Goal: Task Accomplishment & Management: Manage account settings

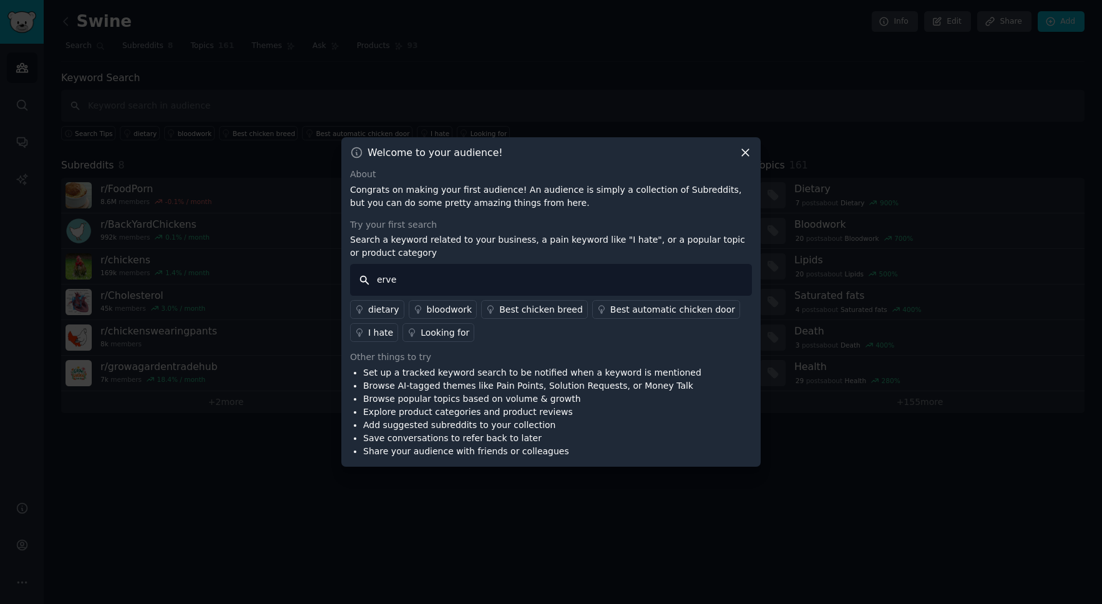
drag, startPoint x: 405, startPoint y: 281, endPoint x: 349, endPoint y: 278, distance: 55.6
click at [350, 278] on input "erve" at bounding box center [551, 280] width 402 height 32
type input "products"
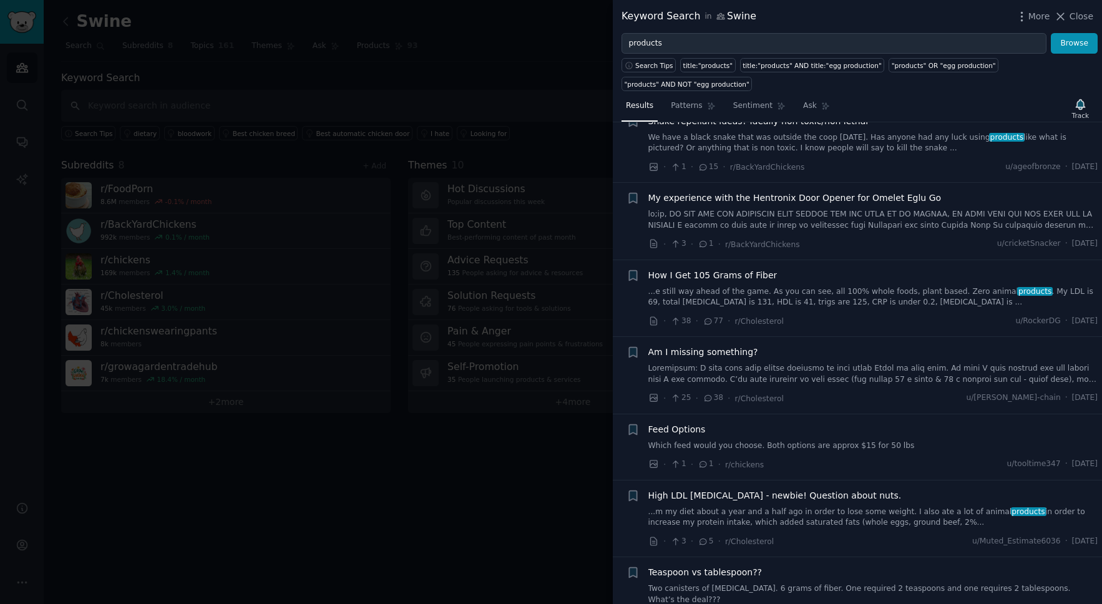
scroll to position [855, 0]
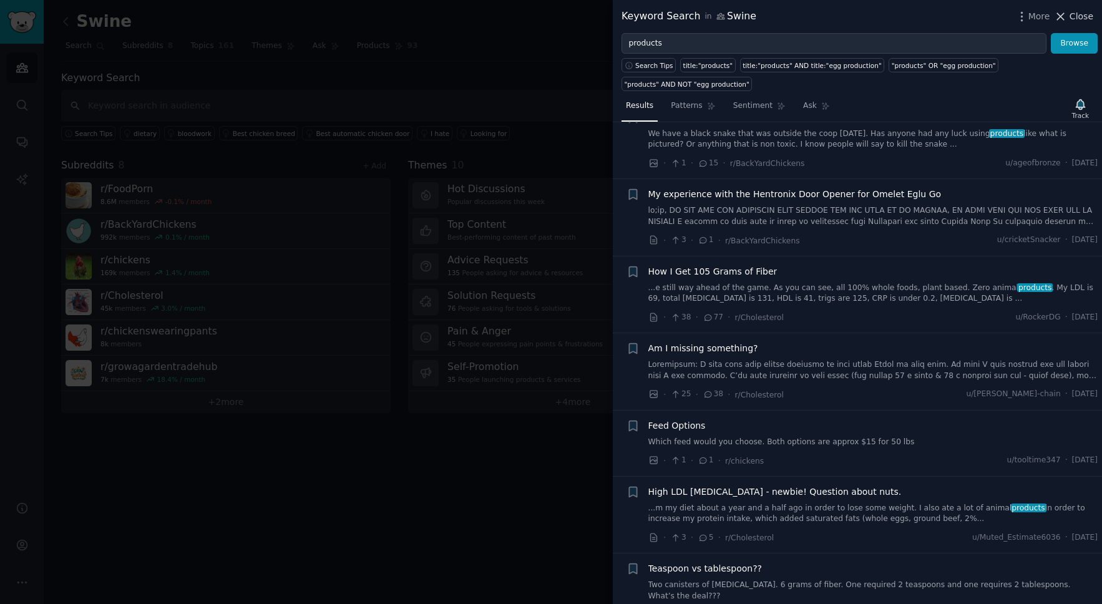
click at [1087, 16] on span "Close" at bounding box center [1082, 16] width 24 height 13
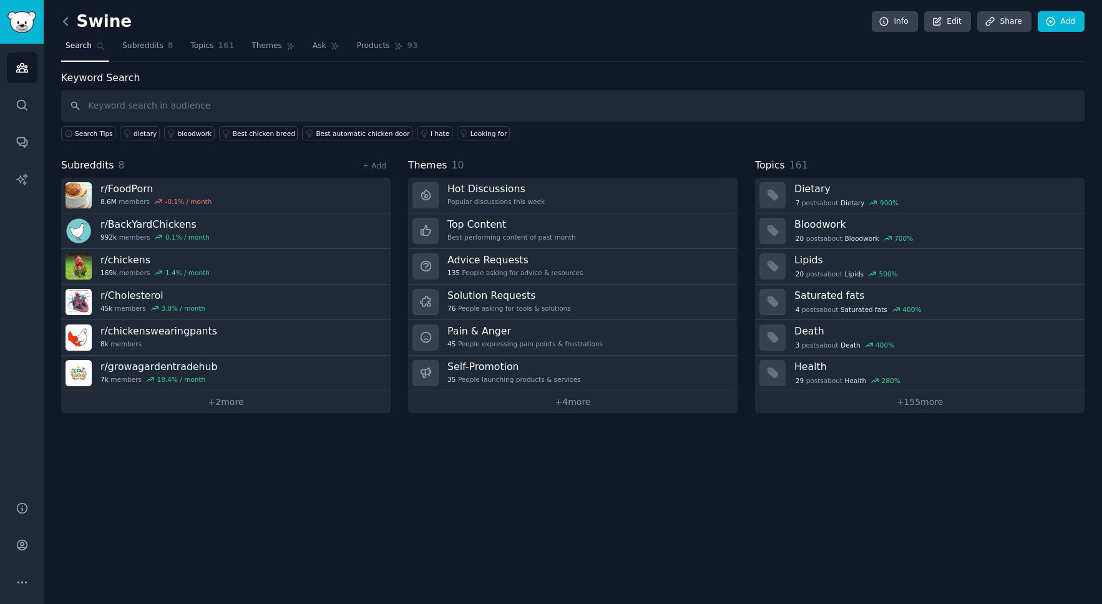
click at [67, 23] on icon at bounding box center [65, 21] width 13 height 13
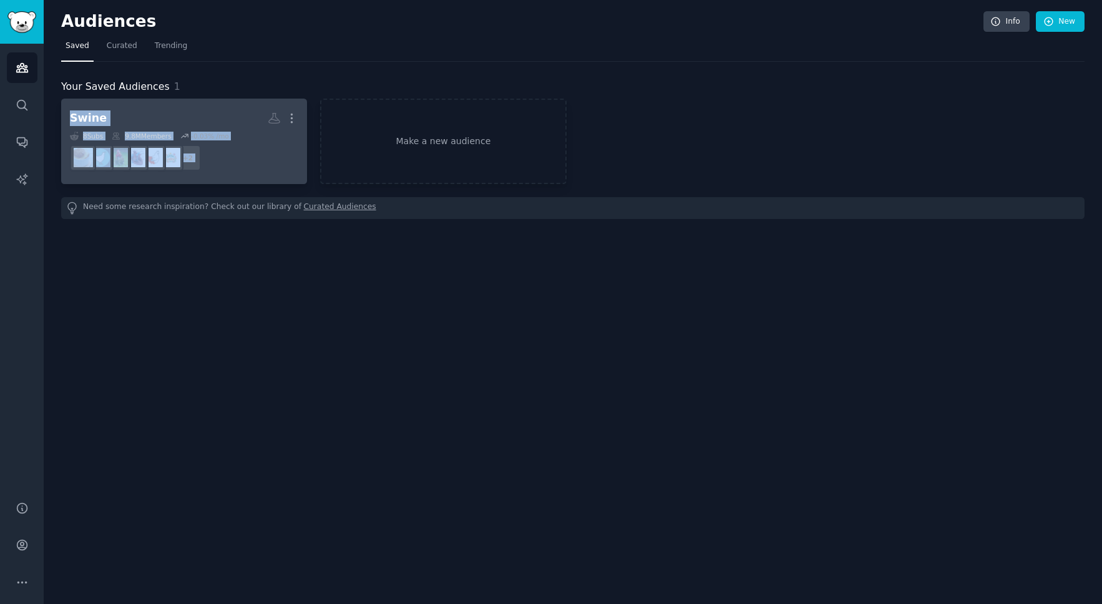
click at [80, 119] on div "Swine" at bounding box center [88, 118] width 37 height 16
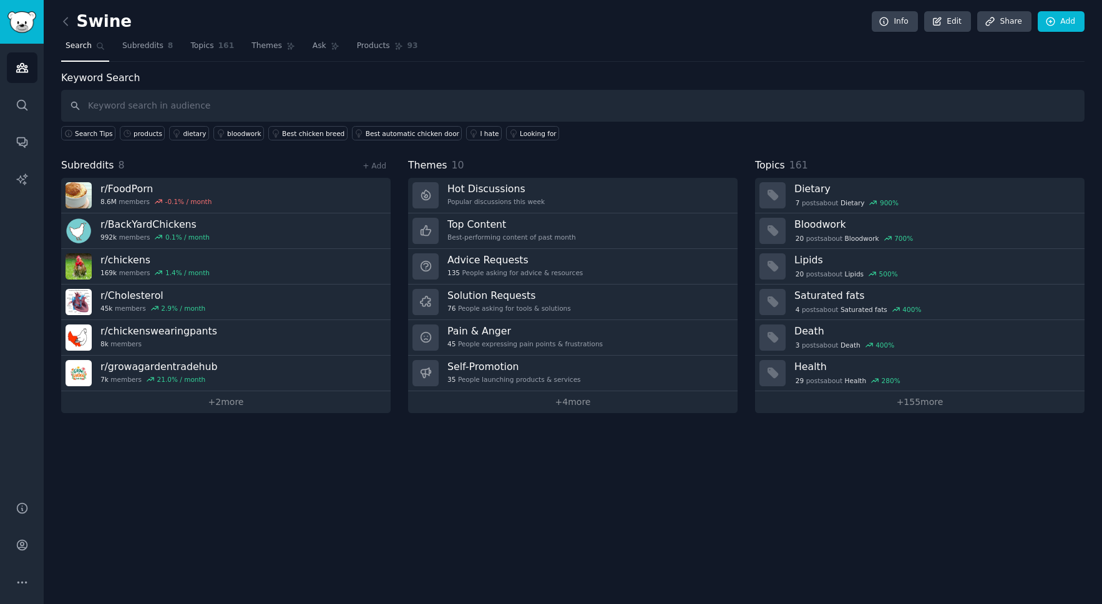
click at [129, 19] on div "Swine Info Edit Share Add" at bounding box center [572, 24] width 1023 height 26
click at [70, 22] on icon at bounding box center [65, 21] width 13 height 13
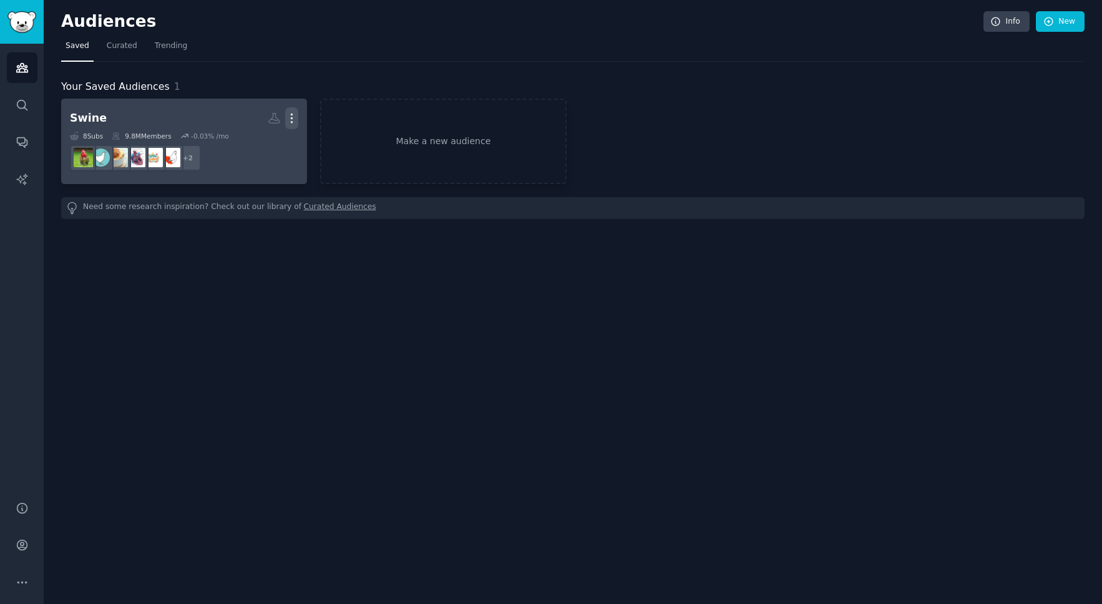
click at [293, 118] on icon "button" at bounding box center [291, 118] width 13 height 13
click at [250, 144] on p "Delete" at bounding box center [257, 144] width 29 height 13
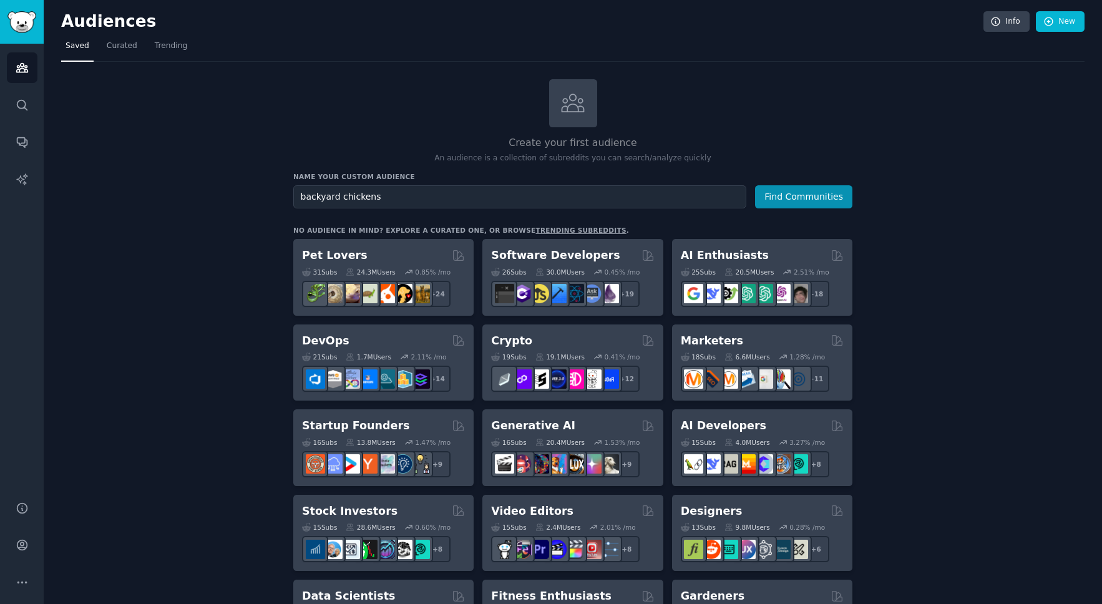
type input "backyard chickens"
click at [755, 185] on button "Find Communities" at bounding box center [803, 196] width 97 height 23
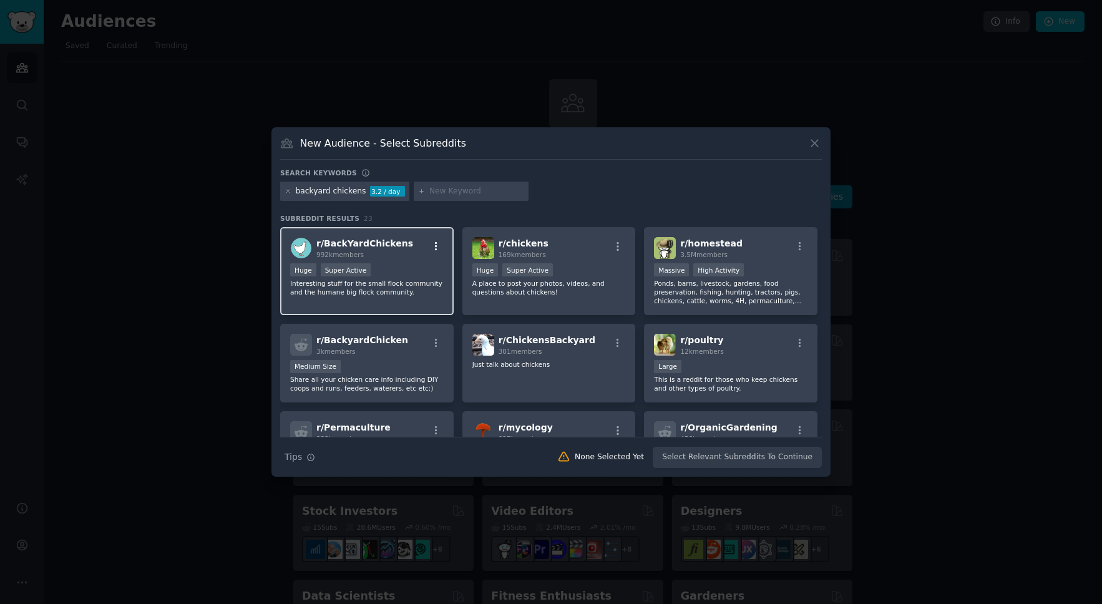
click at [436, 245] on icon "button" at bounding box center [436, 246] width 11 height 11
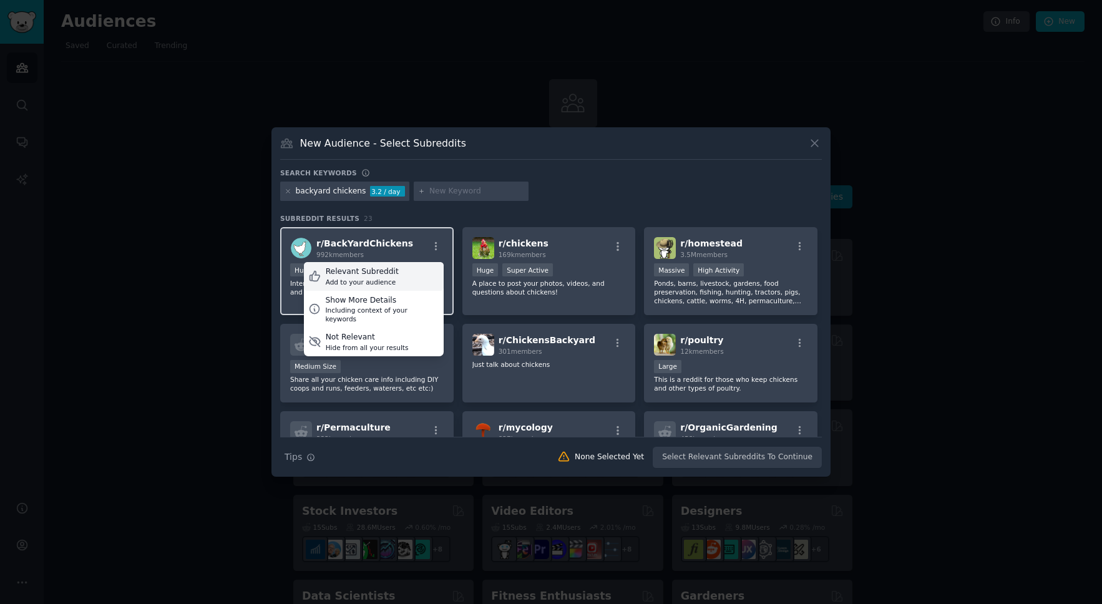
click at [349, 278] on div "Add to your audience" at bounding box center [362, 282] width 73 height 9
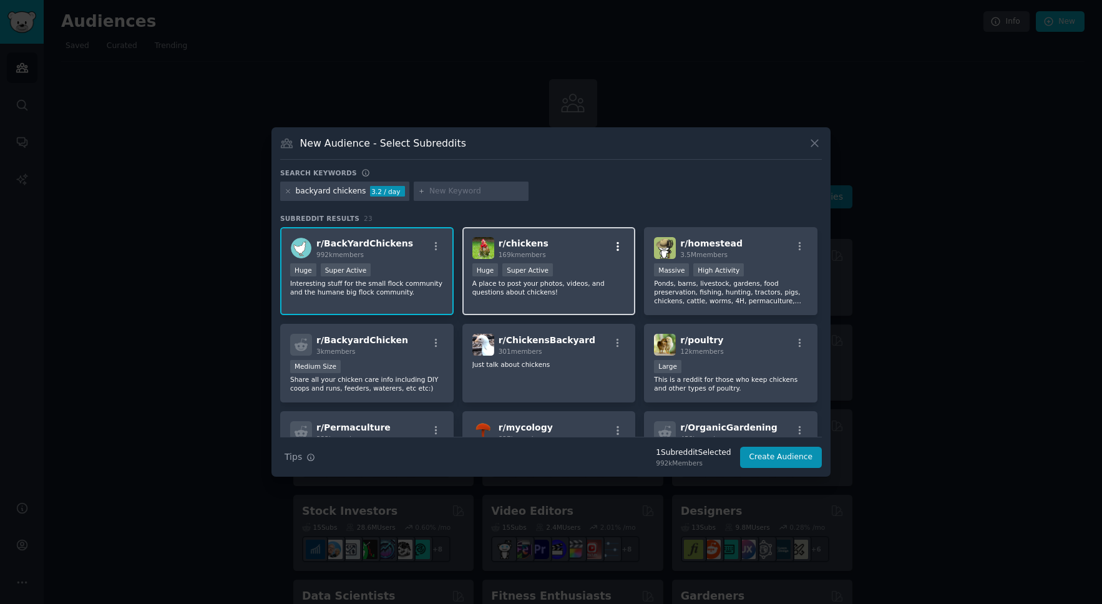
click at [617, 245] on icon "button" at bounding box center [618, 246] width 2 height 9
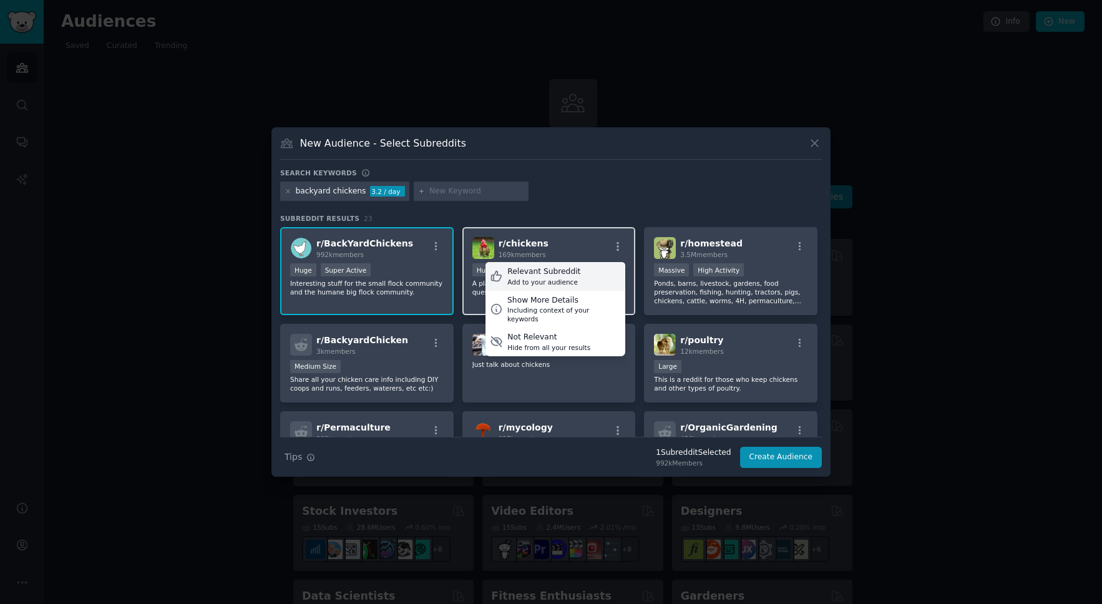
click at [524, 278] on div "Add to your audience" at bounding box center [543, 282] width 73 height 9
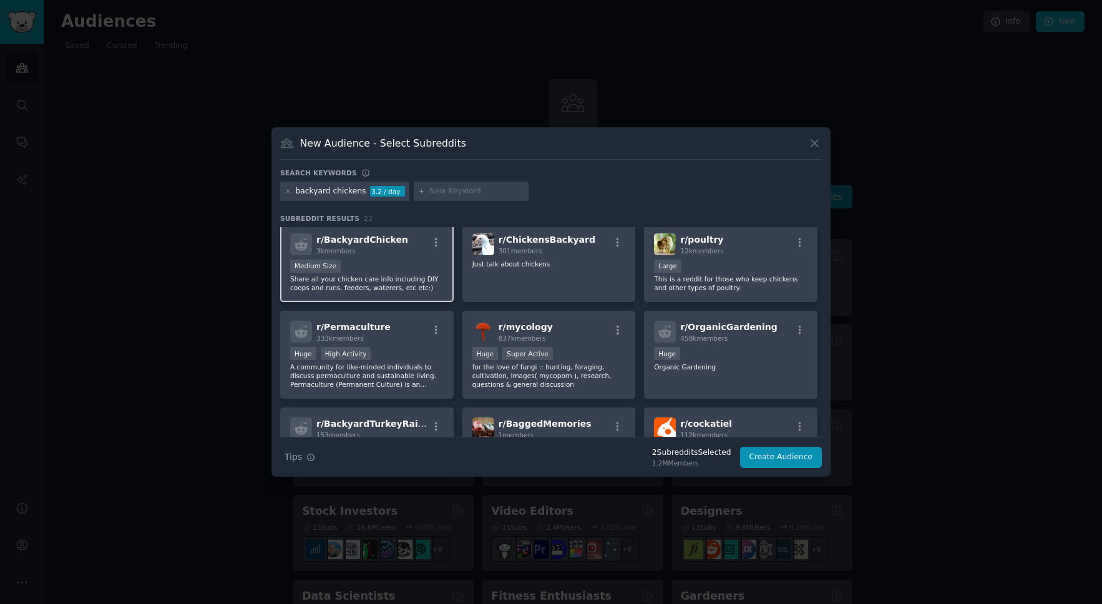
scroll to position [99, 0]
click at [436, 243] on icon "button" at bounding box center [436, 243] width 11 height 11
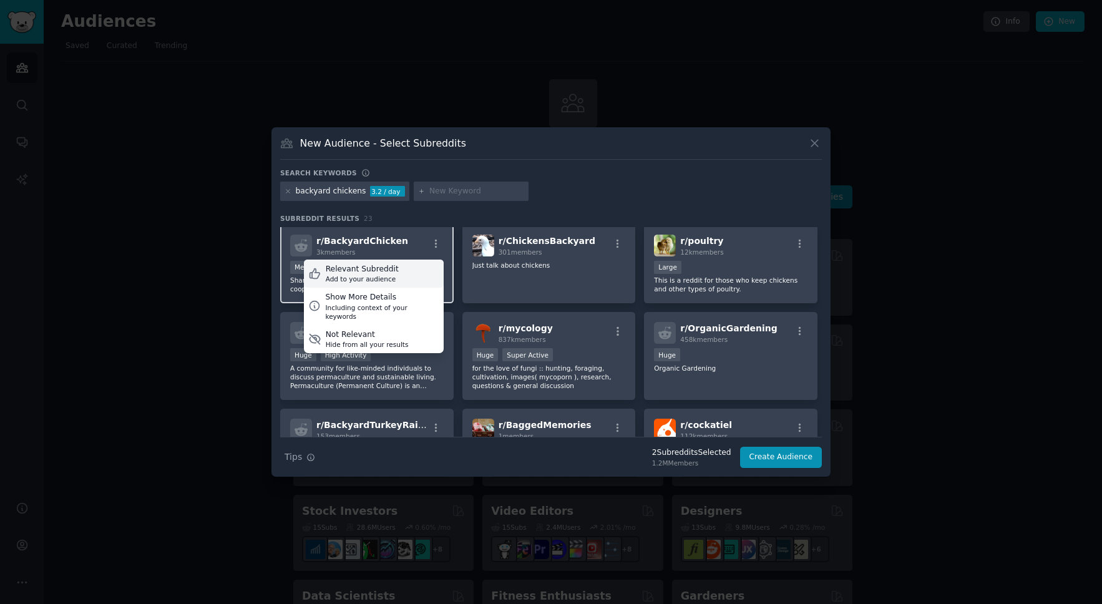
click at [384, 273] on div "Relevant Subreddit" at bounding box center [362, 269] width 73 height 11
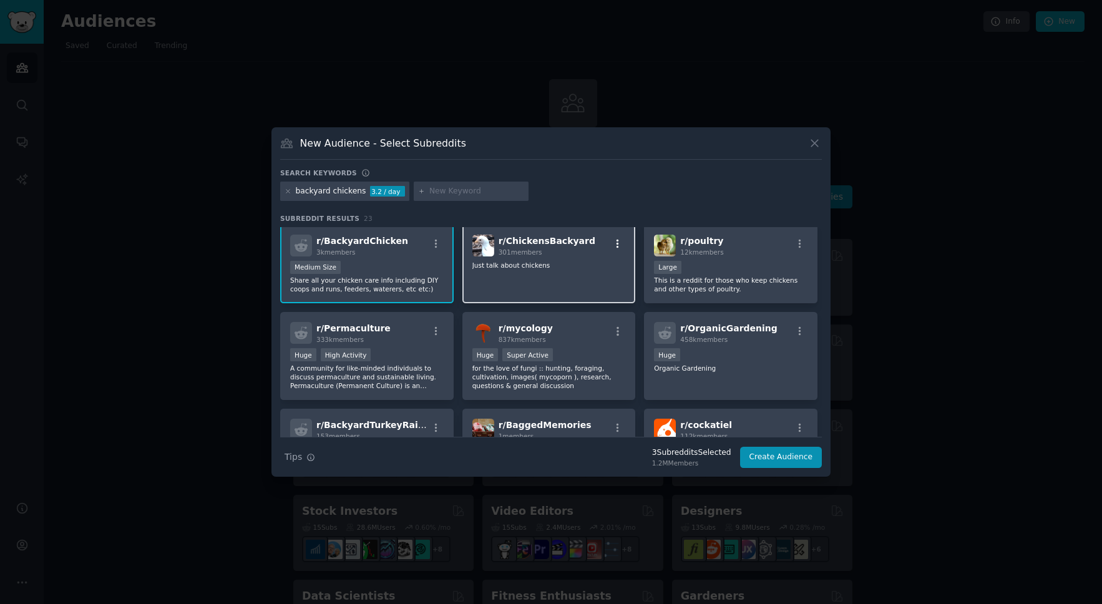
click at [614, 243] on icon "button" at bounding box center [617, 243] width 11 height 11
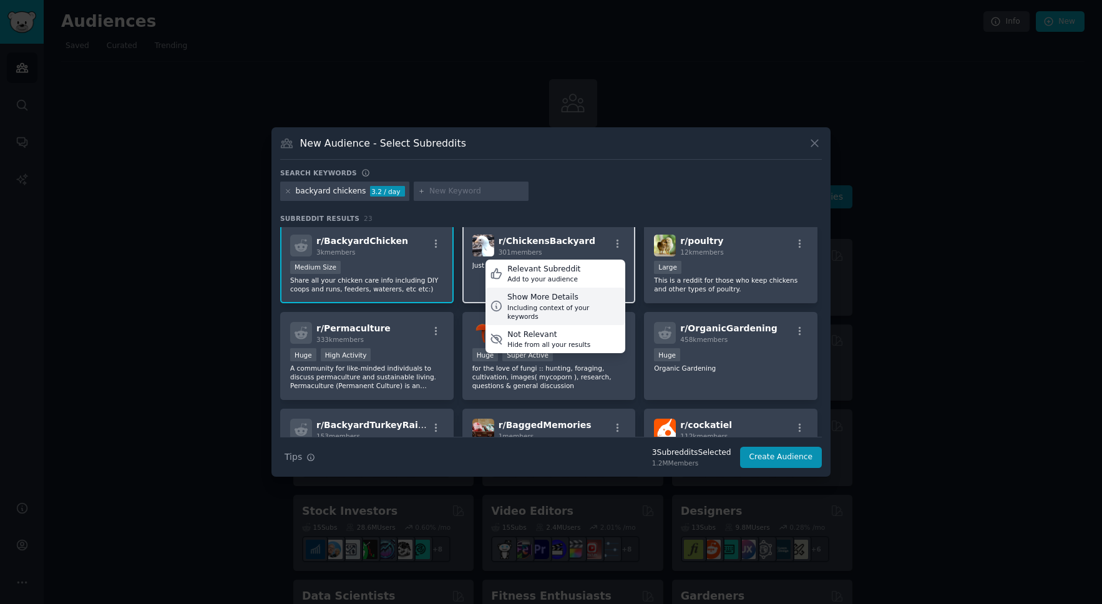
click at [525, 303] on div "Including context of your keywords" at bounding box center [564, 311] width 114 height 17
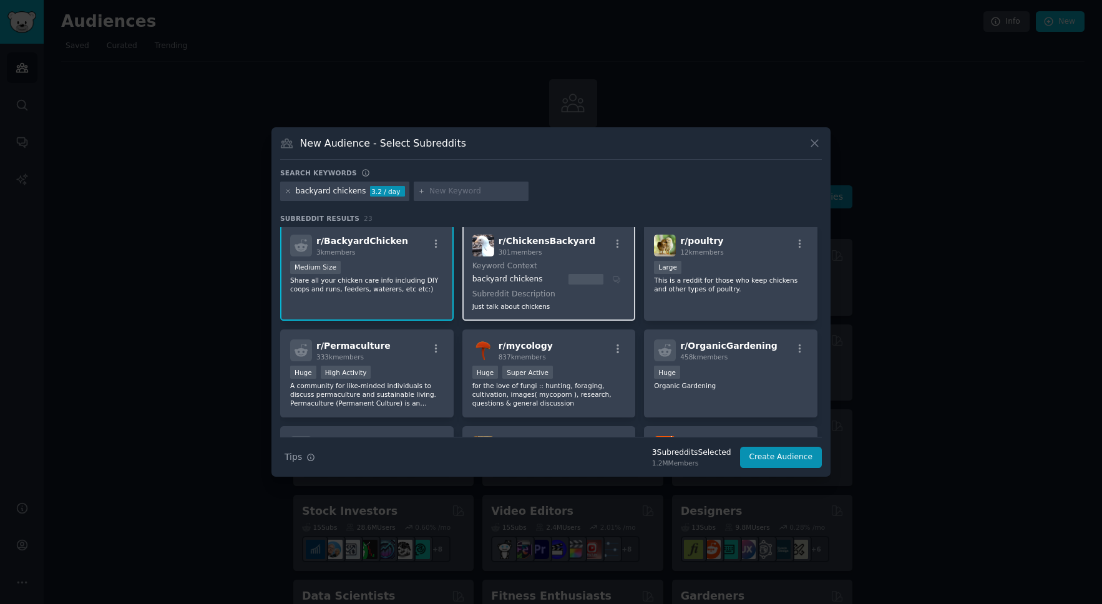
click at [614, 275] on div "backyard chickens" at bounding box center [546, 279] width 149 height 11
click at [795, 242] on icon "button" at bounding box center [799, 243] width 11 height 11
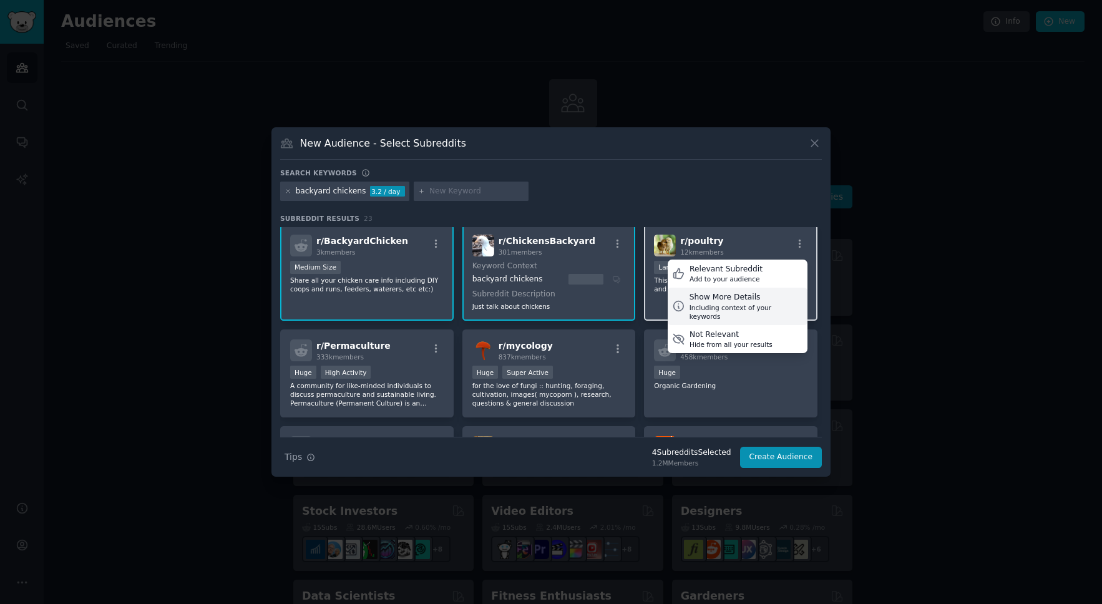
click at [739, 301] on div "Show More Details" at bounding box center [747, 297] width 114 height 11
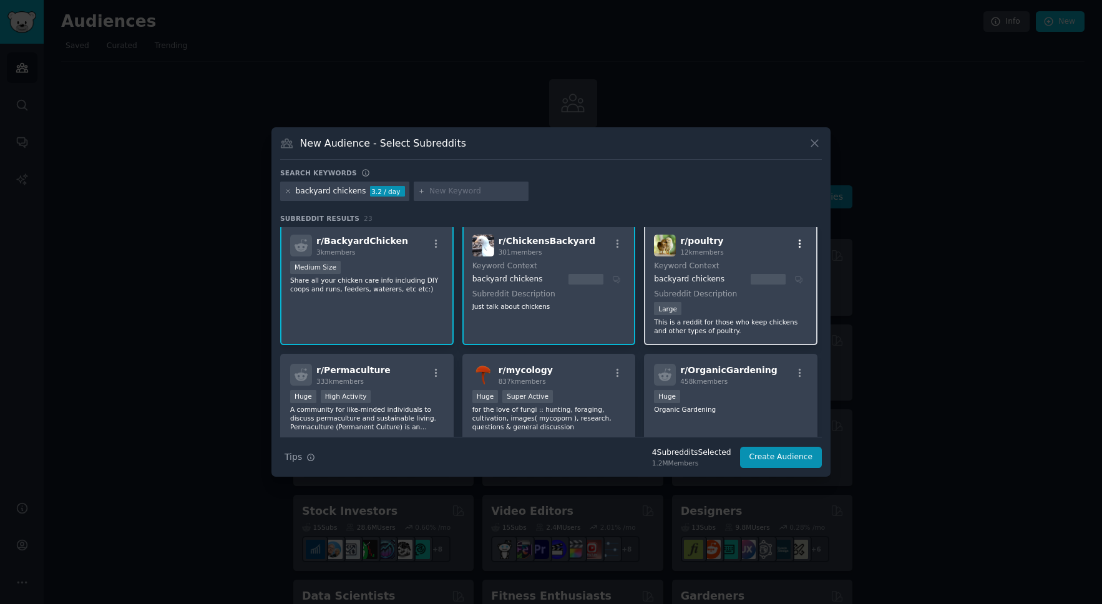
click at [800, 245] on icon "button" at bounding box center [799, 243] width 11 height 11
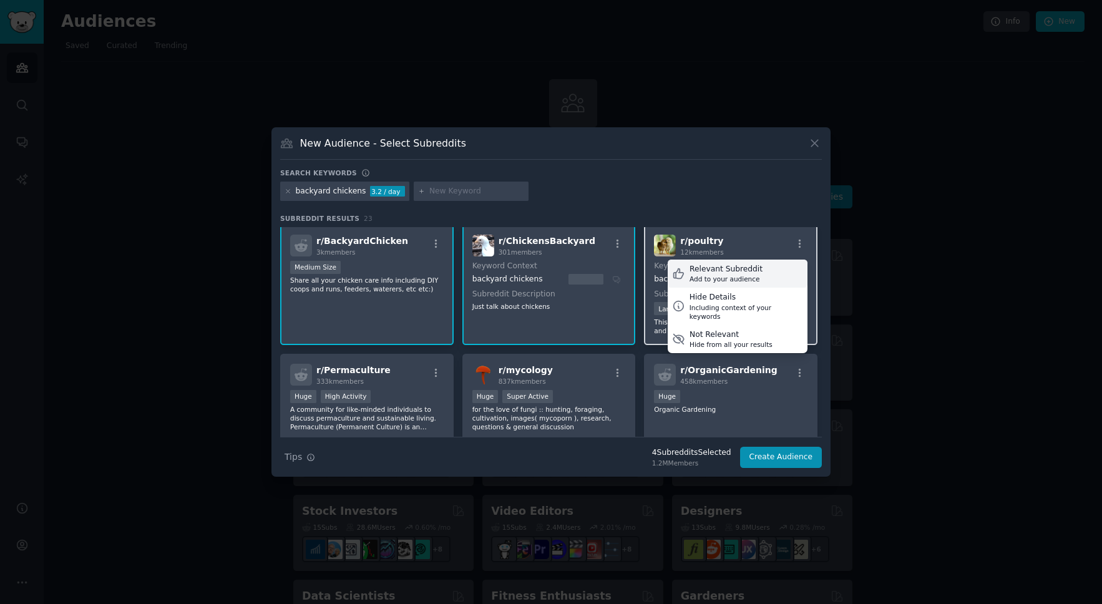
click at [731, 268] on div "Relevant Subreddit" at bounding box center [726, 269] width 73 height 11
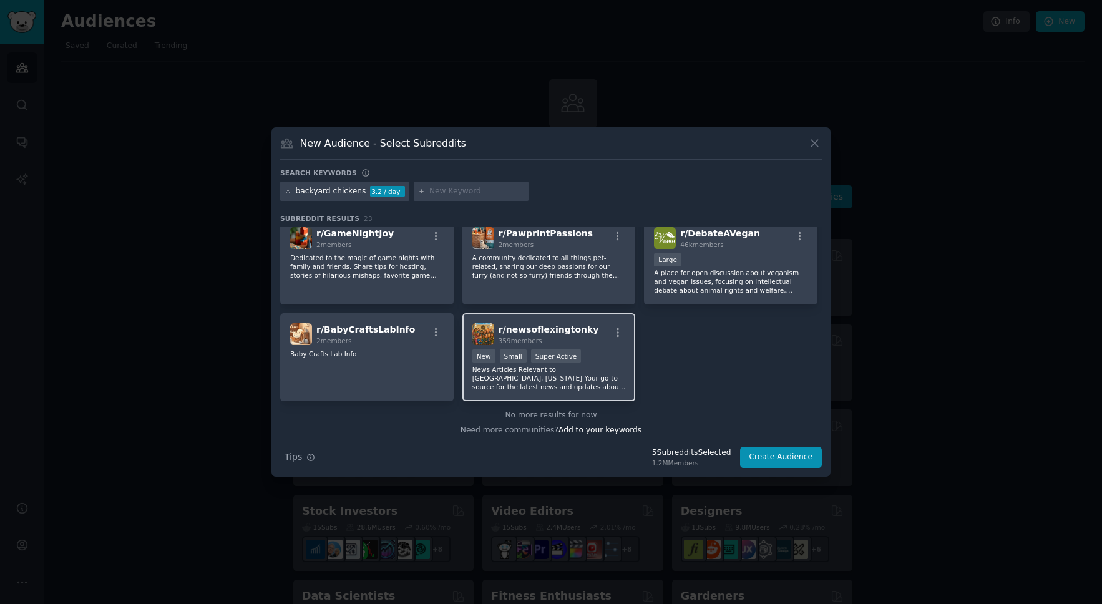
scroll to position [589, 0]
click at [612, 331] on icon "button" at bounding box center [617, 334] width 11 height 11
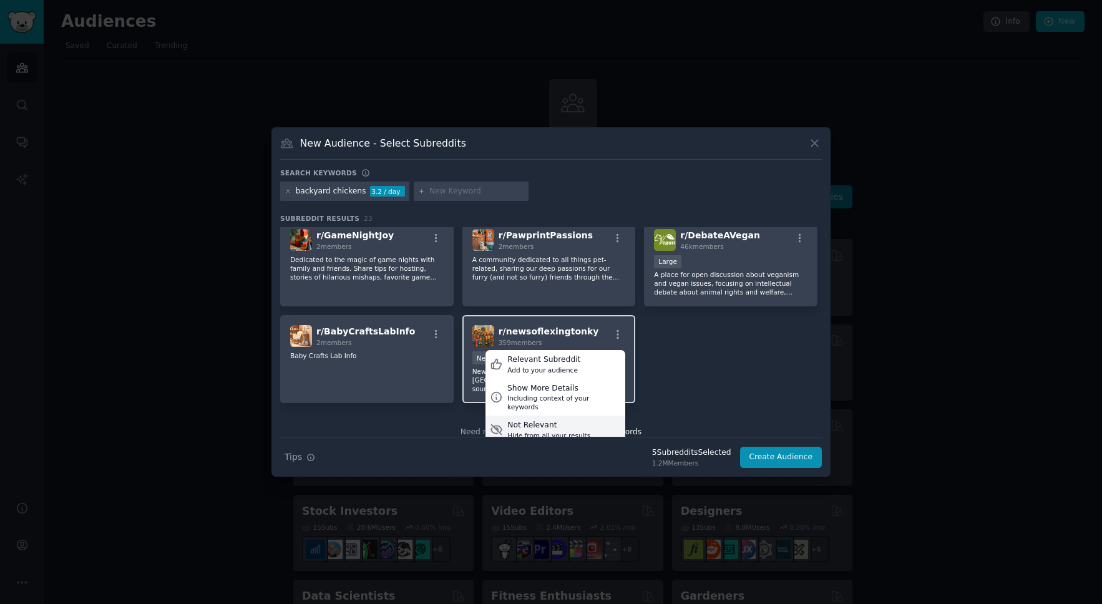
click at [526, 431] on div "Hide from all your results" at bounding box center [548, 435] width 83 height 9
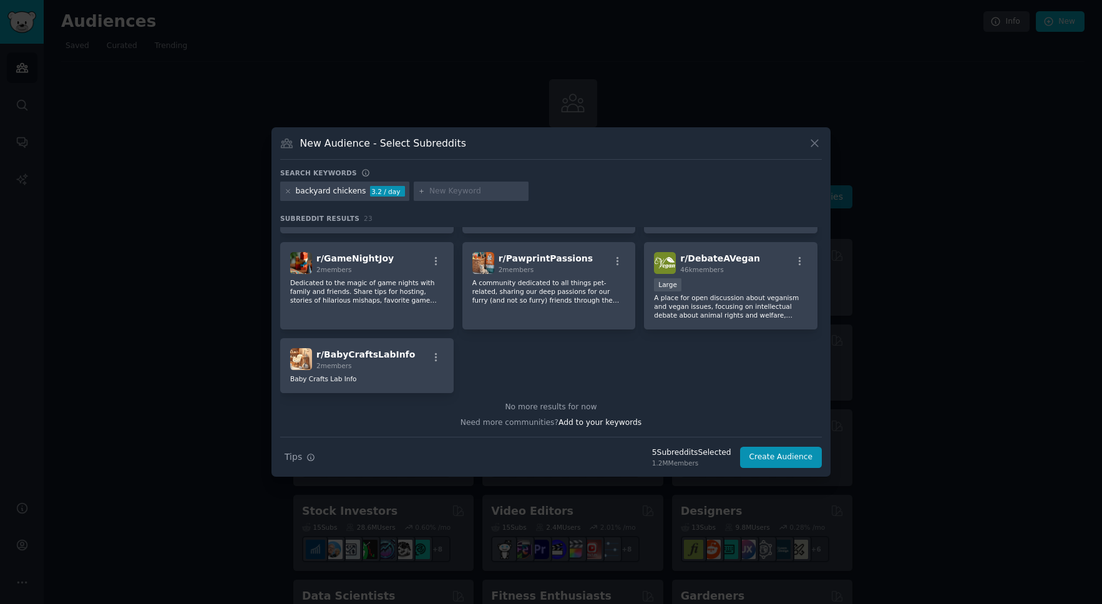
scroll to position [566, 0]
click at [438, 358] on icon "button" at bounding box center [436, 357] width 11 height 11
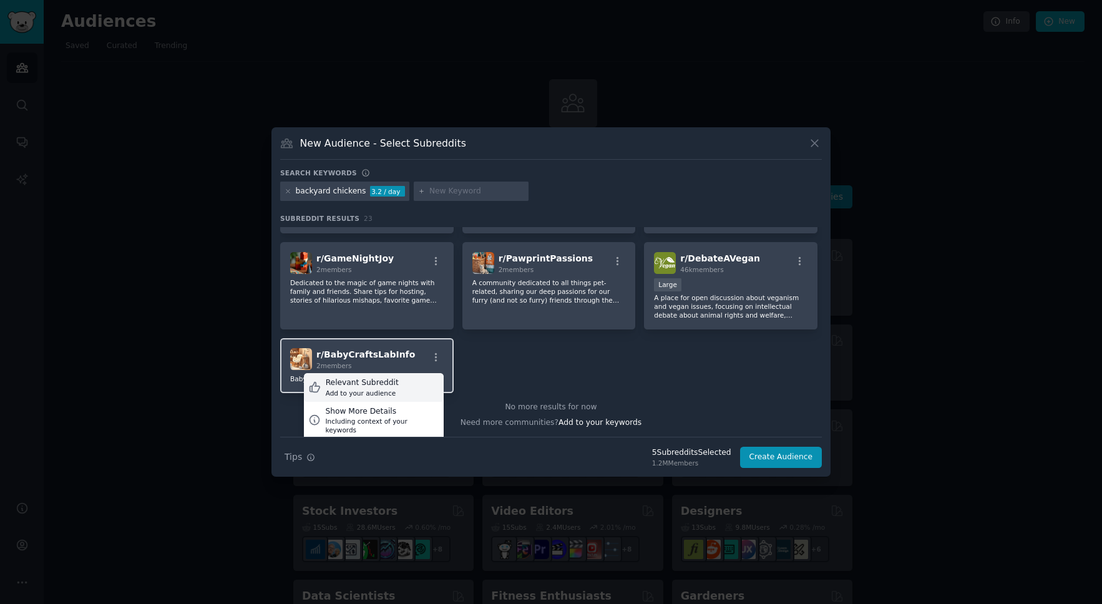
scroll to position [587, 0]
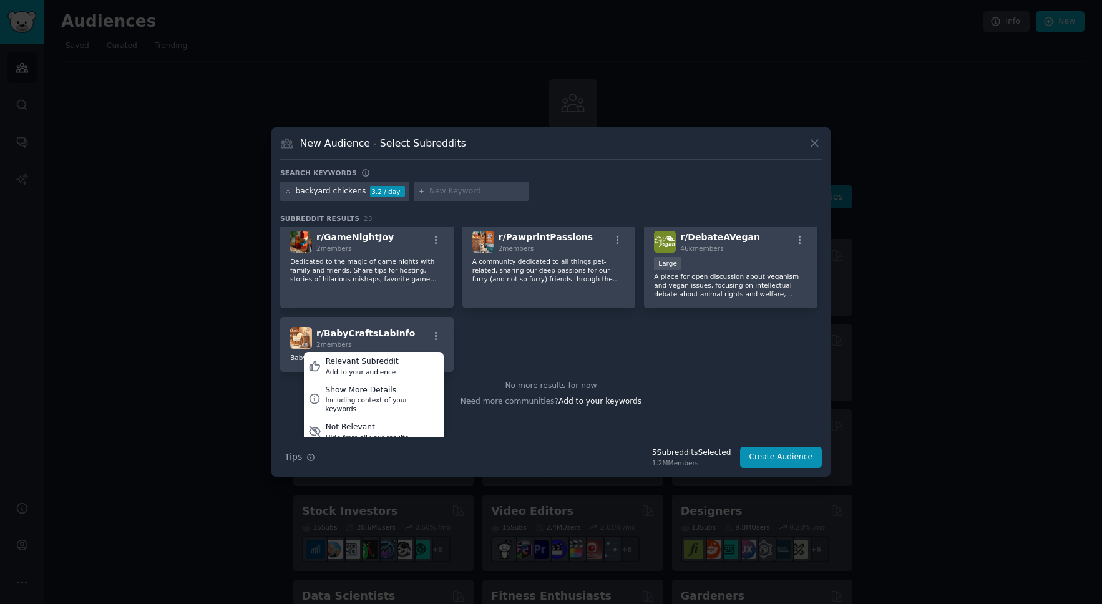
click at [481, 354] on div "r/ BackYardChickens 992k members Huge Super Active Interesting stuff for the sm…" at bounding box center [551, 6] width 542 height 732
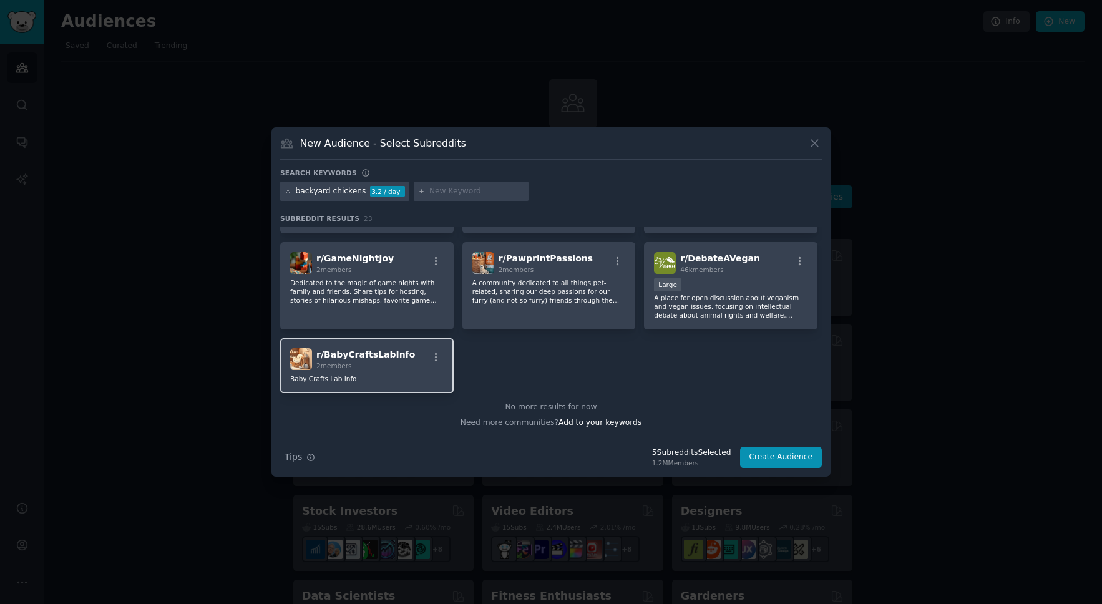
scroll to position [566, 0]
click at [434, 356] on icon "button" at bounding box center [436, 357] width 11 height 11
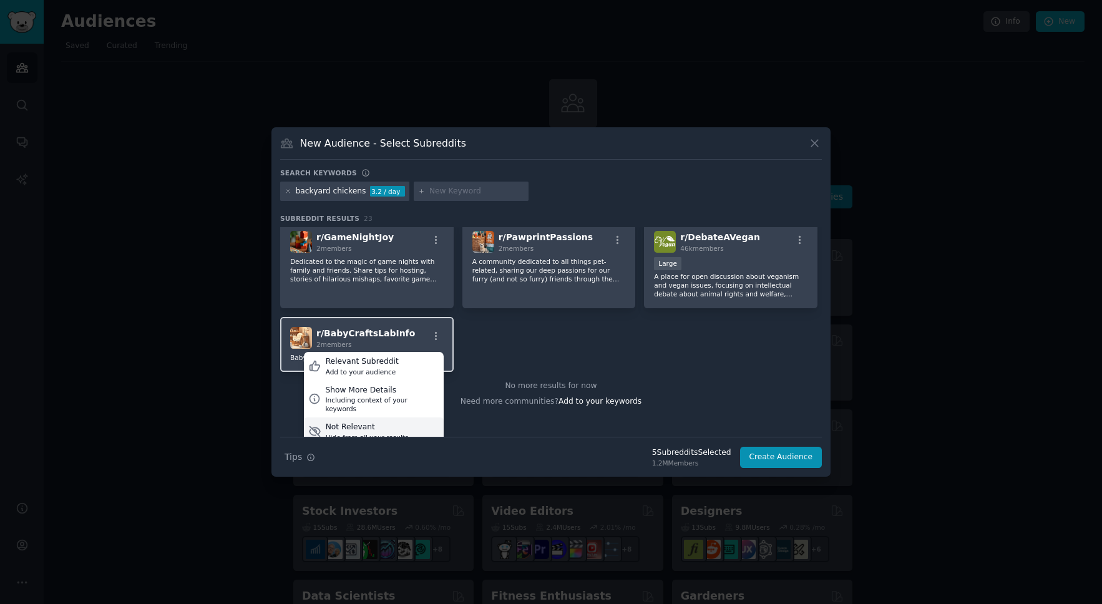
click at [411, 418] on div "Not Relevant Hide from all your results" at bounding box center [374, 432] width 140 height 29
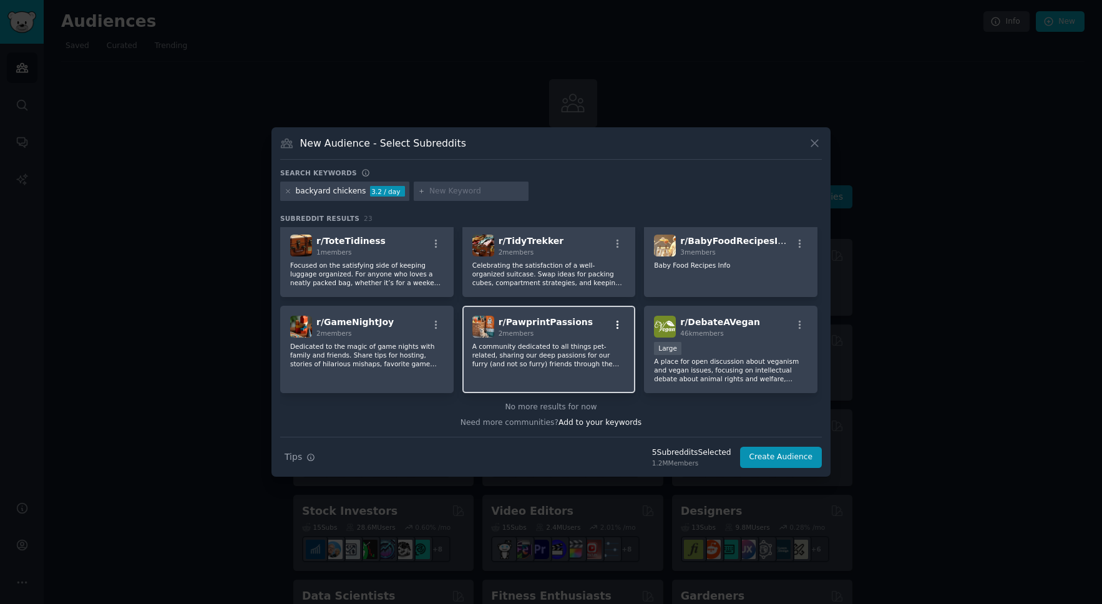
click at [617, 325] on icon "button" at bounding box center [618, 324] width 2 height 9
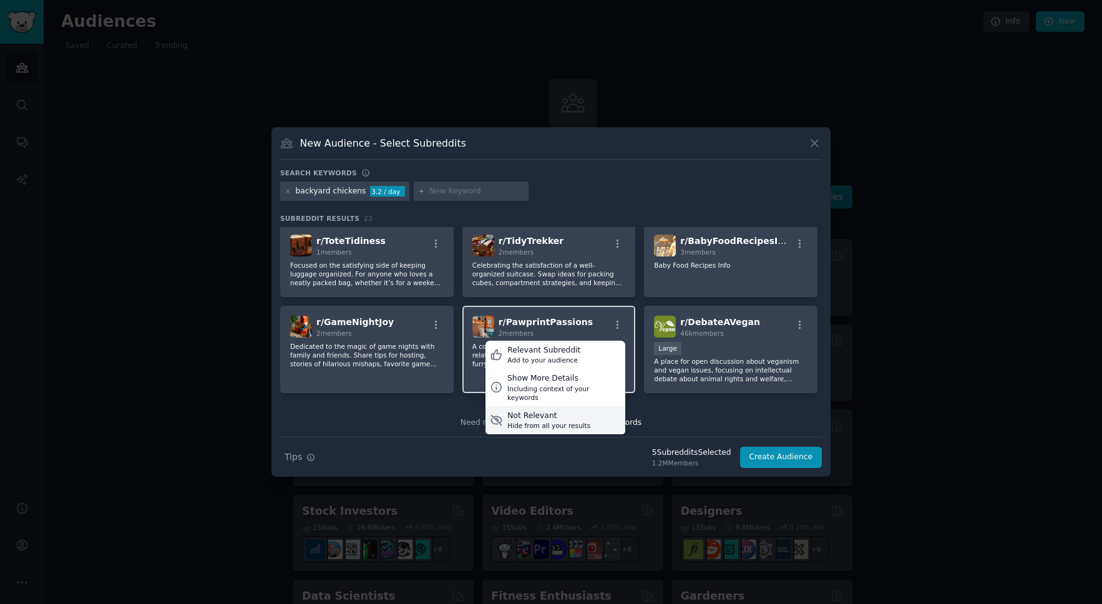
click at [540, 421] on div "Hide from all your results" at bounding box center [548, 425] width 83 height 9
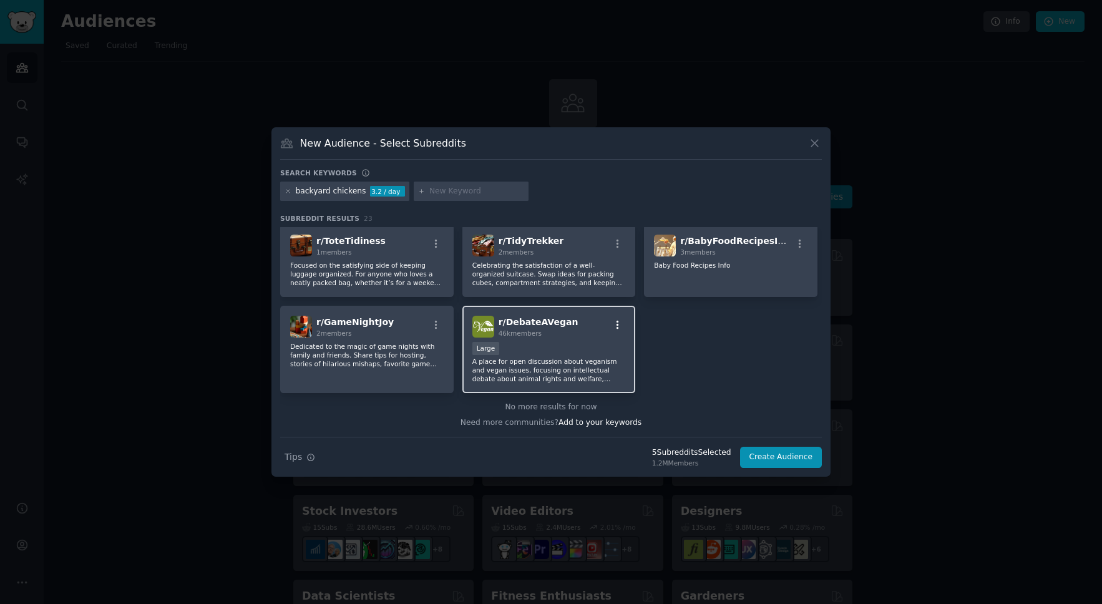
click at [617, 321] on icon "button" at bounding box center [617, 325] width 11 height 11
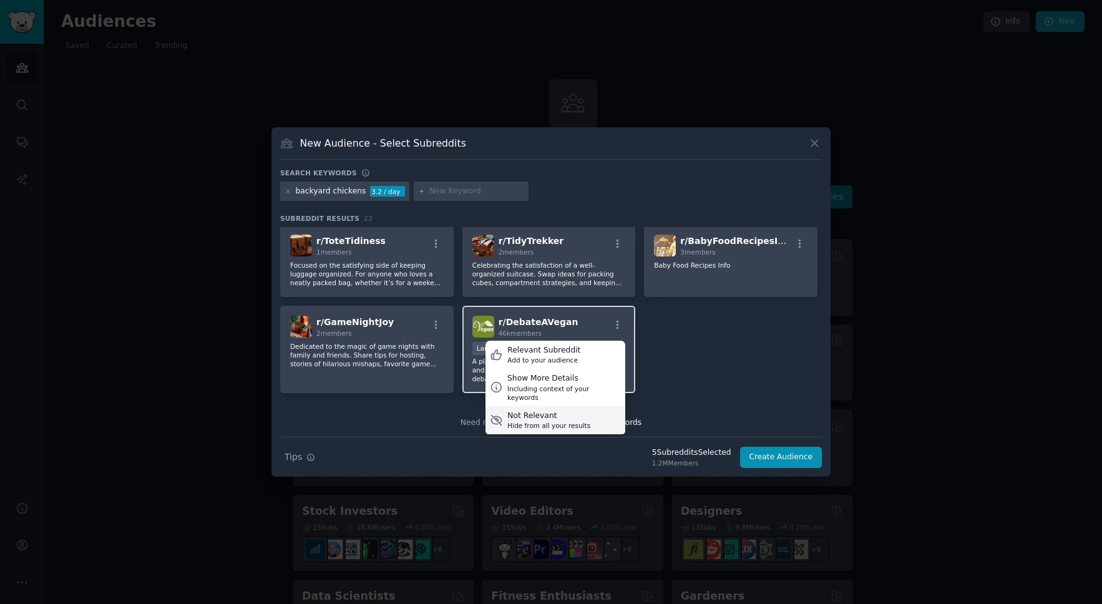
click at [582, 421] on div "Hide from all your results" at bounding box center [548, 425] width 83 height 9
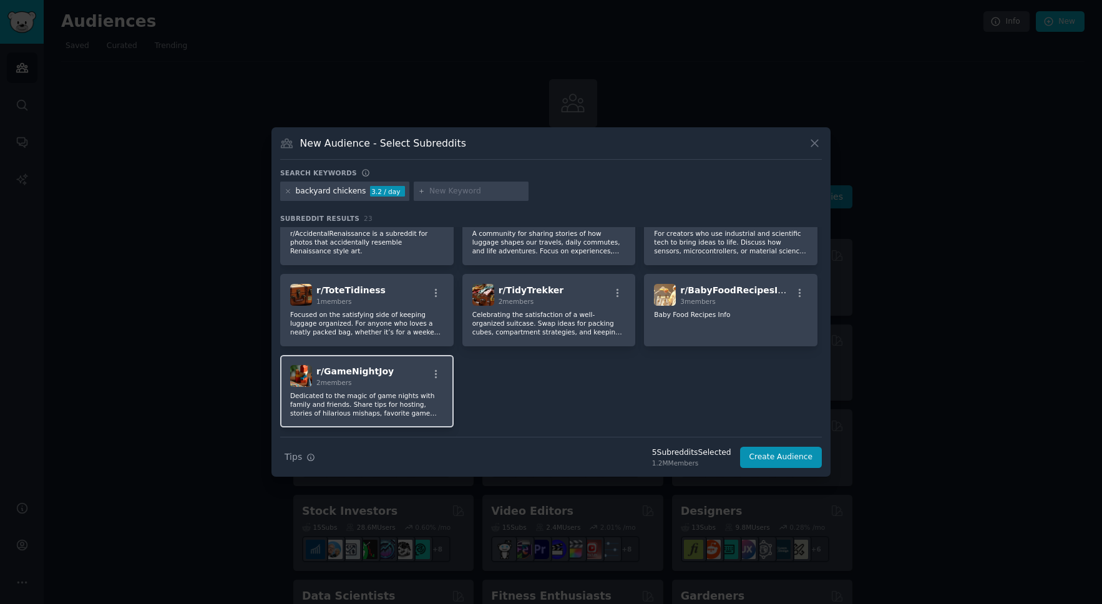
scroll to position [452, 0]
click at [436, 372] on icon "button" at bounding box center [436, 374] width 11 height 11
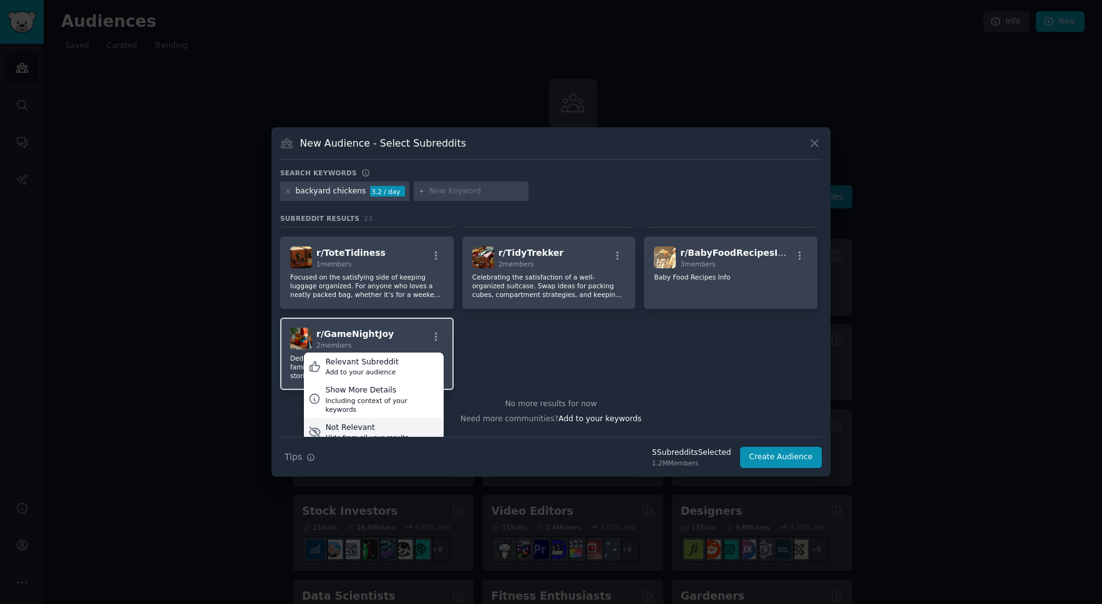
click at [366, 433] on div "Hide from all your results" at bounding box center [367, 437] width 83 height 9
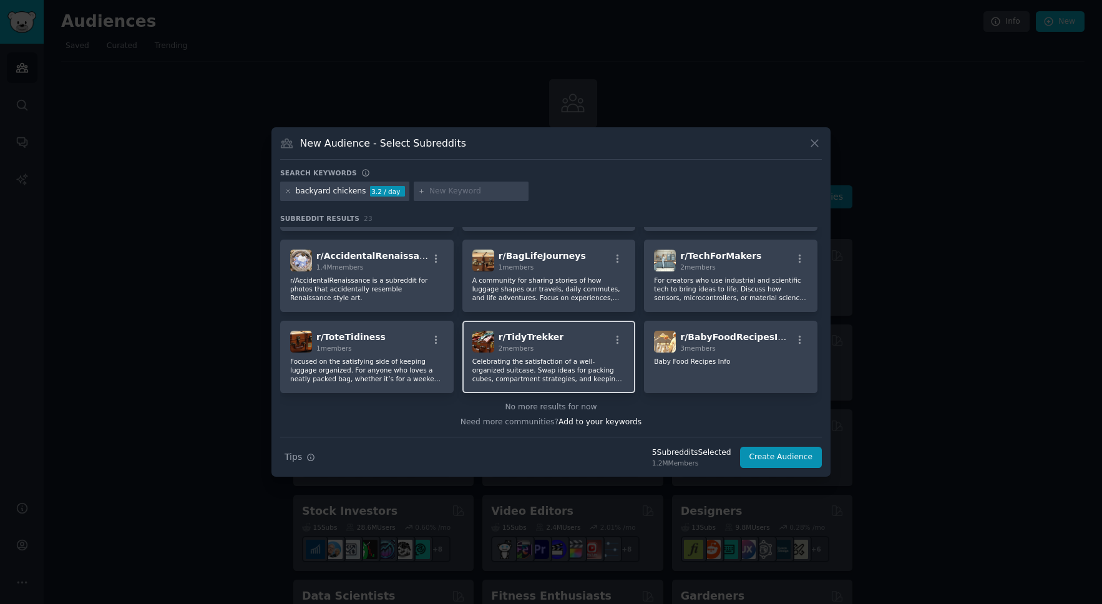
scroll to position [406, 0]
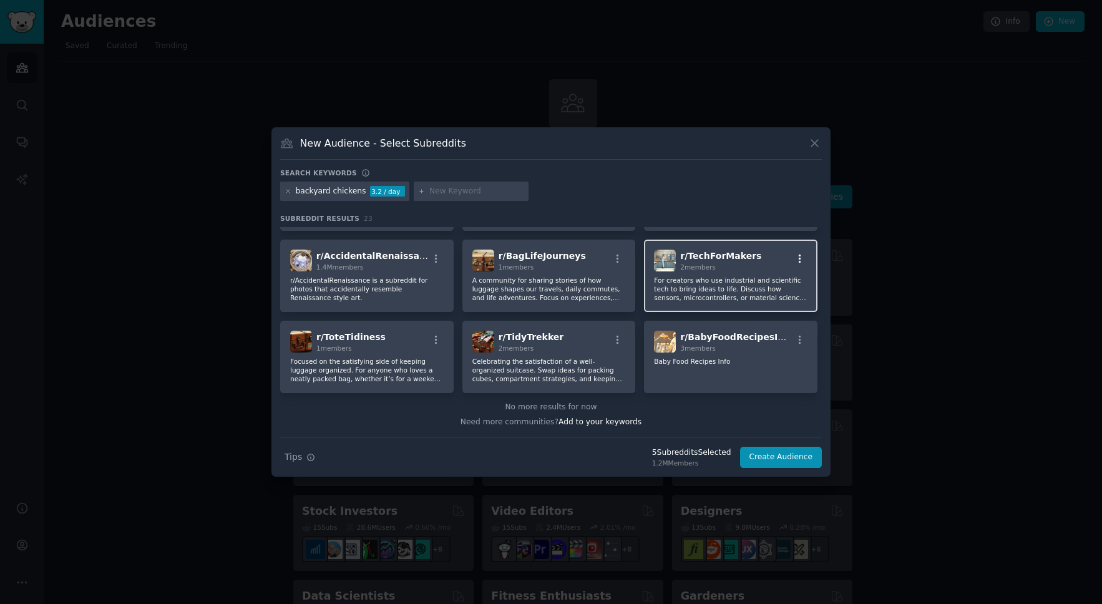
click at [800, 258] on icon "button" at bounding box center [799, 258] width 11 height 11
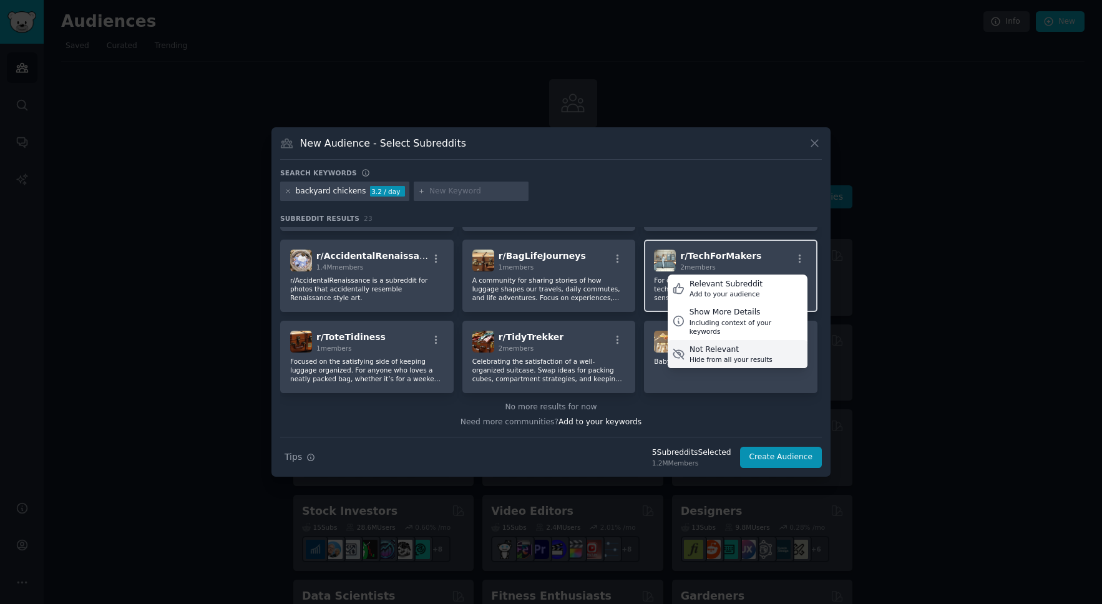
click at [719, 344] on div "Not Relevant" at bounding box center [731, 349] width 83 height 11
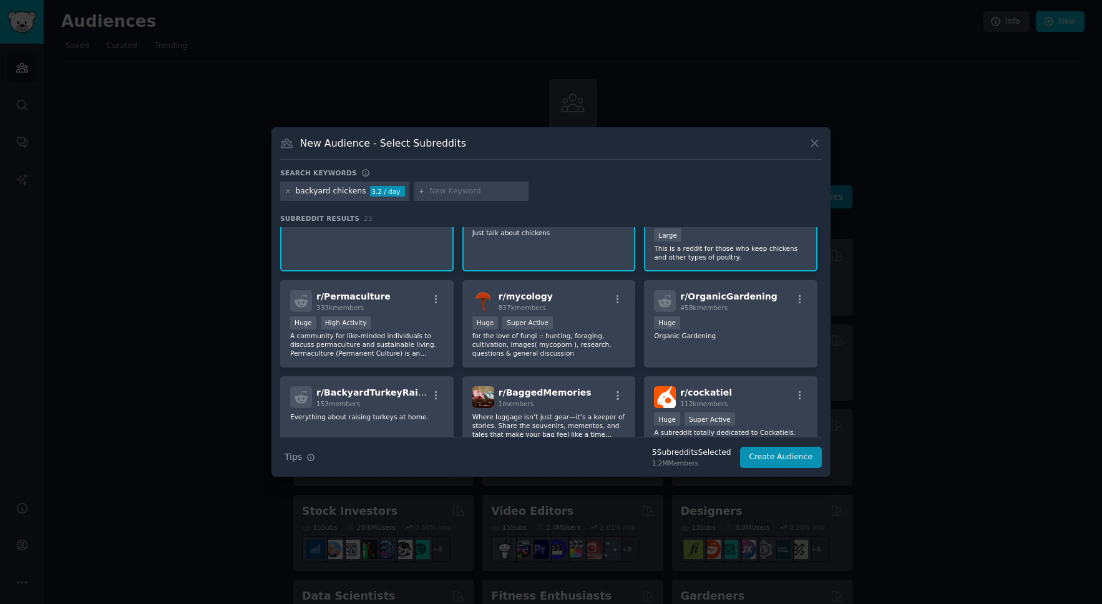
scroll to position [173, 0]
click at [612, 297] on icon "button" at bounding box center [617, 298] width 11 height 11
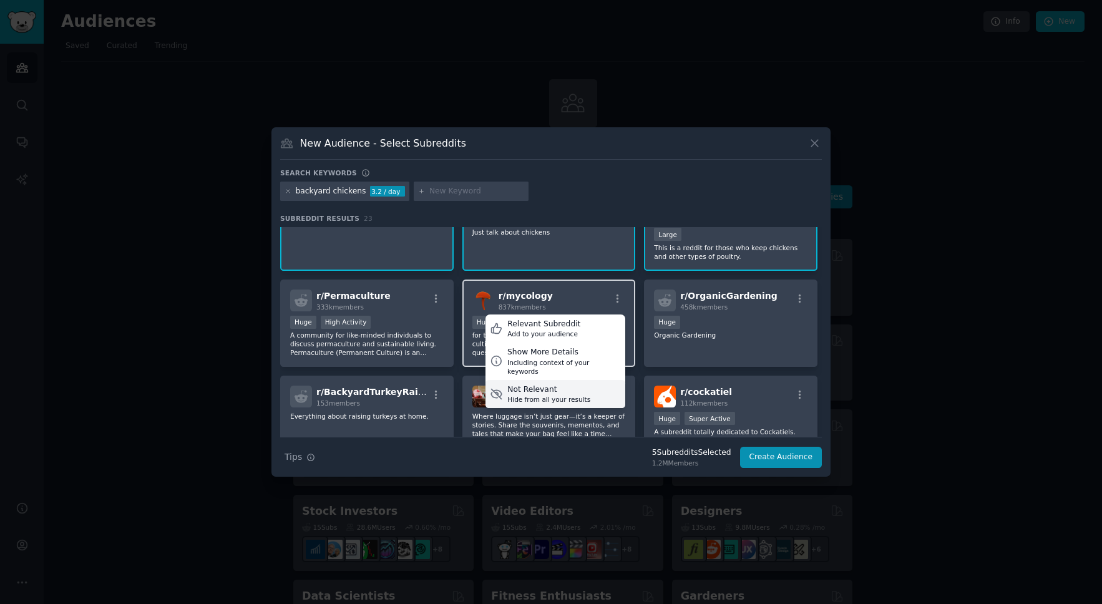
click at [552, 380] on div "Not Relevant Hide from all your results" at bounding box center [556, 394] width 140 height 29
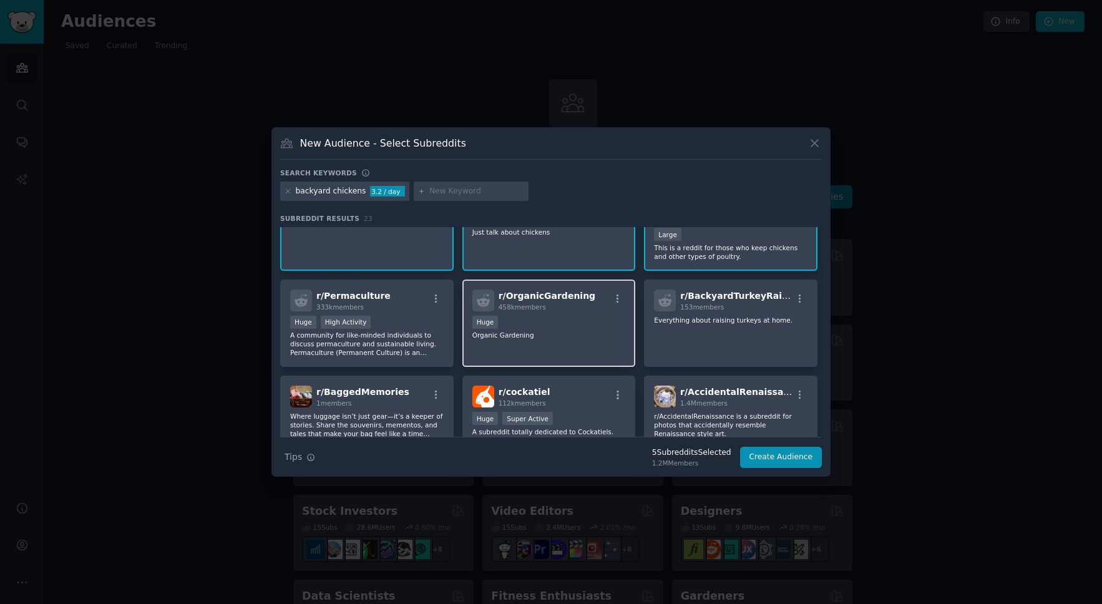
click at [617, 291] on div "r/ OrganicGardening 458k members" at bounding box center [549, 301] width 154 height 22
click at [618, 297] on icon "button" at bounding box center [617, 298] width 11 height 11
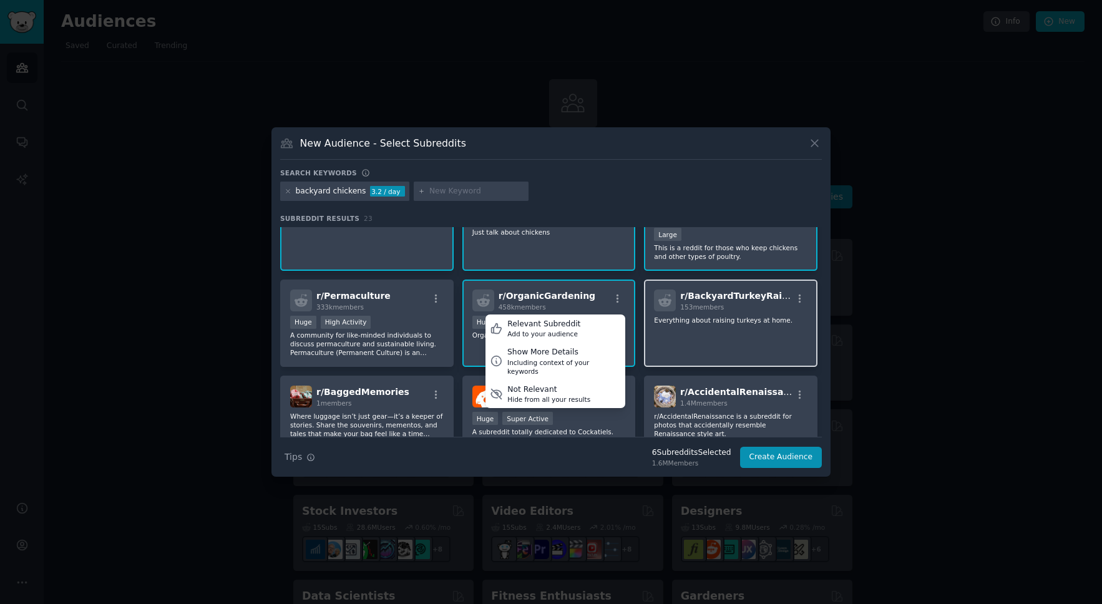
drag, startPoint x: 551, startPoint y: 384, endPoint x: 519, endPoint y: 356, distance: 42.9
click at [551, 384] on div "Not Relevant" at bounding box center [548, 389] width 83 height 11
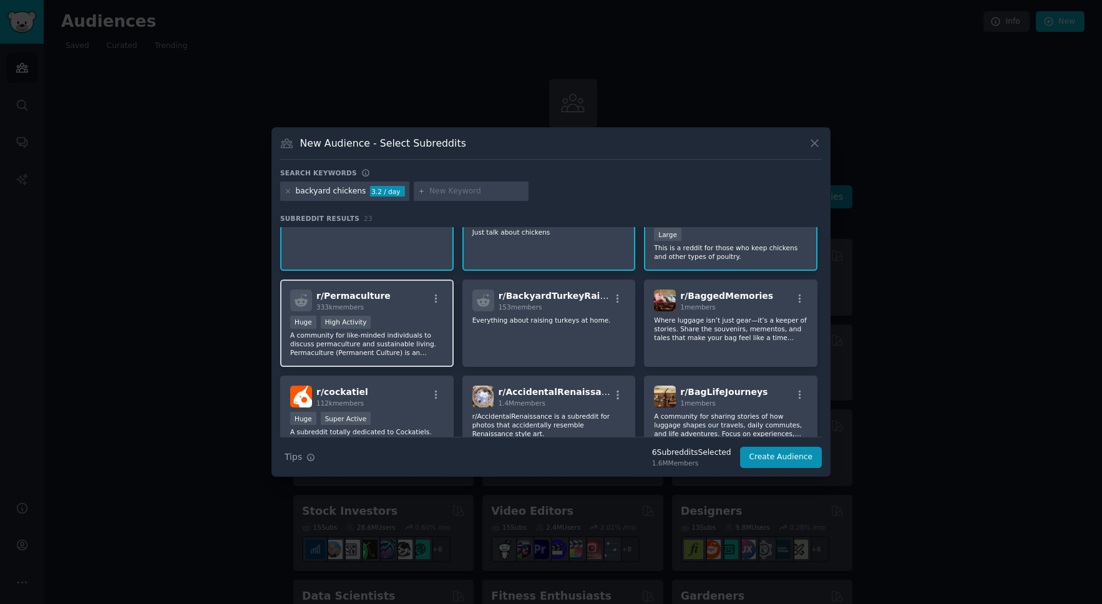
click at [436, 290] on div "r/ Permaculture 333k members" at bounding box center [367, 301] width 154 height 22
click at [438, 300] on icon "button" at bounding box center [436, 298] width 11 height 11
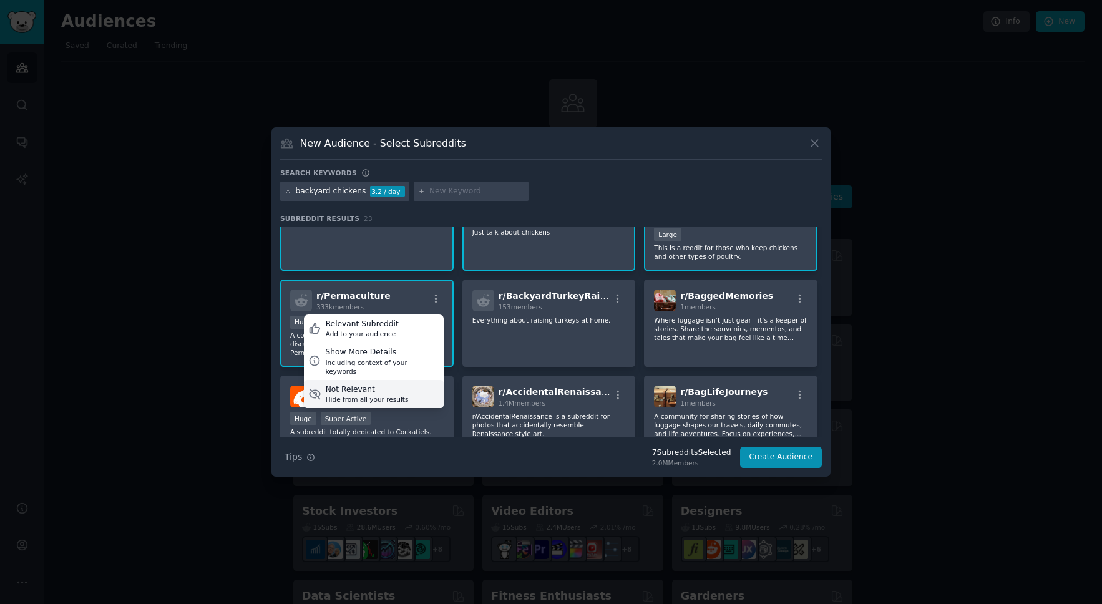
click at [385, 384] on div "Not Relevant" at bounding box center [367, 389] width 83 height 11
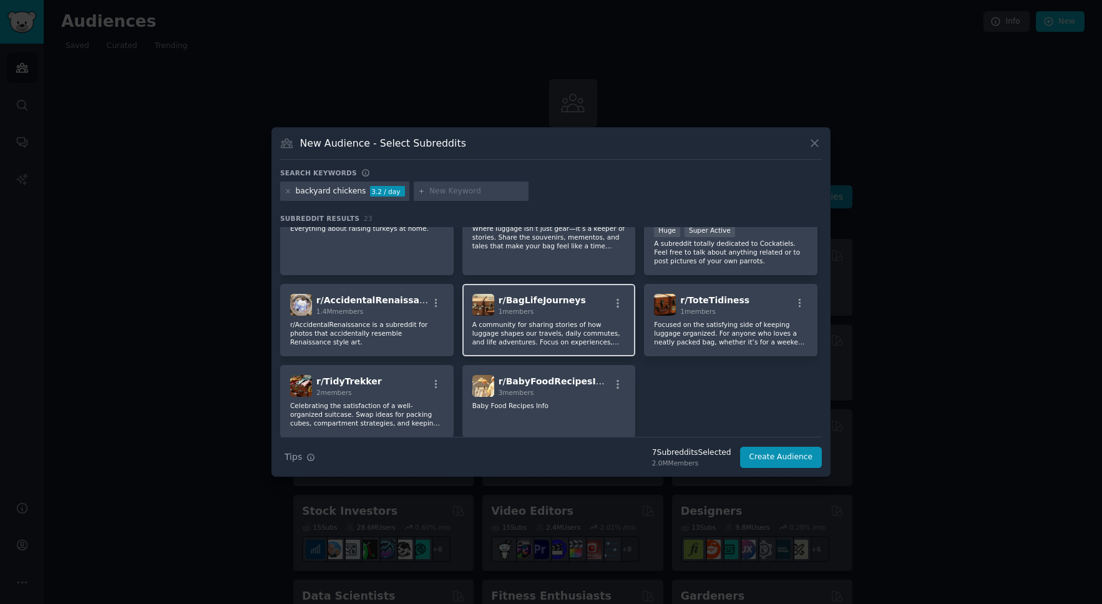
scroll to position [270, 0]
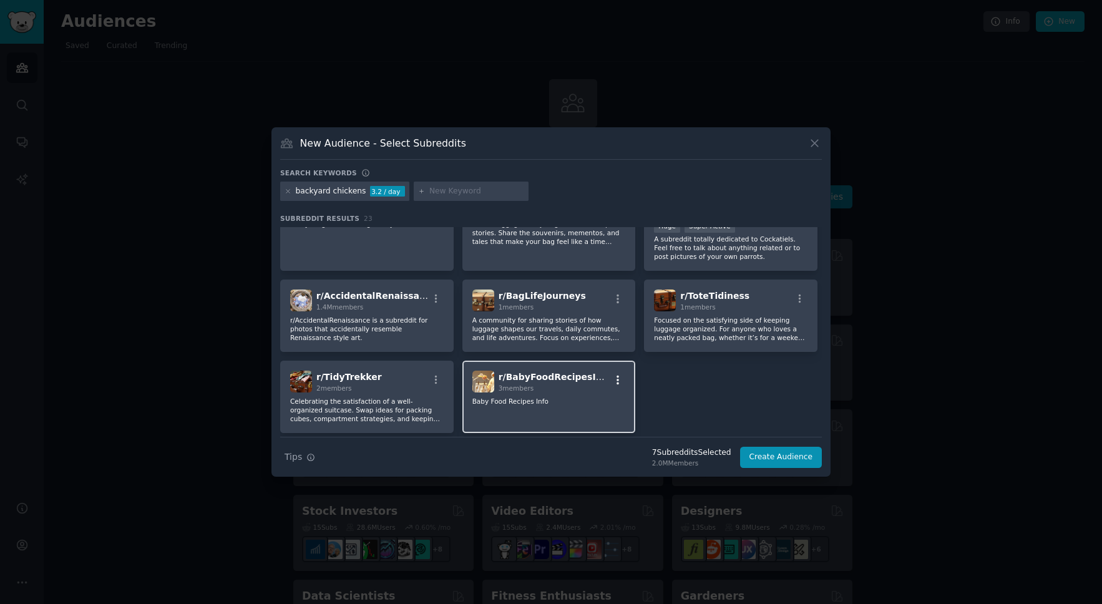
click at [615, 381] on icon "button" at bounding box center [617, 379] width 11 height 11
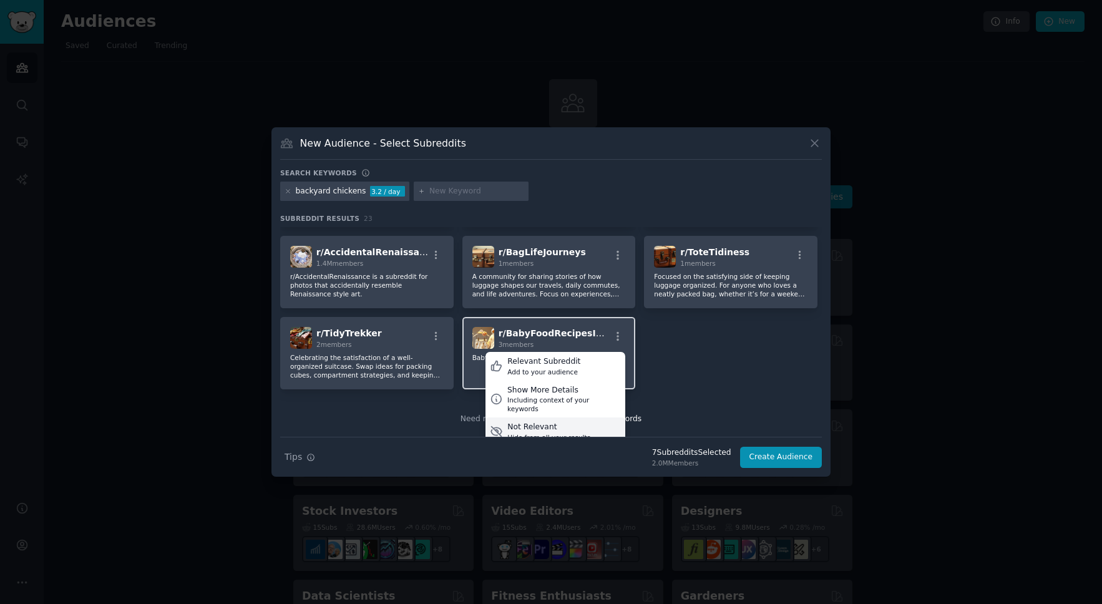
click at [524, 433] on div "Hide from all your results" at bounding box center [548, 437] width 83 height 9
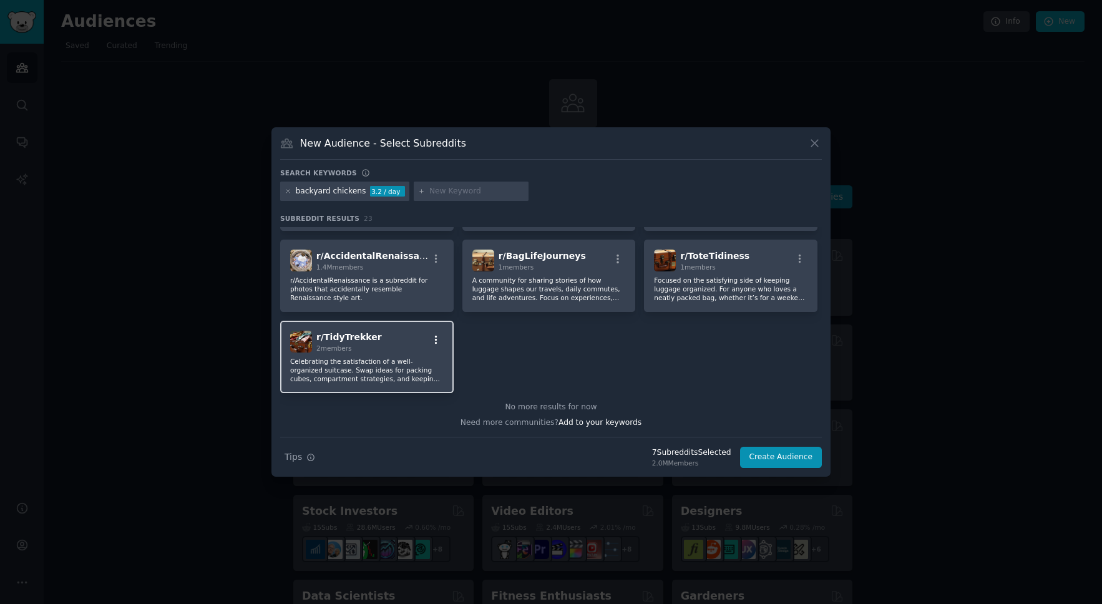
click at [436, 339] on icon "button" at bounding box center [436, 340] width 11 height 11
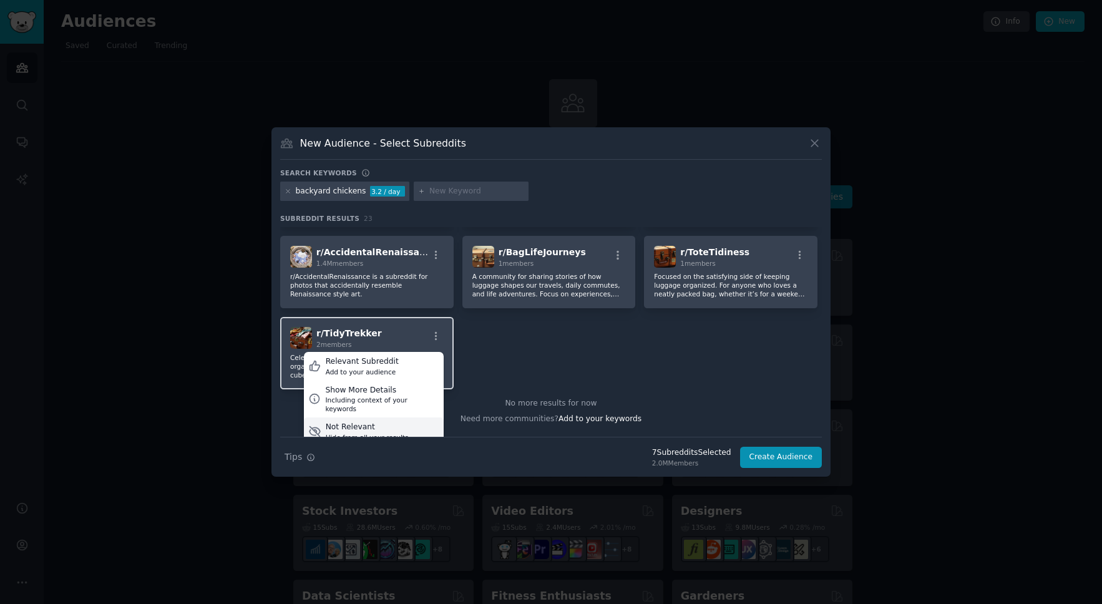
click at [366, 422] on div "Not Relevant" at bounding box center [367, 427] width 83 height 11
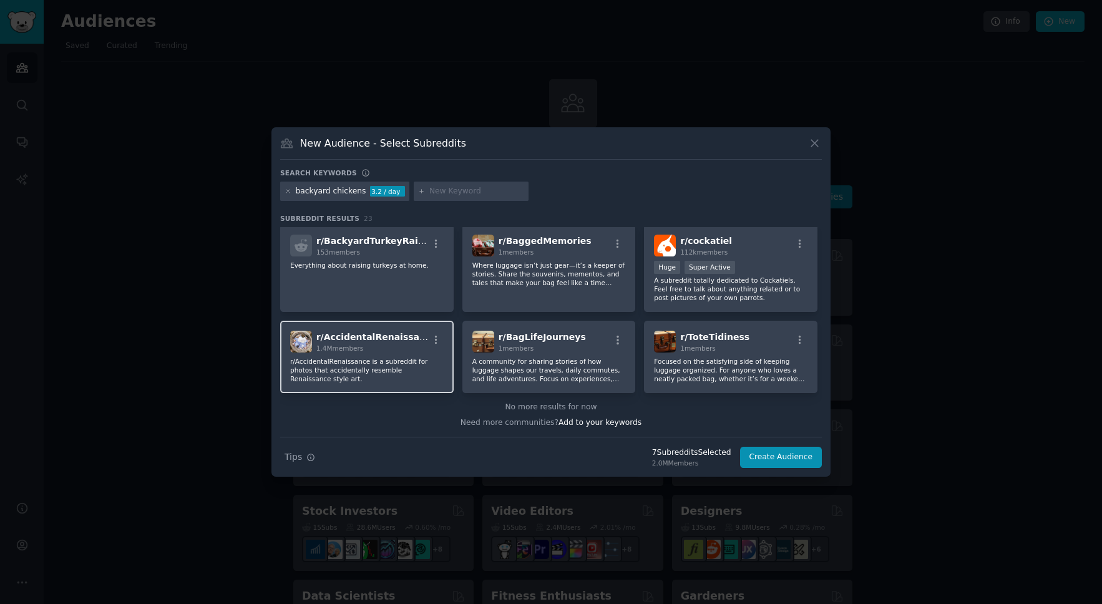
scroll to position [228, 0]
click at [440, 337] on button "button" at bounding box center [436, 340] width 16 height 11
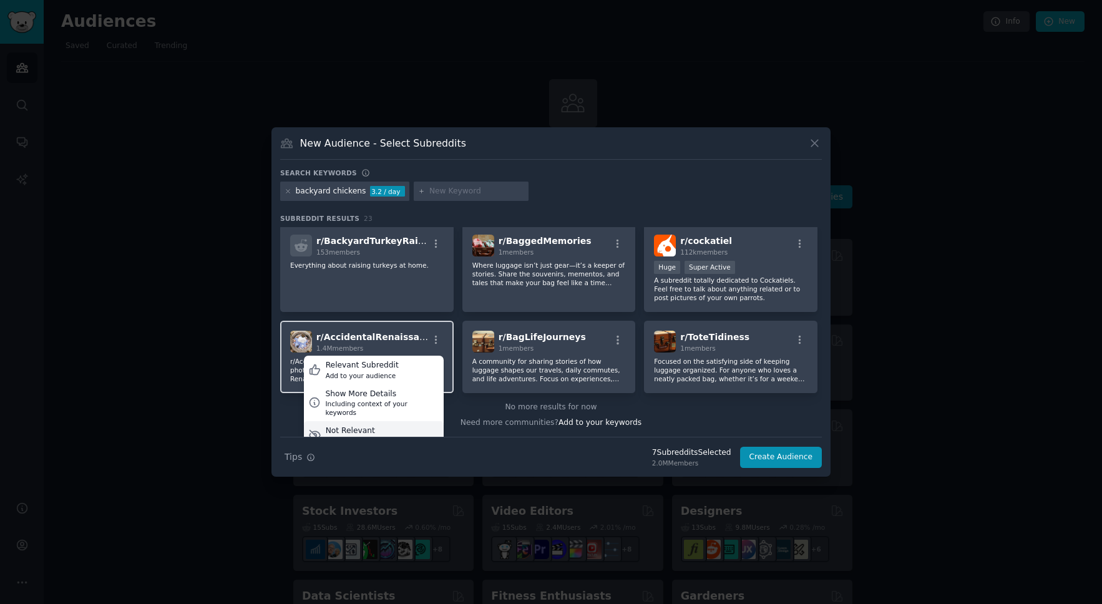
click at [389, 426] on div "Not Relevant" at bounding box center [367, 431] width 83 height 11
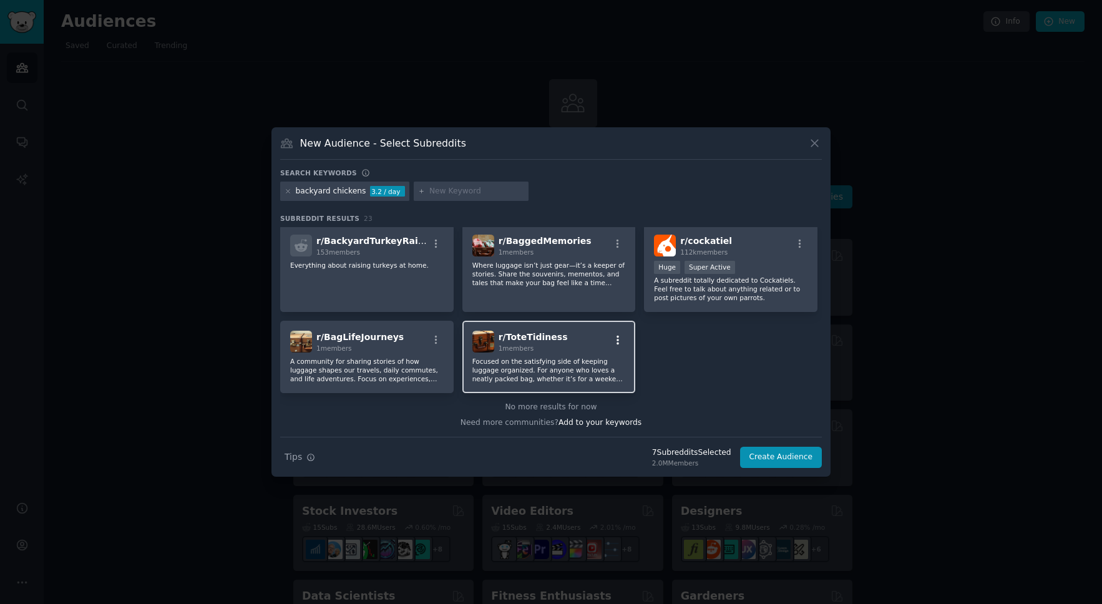
click at [617, 340] on icon "button" at bounding box center [618, 340] width 2 height 9
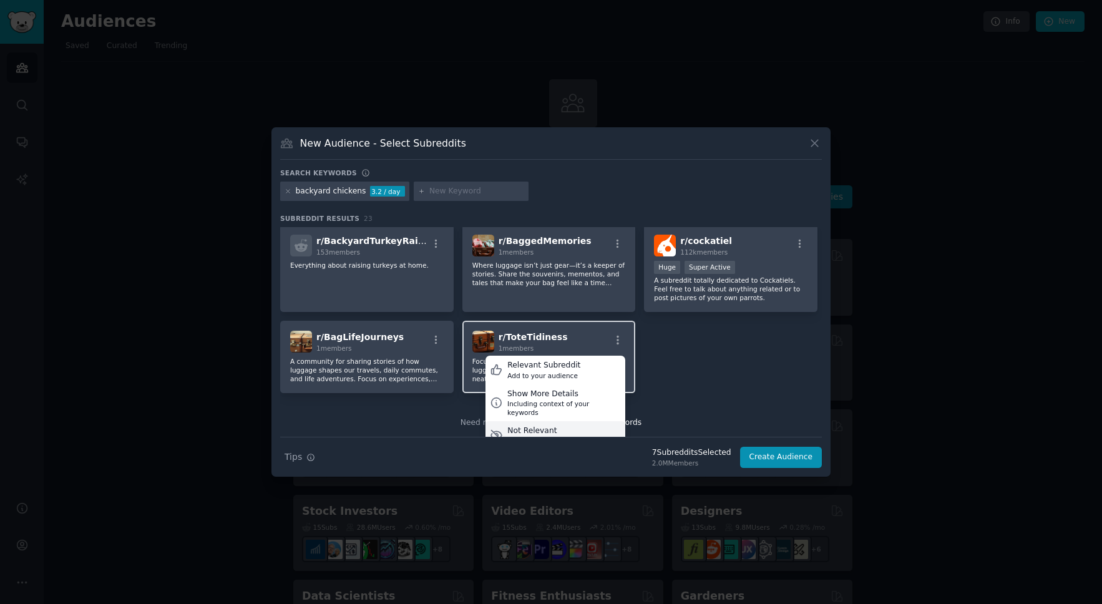
click at [550, 426] on div "Not Relevant" at bounding box center [548, 431] width 83 height 11
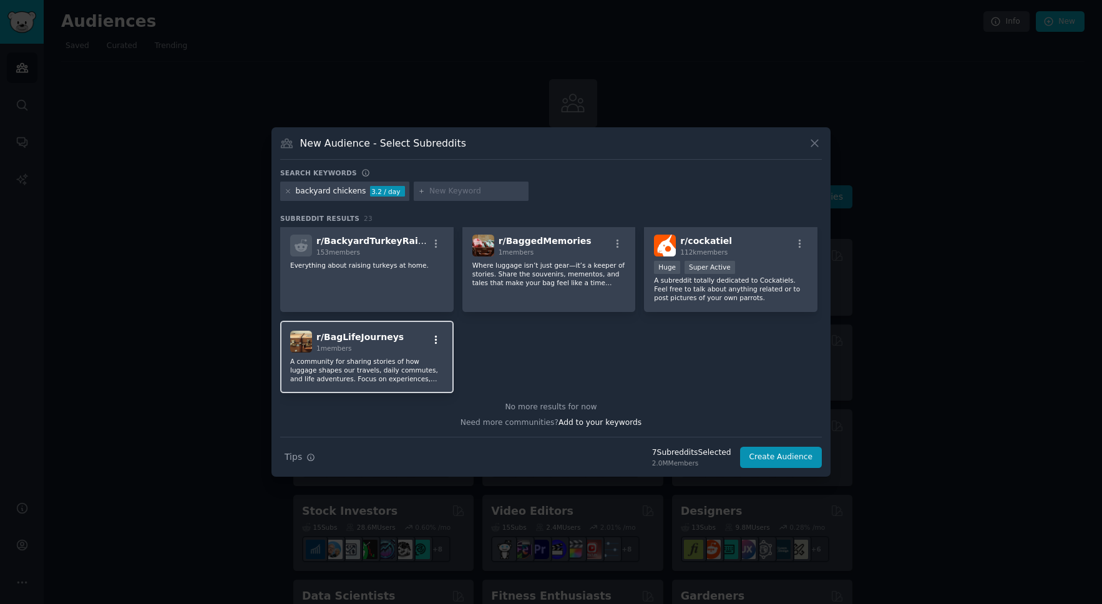
drag, startPoint x: 433, startPoint y: 340, endPoint x: 427, endPoint y: 343, distance: 6.7
click at [433, 339] on icon "button" at bounding box center [436, 340] width 11 height 11
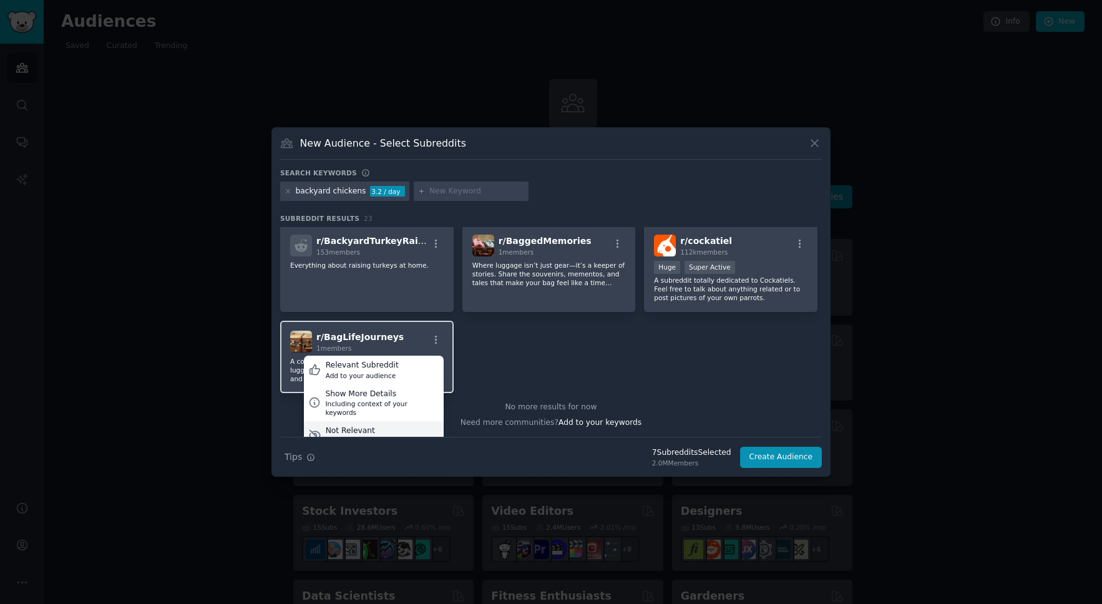
click at [344, 426] on div "Not Relevant" at bounding box center [367, 431] width 83 height 11
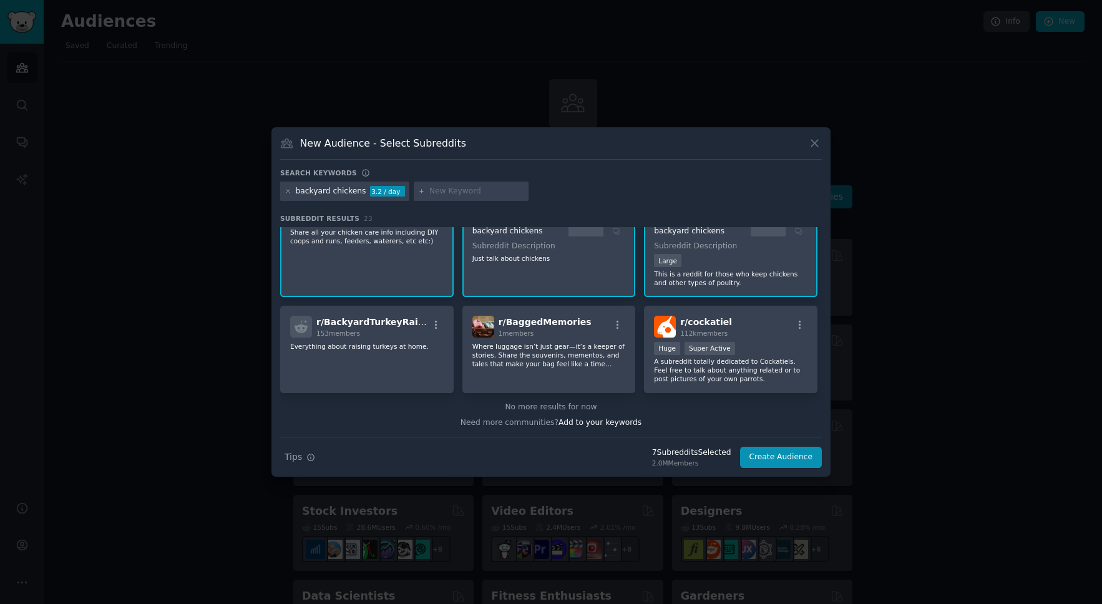
scroll to position [147, 0]
click at [620, 323] on icon "button" at bounding box center [617, 325] width 11 height 11
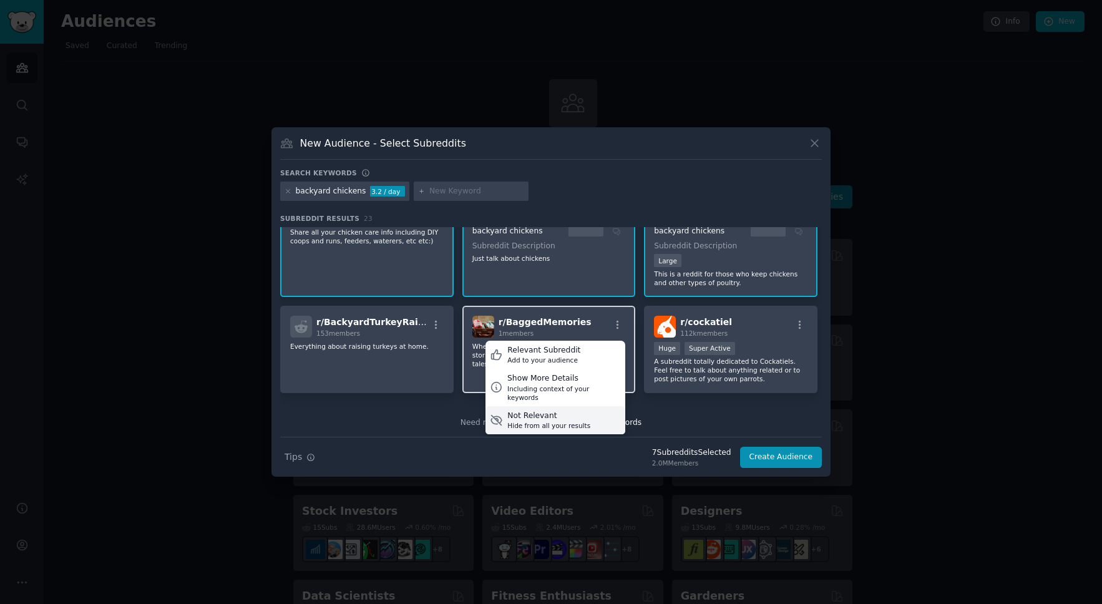
click at [546, 421] on div "Hide from all your results" at bounding box center [548, 425] width 83 height 9
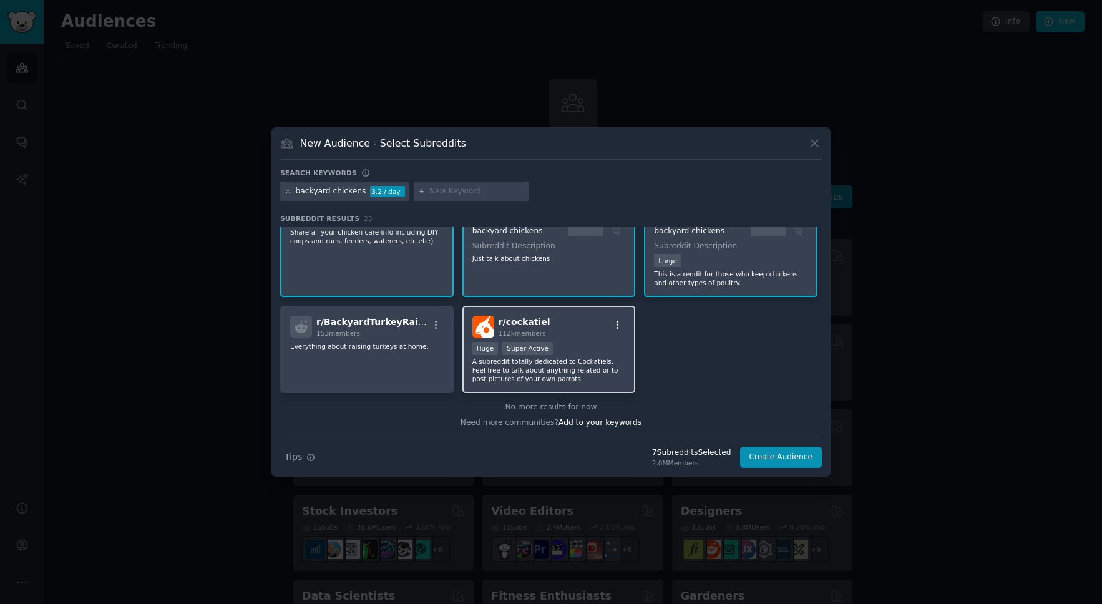
click at [617, 320] on icon "button" at bounding box center [617, 325] width 11 height 11
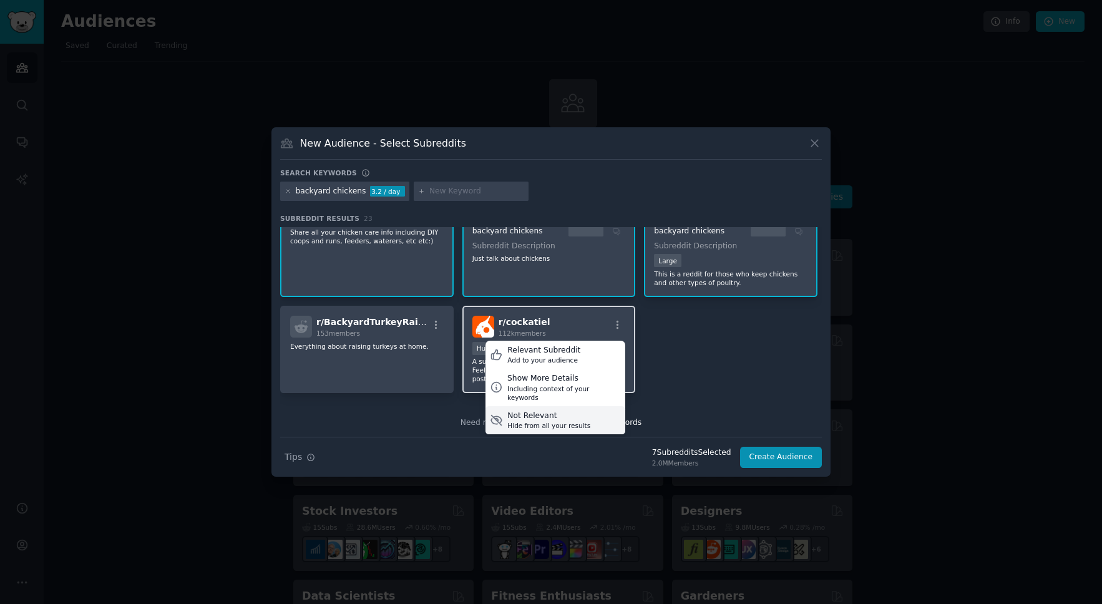
click at [554, 411] on div "Not Relevant" at bounding box center [548, 416] width 83 height 11
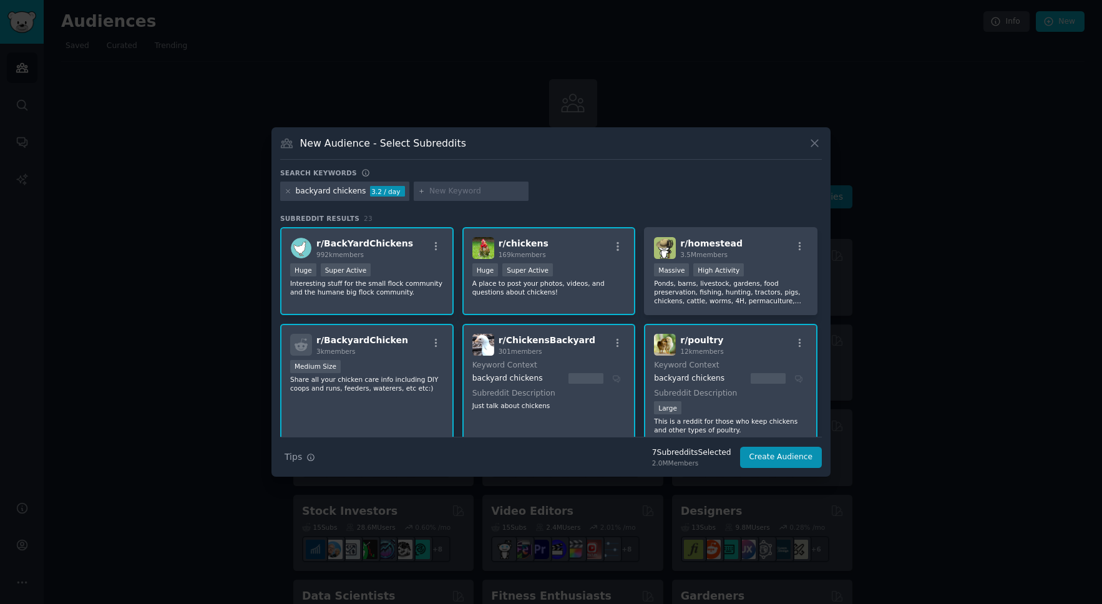
scroll to position [1, 0]
click at [794, 245] on icon "button" at bounding box center [799, 245] width 11 height 11
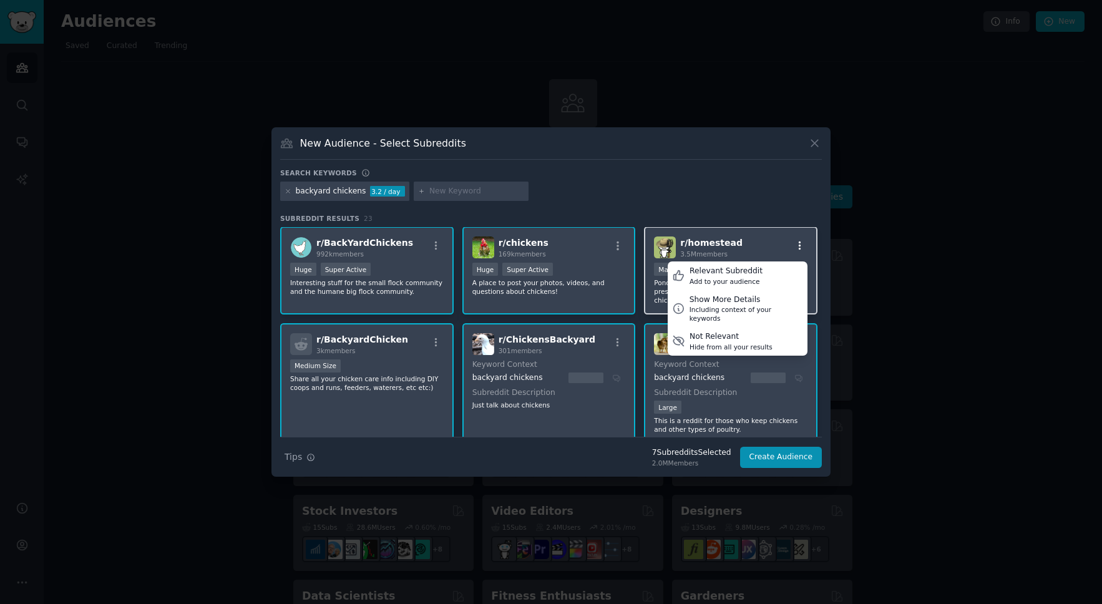
click at [794, 245] on icon "button" at bounding box center [799, 245] width 11 height 11
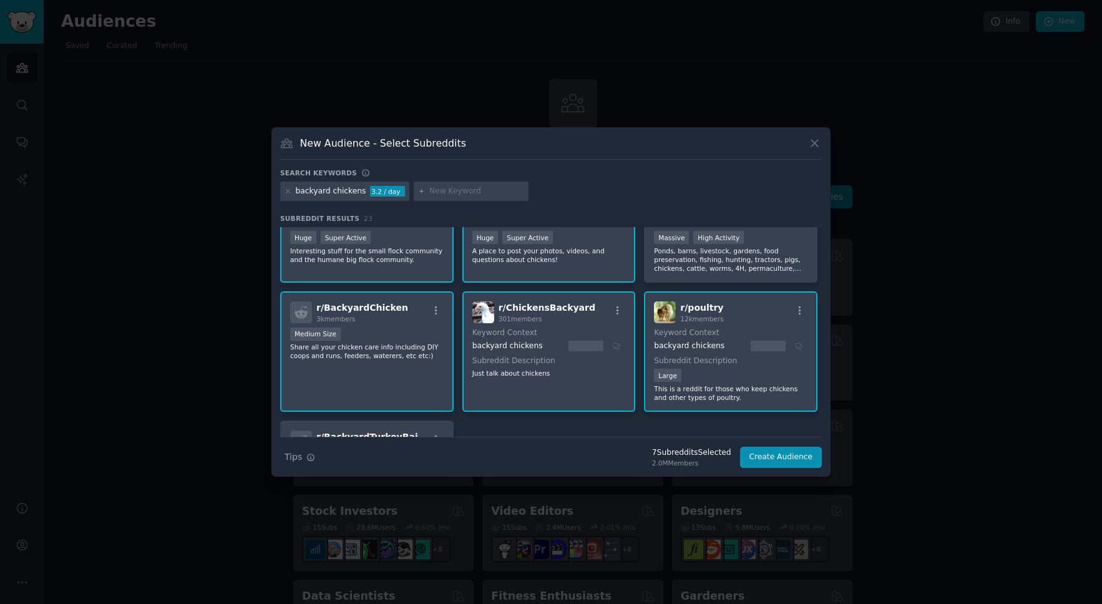
scroll to position [34, 0]
click at [798, 310] on icon "button" at bounding box center [799, 309] width 11 height 11
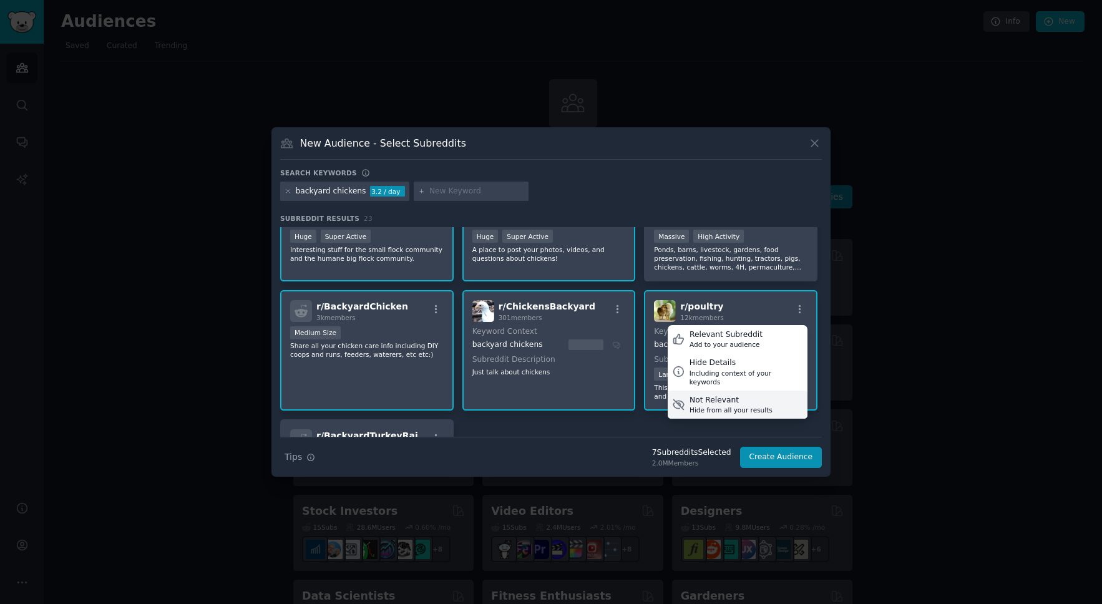
click at [727, 406] on div "Hide from all your results" at bounding box center [731, 410] width 83 height 9
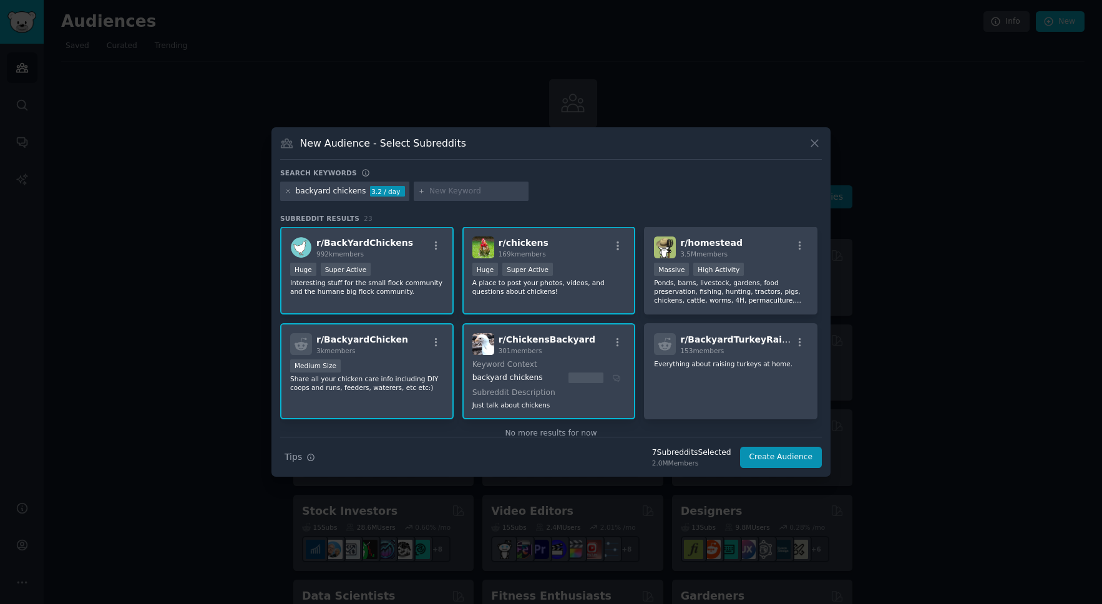
scroll to position [0, 0]
click at [799, 243] on icon "button" at bounding box center [799, 246] width 11 height 11
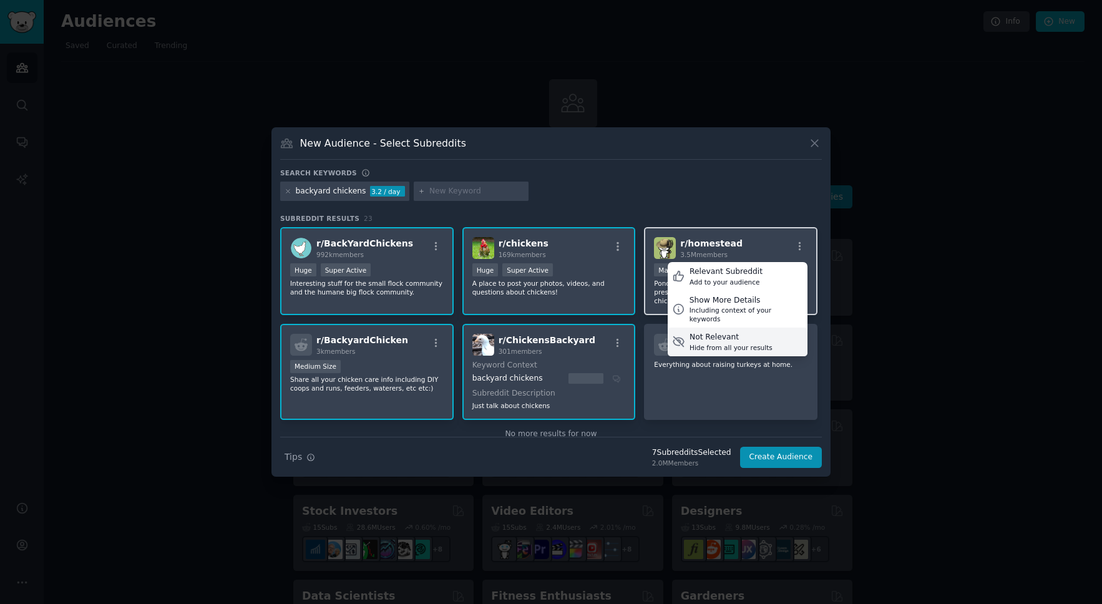
click at [703, 343] on div "Hide from all your results" at bounding box center [731, 347] width 83 height 9
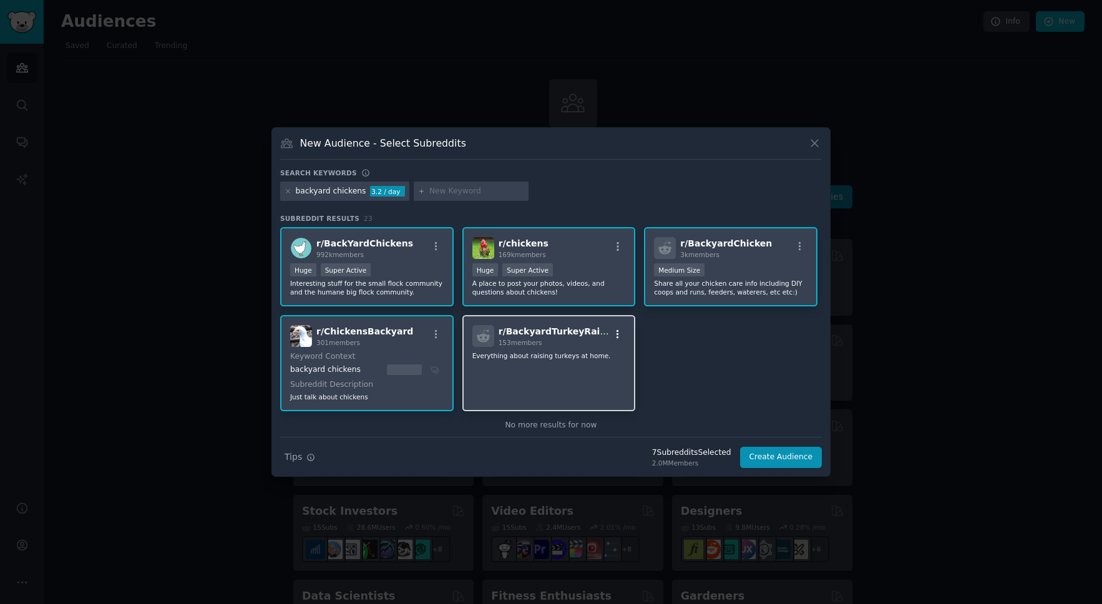
click at [617, 330] on icon "button" at bounding box center [618, 334] width 2 height 9
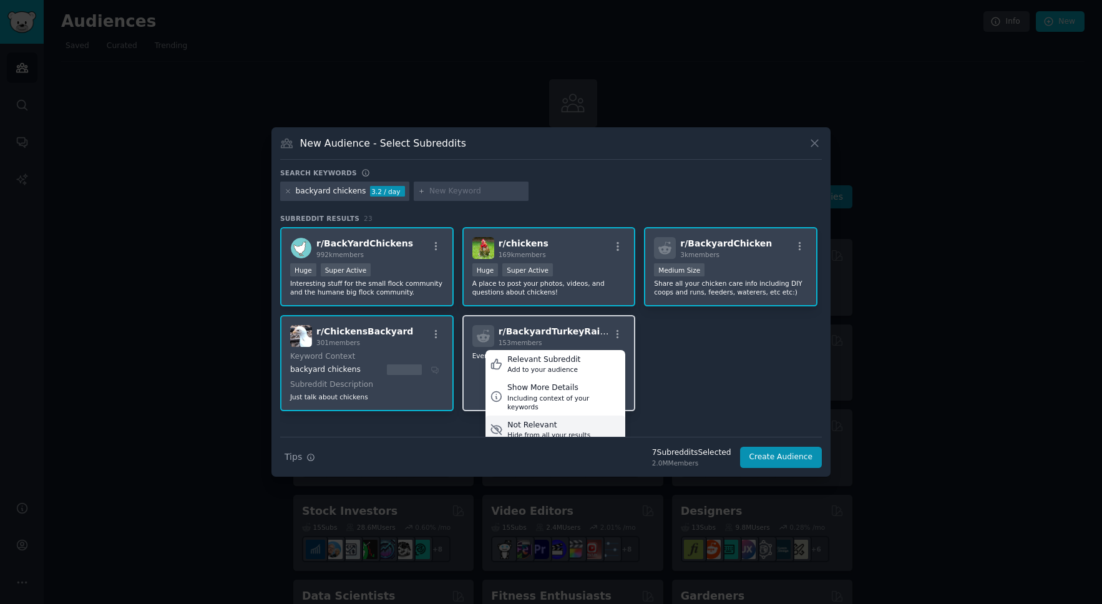
click at [556, 431] on div "Hide from all your results" at bounding box center [548, 435] width 83 height 9
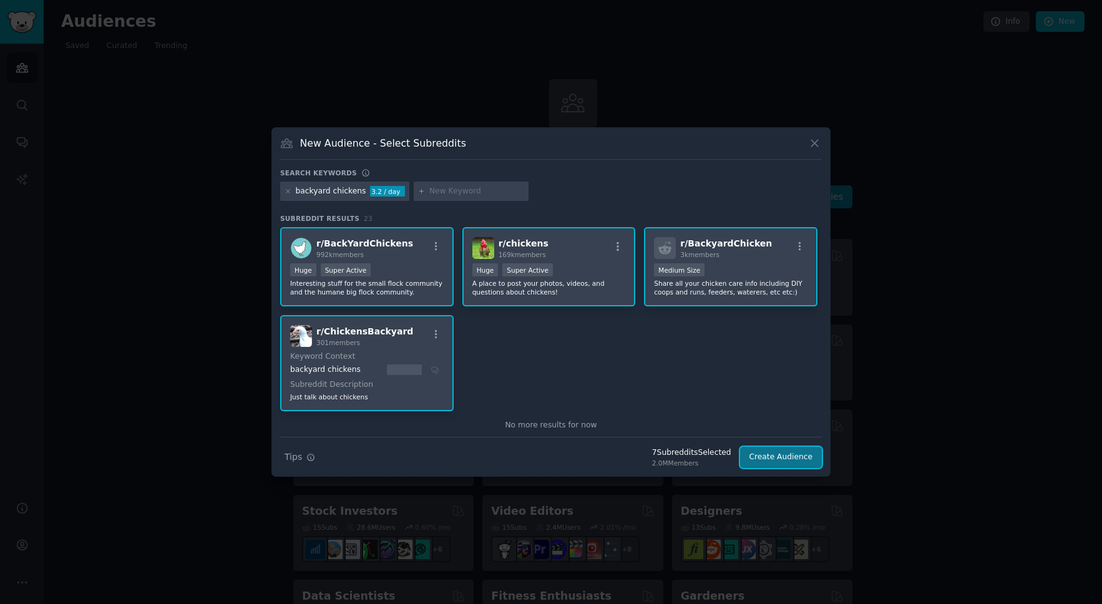
click at [777, 452] on button "Create Audience" at bounding box center [781, 457] width 82 height 21
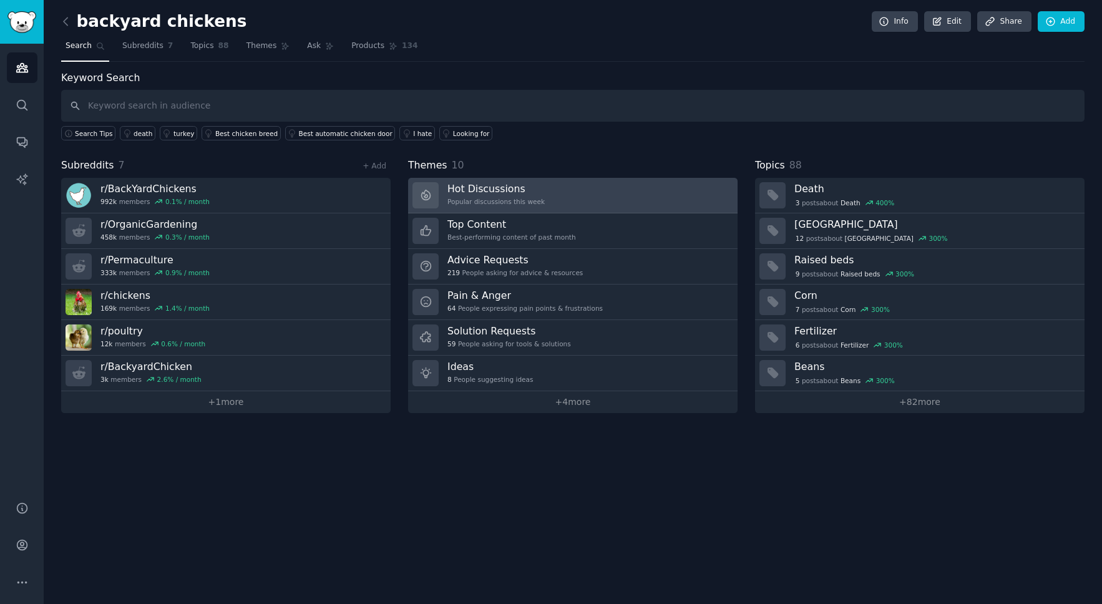
click at [481, 196] on div "Hot Discussions Popular discussions this week" at bounding box center [495, 195] width 97 height 26
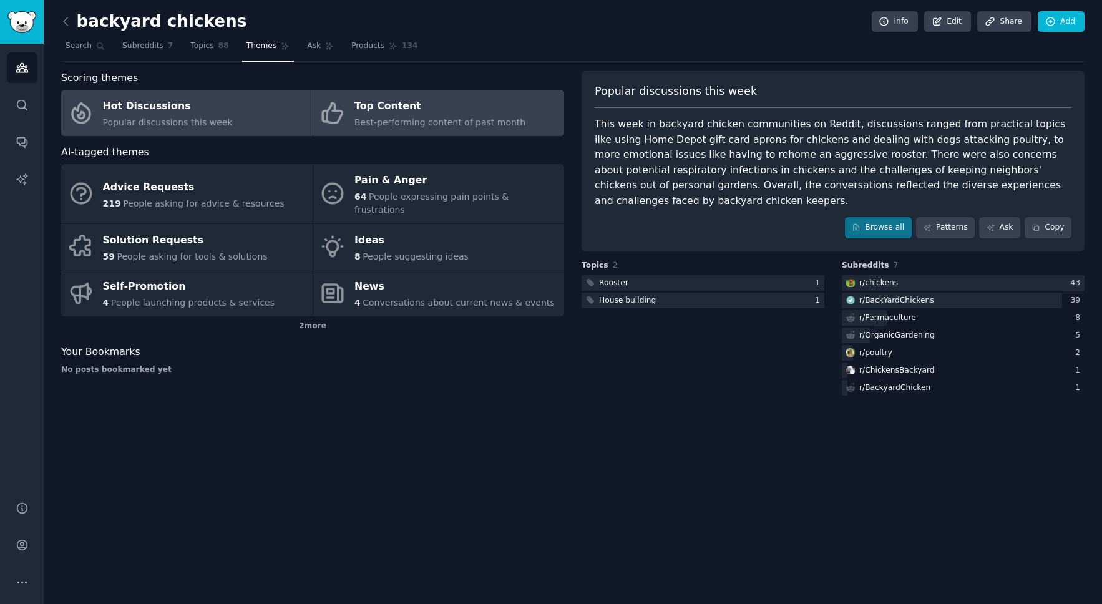
click at [441, 109] on div "Top Content" at bounding box center [439, 107] width 171 height 20
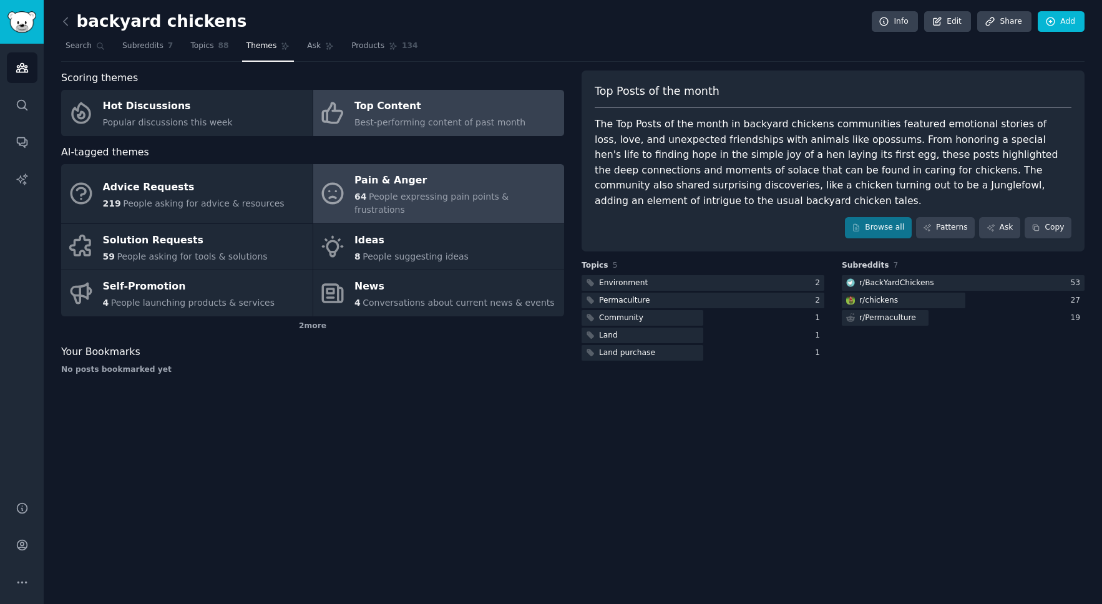
click at [467, 196] on span "People expressing pain points & frustrations" at bounding box center [431, 203] width 154 height 23
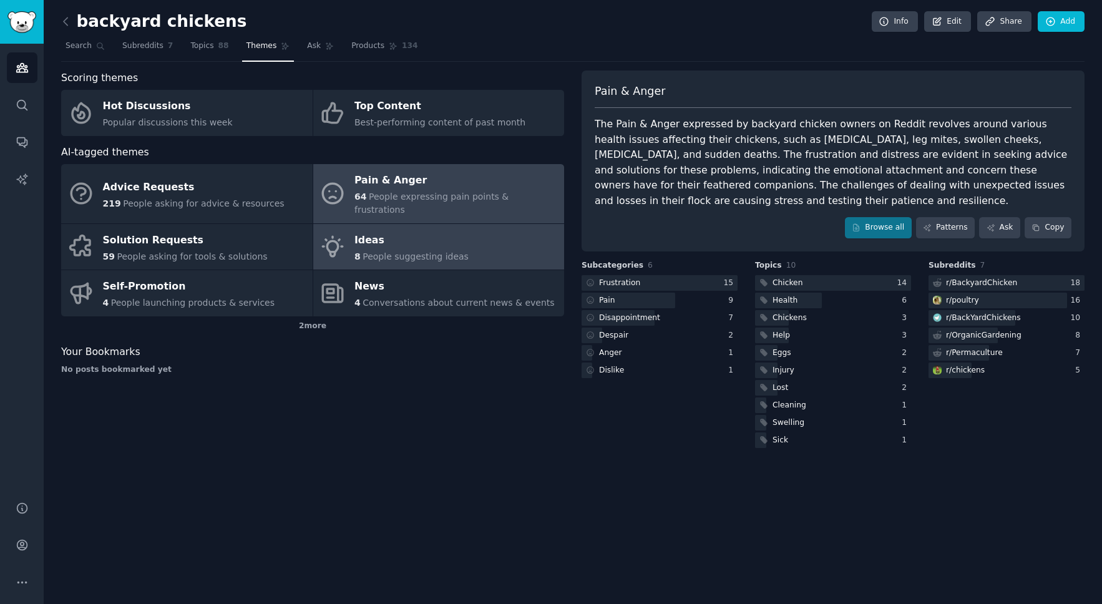
click at [425, 233] on div "Ideas" at bounding box center [411, 240] width 114 height 20
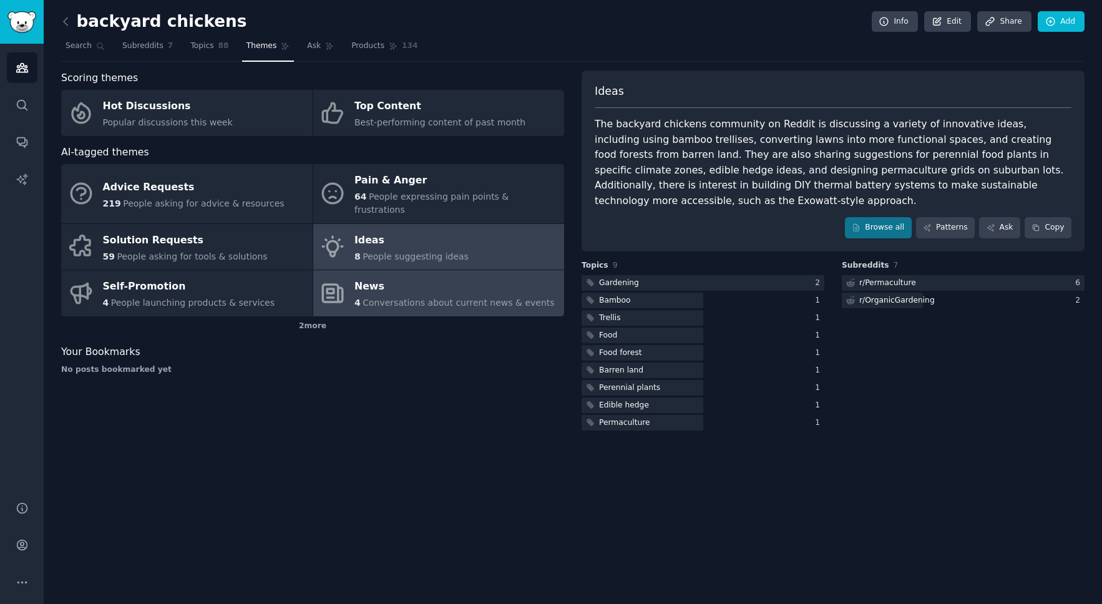
click at [418, 298] on span "Conversations about current news & events" at bounding box center [459, 303] width 192 height 10
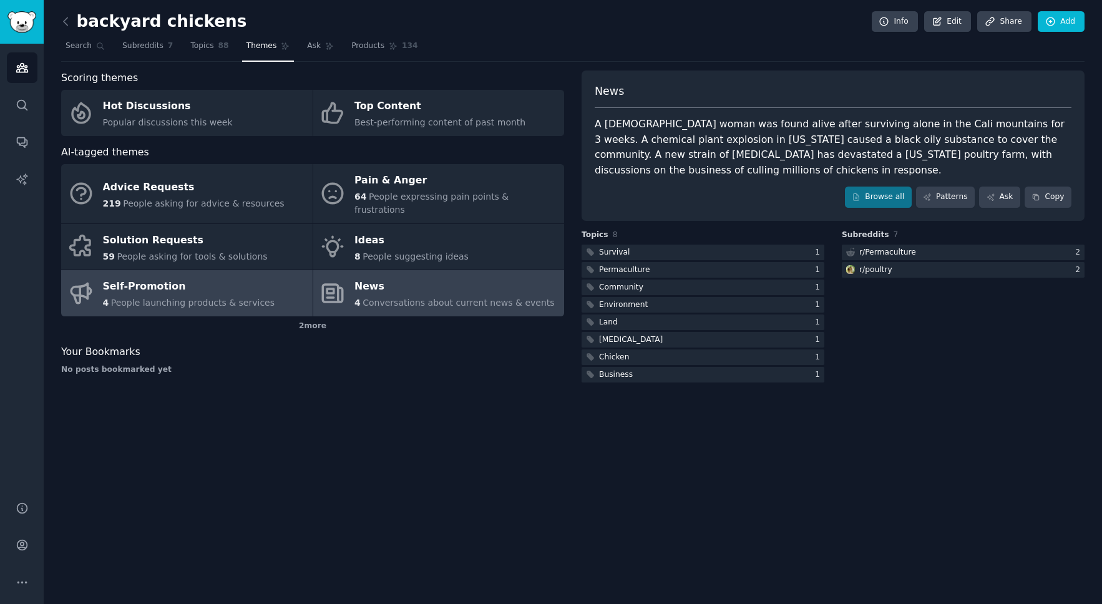
click at [230, 277] on div "Self-Promotion" at bounding box center [189, 287] width 172 height 20
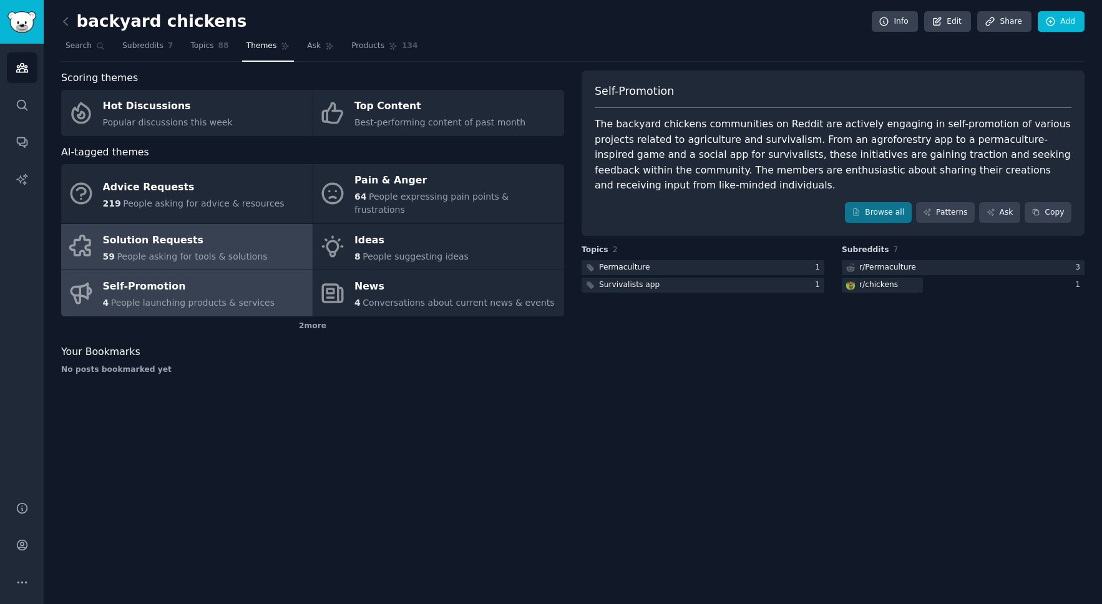
click at [129, 233] on div "Solution Requests" at bounding box center [185, 240] width 165 height 20
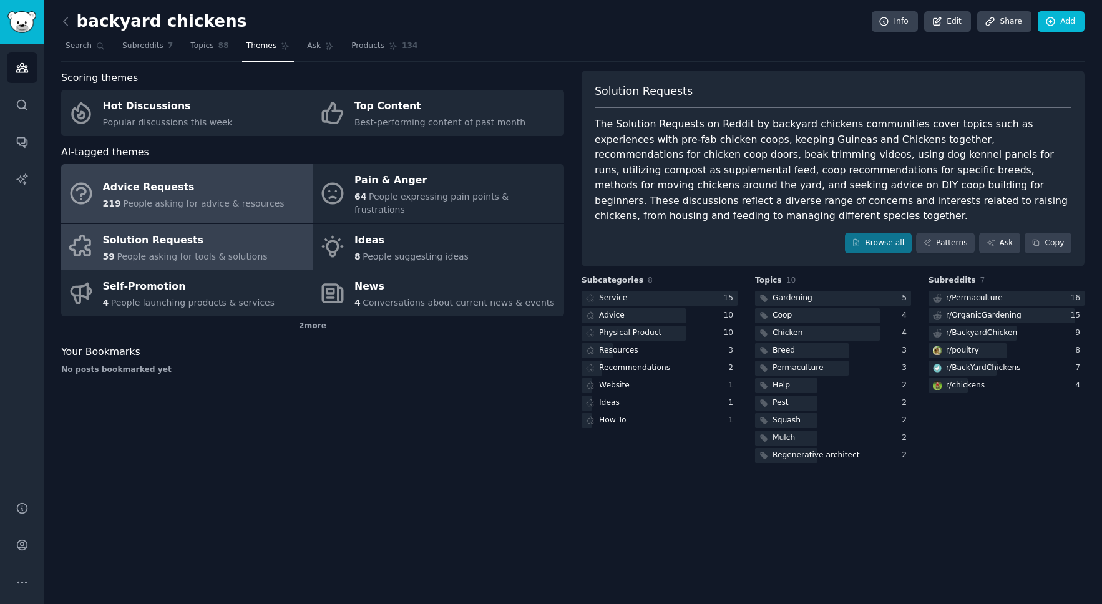
click at [147, 184] on div "Advice Requests" at bounding box center [194, 187] width 182 height 20
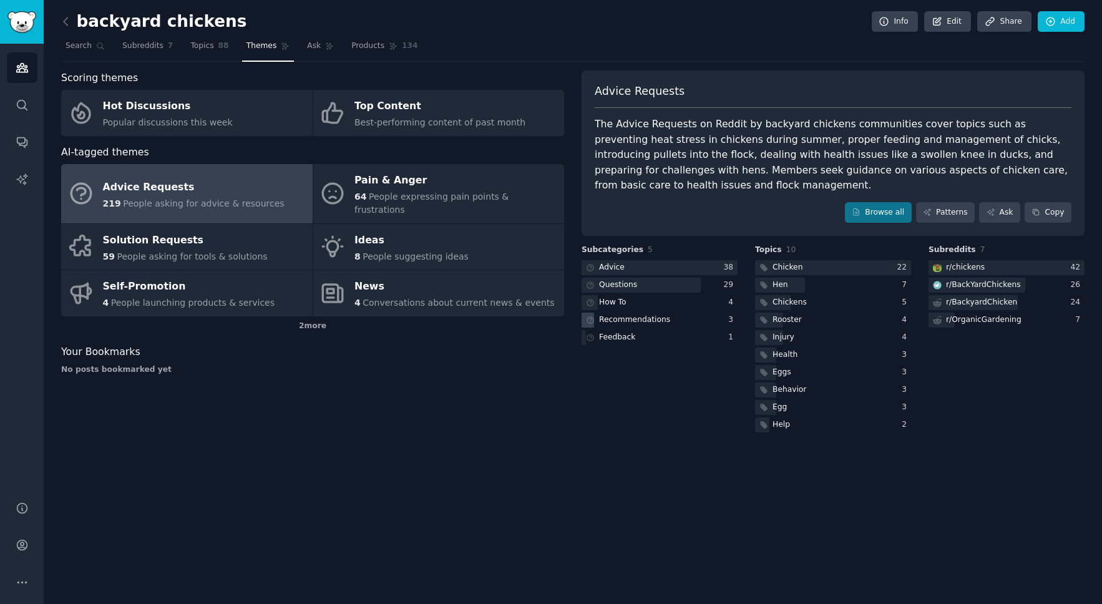
click at [625, 323] on div "Recommendations" at bounding box center [634, 320] width 71 height 11
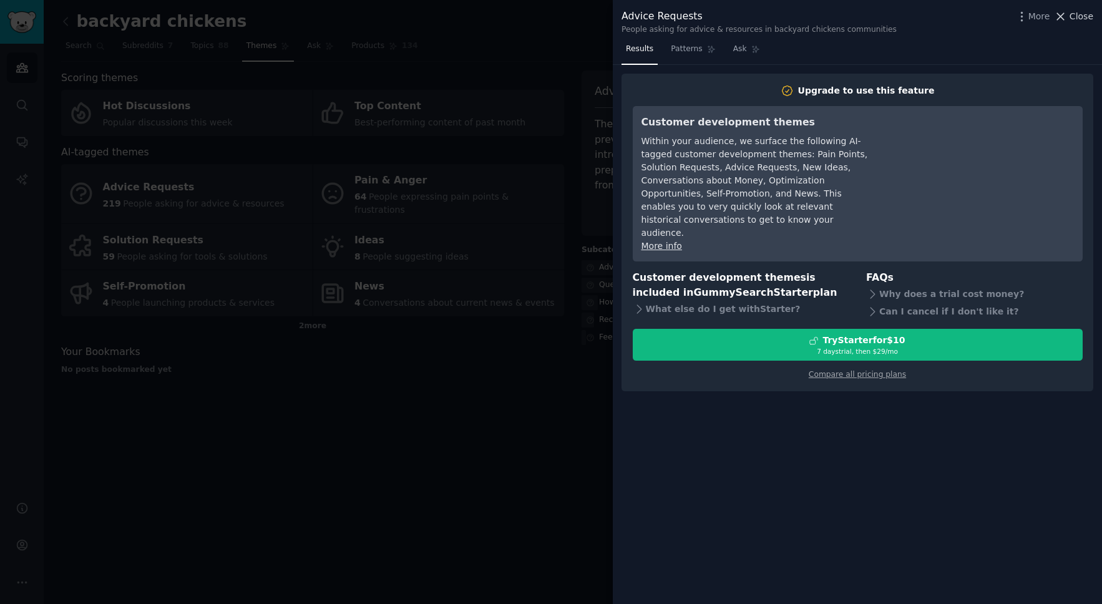
click at [1072, 19] on span "Close" at bounding box center [1082, 16] width 24 height 13
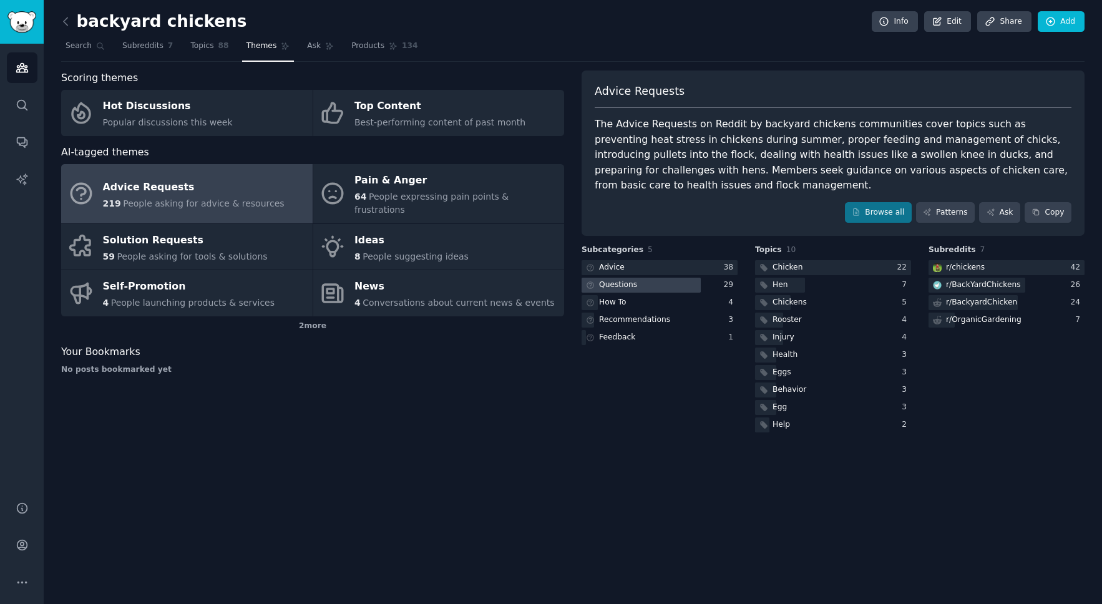
click at [617, 286] on div "Questions" at bounding box center [618, 285] width 38 height 11
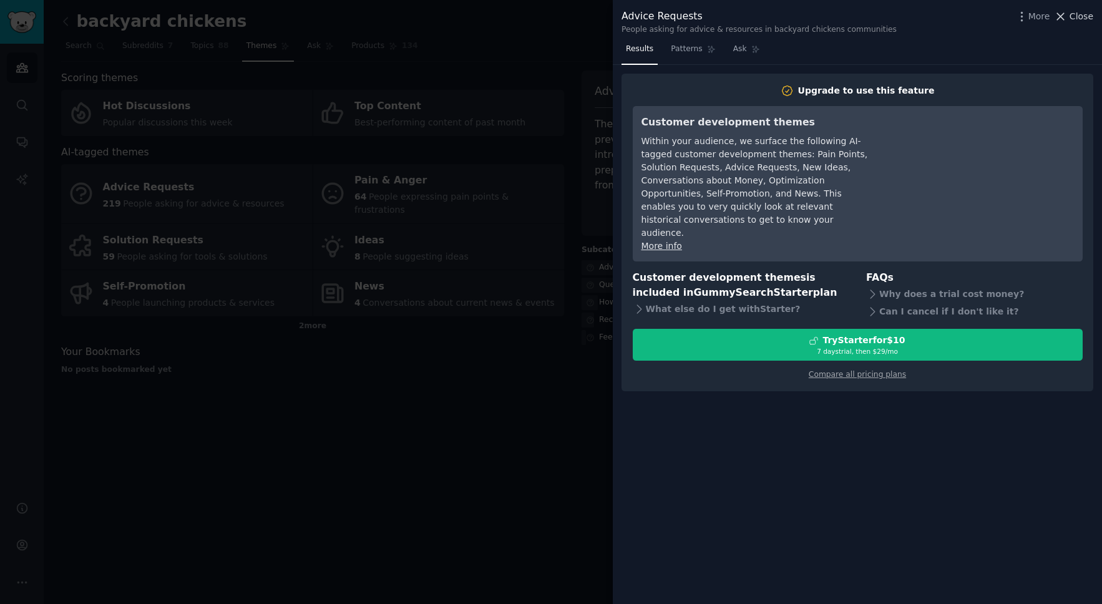
click at [1085, 17] on span "Close" at bounding box center [1082, 16] width 24 height 13
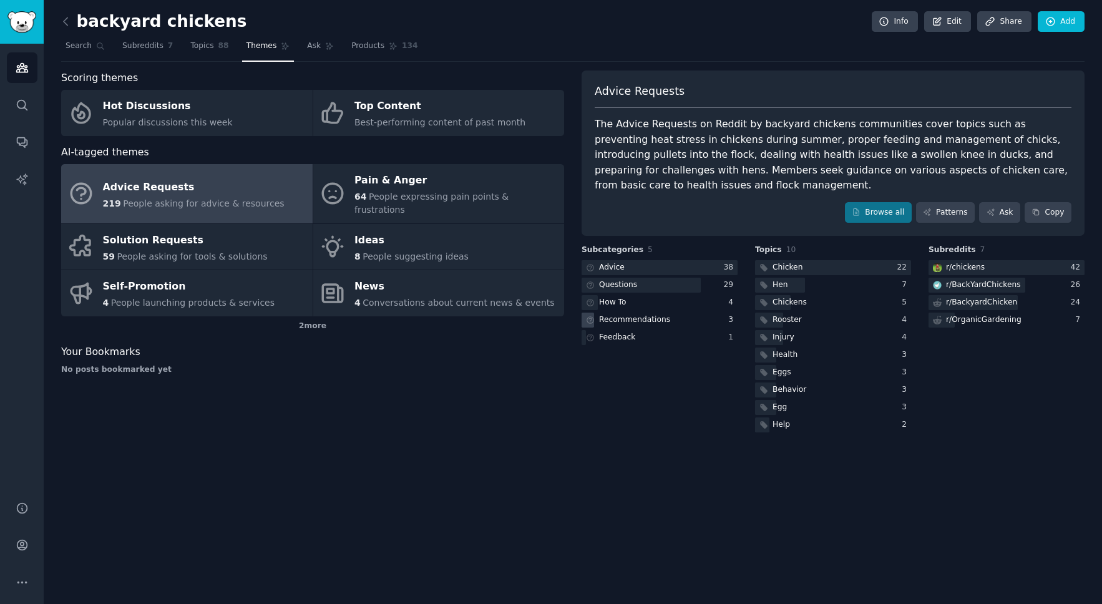
click at [648, 316] on div "Recommendations" at bounding box center [634, 320] width 71 height 11
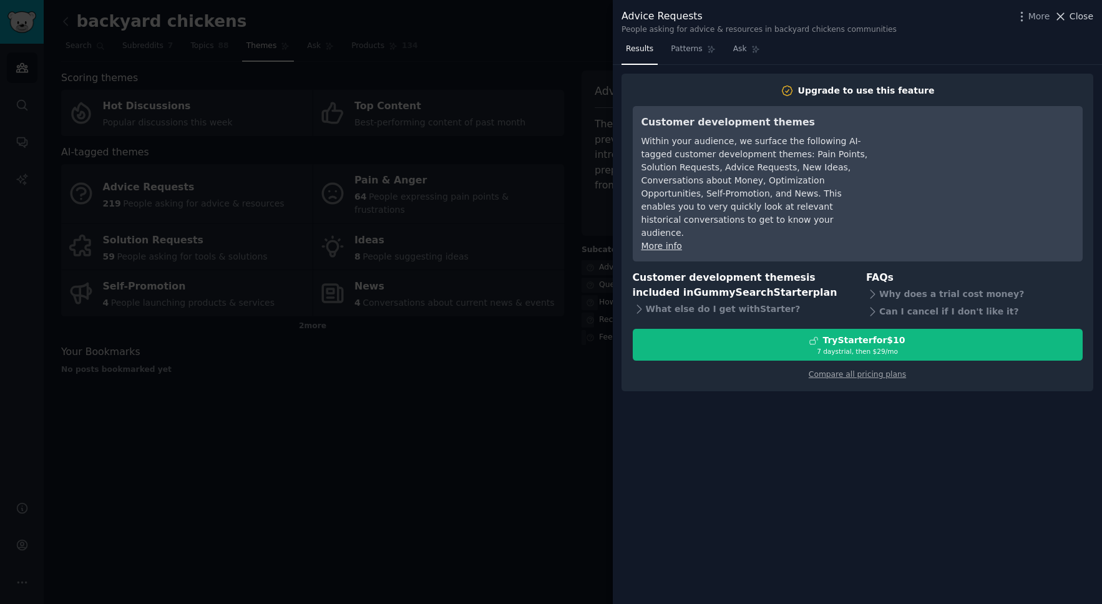
click at [1088, 19] on span "Close" at bounding box center [1082, 16] width 24 height 13
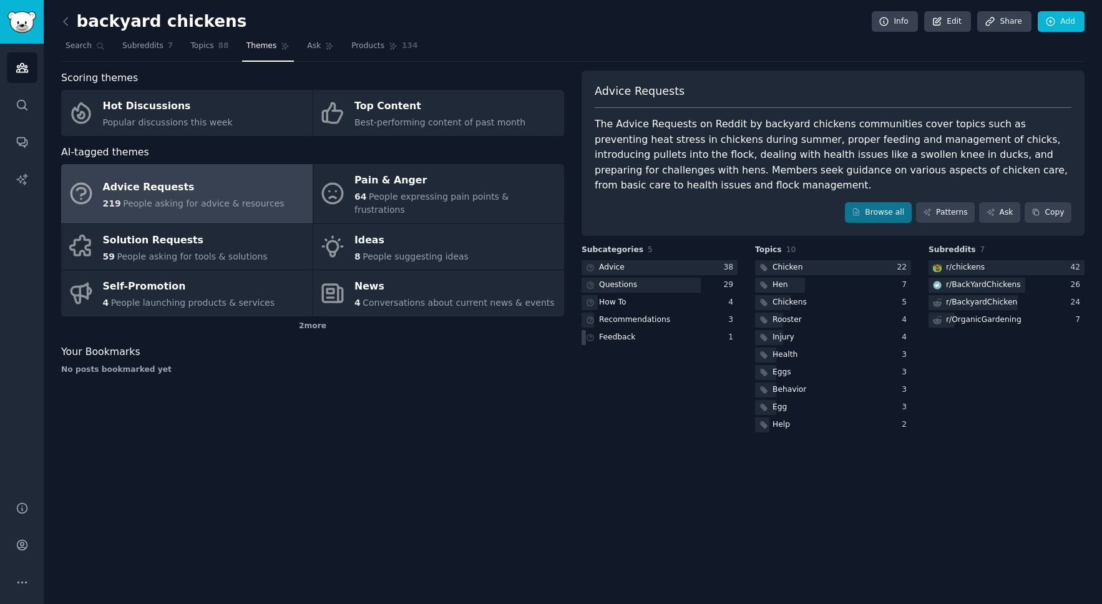
click at [627, 335] on div "Feedback" at bounding box center [617, 337] width 36 height 11
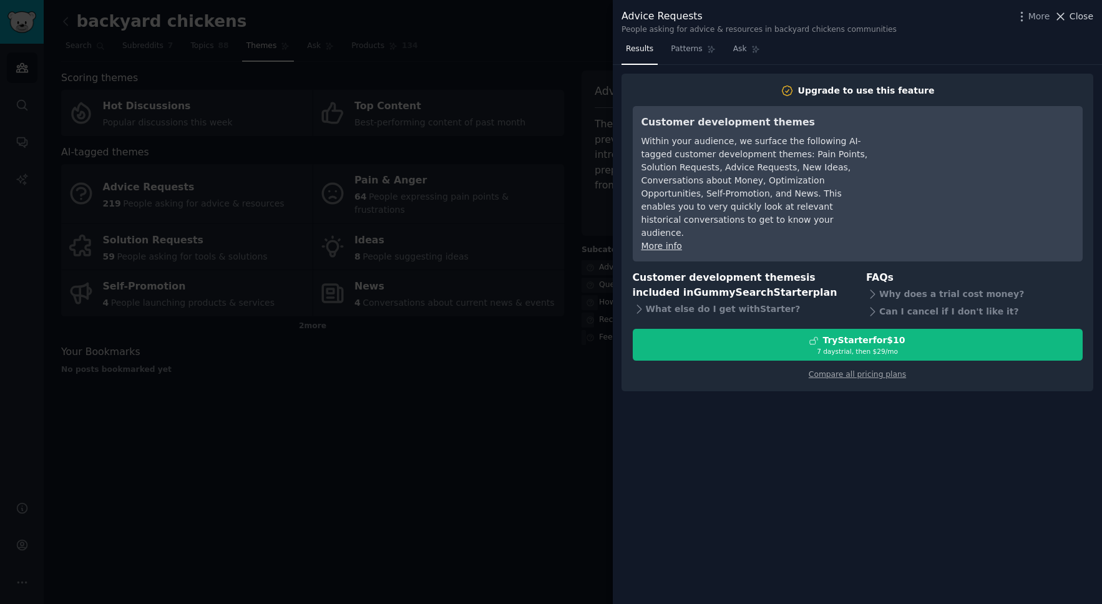
click at [1090, 21] on span "Close" at bounding box center [1082, 16] width 24 height 13
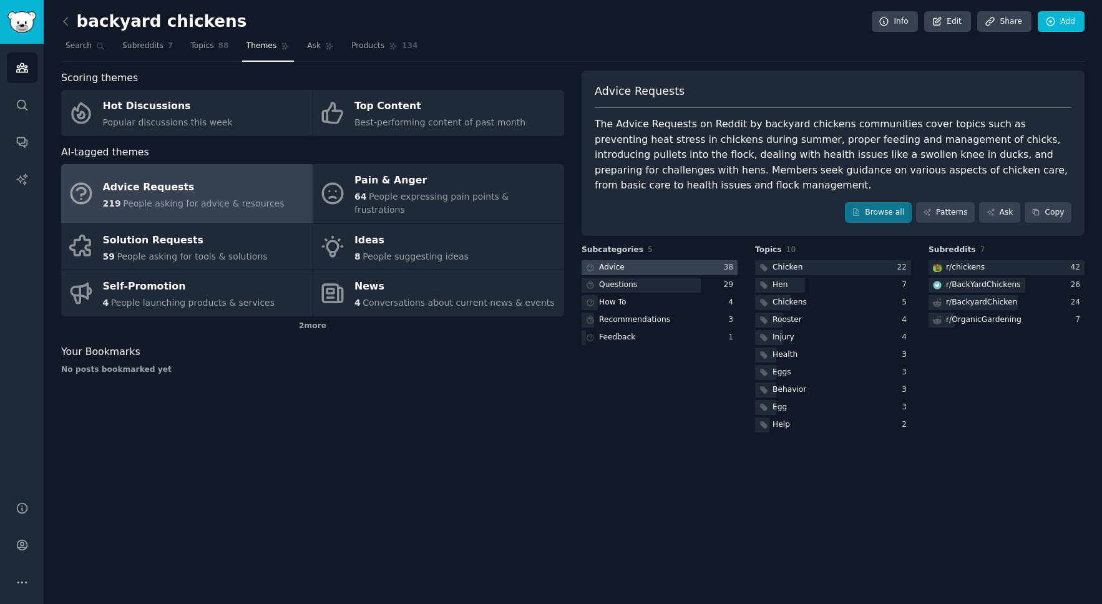
click at [609, 270] on div "Advice" at bounding box center [612, 267] width 26 height 11
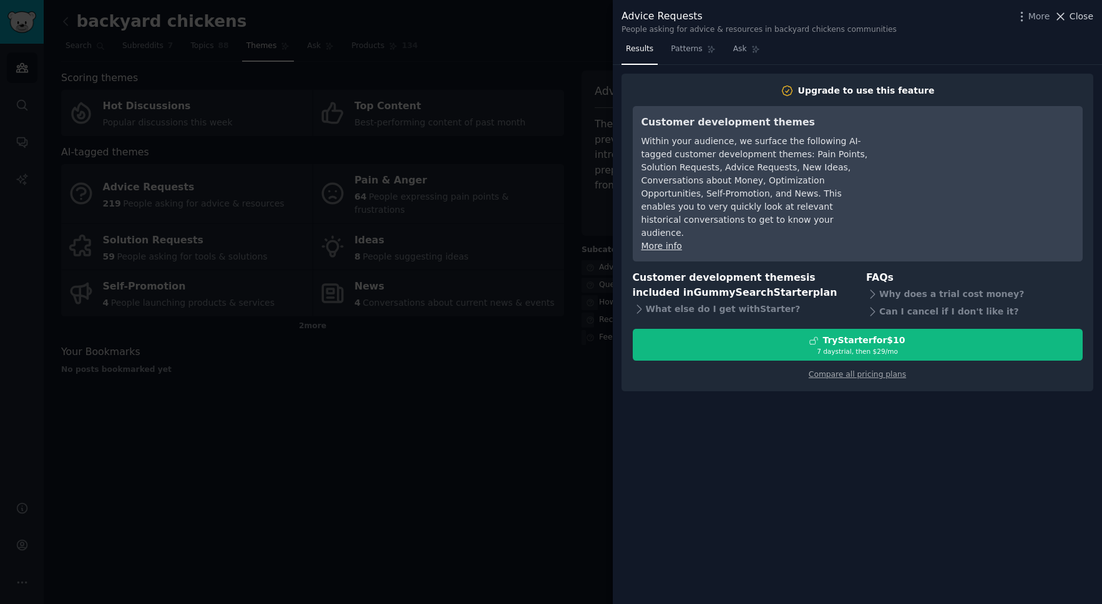
click at [1090, 16] on span "Close" at bounding box center [1082, 16] width 24 height 13
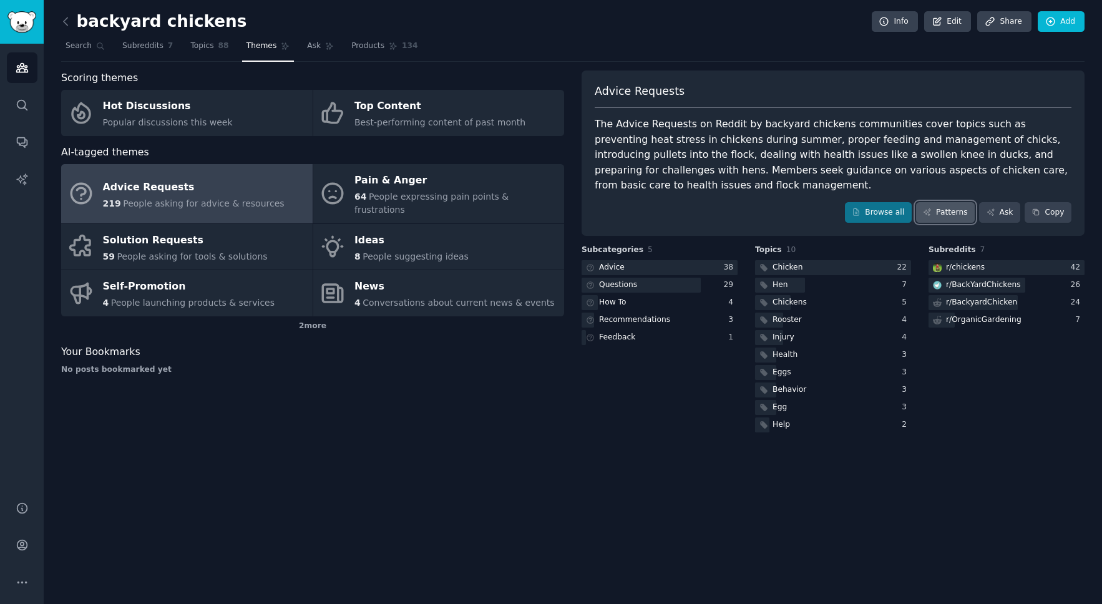
click at [934, 211] on link "Patterns" at bounding box center [945, 212] width 59 height 21
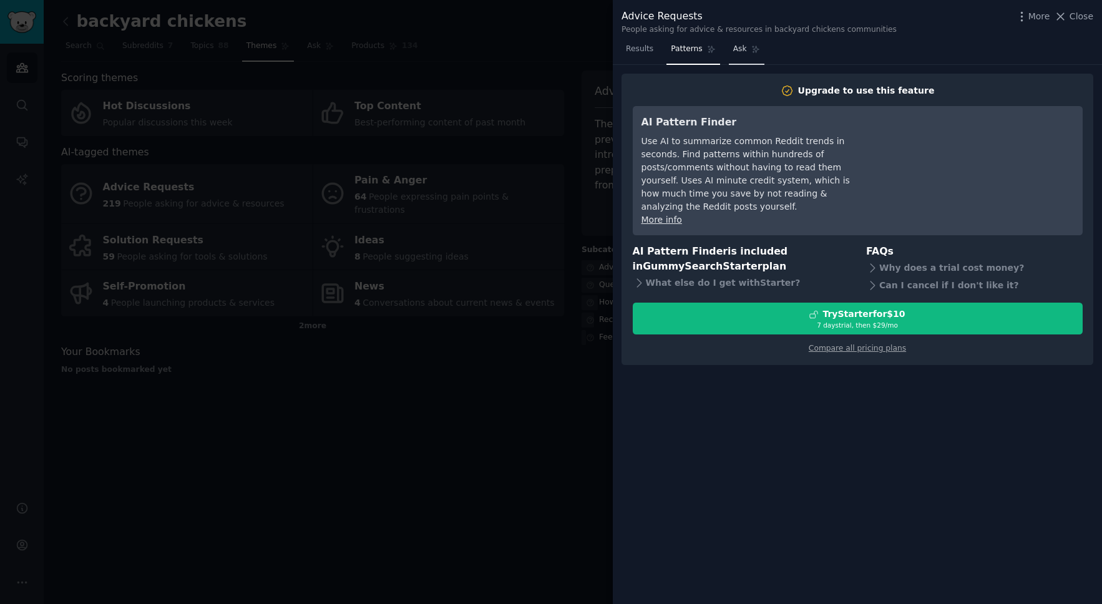
click at [739, 49] on span "Ask" at bounding box center [740, 49] width 14 height 11
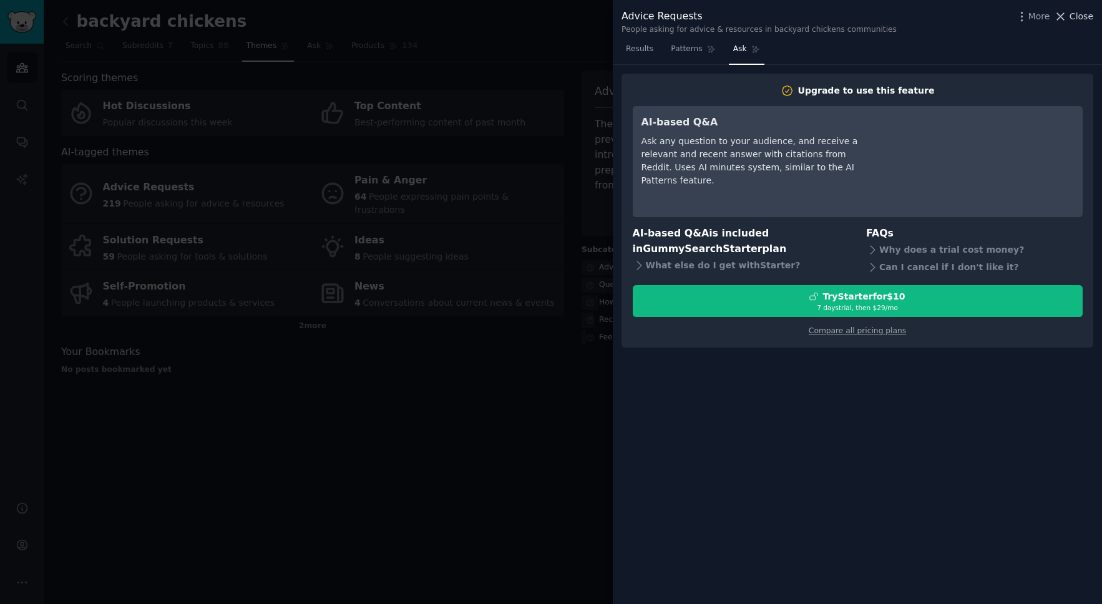
click at [1088, 16] on span "Close" at bounding box center [1082, 16] width 24 height 13
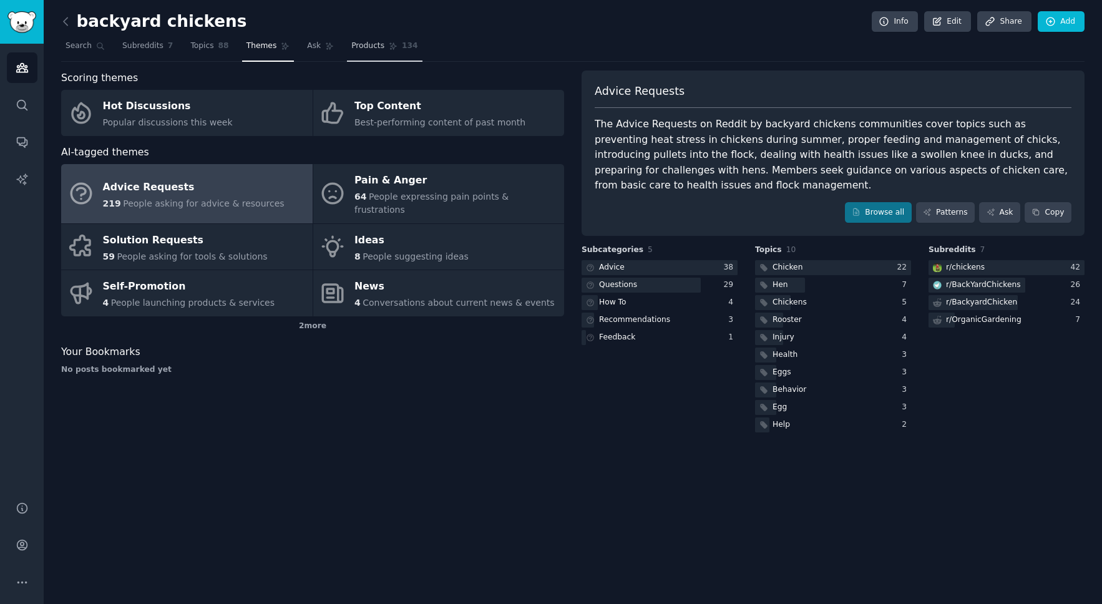
click at [370, 47] on span "Products" at bounding box center [367, 46] width 33 height 11
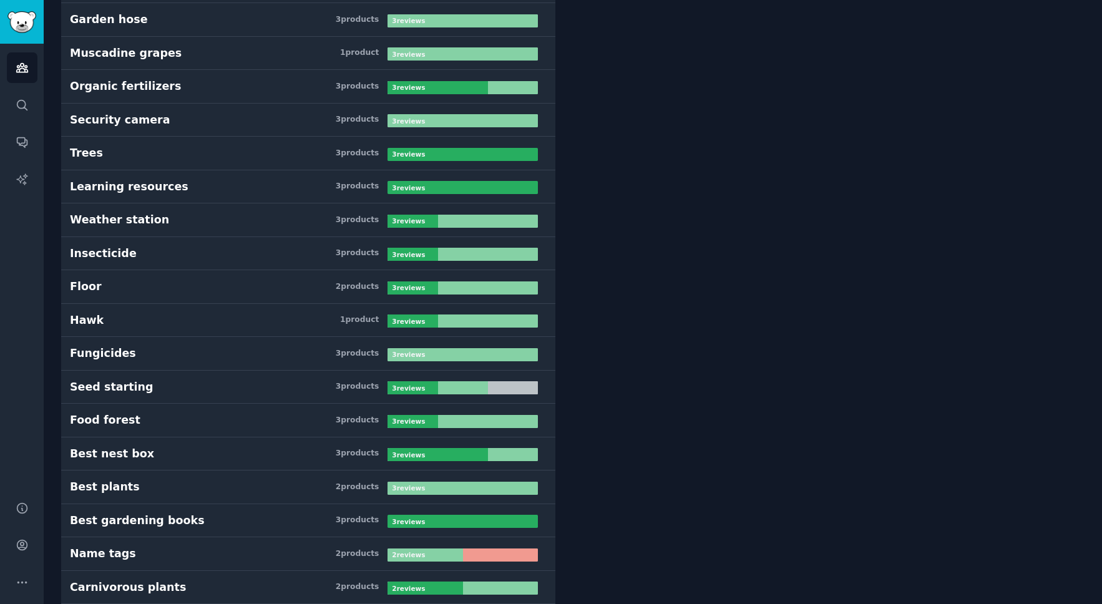
scroll to position [2464, 0]
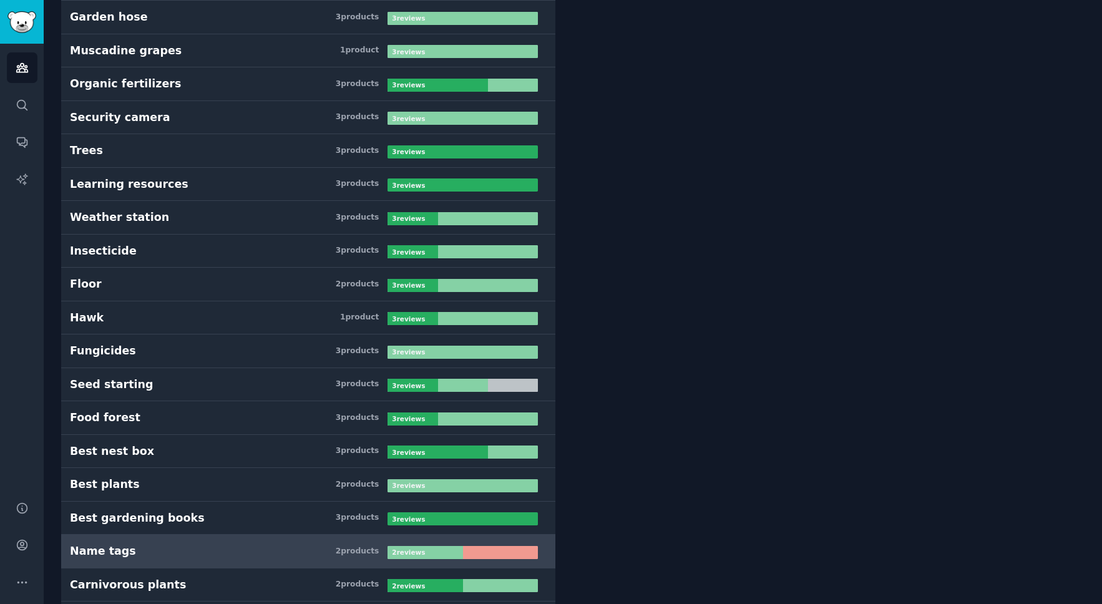
click at [504, 557] on div at bounding box center [500, 552] width 75 height 13
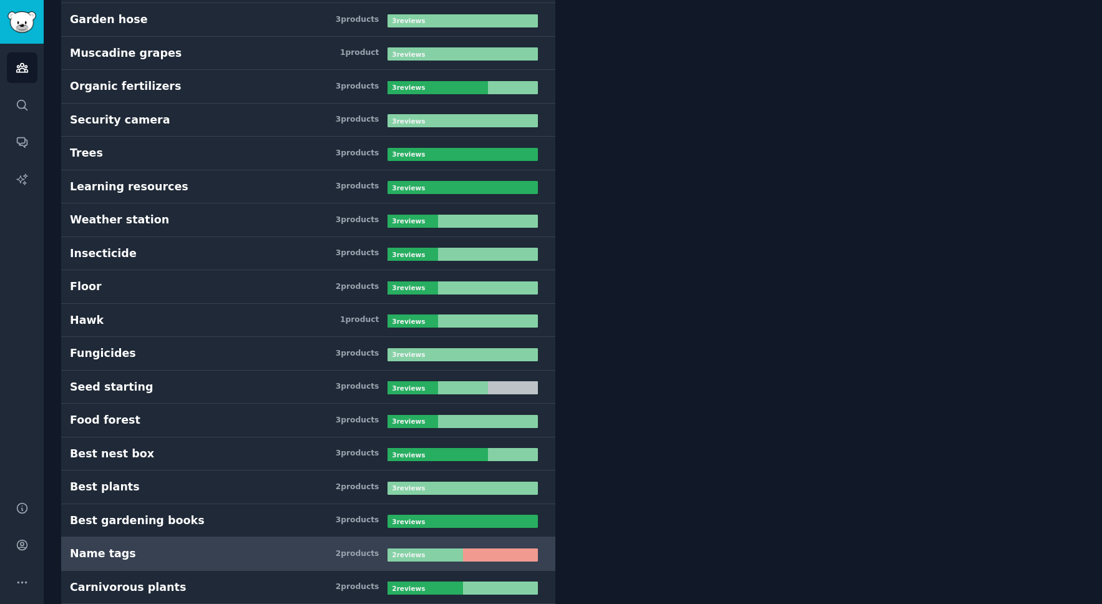
click at [93, 550] on div "Name tags" at bounding box center [103, 554] width 66 height 16
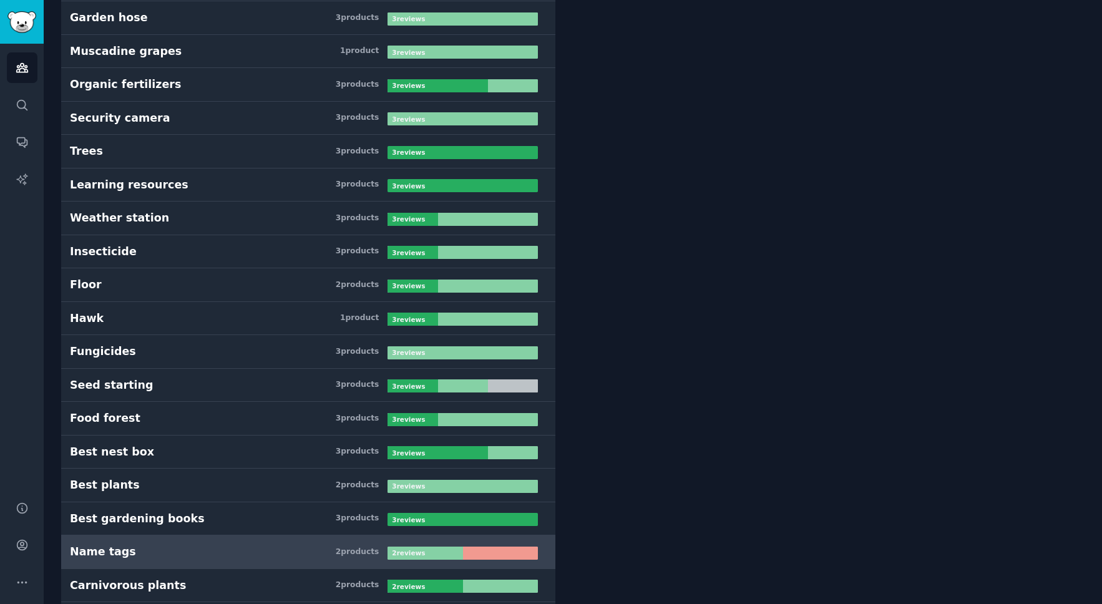
click at [93, 551] on div "Name tags" at bounding box center [103, 552] width 66 height 16
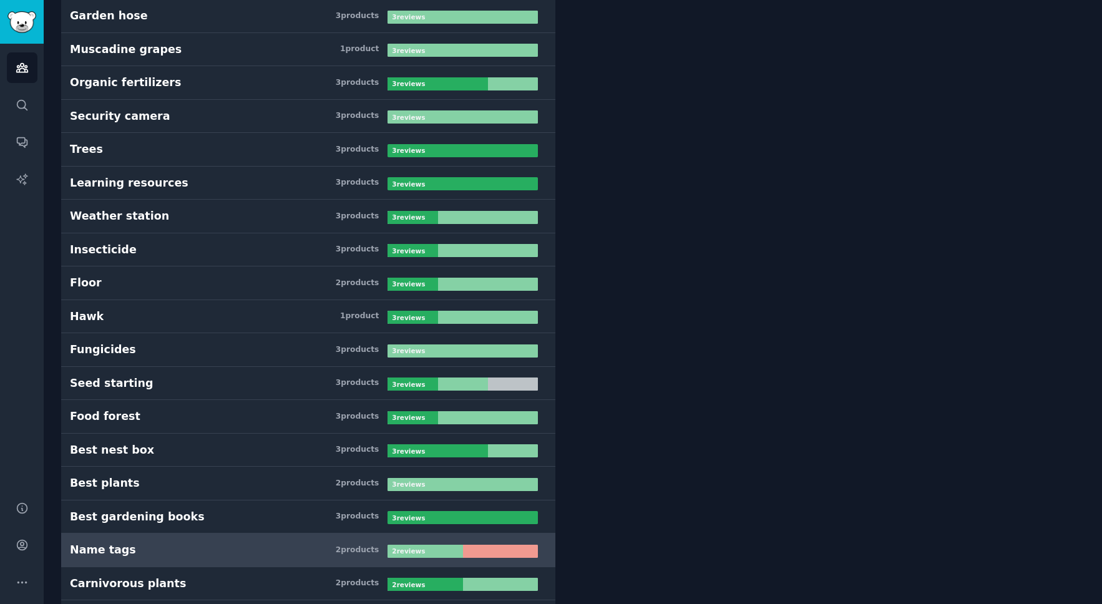
click at [93, 551] on div "Name tags" at bounding box center [103, 550] width 66 height 16
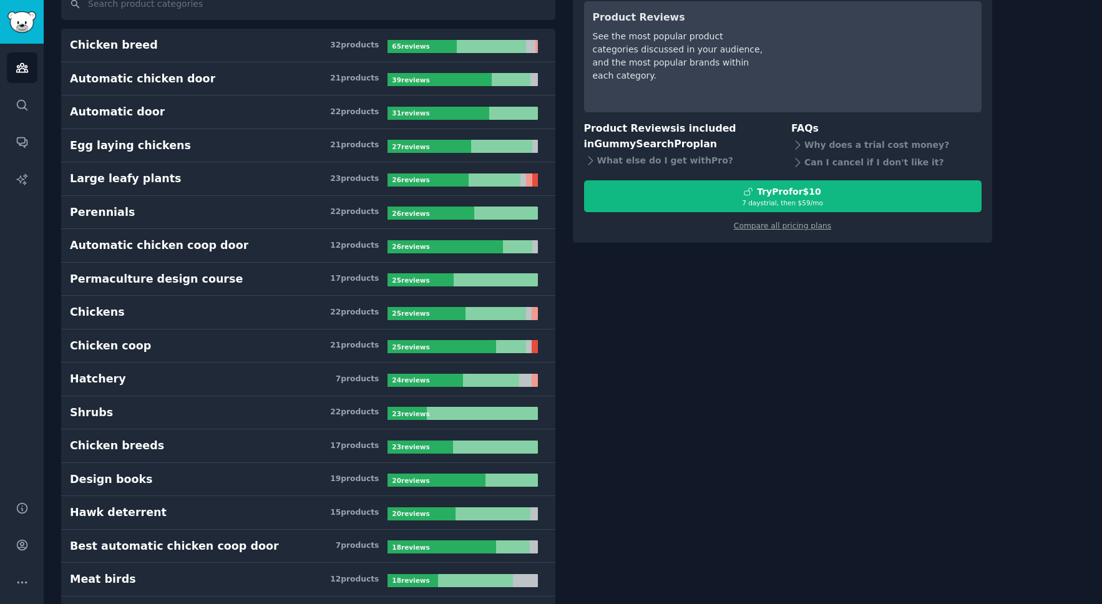
scroll to position [0, 0]
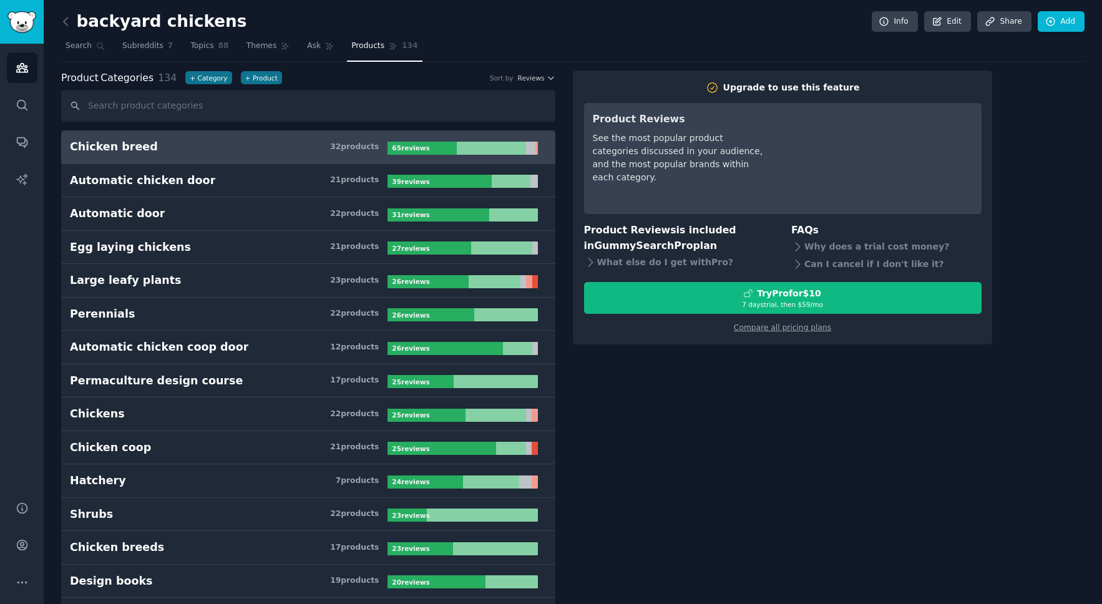
click at [179, 144] on h3 "Chicken breed 32 product s" at bounding box center [229, 147] width 318 height 16
click at [411, 148] on b "65 review s" at bounding box center [410, 147] width 37 height 7
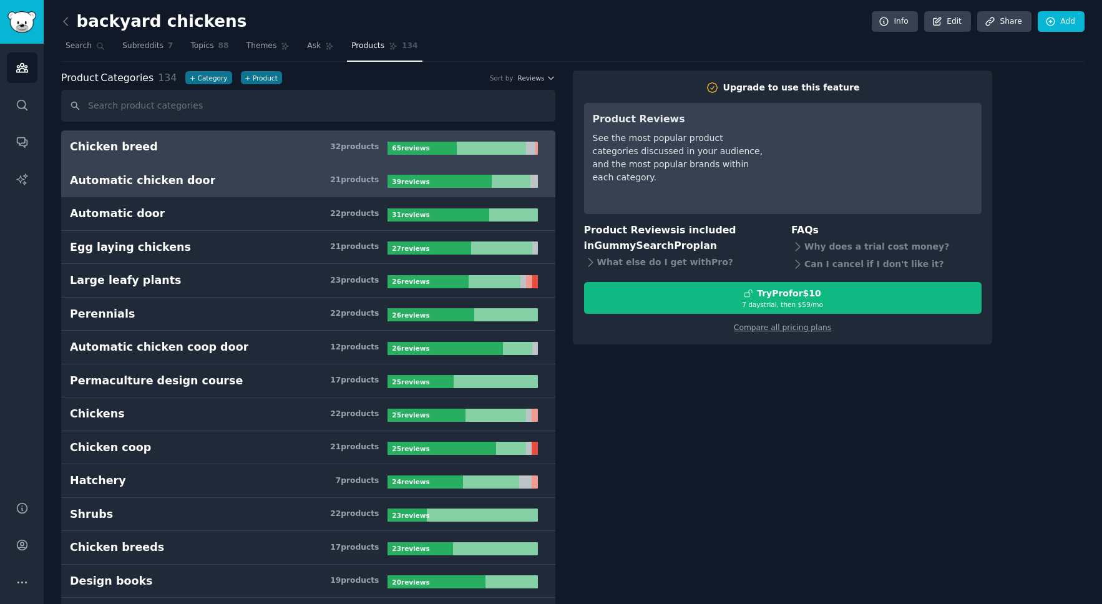
click at [412, 182] on b "39 review s" at bounding box center [410, 181] width 37 height 7
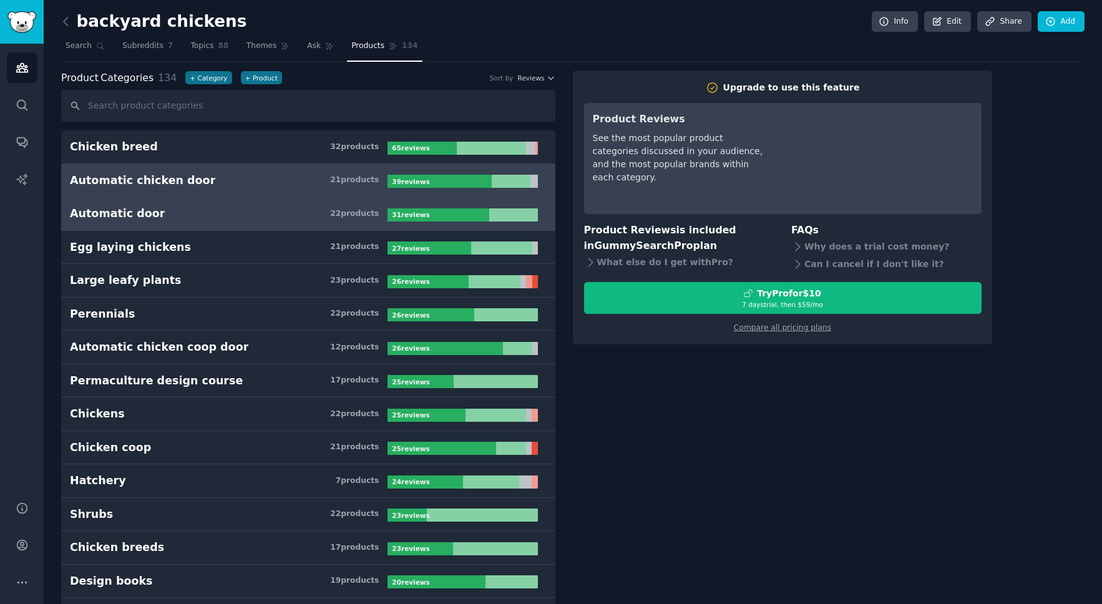
click at [419, 206] on div "Automatic door 22 product s 31 review s" at bounding box center [308, 214] width 477 height 16
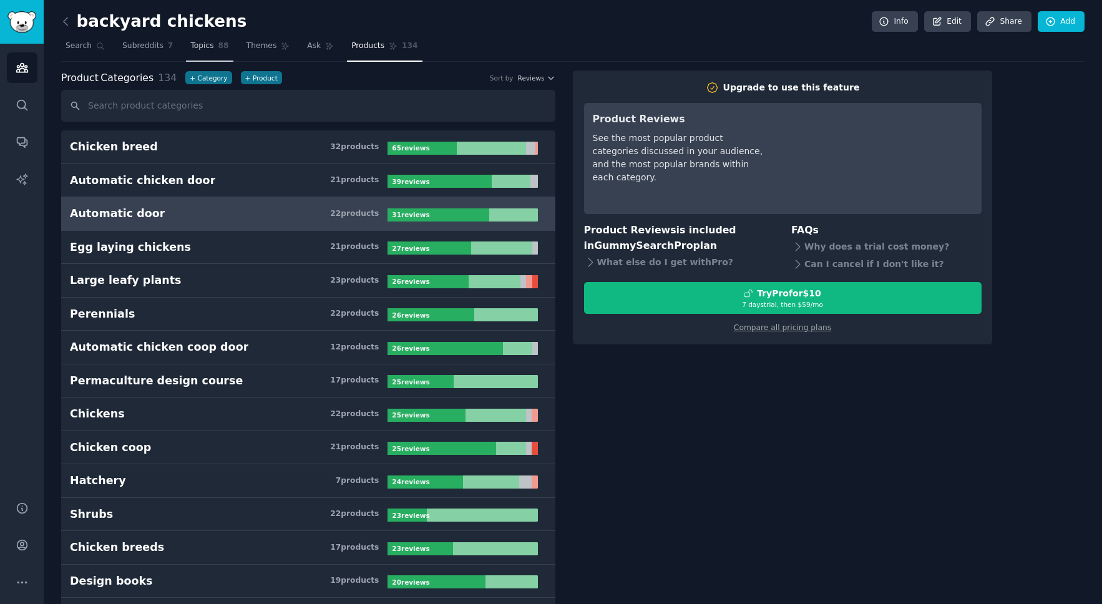
click at [218, 44] on span "88" at bounding box center [223, 46] width 11 height 11
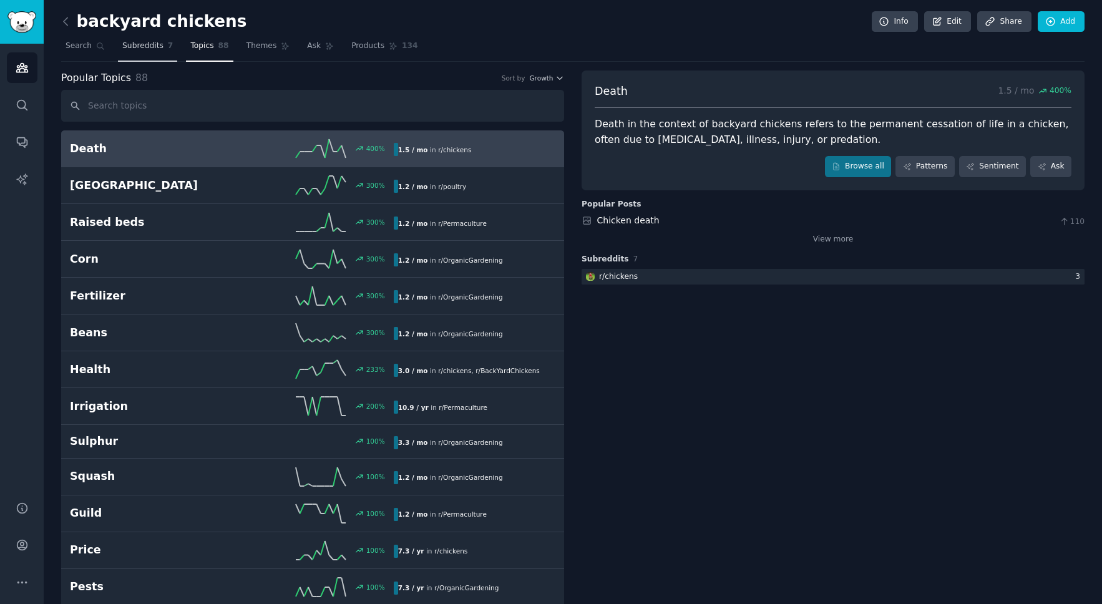
click at [133, 43] on span "Subreddits" at bounding box center [142, 46] width 41 height 11
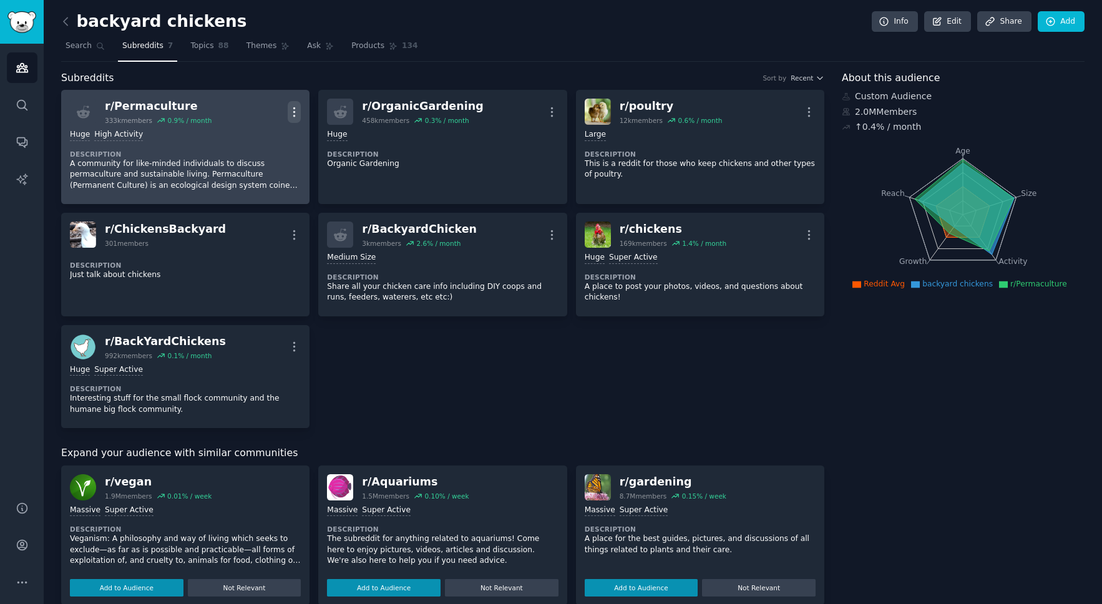
click at [295, 109] on icon "button" at bounding box center [294, 111] width 13 height 13
click at [296, 114] on icon "button" at bounding box center [294, 111] width 13 height 13
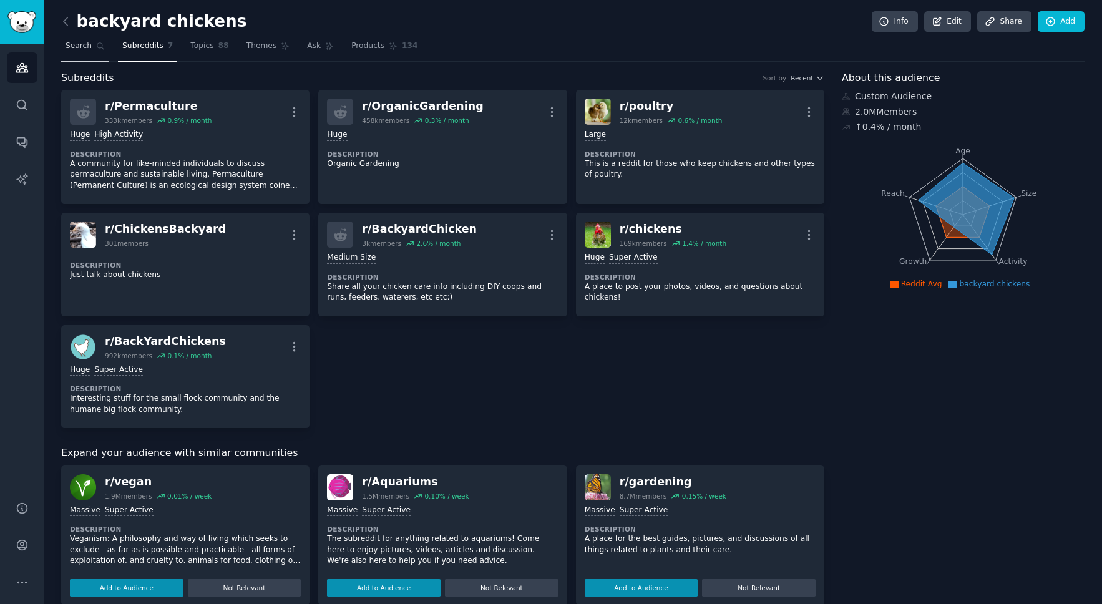
click at [97, 49] on icon at bounding box center [100, 46] width 9 height 9
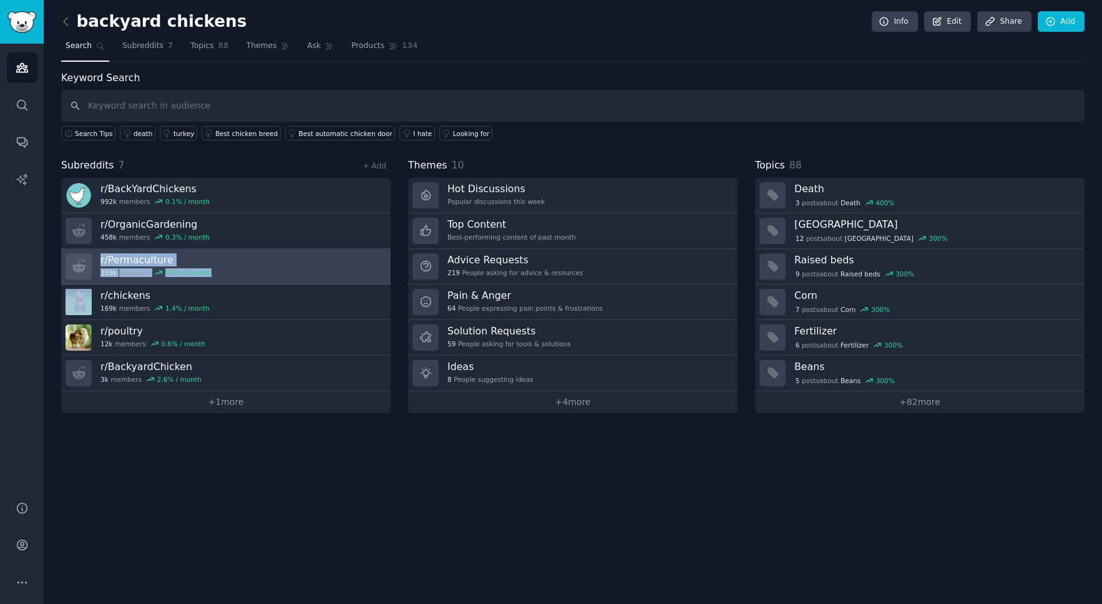
click at [124, 263] on h3 "r/ Permaculture" at bounding box center [154, 259] width 109 height 13
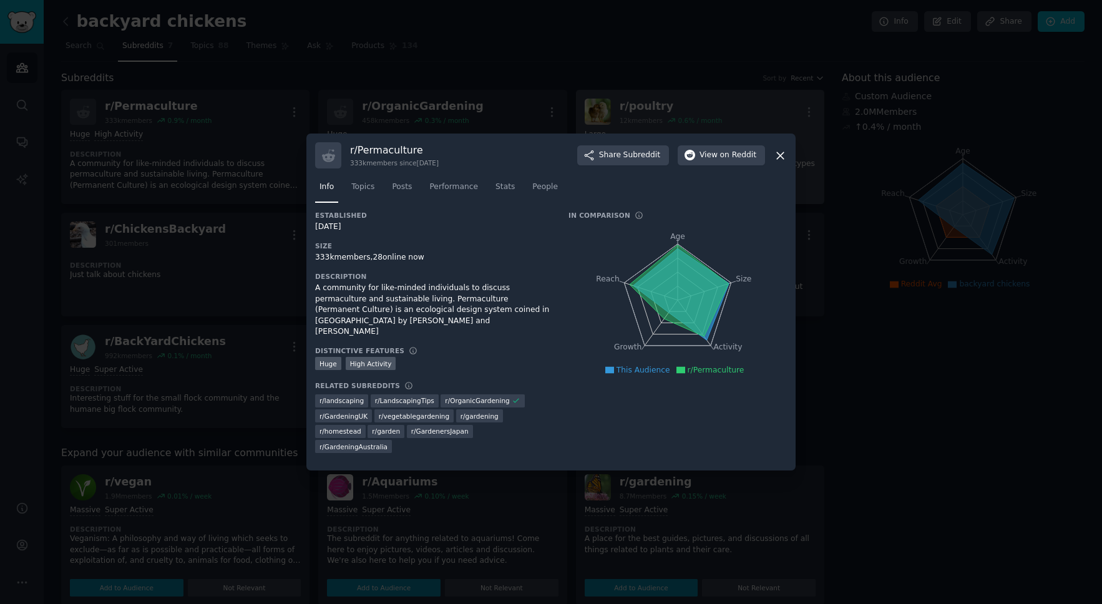
click at [781, 157] on icon at bounding box center [780, 155] width 13 height 13
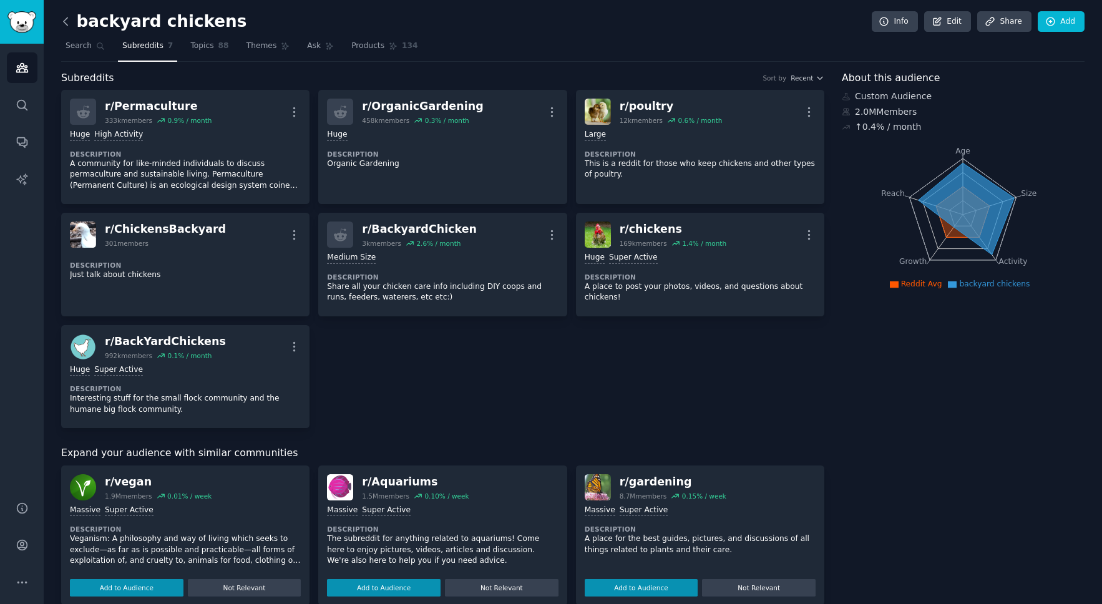
click at [66, 25] on icon at bounding box center [65, 21] width 13 height 13
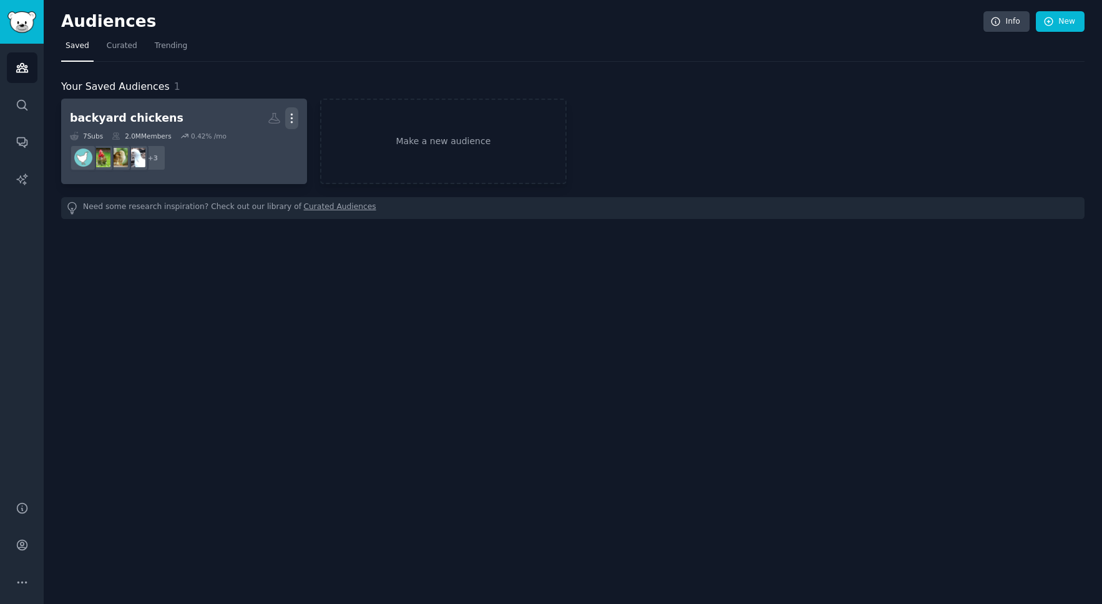
click at [293, 120] on icon "button" at bounding box center [291, 118] width 13 height 13
click at [261, 122] on p "View" at bounding box center [253, 122] width 21 height 13
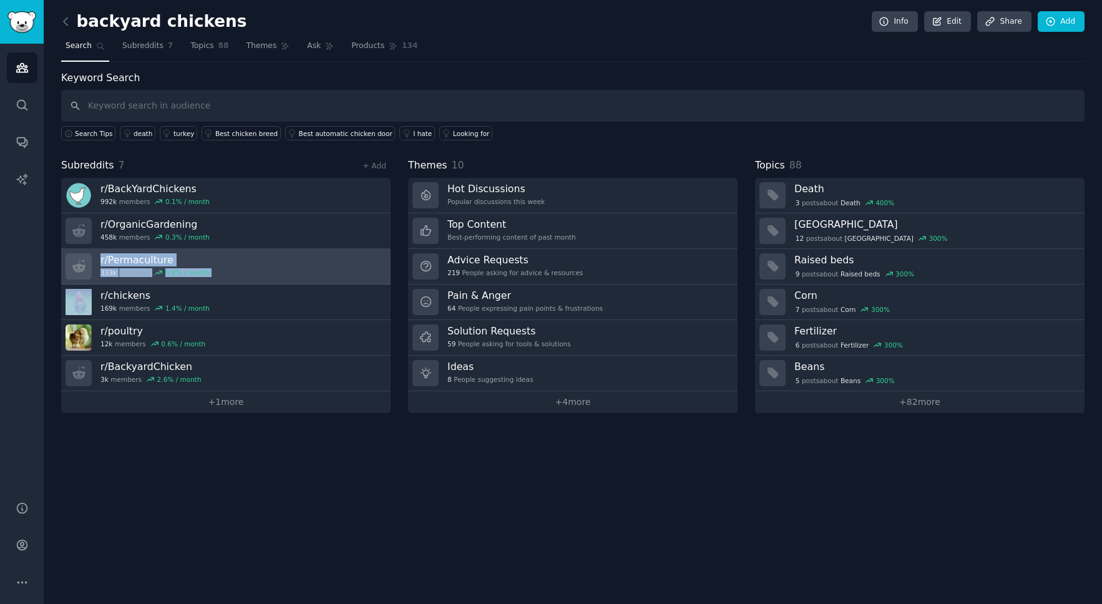
drag, startPoint x: 135, startPoint y: 261, endPoint x: 135, endPoint y: 271, distance: 10.0
click at [110, 265] on h3 "r/ Permaculture" at bounding box center [154, 259] width 109 height 13
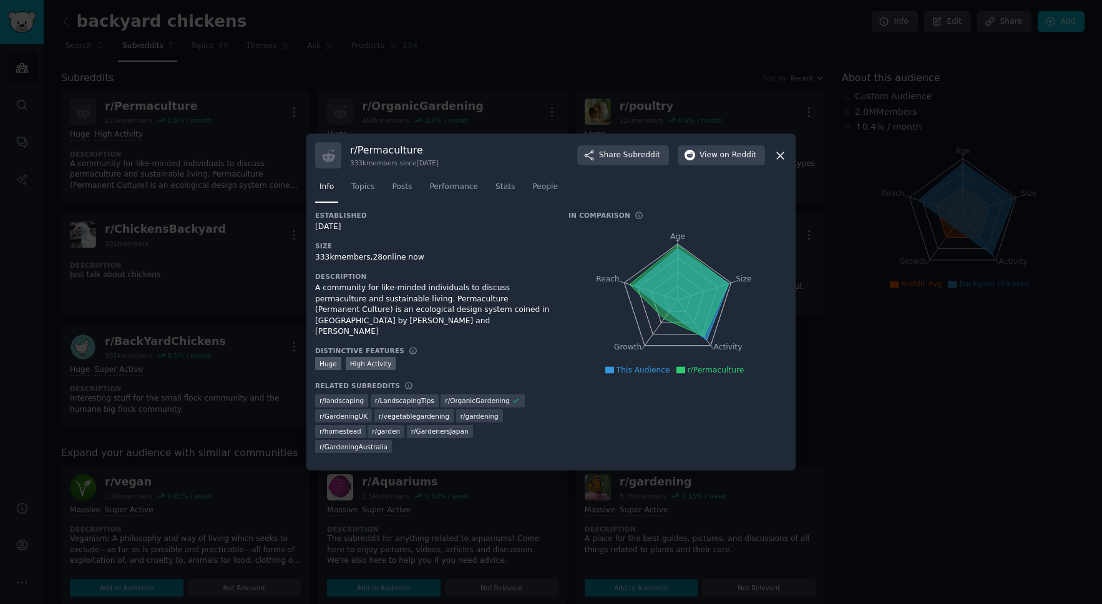
click at [782, 155] on icon at bounding box center [780, 155] width 13 height 13
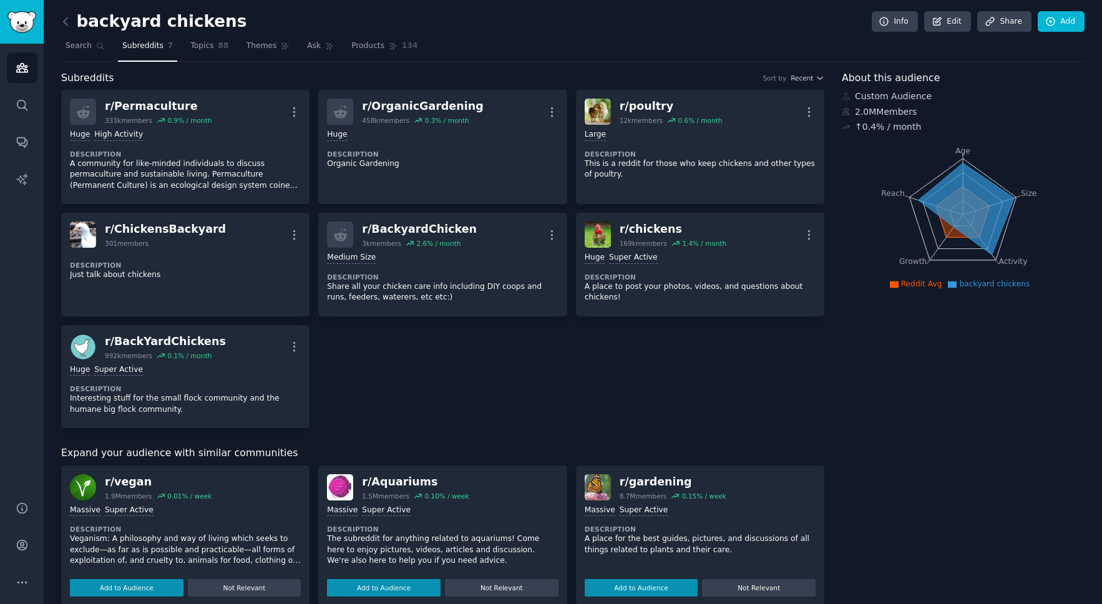
click at [291, 112] on icon "button" at bounding box center [294, 111] width 13 height 13
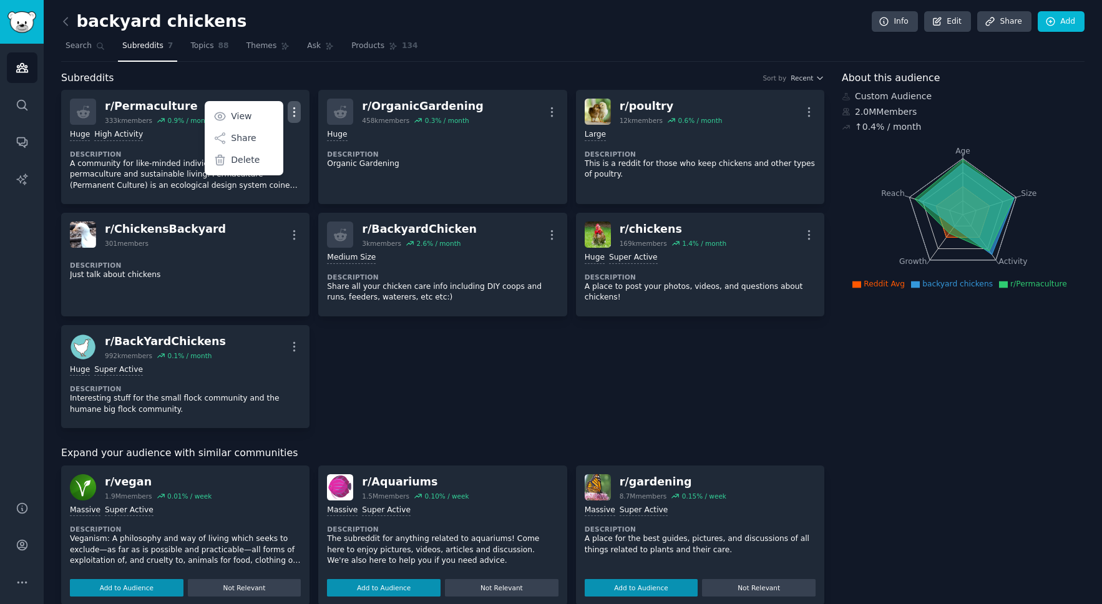
click at [238, 159] on p "Delete" at bounding box center [245, 160] width 29 height 13
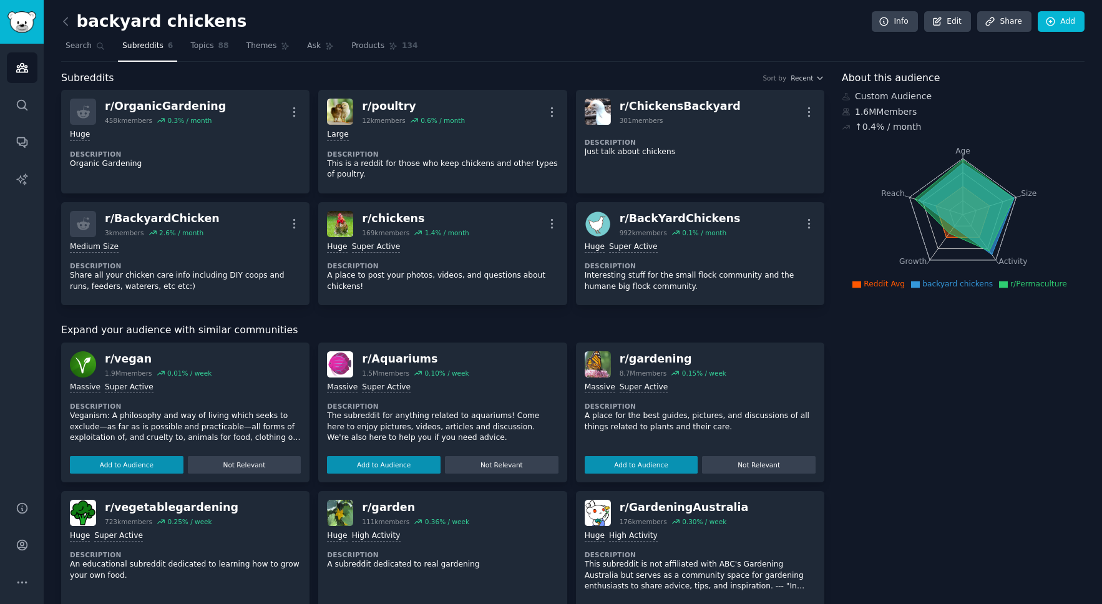
click at [295, 112] on icon "button" at bounding box center [294, 111] width 13 height 13
click at [241, 159] on p "Delete" at bounding box center [245, 160] width 29 height 13
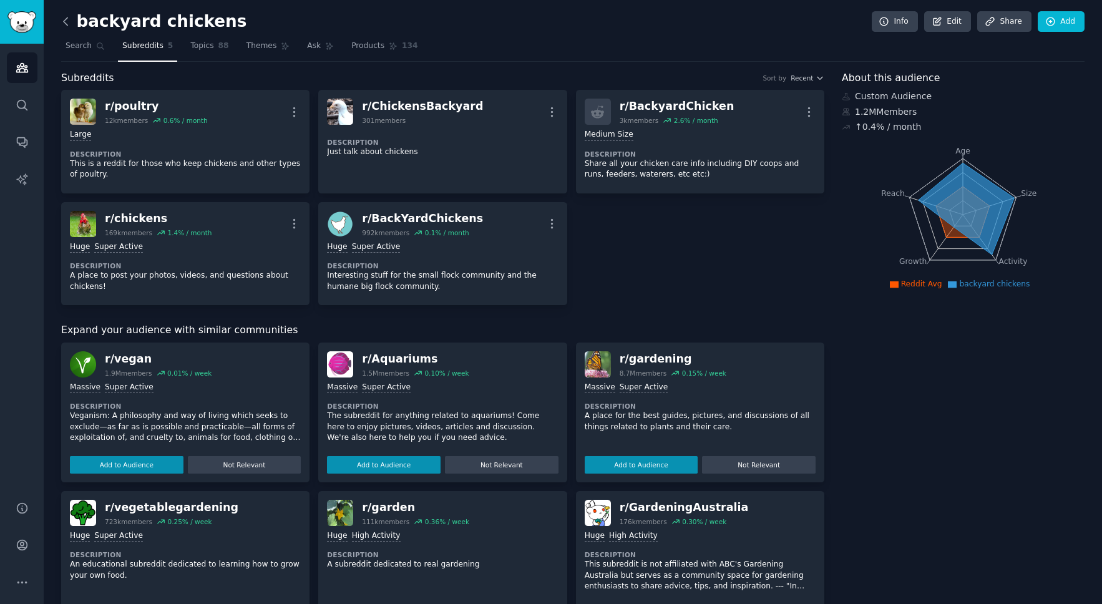
click at [66, 23] on icon at bounding box center [65, 21] width 13 height 13
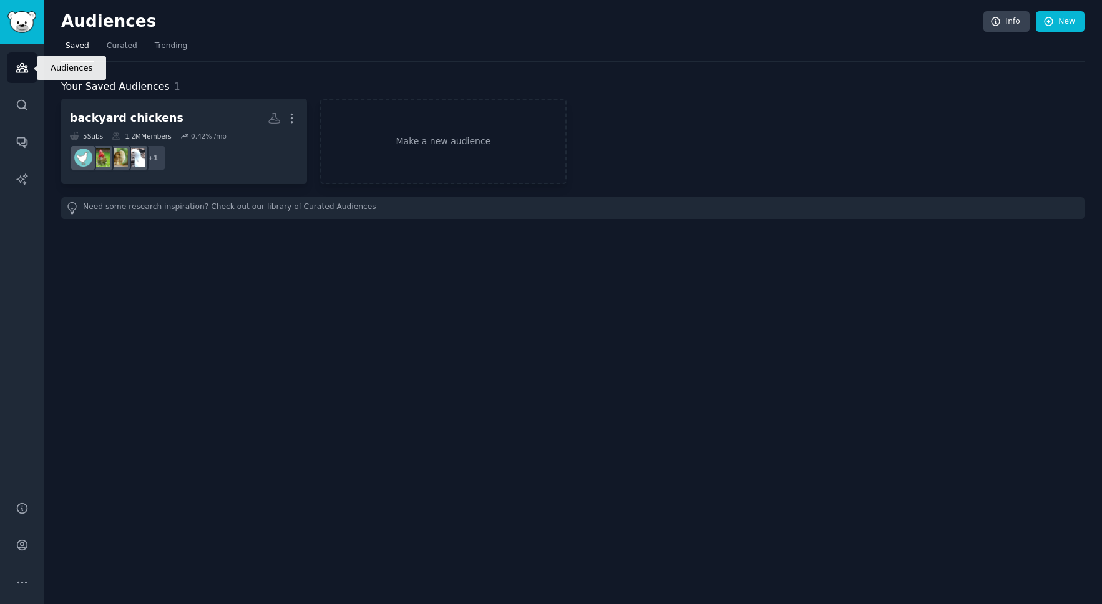
click at [24, 66] on icon "Sidebar" at bounding box center [21, 68] width 11 height 9
click at [23, 68] on icon "Sidebar" at bounding box center [21, 68] width 11 height 9
click at [1065, 22] on link "New" at bounding box center [1060, 21] width 49 height 21
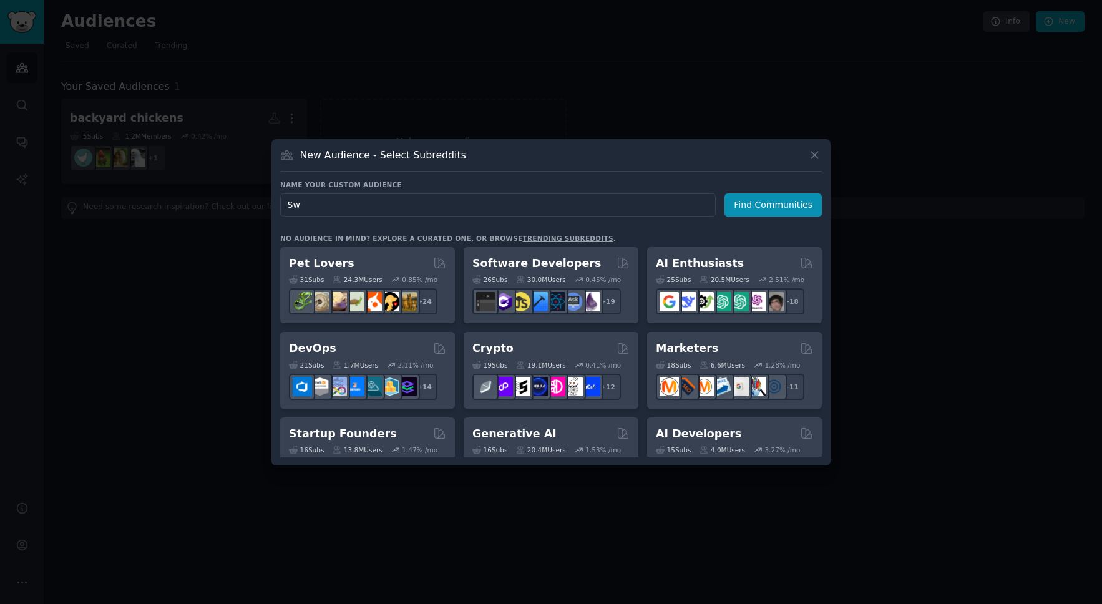
type input "S"
type input "Ruminant"
click button "Find Communities" at bounding box center [773, 204] width 97 height 23
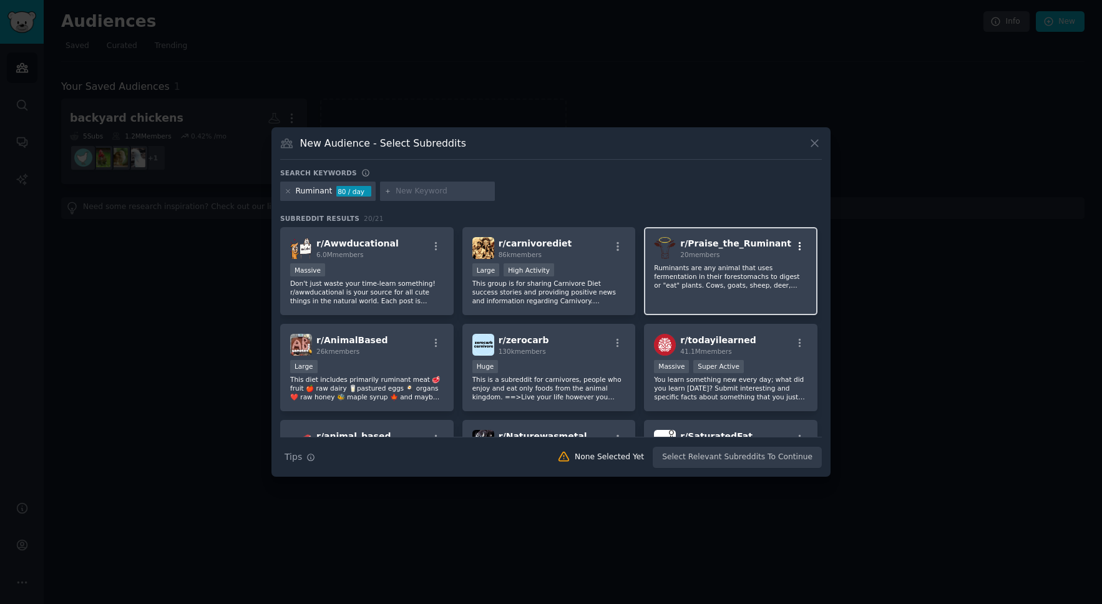
click at [796, 248] on icon "button" at bounding box center [799, 246] width 11 height 11
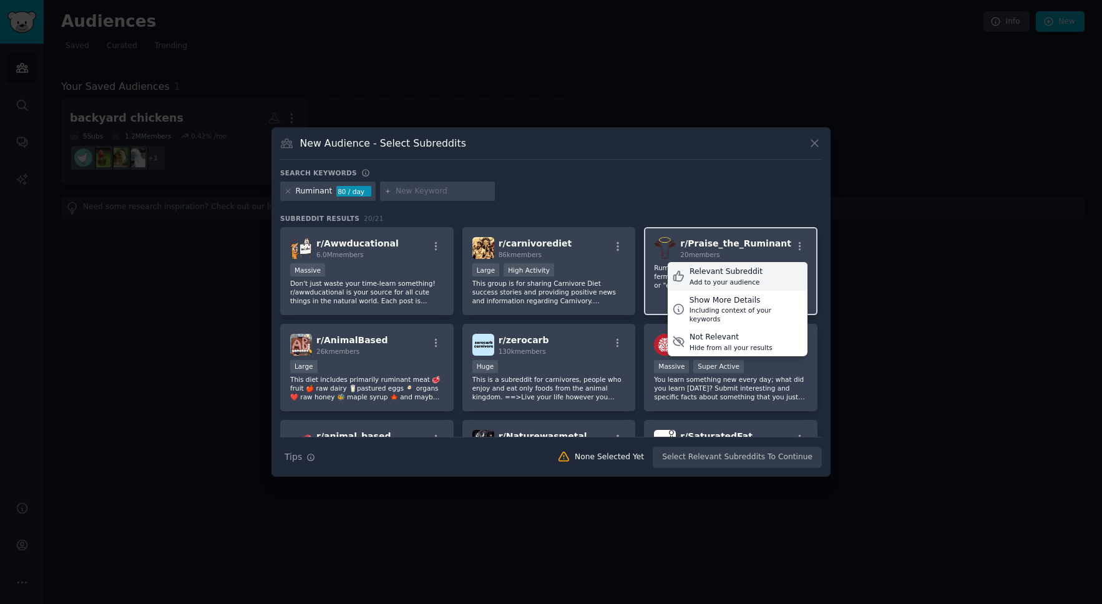
click at [708, 280] on div "Add to your audience" at bounding box center [726, 282] width 73 height 9
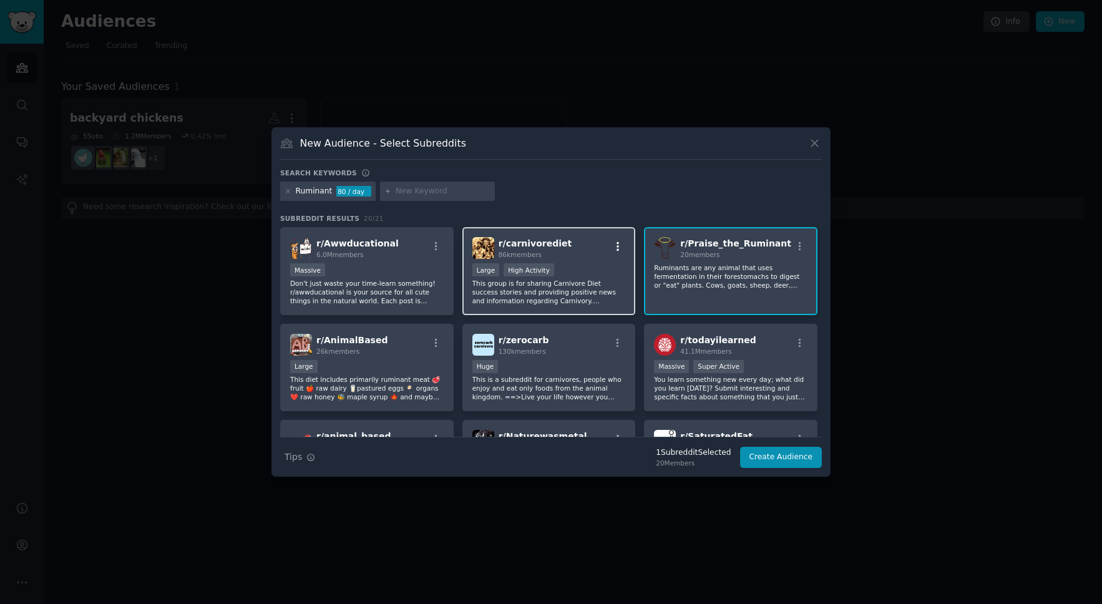
click at [617, 247] on icon "button" at bounding box center [618, 246] width 2 height 9
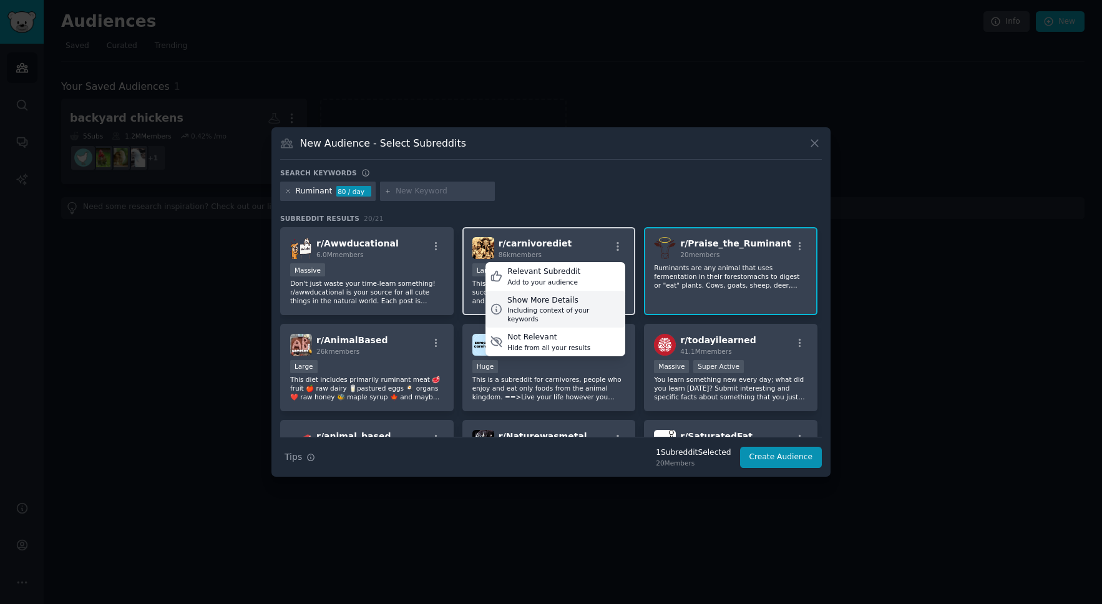
click at [545, 306] on div "Including context of your keywords" at bounding box center [564, 314] width 114 height 17
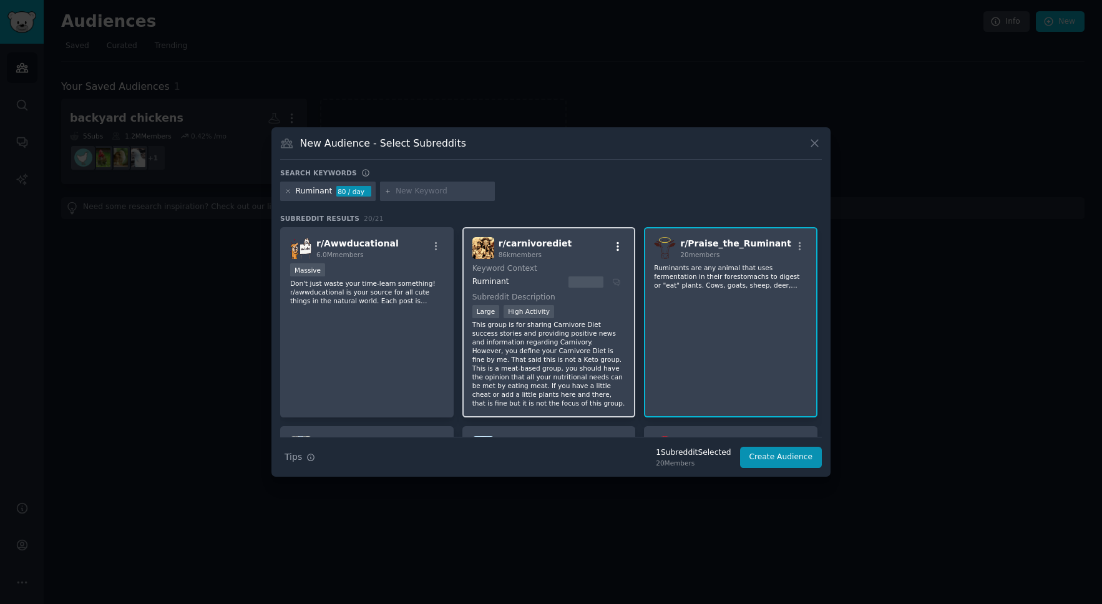
click at [617, 247] on icon "button" at bounding box center [618, 246] width 2 height 9
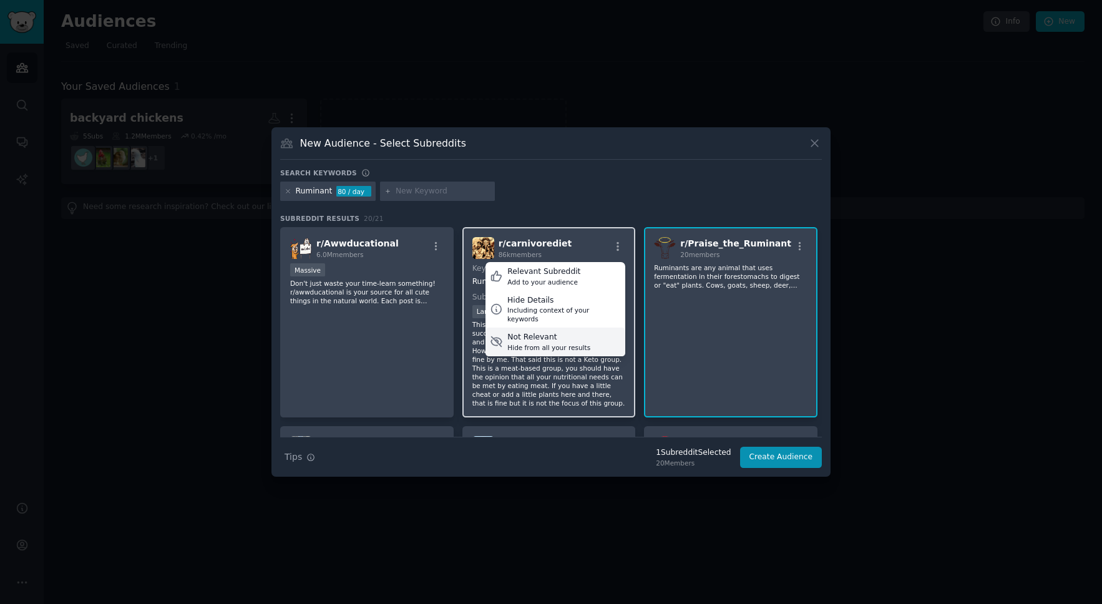
click at [552, 343] on div "Hide from all your results" at bounding box center [548, 347] width 83 height 9
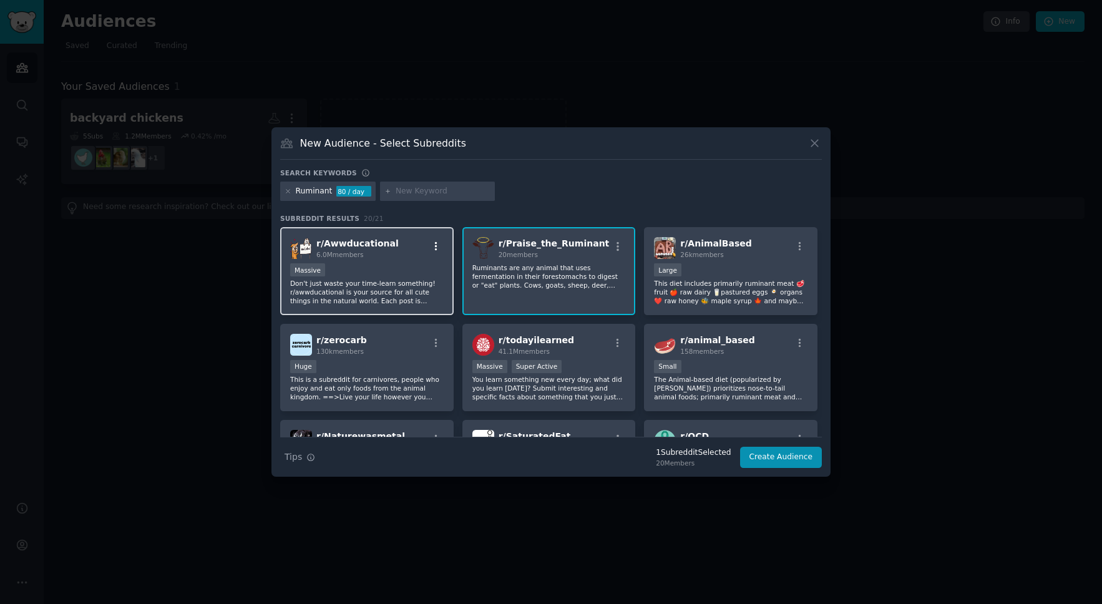
click at [435, 247] on icon "button" at bounding box center [436, 246] width 2 height 9
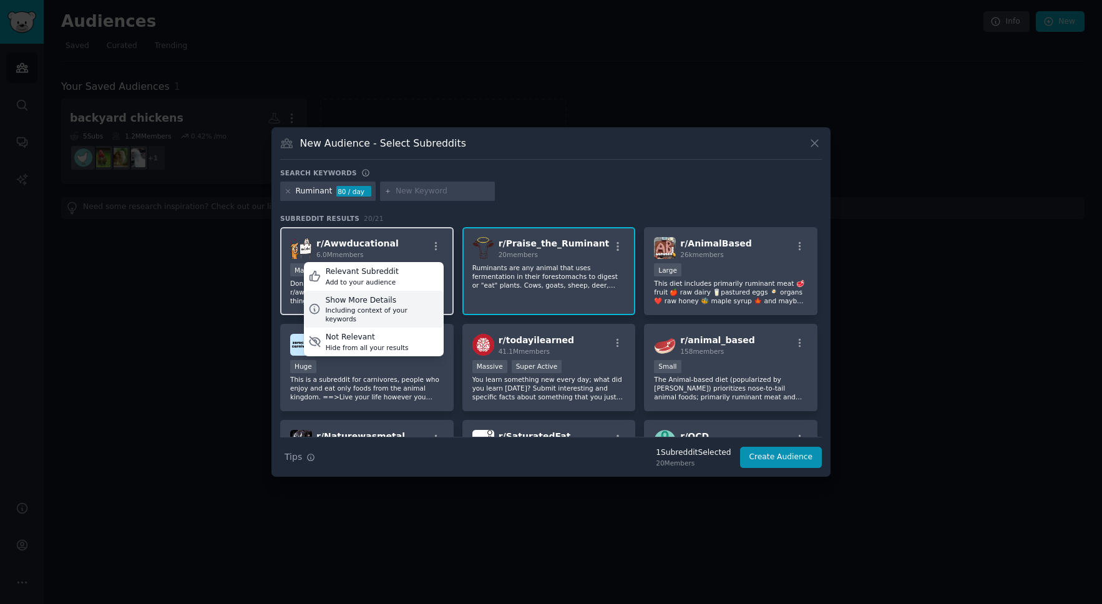
click at [363, 309] on div "Including context of your keywords" at bounding box center [382, 314] width 114 height 17
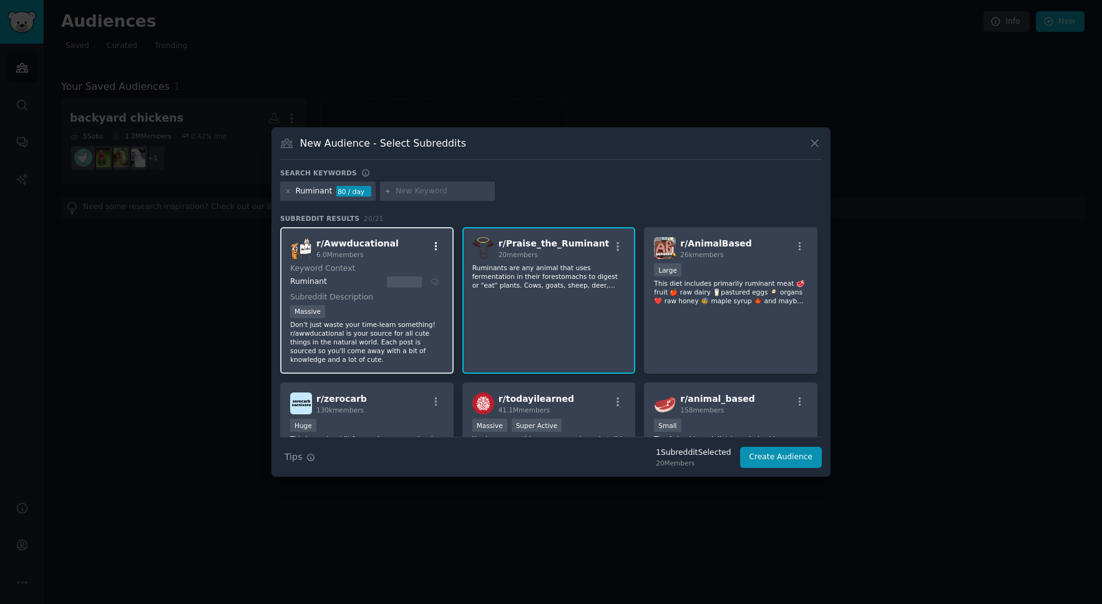
click at [434, 248] on icon "button" at bounding box center [436, 246] width 11 height 11
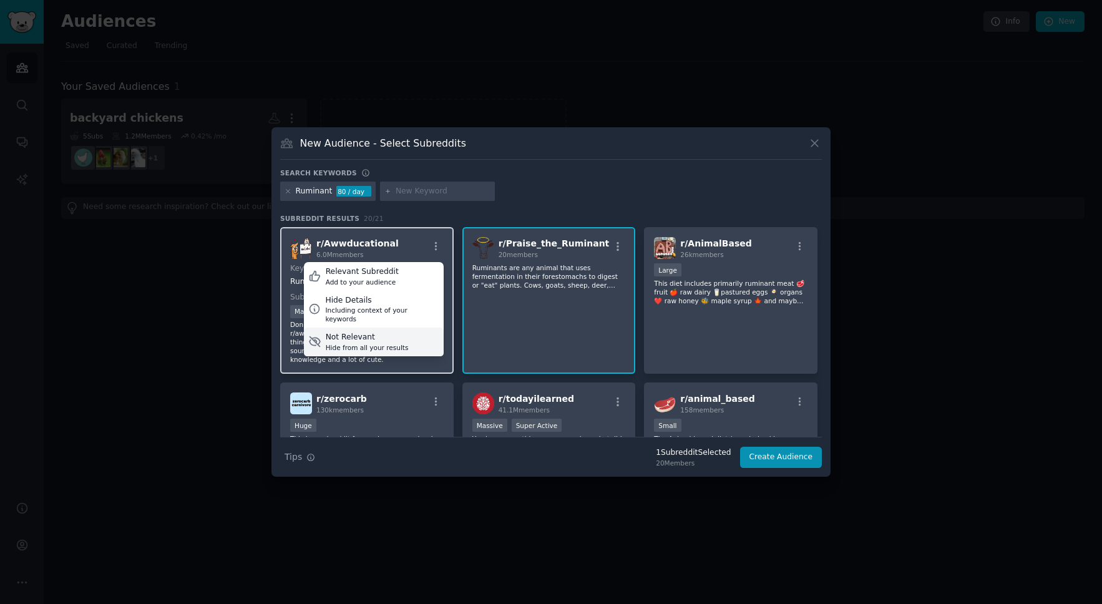
click at [359, 343] on div "Hide from all your results" at bounding box center [367, 347] width 83 height 9
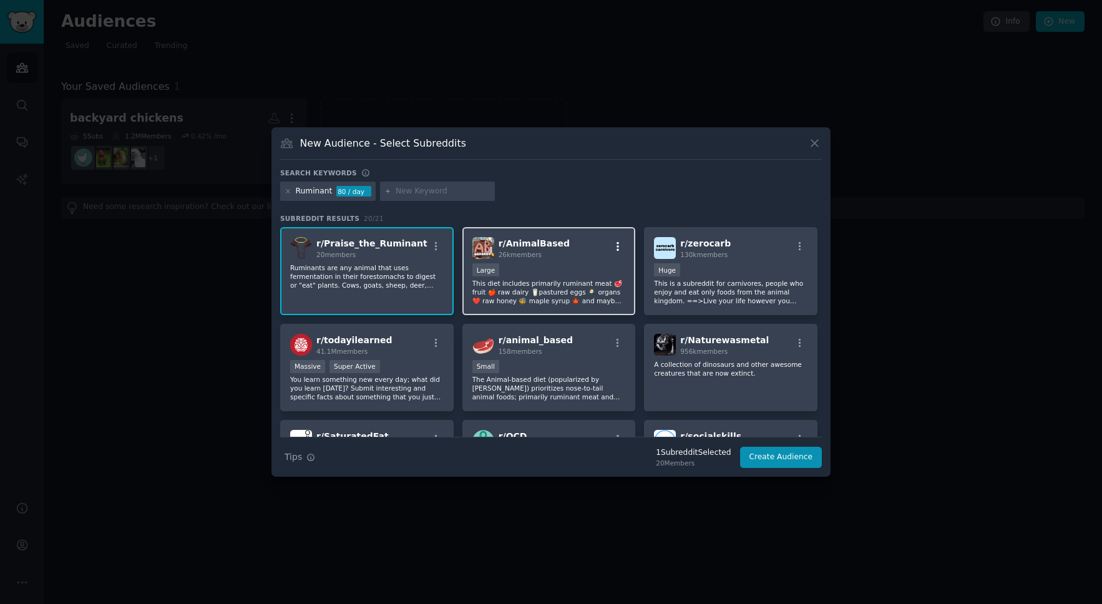
click at [615, 244] on icon "button" at bounding box center [617, 246] width 11 height 11
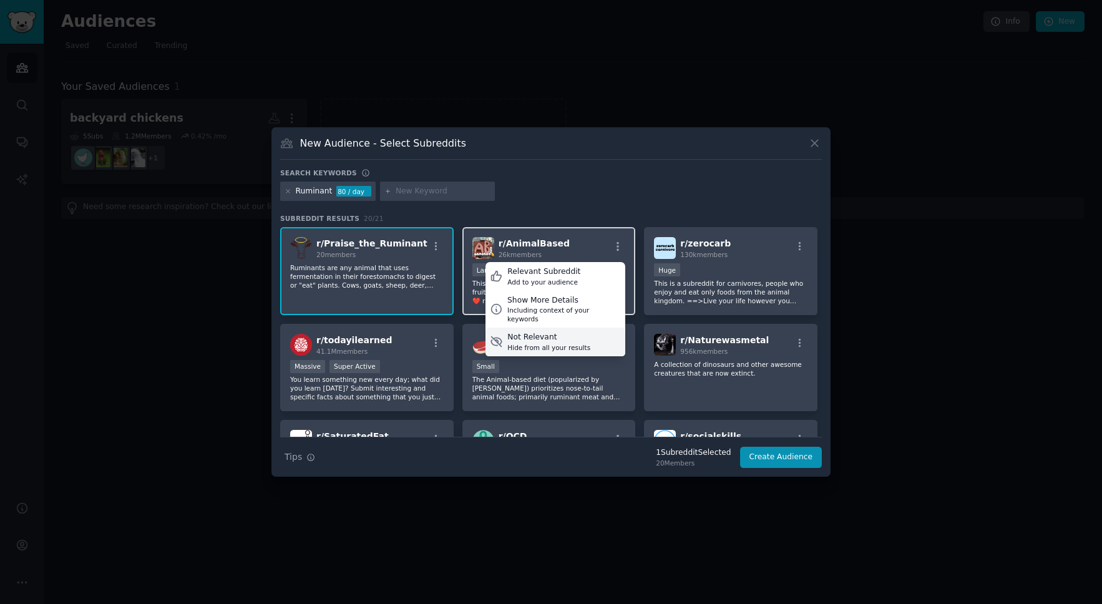
click at [538, 332] on div "Not Relevant" at bounding box center [548, 337] width 83 height 11
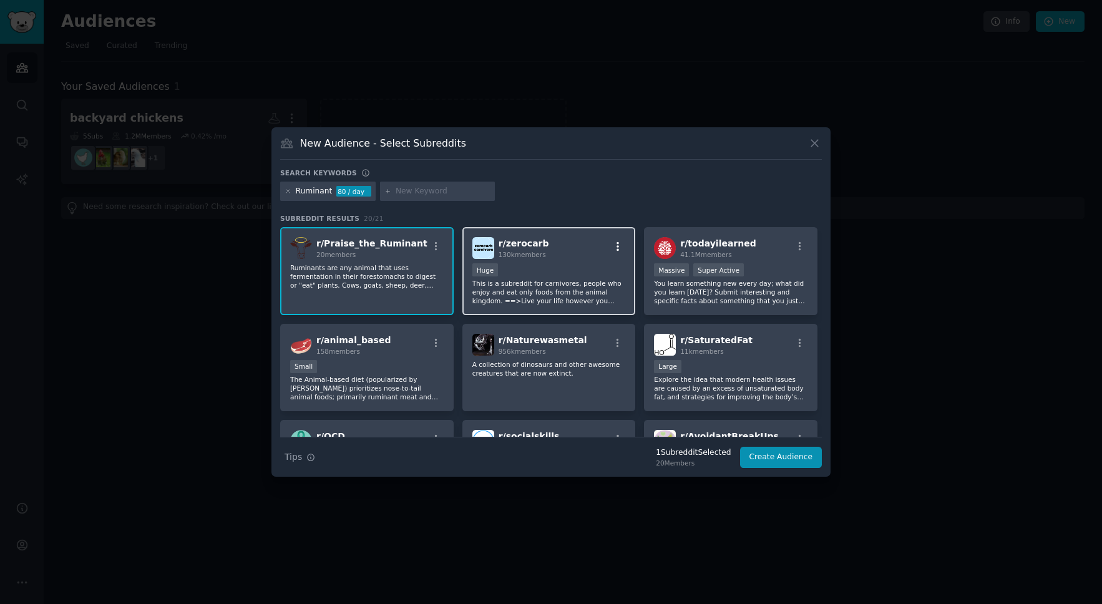
click at [613, 247] on icon "button" at bounding box center [617, 246] width 11 height 11
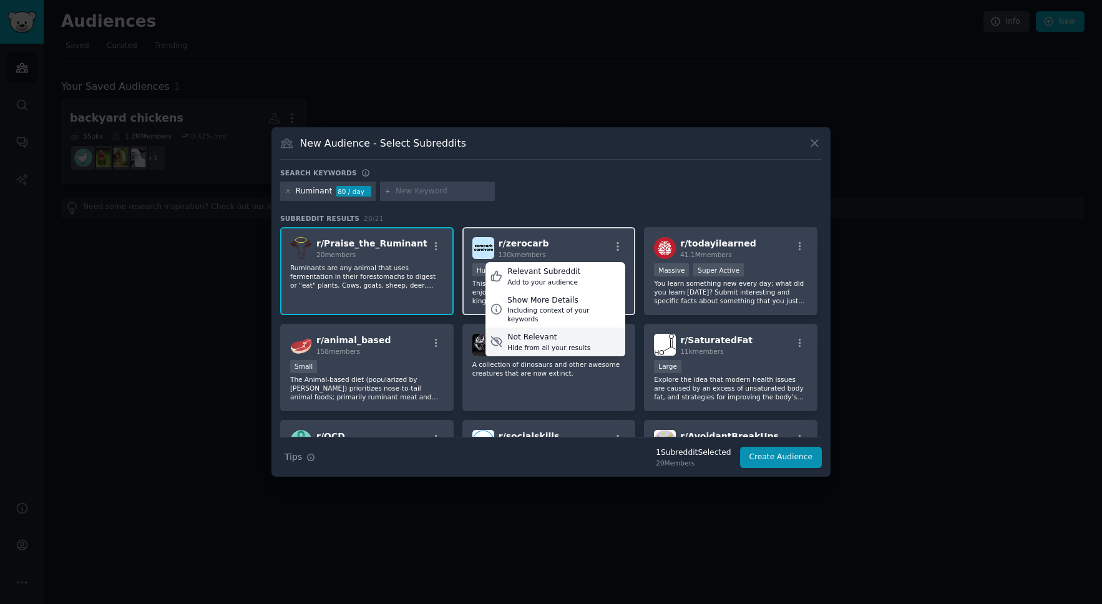
click at [528, 343] on div "Hide from all your results" at bounding box center [548, 347] width 83 height 9
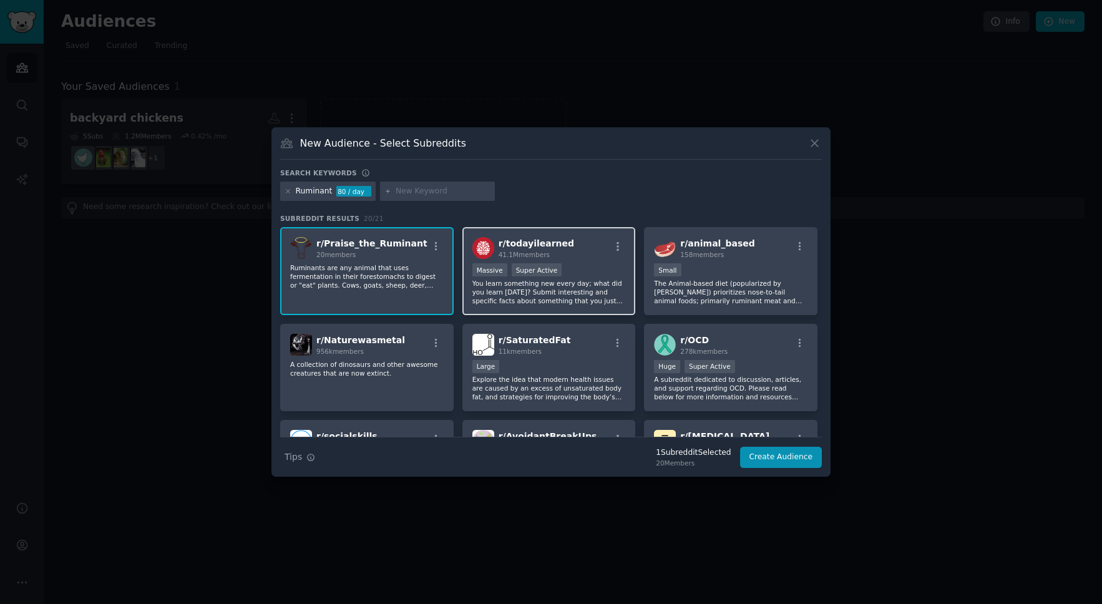
click at [619, 240] on div "r/ todayilearned 41.1M members" at bounding box center [549, 248] width 154 height 22
click at [613, 247] on icon "button" at bounding box center [617, 246] width 11 height 11
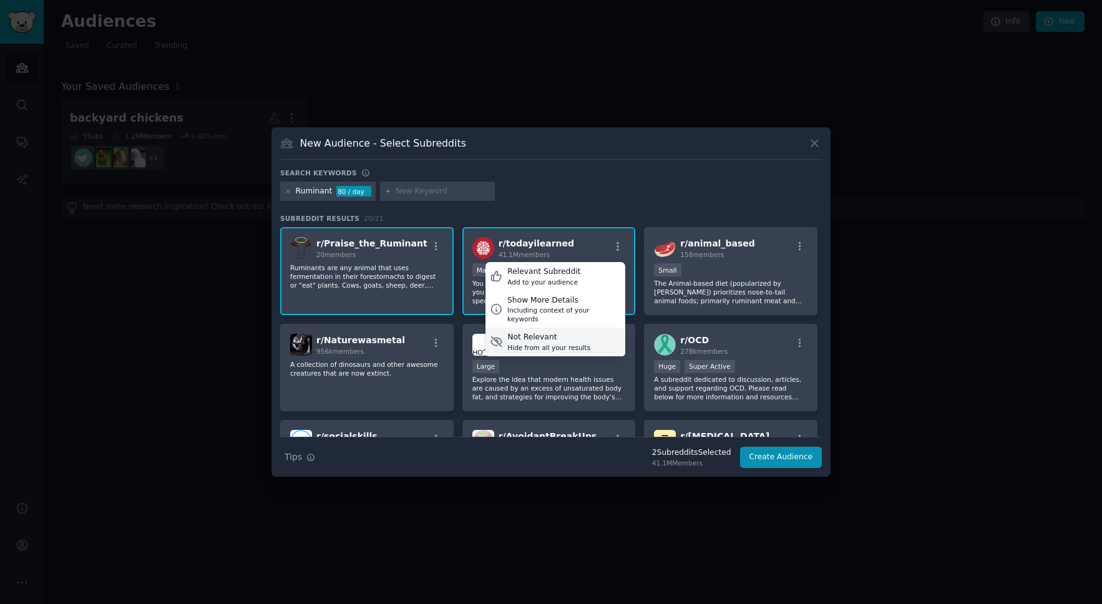
click at [534, 343] on div "Hide from all your results" at bounding box center [548, 347] width 83 height 9
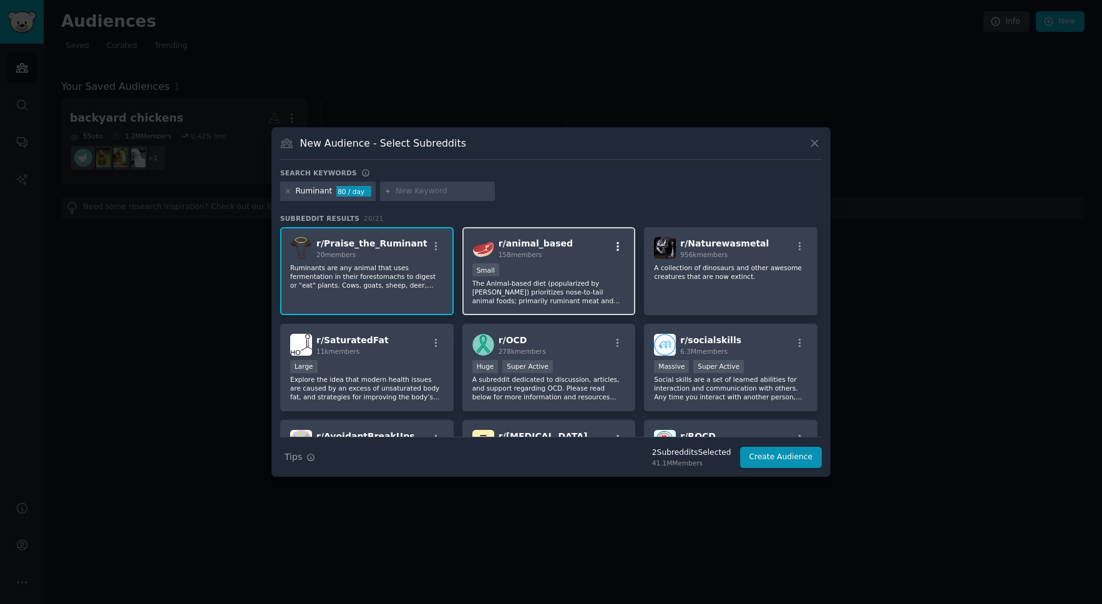
click at [614, 248] on icon "button" at bounding box center [617, 246] width 11 height 11
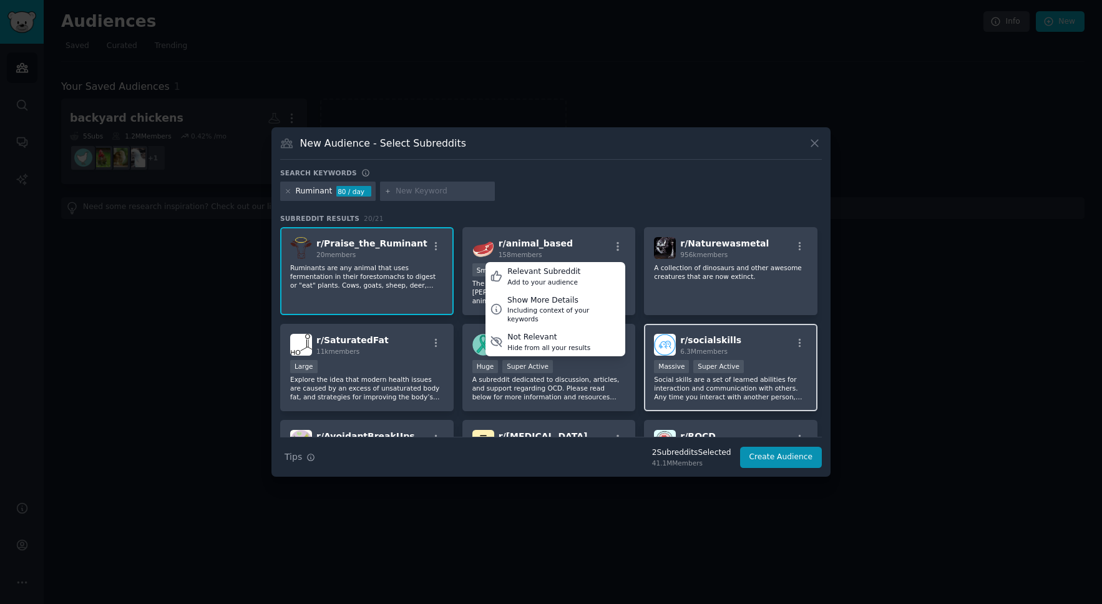
click at [527, 343] on div "Hide from all your results" at bounding box center [548, 347] width 83 height 9
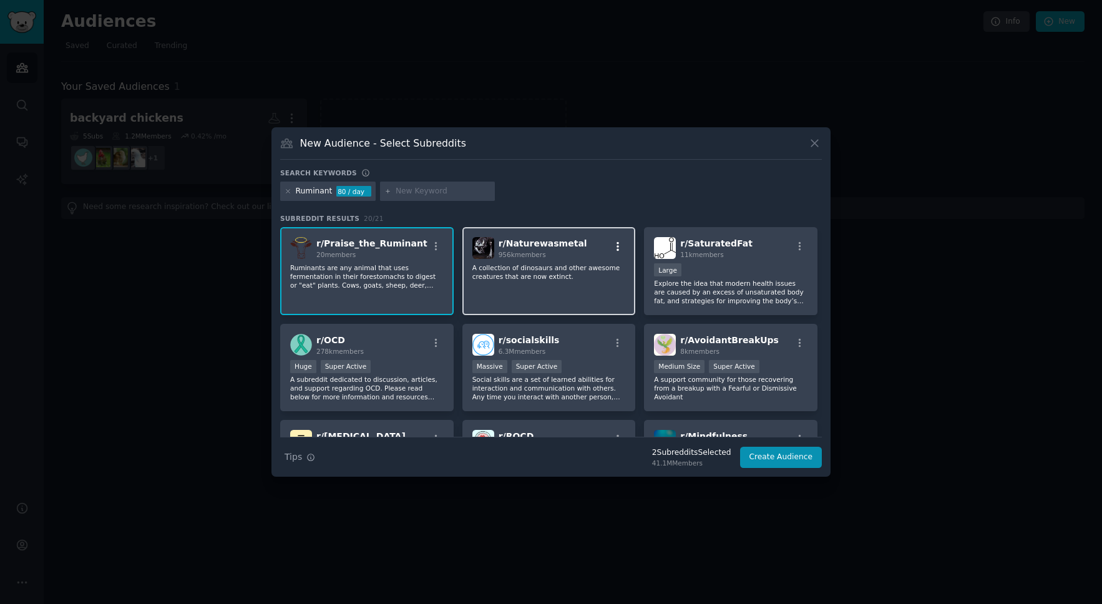
click at [620, 248] on icon "button" at bounding box center [617, 246] width 11 height 11
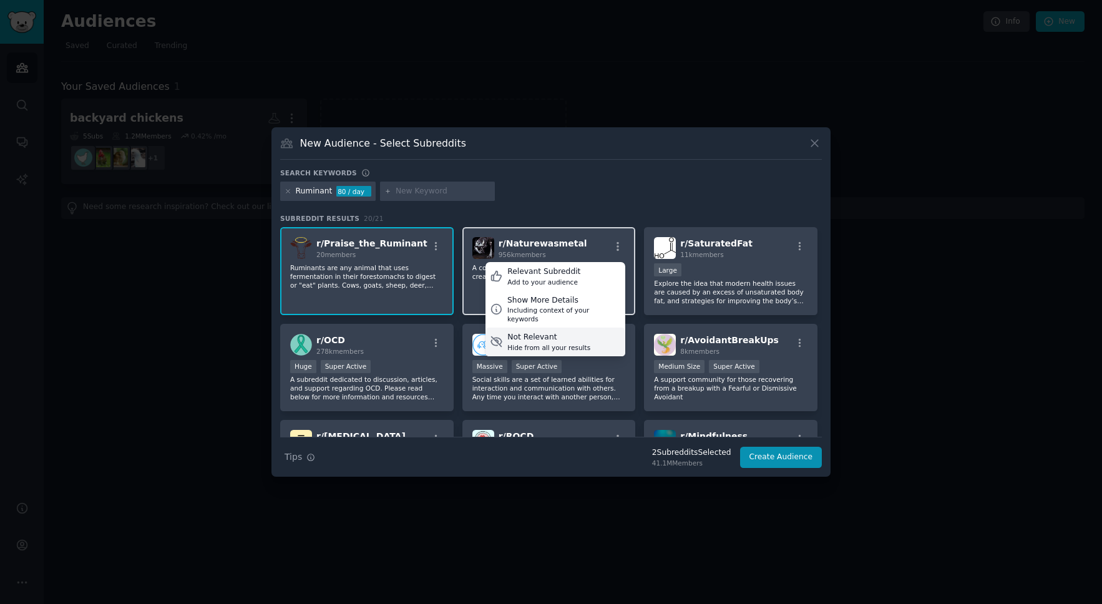
click at [542, 333] on div "Not Relevant" at bounding box center [548, 337] width 83 height 11
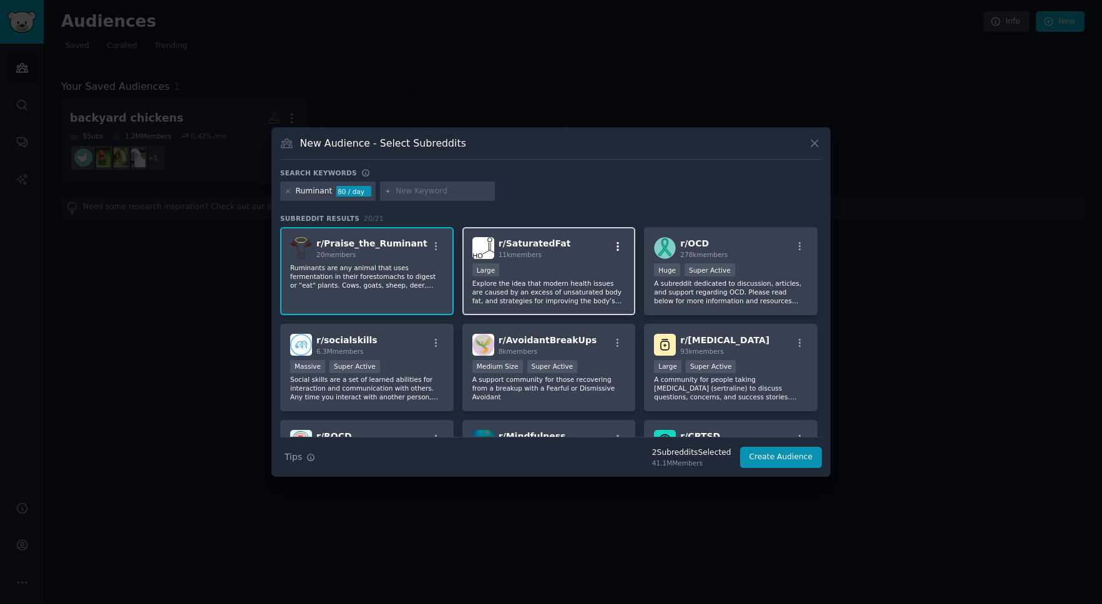
click at [620, 245] on icon "button" at bounding box center [617, 246] width 11 height 11
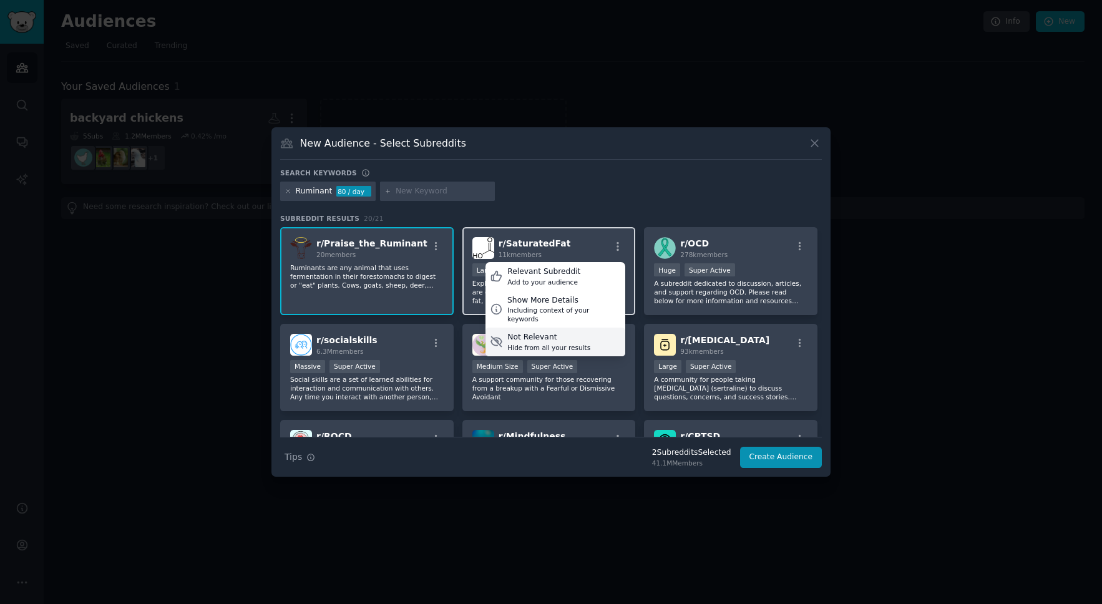
click at [575, 343] on div "Hide from all your results" at bounding box center [548, 347] width 83 height 9
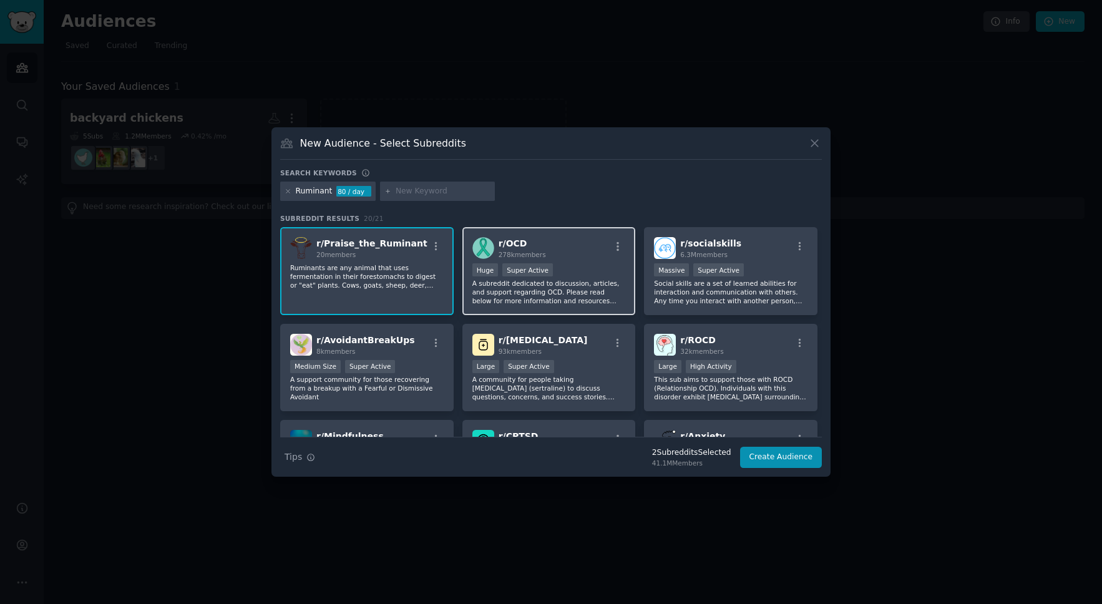
click at [620, 240] on div "r/ OCD 278k members" at bounding box center [549, 248] width 154 height 22
click at [618, 244] on icon "button" at bounding box center [617, 246] width 11 height 11
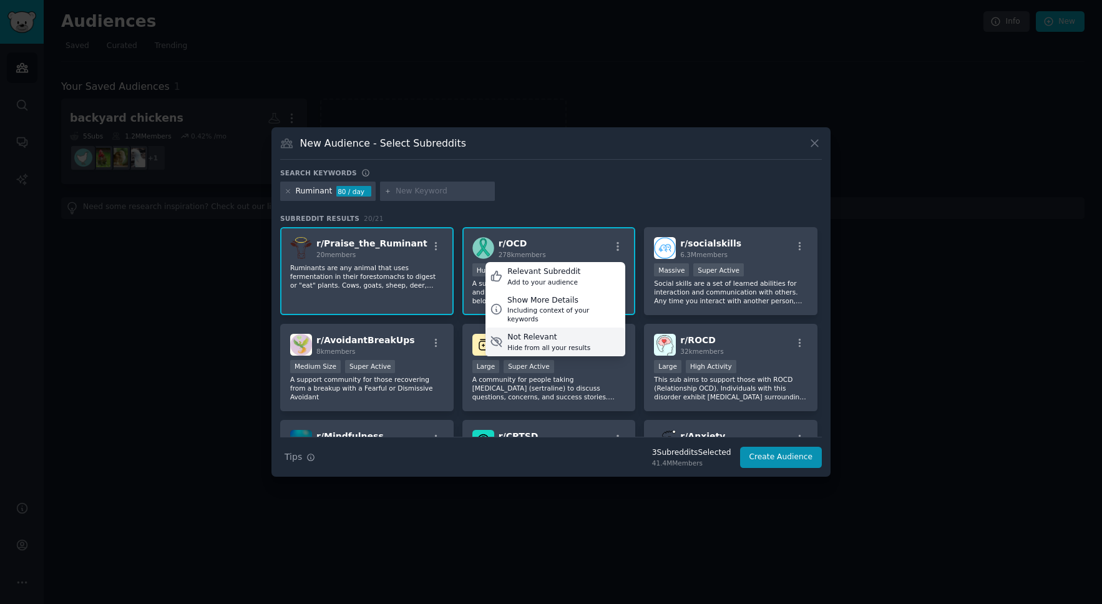
click at [552, 332] on div "Not Relevant" at bounding box center [548, 337] width 83 height 11
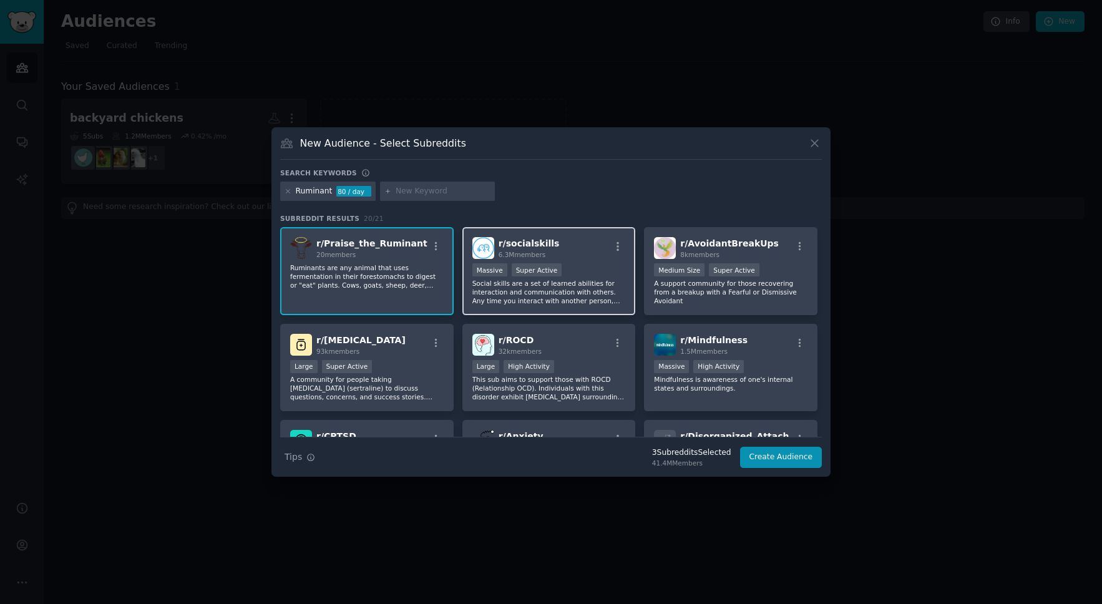
drag, startPoint x: 618, startPoint y: 247, endPoint x: 607, endPoint y: 255, distance: 13.4
click at [617, 247] on icon "button" at bounding box center [617, 246] width 11 height 11
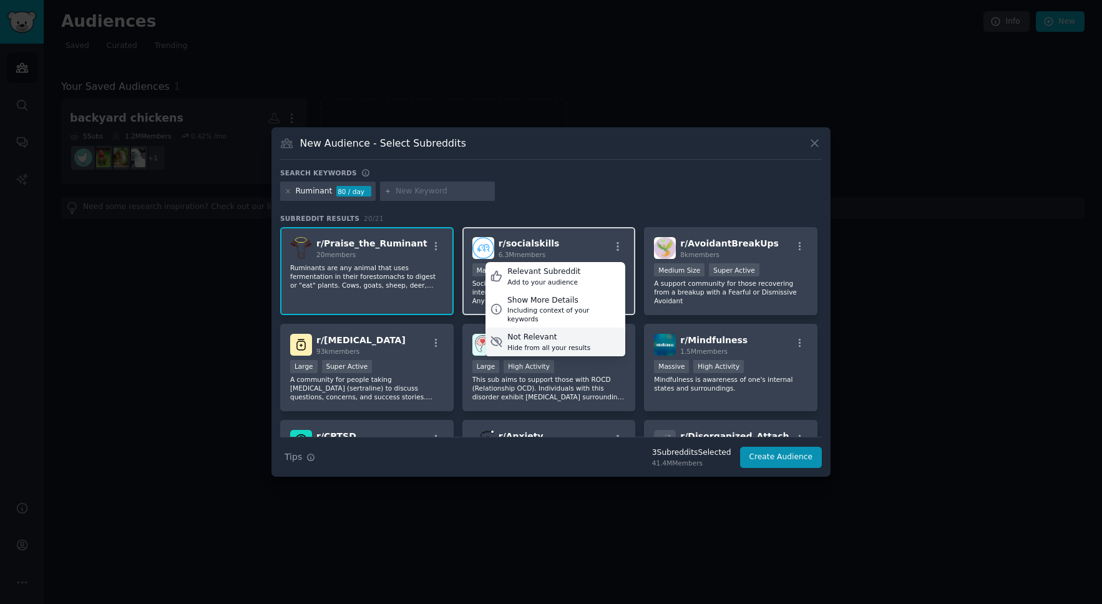
click at [563, 332] on div "Not Relevant" at bounding box center [548, 337] width 83 height 11
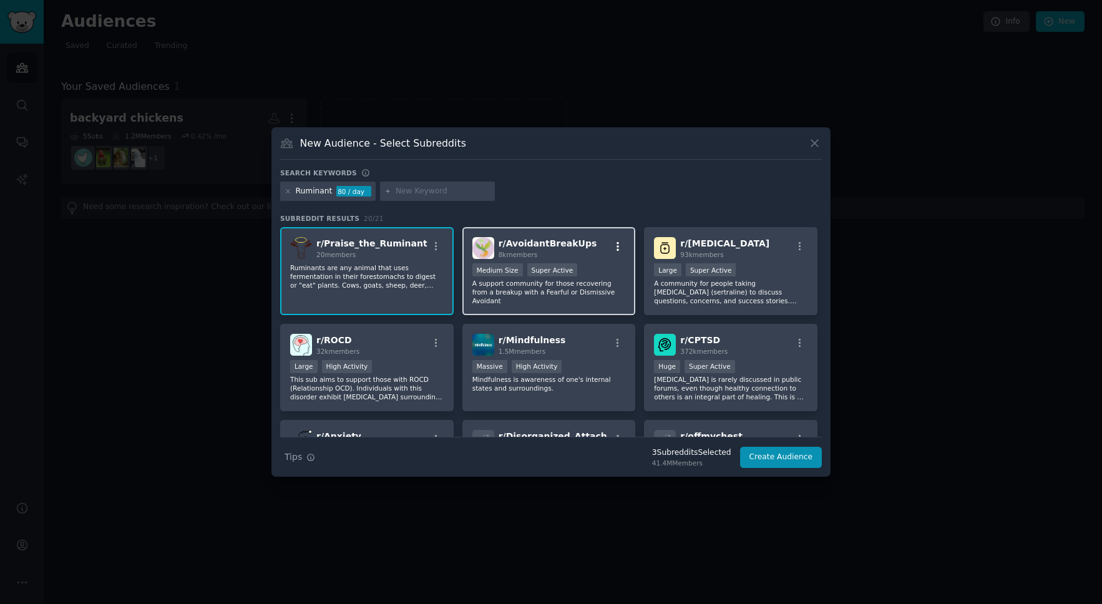
click at [617, 244] on icon "button" at bounding box center [617, 246] width 11 height 11
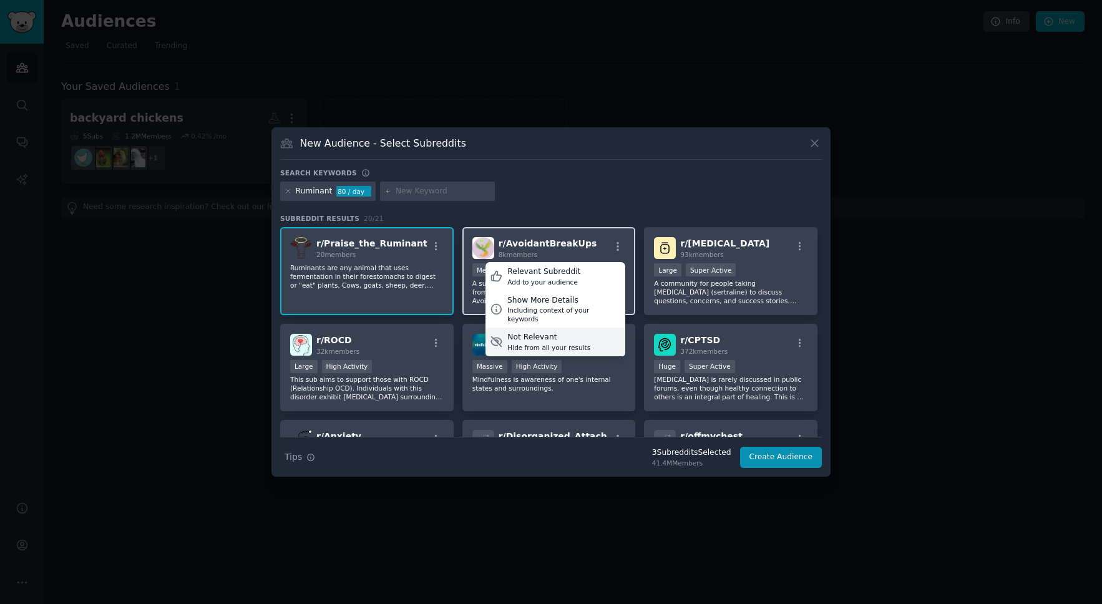
click at [565, 343] on div "Hide from all your results" at bounding box center [548, 347] width 83 height 9
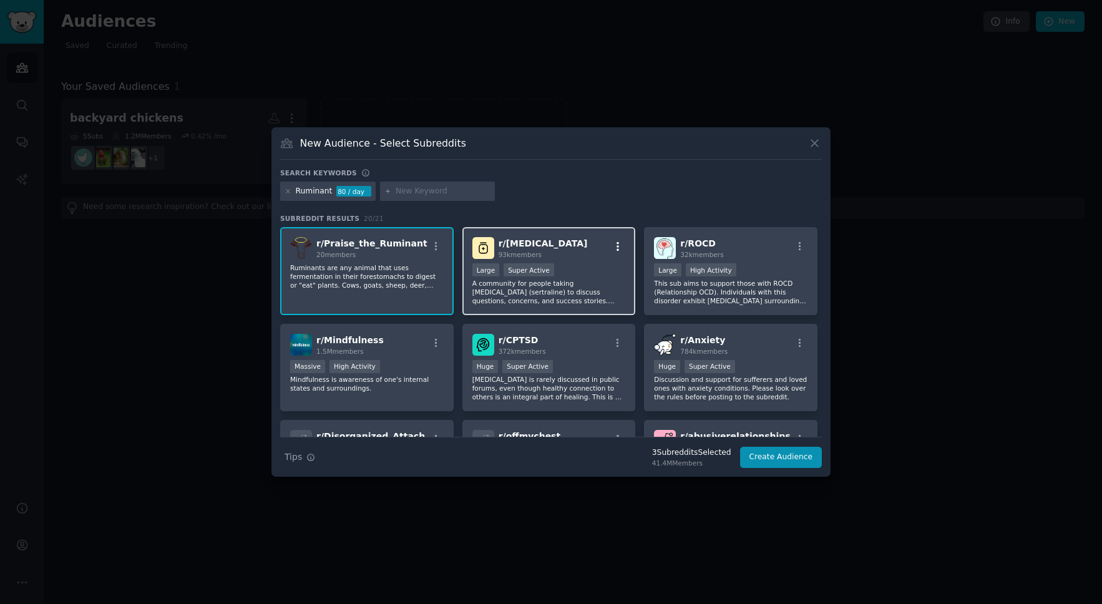
click at [617, 242] on icon "button" at bounding box center [617, 246] width 11 height 11
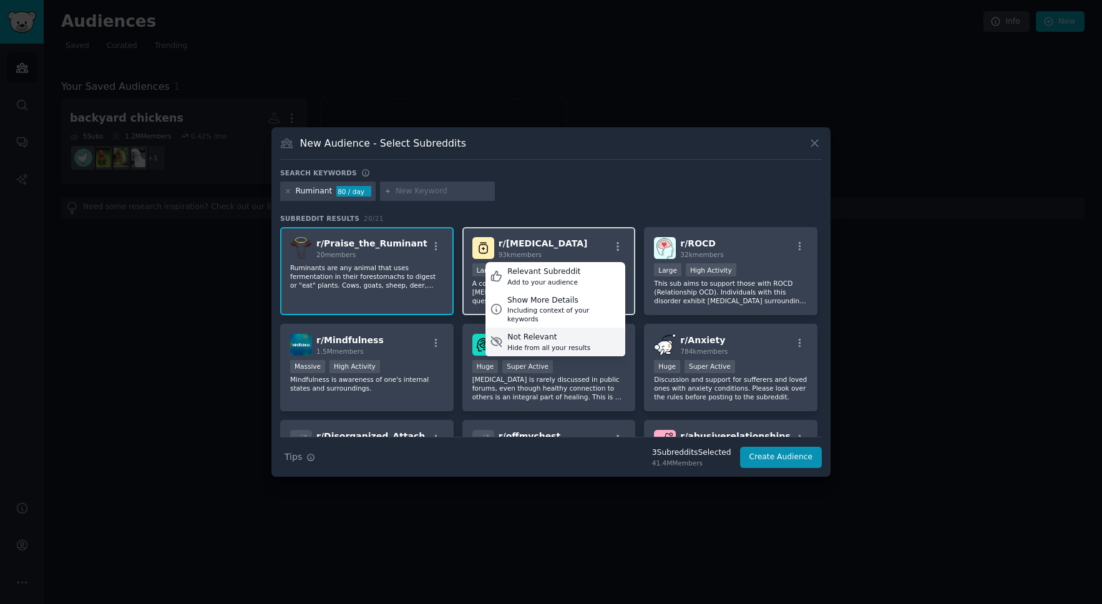
click at [569, 332] on div "Not Relevant" at bounding box center [548, 337] width 83 height 11
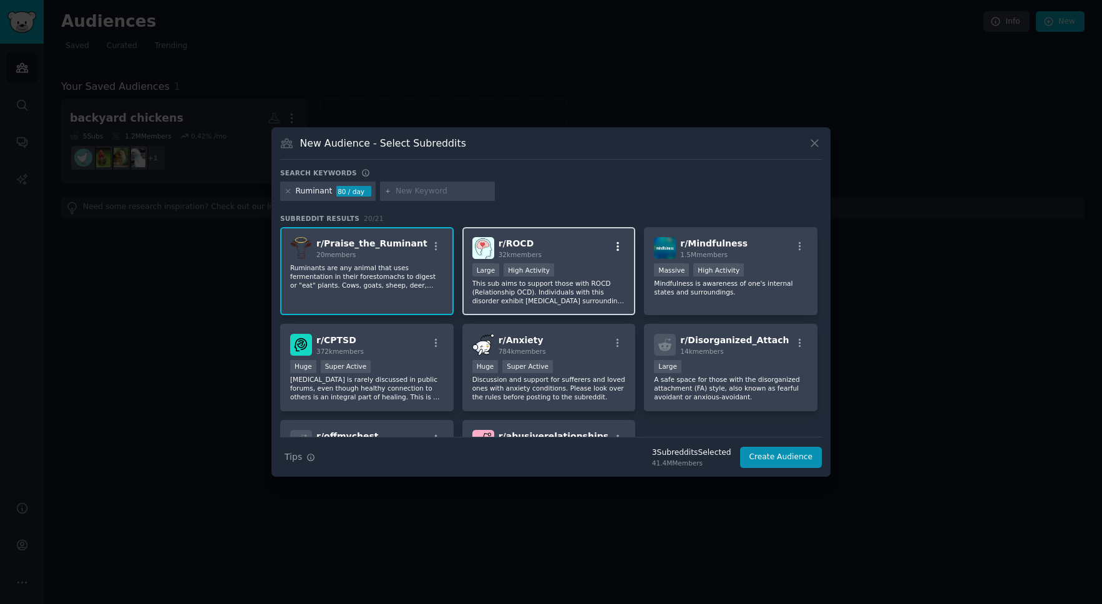
click at [617, 246] on icon "button" at bounding box center [617, 246] width 11 height 11
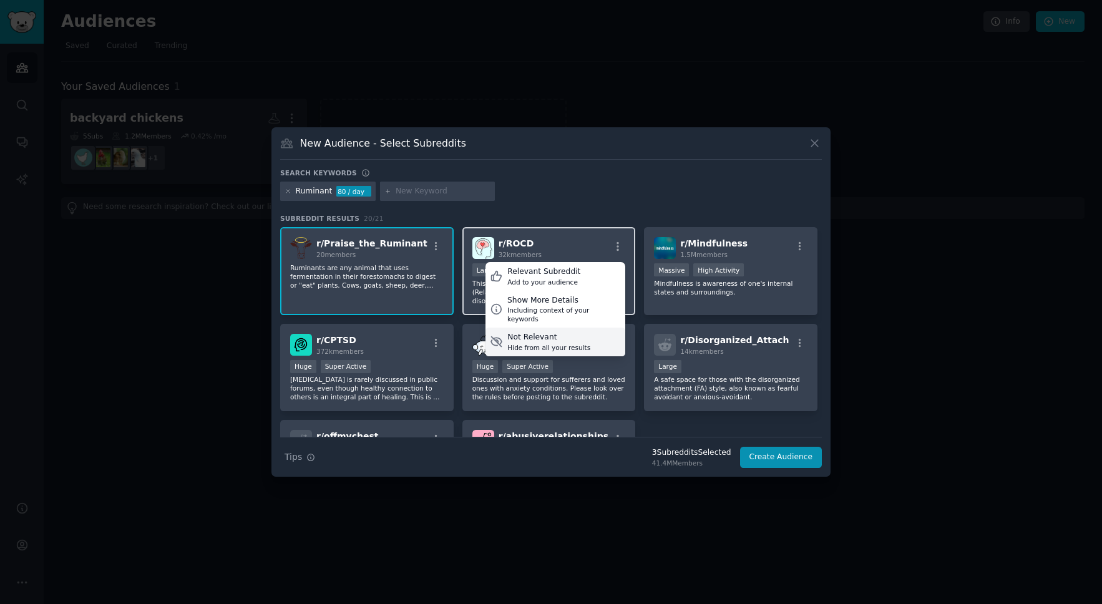
click at [564, 343] on div "Hide from all your results" at bounding box center [548, 347] width 83 height 9
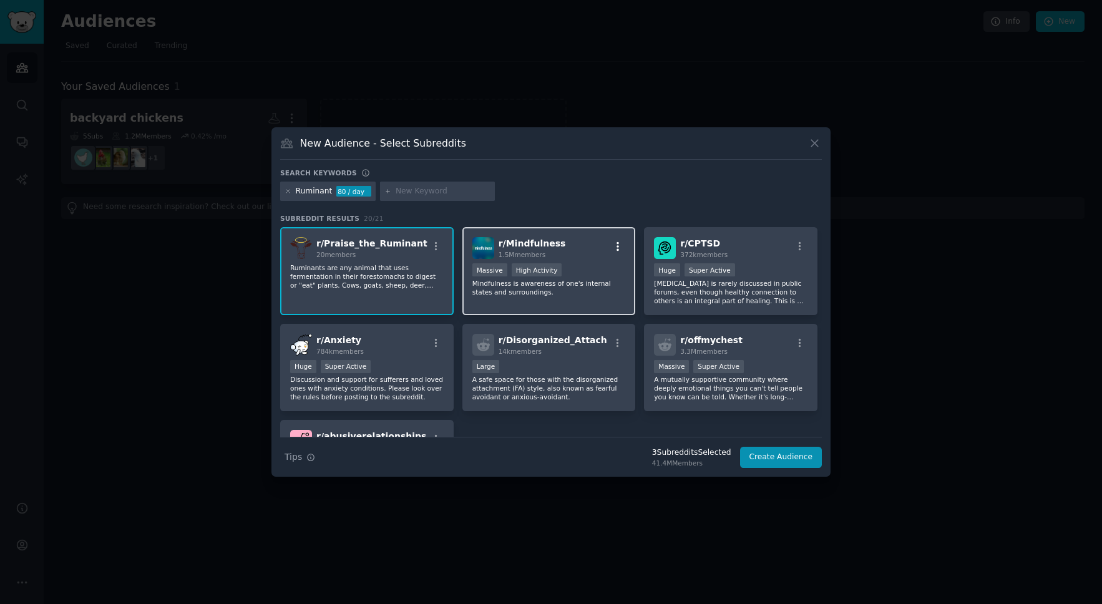
click at [619, 247] on icon "button" at bounding box center [617, 246] width 11 height 11
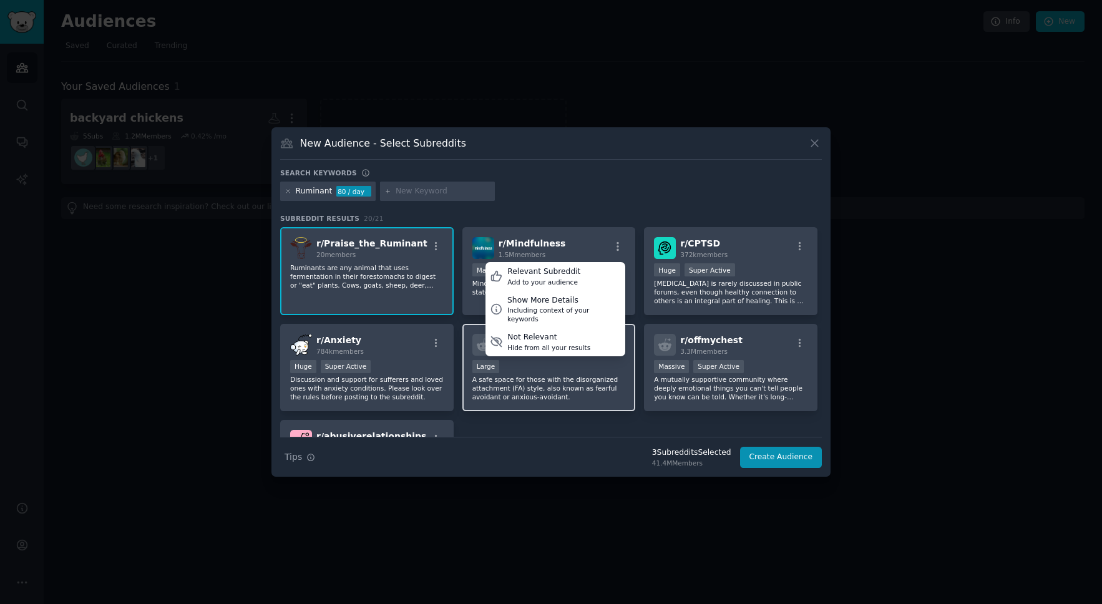
click at [556, 348] on div "14k members" at bounding box center [553, 351] width 109 height 9
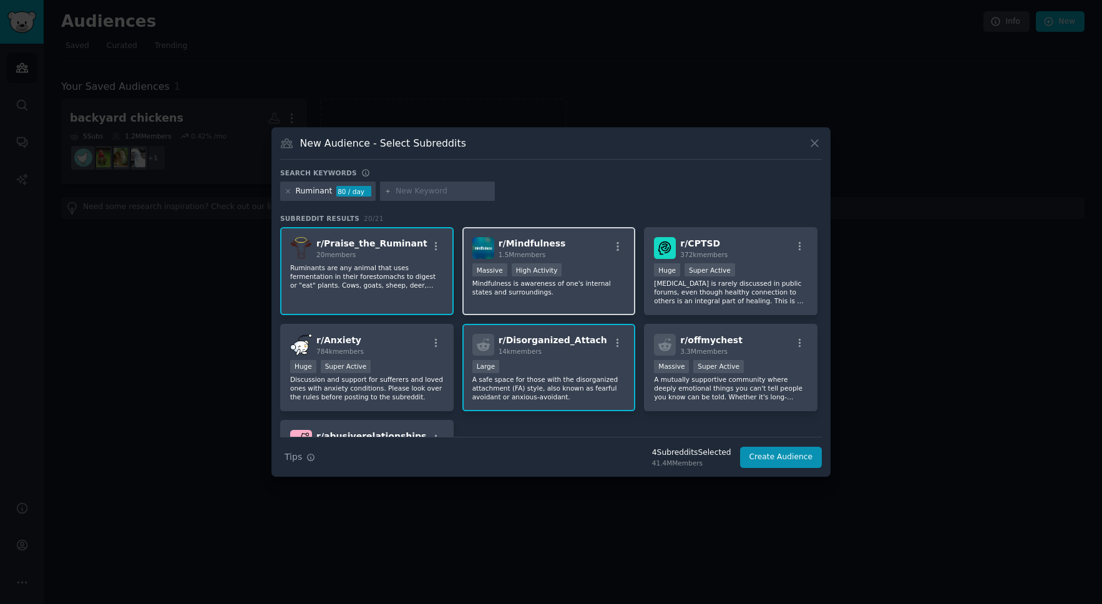
drag, startPoint x: 617, startPoint y: 240, endPoint x: 601, endPoint y: 260, distance: 25.8
click at [617, 240] on div "r/ Mindfulness 1.5M members" at bounding box center [549, 248] width 154 height 22
click at [617, 247] on icon "button" at bounding box center [618, 246] width 2 height 9
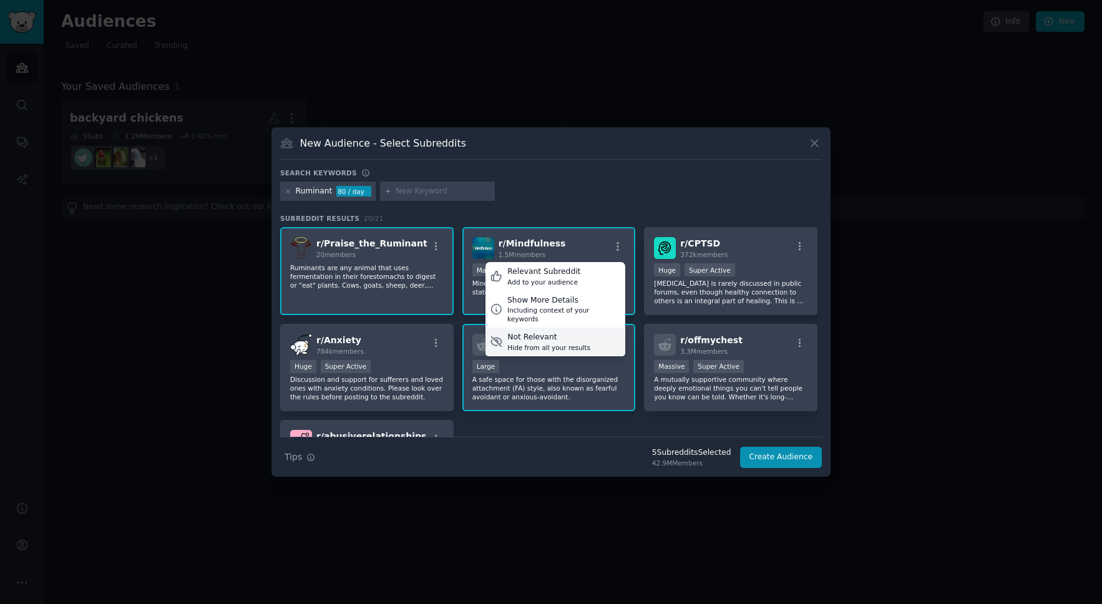
click at [522, 332] on div "Not Relevant" at bounding box center [548, 337] width 83 height 11
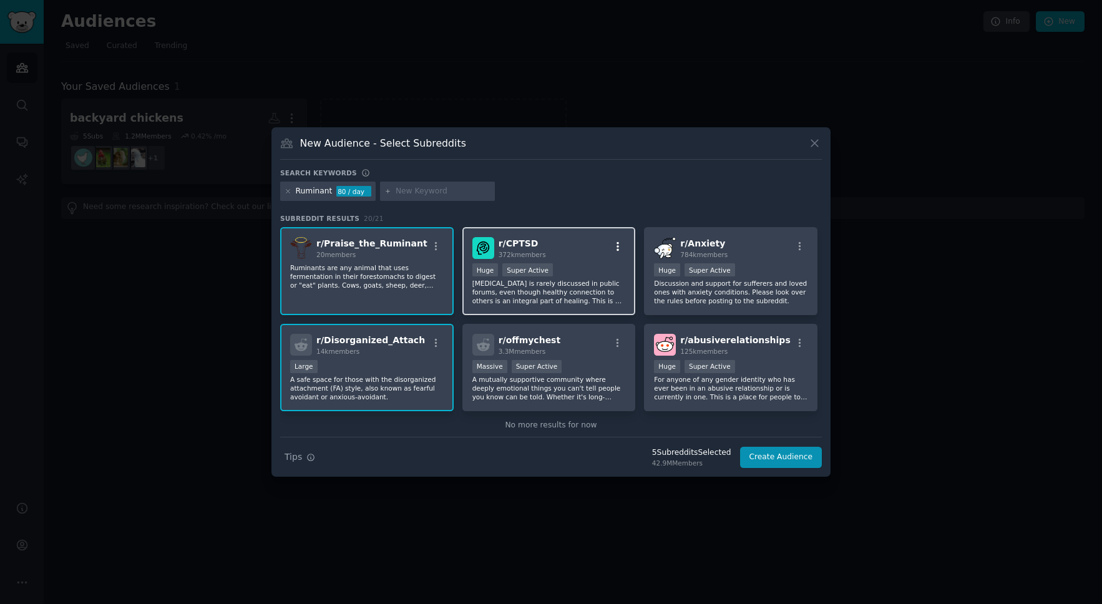
click at [619, 242] on icon "button" at bounding box center [617, 246] width 11 height 11
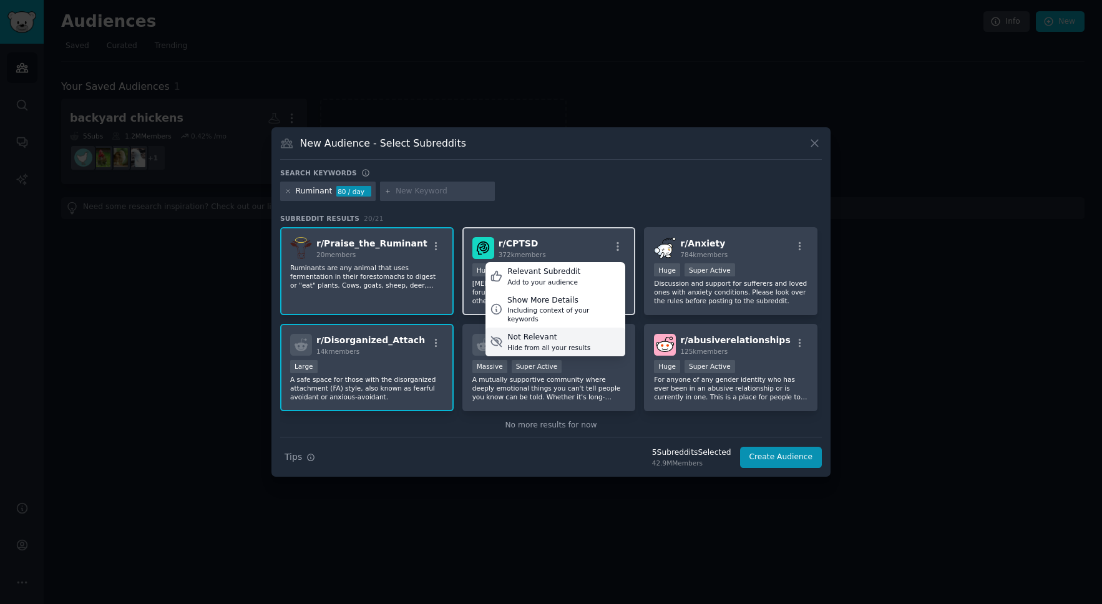
click at [516, 343] on div "Hide from all your results" at bounding box center [548, 347] width 83 height 9
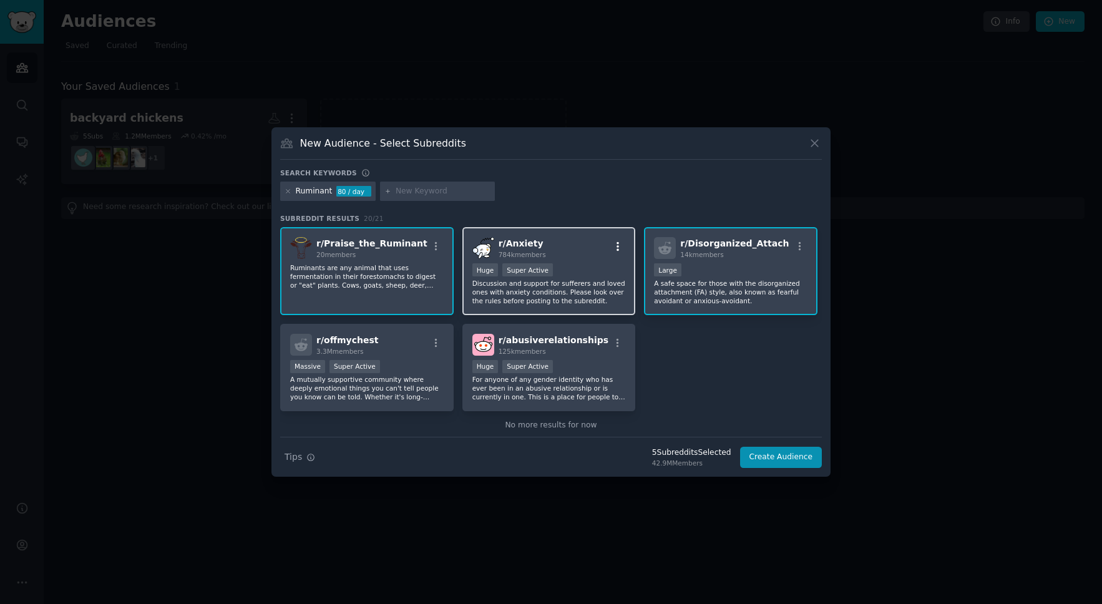
click at [620, 246] on icon "button" at bounding box center [617, 246] width 11 height 11
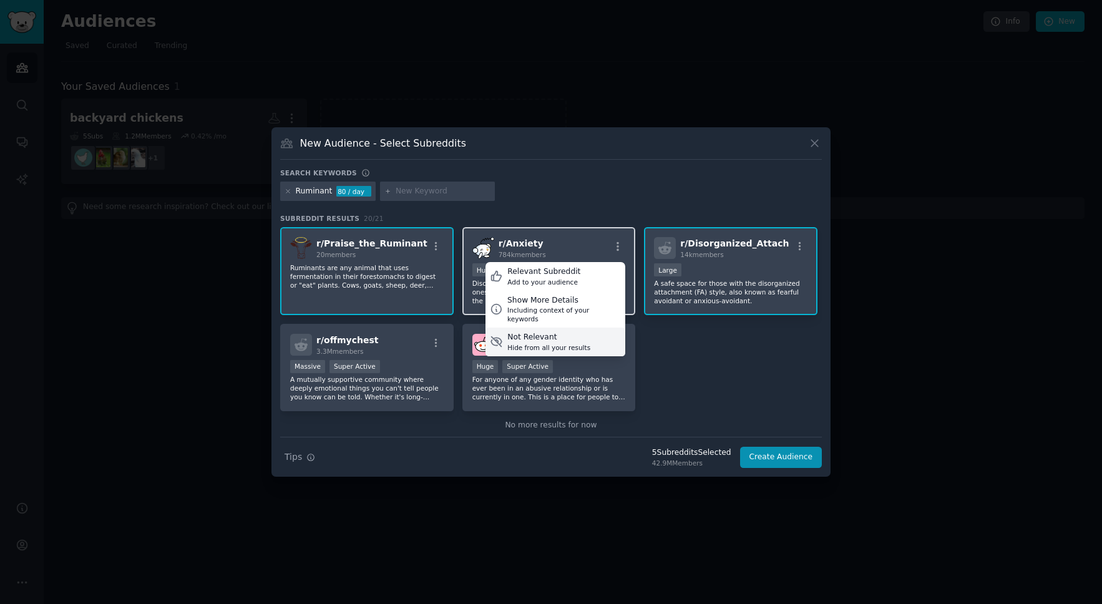
click at [537, 332] on div "Not Relevant" at bounding box center [548, 337] width 83 height 11
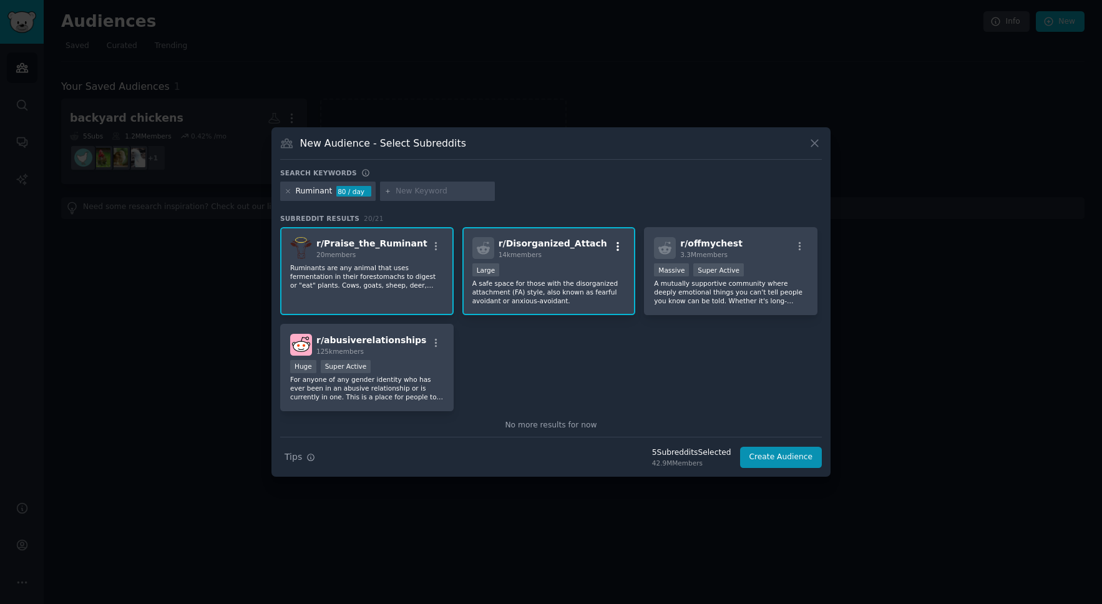
click at [617, 247] on icon "button" at bounding box center [617, 246] width 11 height 11
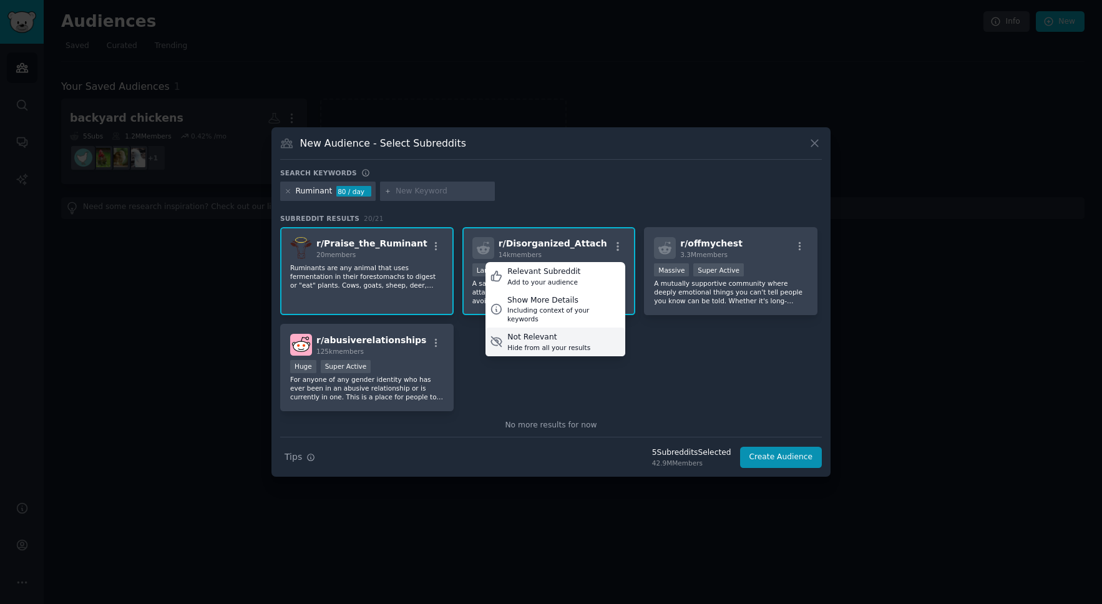
click at [512, 333] on div "Not Relevant" at bounding box center [548, 337] width 83 height 11
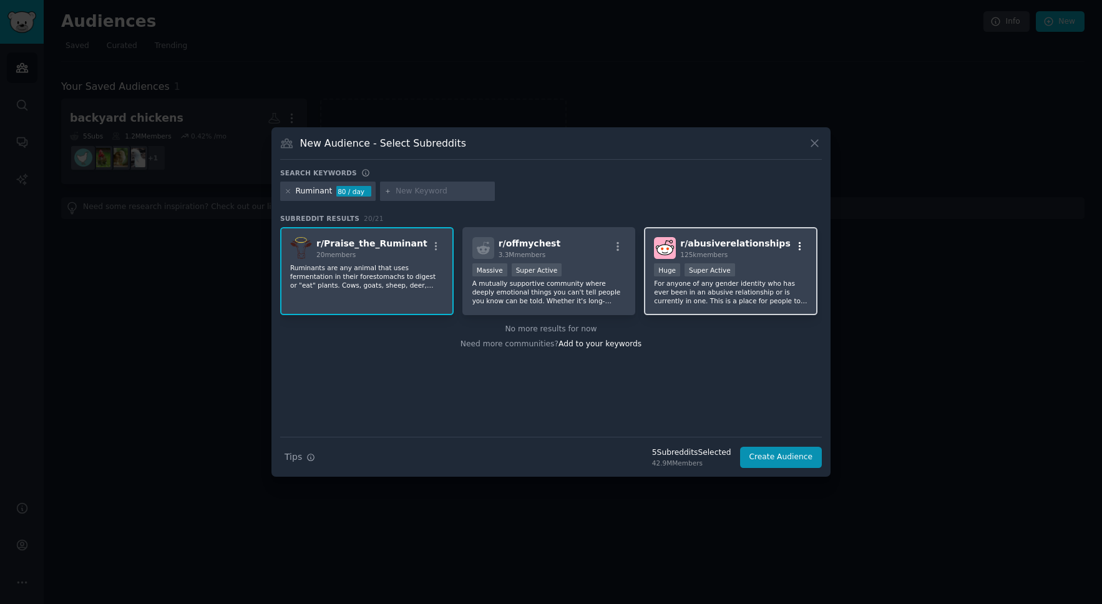
click at [797, 243] on icon "button" at bounding box center [799, 246] width 11 height 11
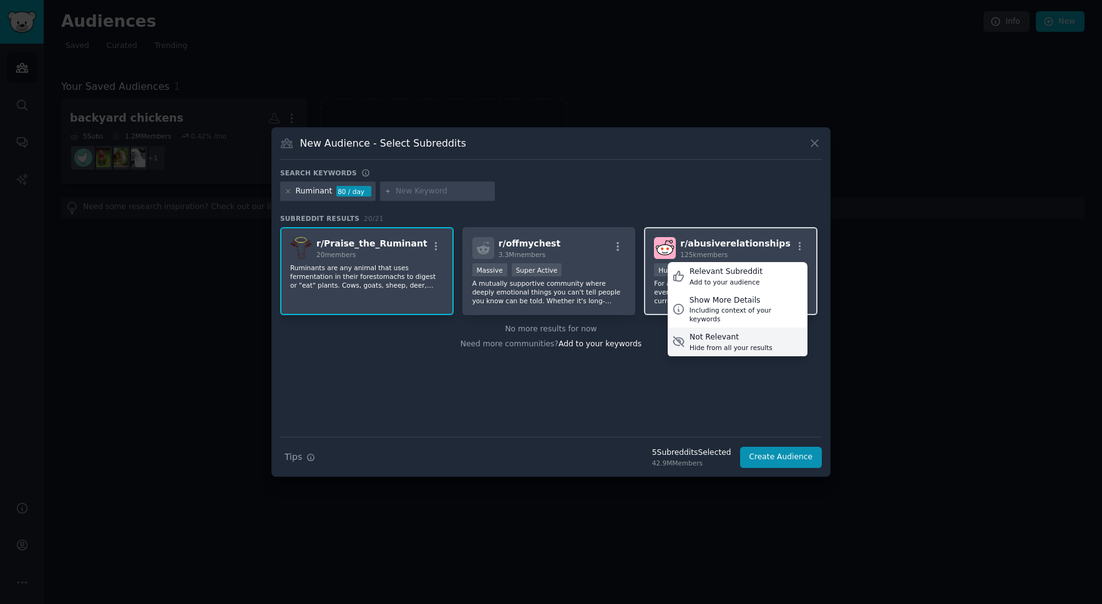
click at [715, 343] on div "Hide from all your results" at bounding box center [731, 347] width 83 height 9
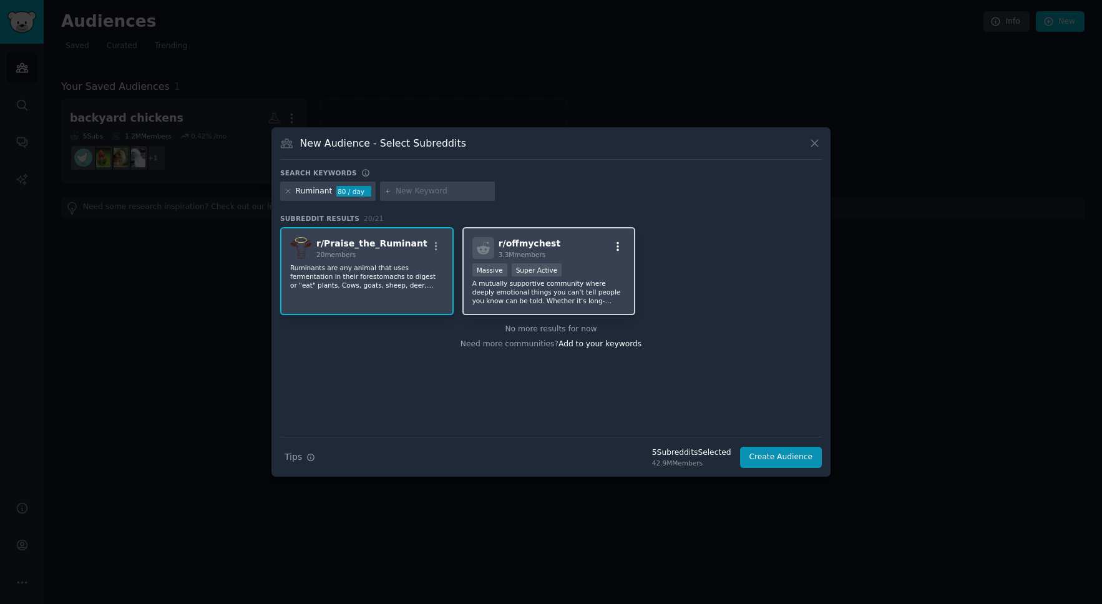
click at [616, 248] on icon "button" at bounding box center [617, 246] width 11 height 11
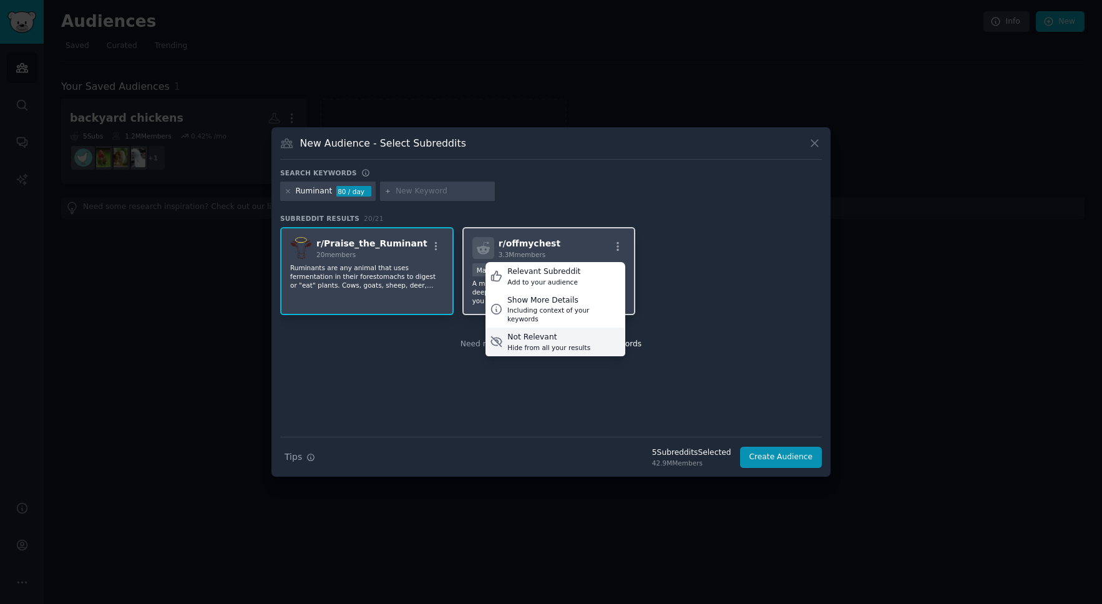
click at [580, 332] on div "Not Relevant" at bounding box center [548, 337] width 83 height 11
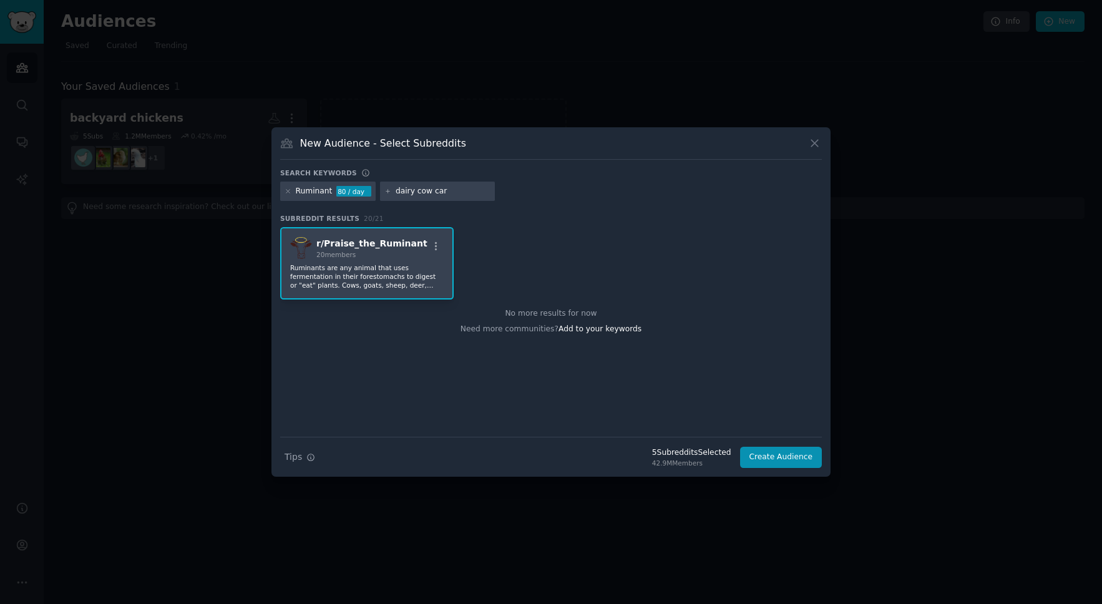
type input "dairy cow care"
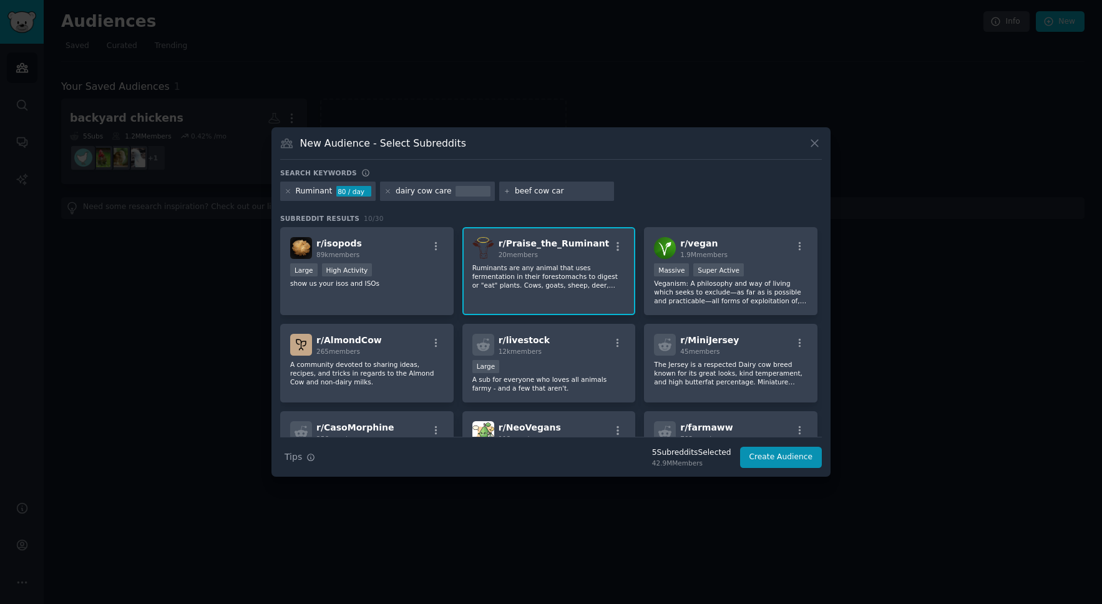
type input "beef cow care"
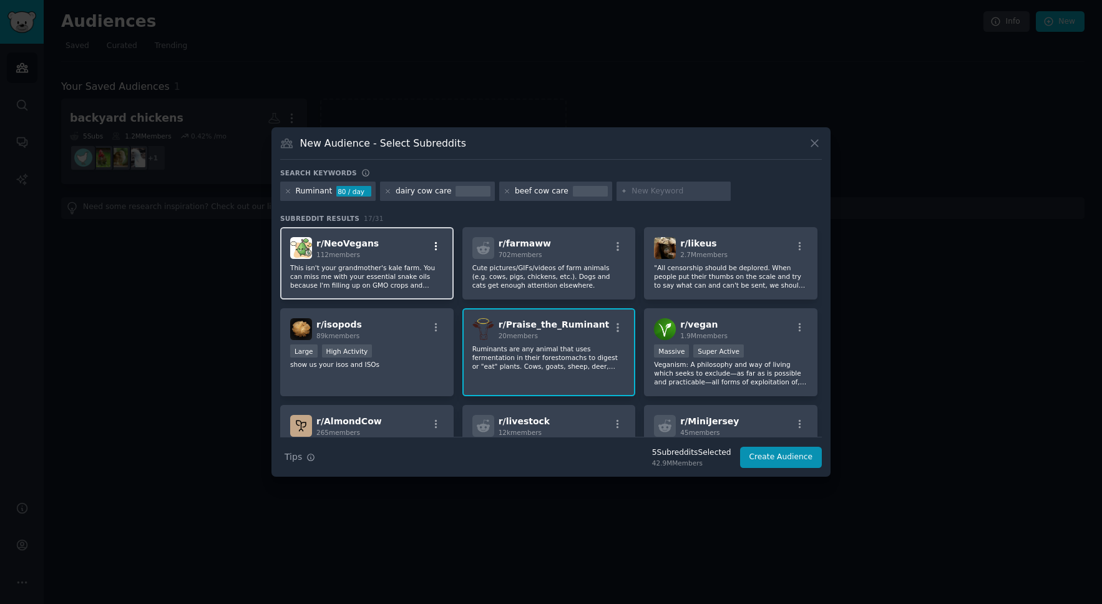
click at [433, 248] on icon "button" at bounding box center [436, 246] width 11 height 11
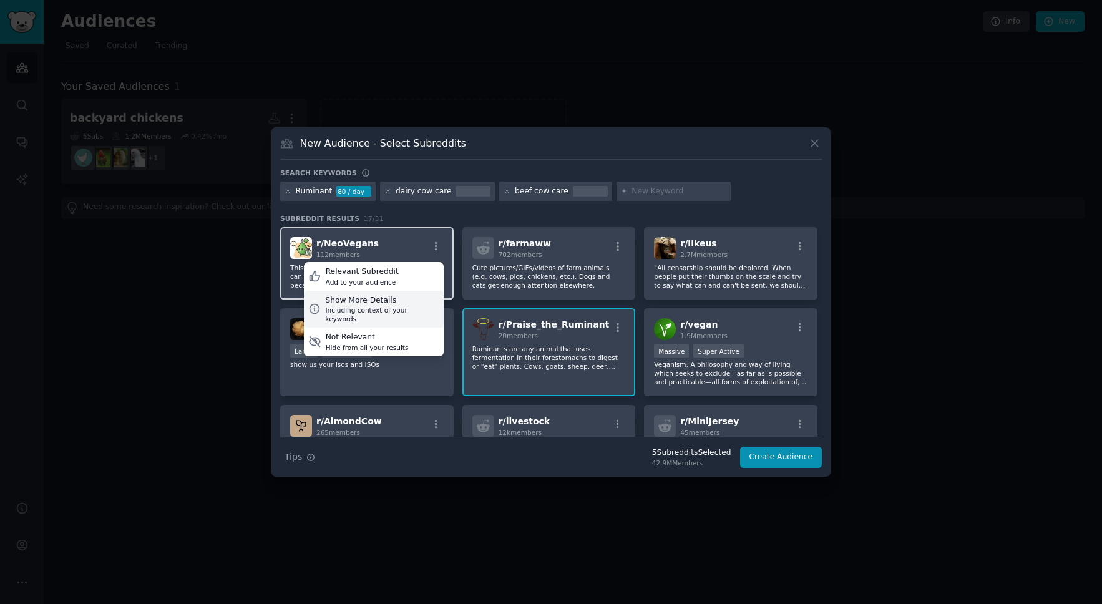
click at [392, 296] on div "Show More Details" at bounding box center [382, 300] width 114 height 11
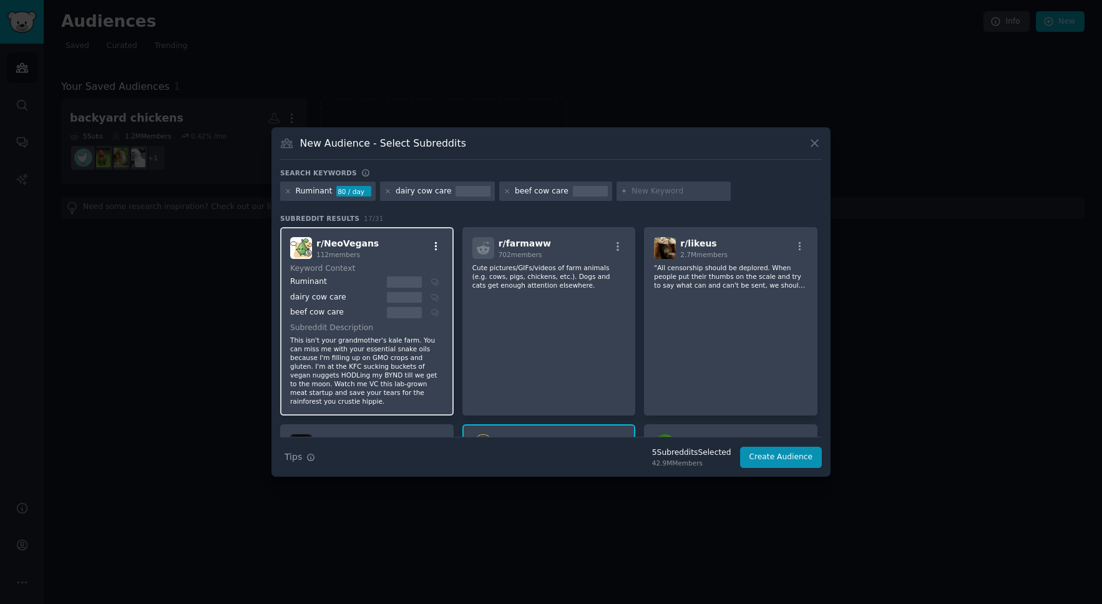
click at [435, 247] on icon "button" at bounding box center [436, 246] width 2 height 9
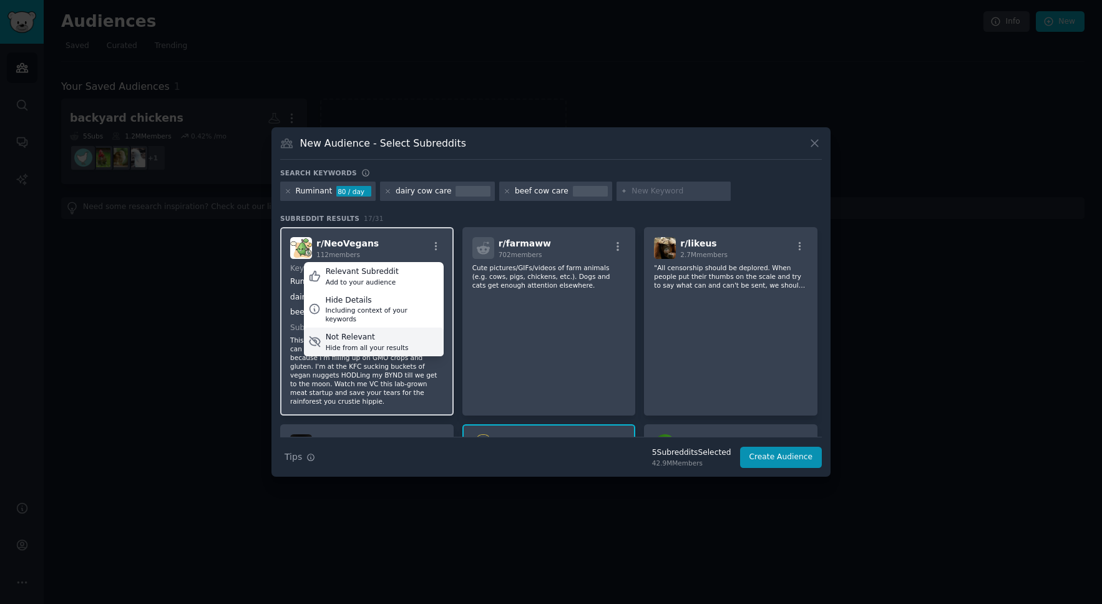
click at [361, 343] on div "Hide from all your results" at bounding box center [367, 347] width 83 height 9
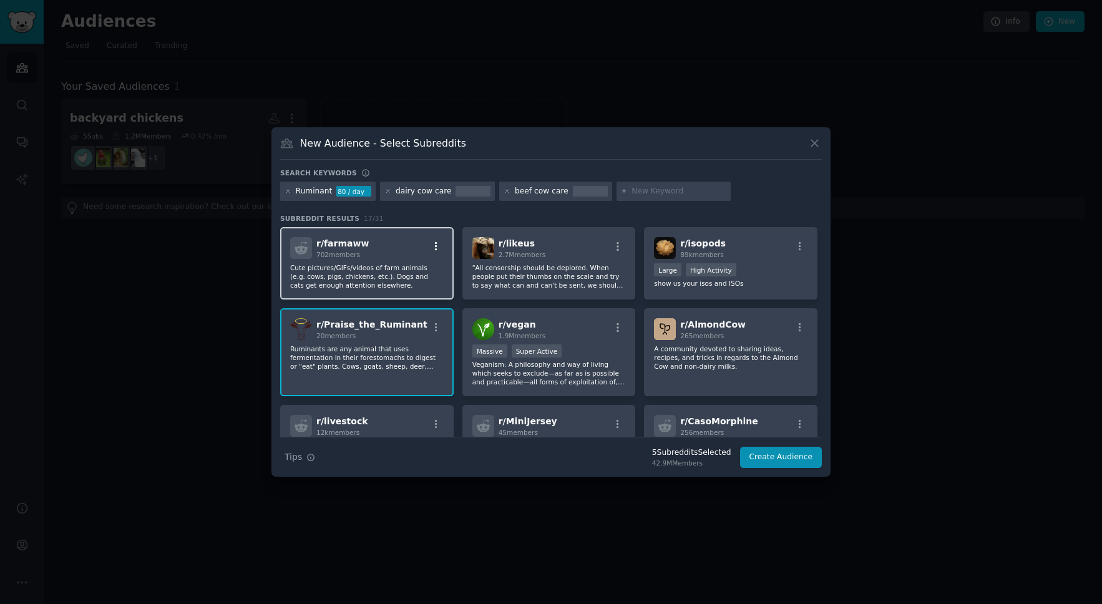
click at [438, 245] on icon "button" at bounding box center [436, 246] width 11 height 11
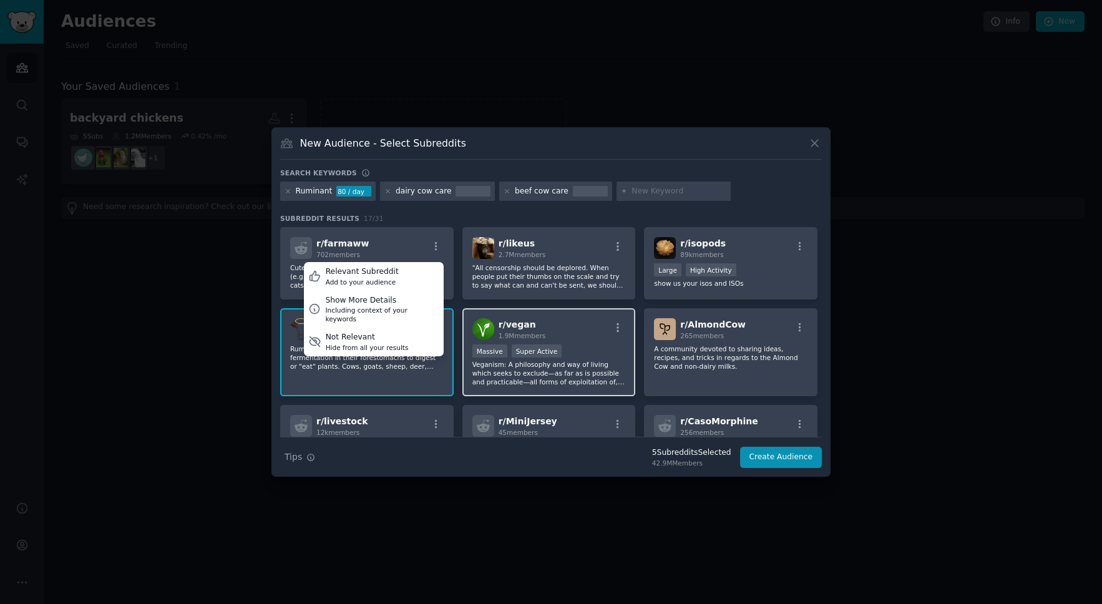
click at [356, 332] on div "Not Relevant" at bounding box center [367, 337] width 83 height 11
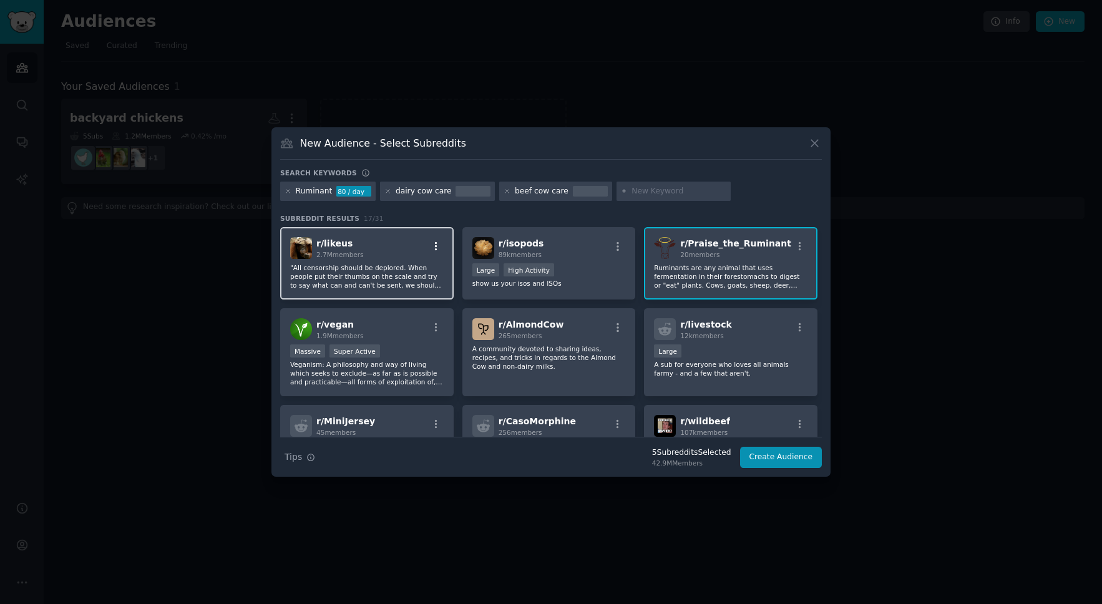
click at [438, 245] on icon "button" at bounding box center [436, 246] width 11 height 11
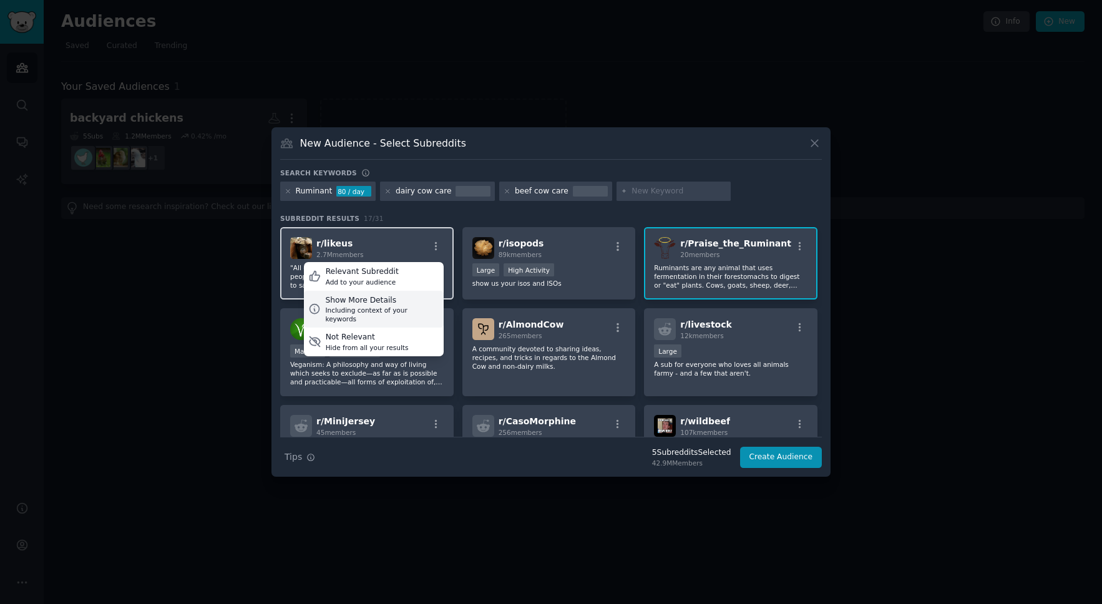
click at [387, 306] on div "Including context of your keywords" at bounding box center [382, 314] width 114 height 17
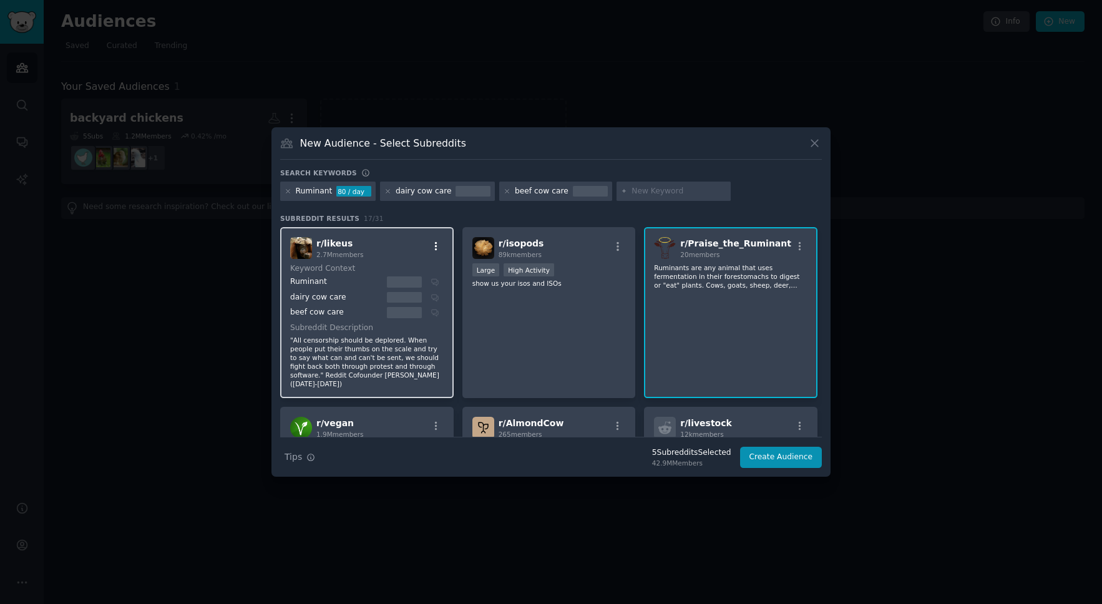
click at [439, 248] on icon "button" at bounding box center [436, 246] width 11 height 11
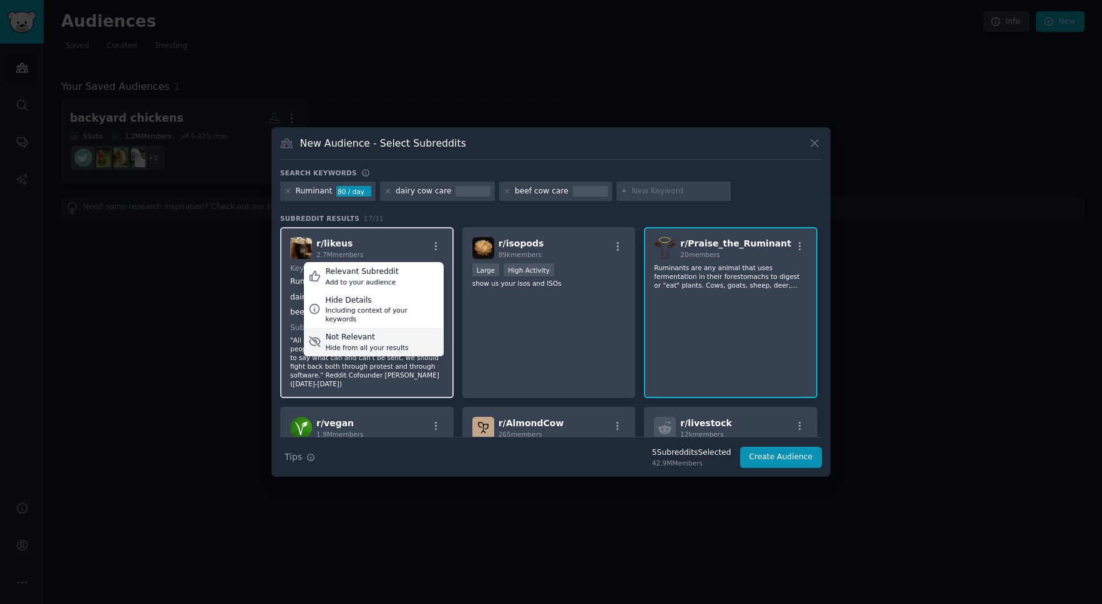
click at [356, 332] on div "Not Relevant" at bounding box center [367, 337] width 83 height 11
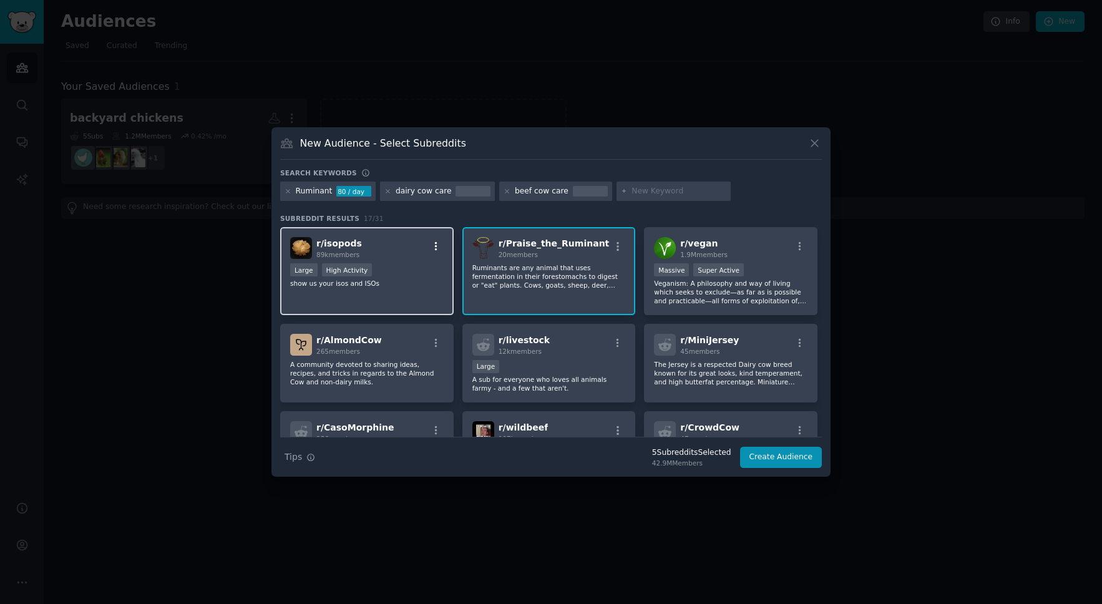
click at [440, 247] on icon "button" at bounding box center [436, 246] width 11 height 11
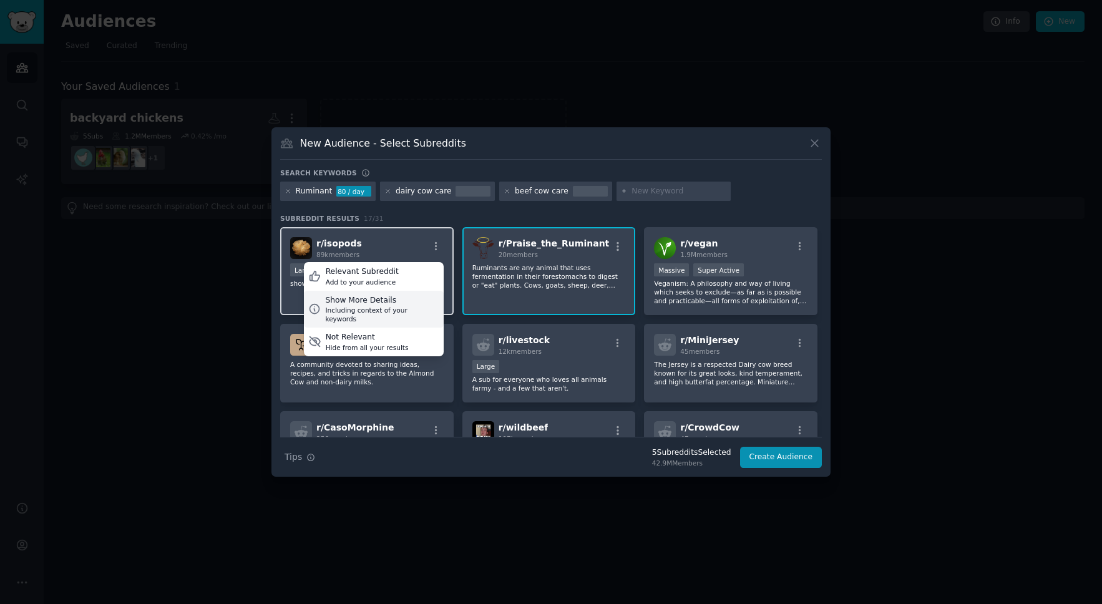
click at [399, 313] on div "Including context of your keywords" at bounding box center [382, 314] width 114 height 17
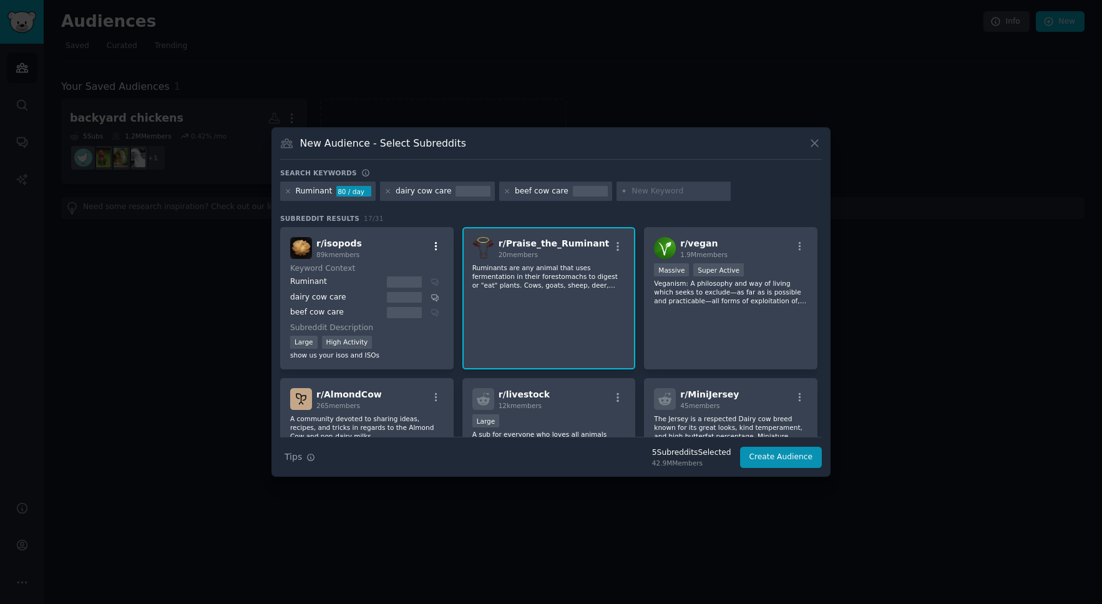
click at [437, 247] on icon "button" at bounding box center [436, 246] width 11 height 11
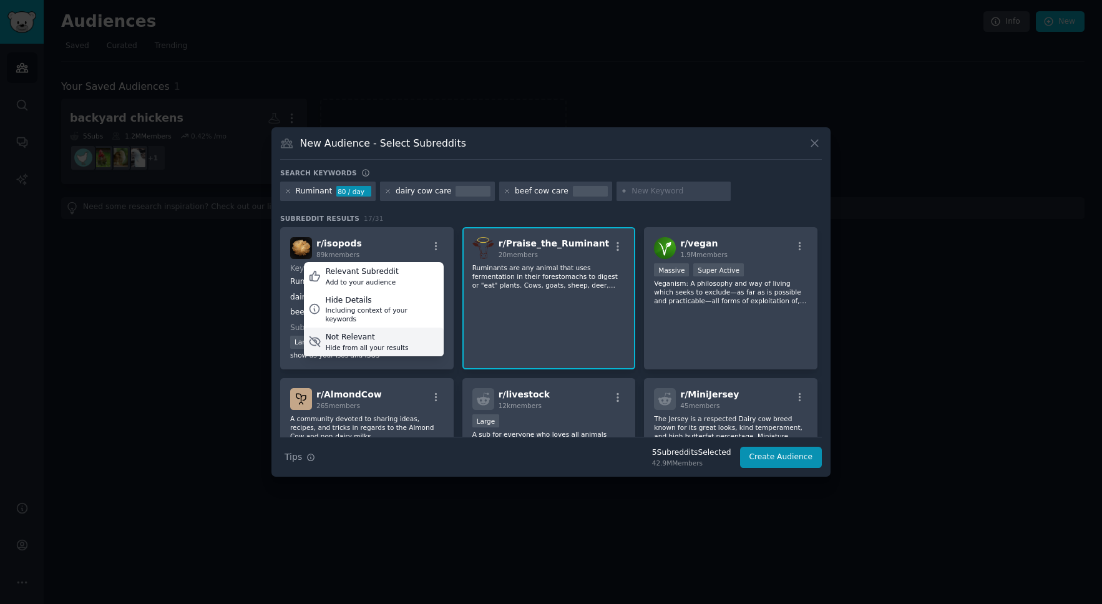
click at [385, 343] on div "Hide from all your results" at bounding box center [367, 347] width 83 height 9
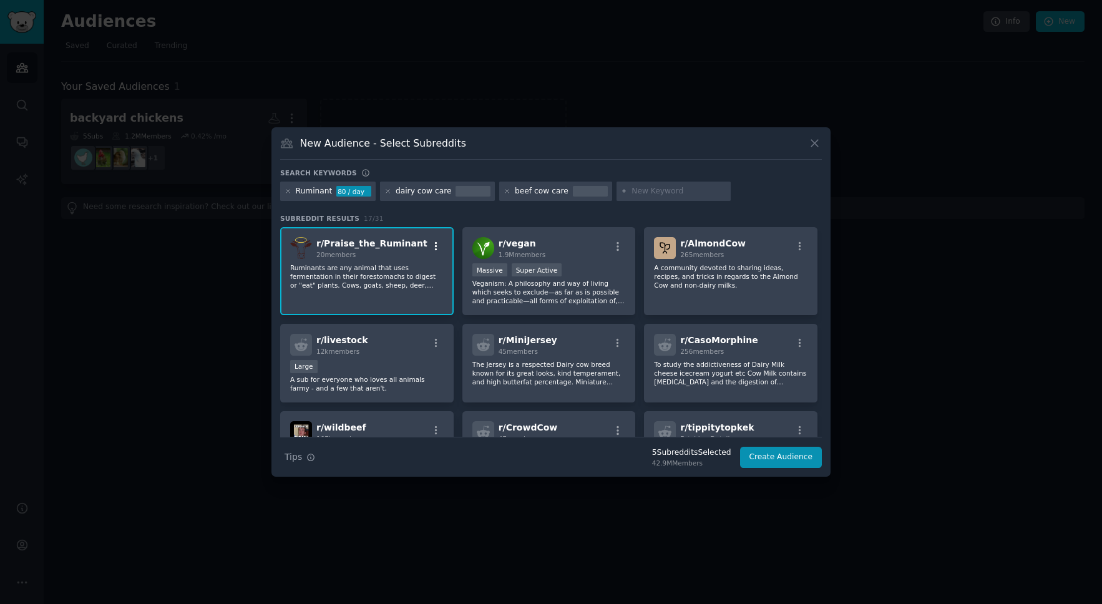
click at [432, 246] on icon "button" at bounding box center [436, 246] width 11 height 11
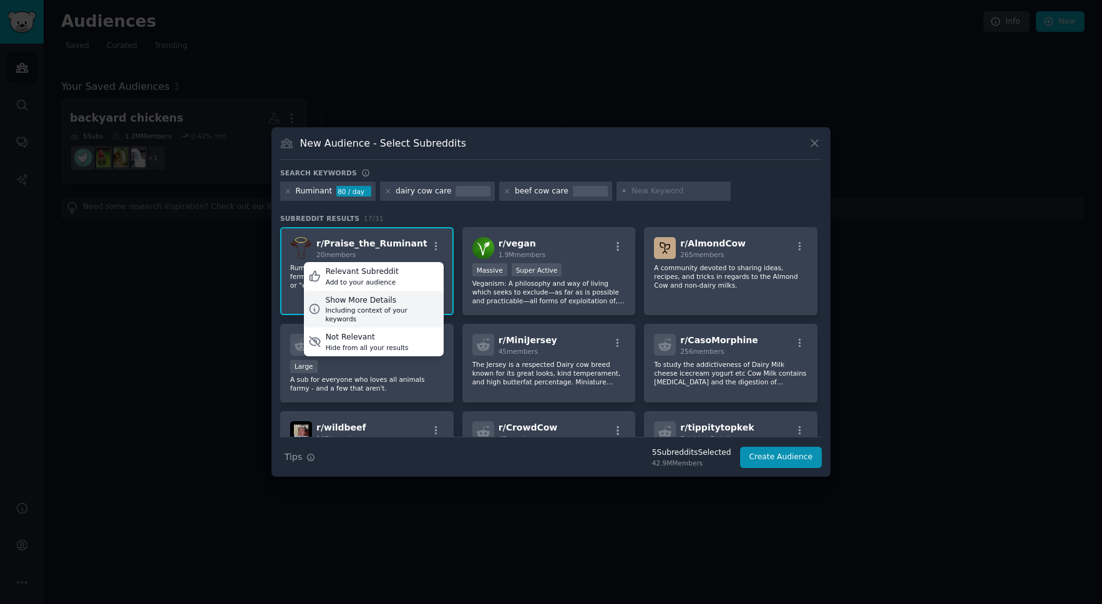
click at [393, 308] on div "Including context of your keywords" at bounding box center [382, 314] width 114 height 17
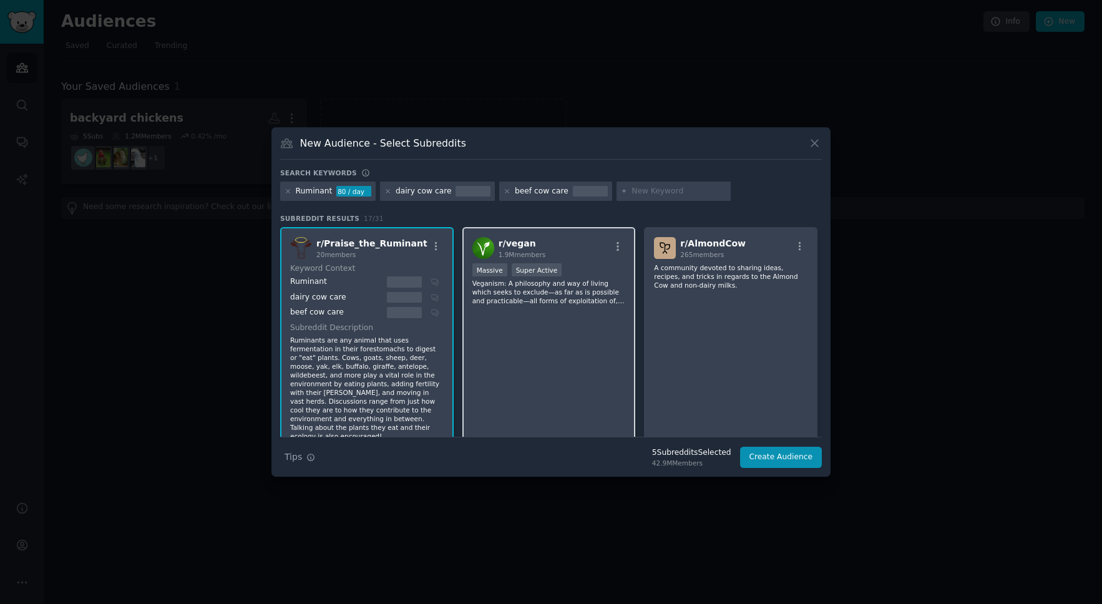
click at [618, 238] on div "r/ vegan 1.9M members" at bounding box center [549, 248] width 154 height 22
click at [617, 247] on icon "button" at bounding box center [618, 246] width 2 height 9
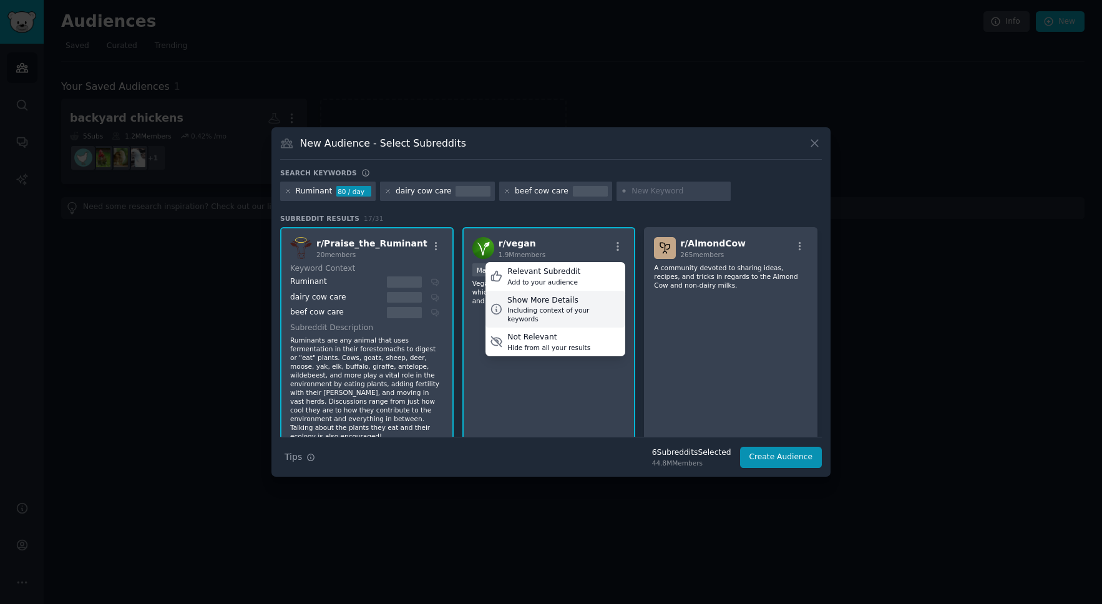
click at [565, 302] on div "Show More Details" at bounding box center [564, 300] width 114 height 11
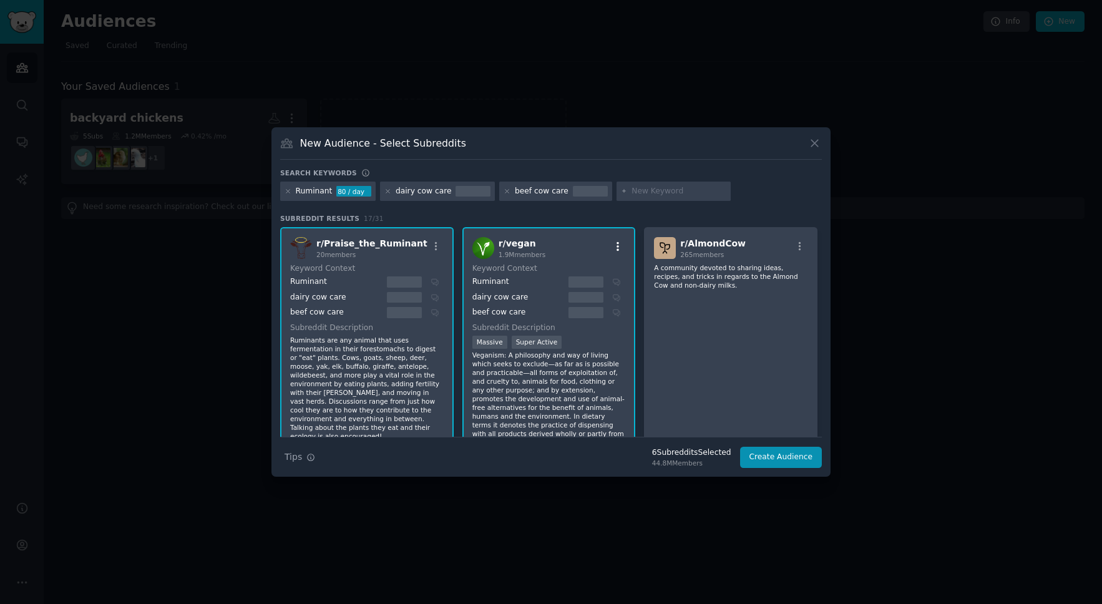
click at [615, 248] on icon "button" at bounding box center [617, 246] width 11 height 11
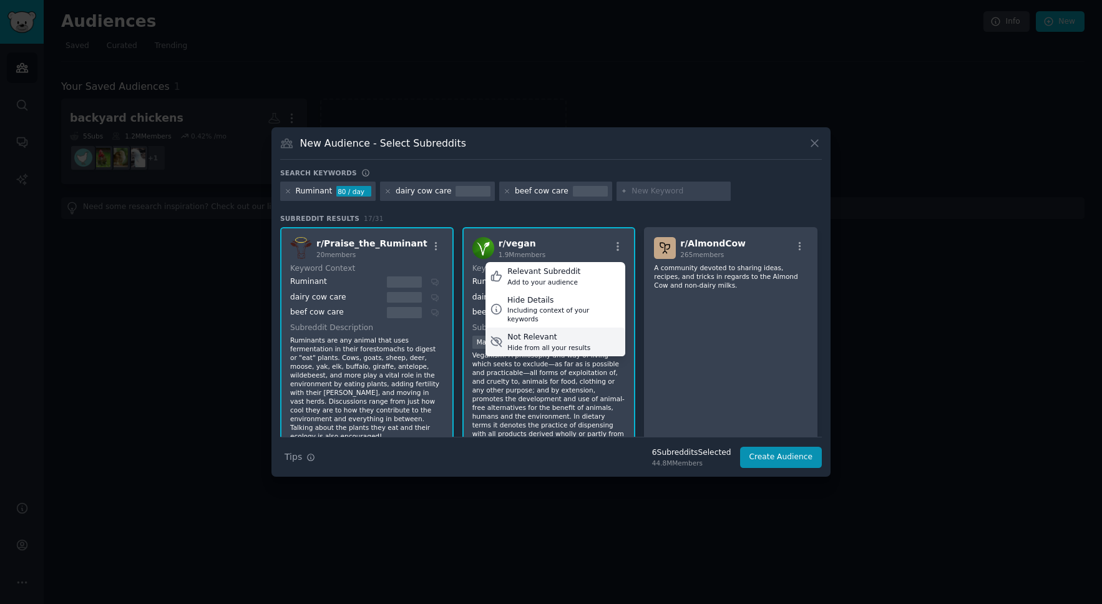
click at [522, 332] on div "Not Relevant" at bounding box center [548, 337] width 83 height 11
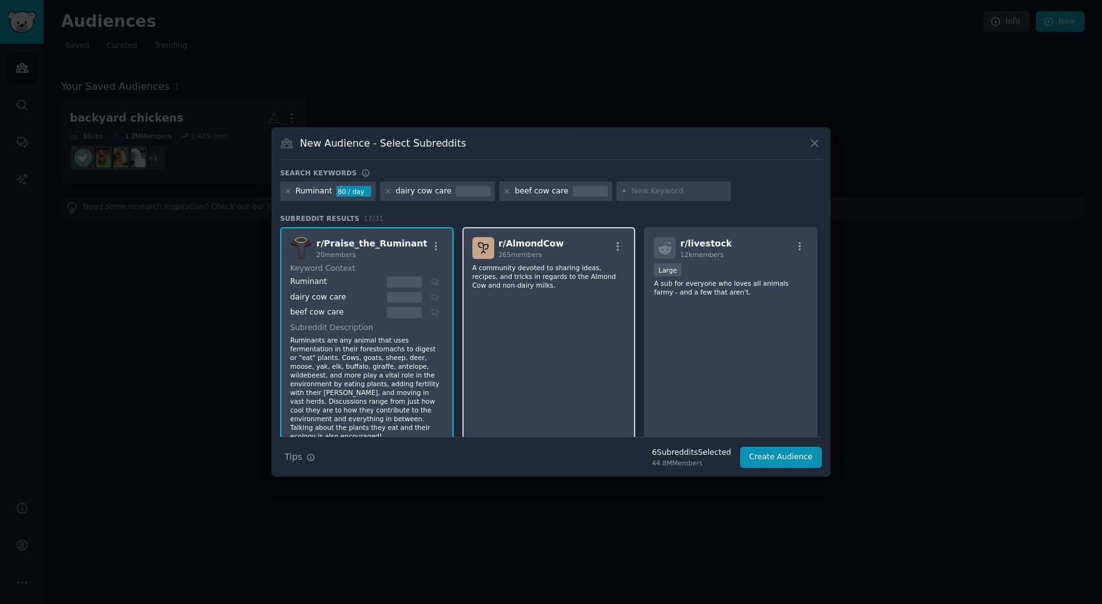
click at [454, 540] on div "r/ AlmondCow 265 members A community devoted to sharing ideas, recipes, and tri…" at bounding box center [366, 576] width 173 height 72
click at [617, 247] on icon "button" at bounding box center [618, 246] width 2 height 9
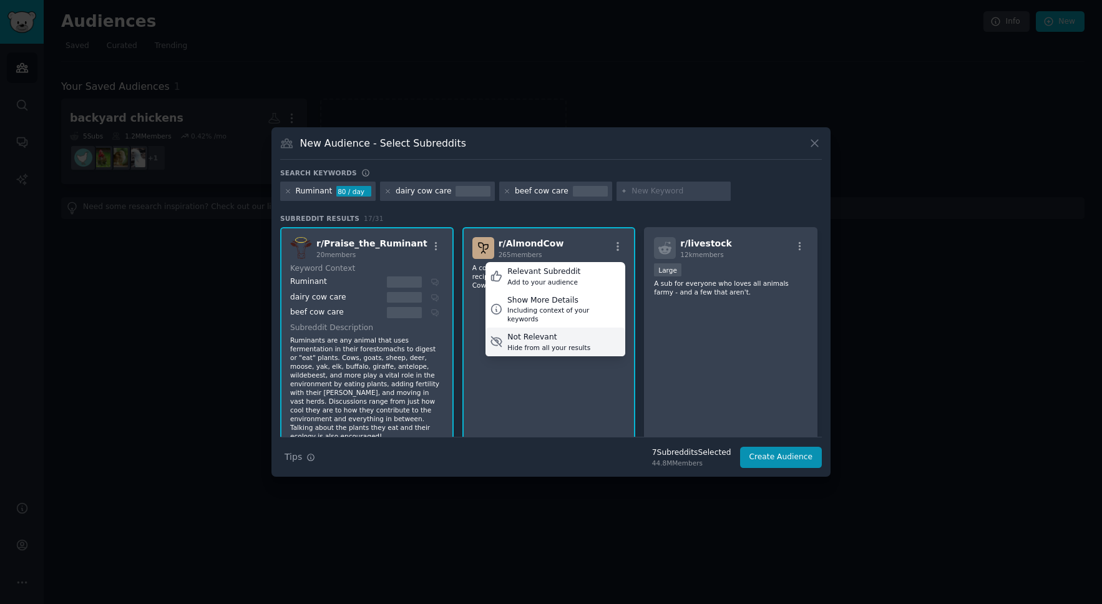
click at [553, 332] on div "Not Relevant" at bounding box center [548, 337] width 83 height 11
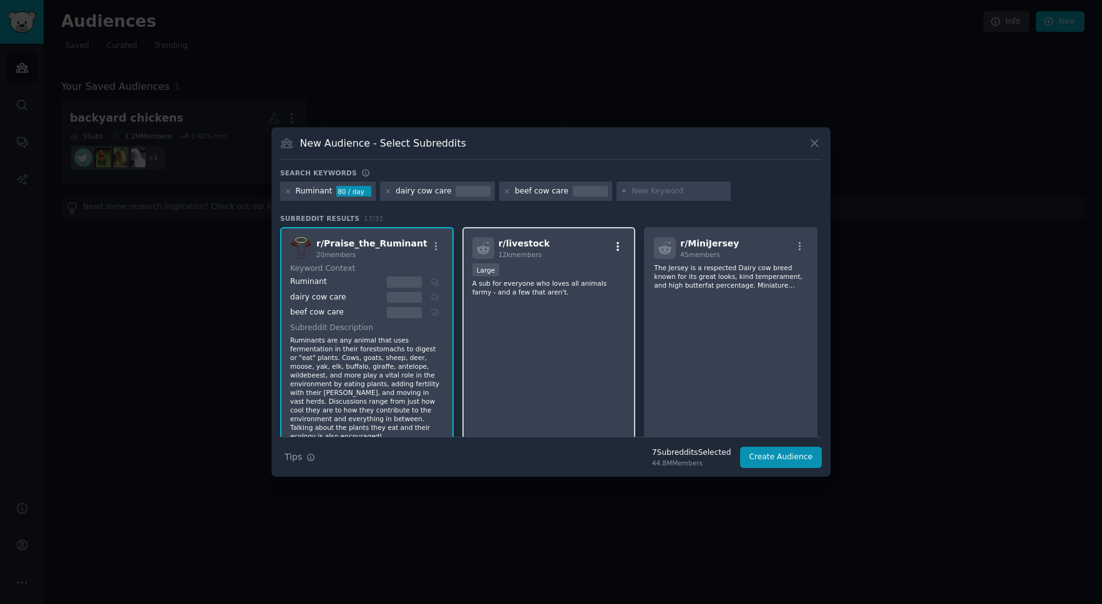
click at [618, 246] on icon "button" at bounding box center [617, 246] width 11 height 11
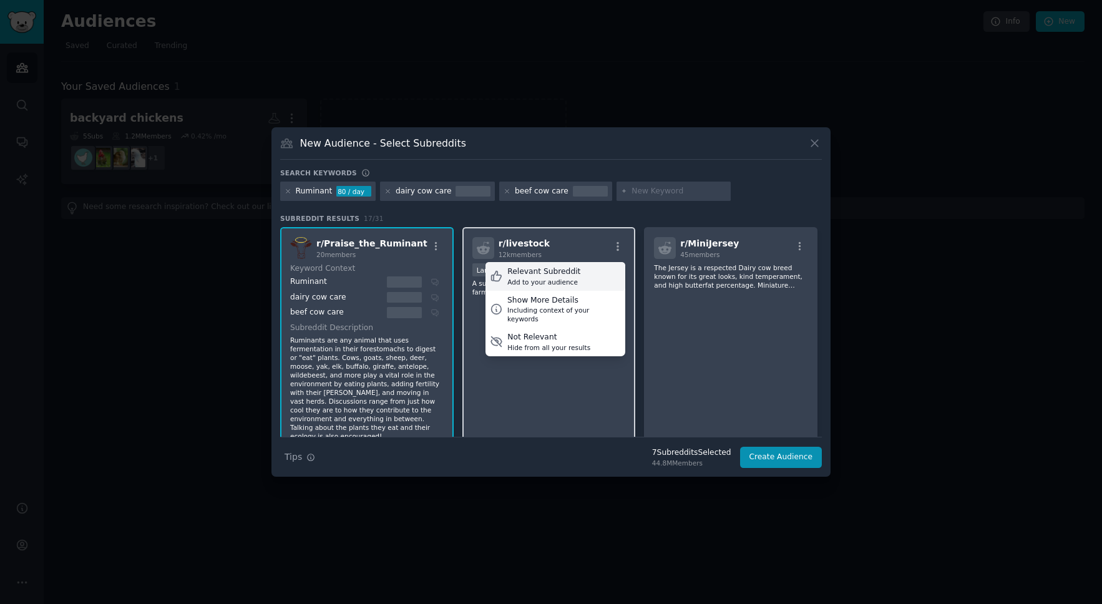
click at [564, 271] on div "Relevant Subreddit" at bounding box center [543, 271] width 73 height 11
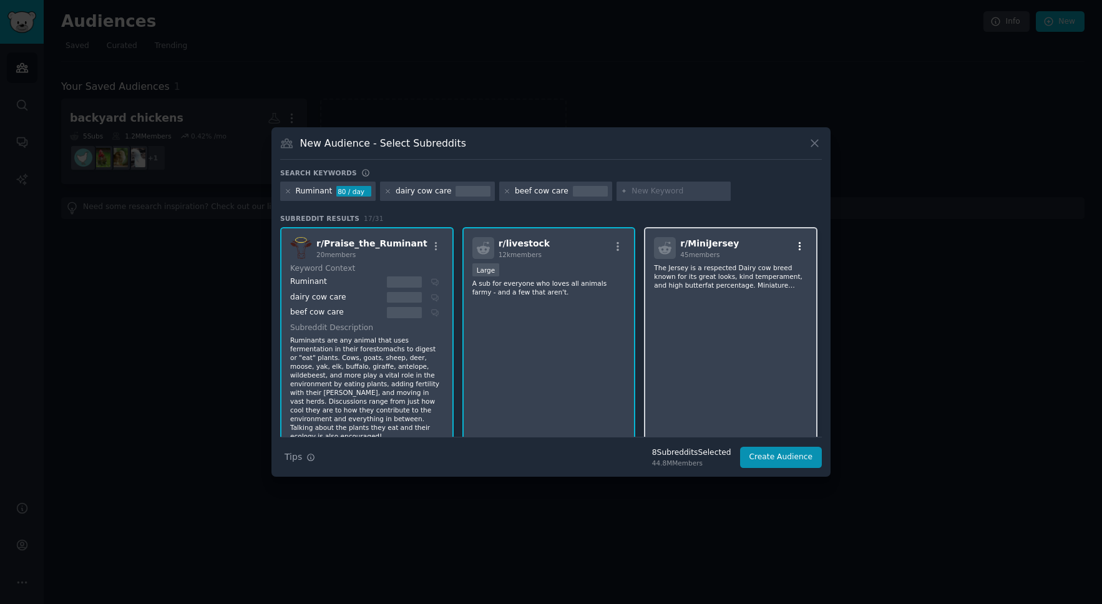
click at [796, 248] on icon "button" at bounding box center [799, 246] width 11 height 11
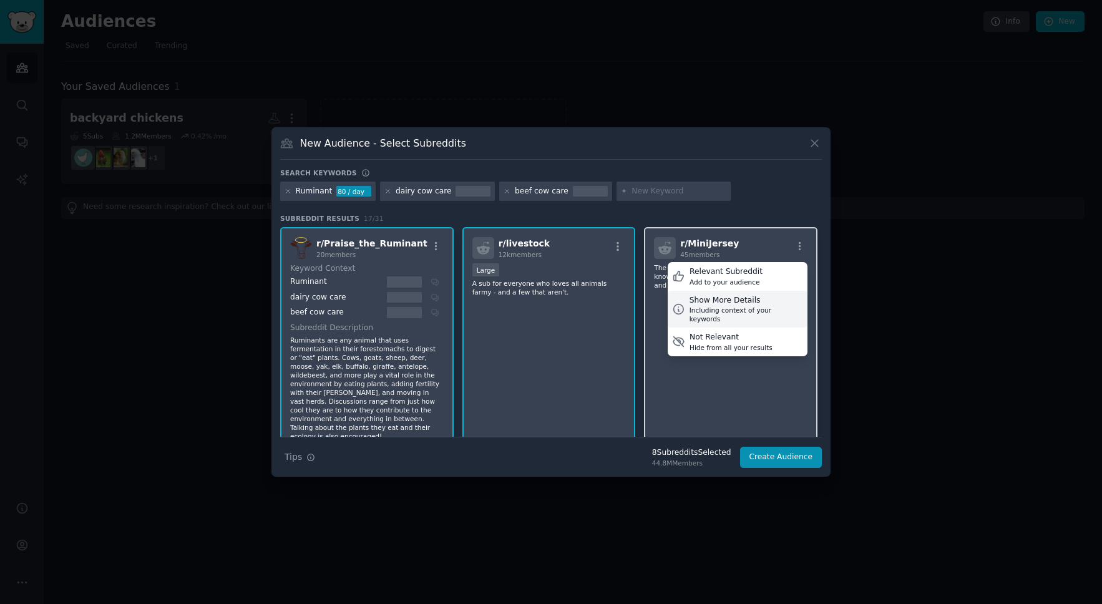
click at [750, 306] on div "Including context of your keywords" at bounding box center [747, 314] width 114 height 17
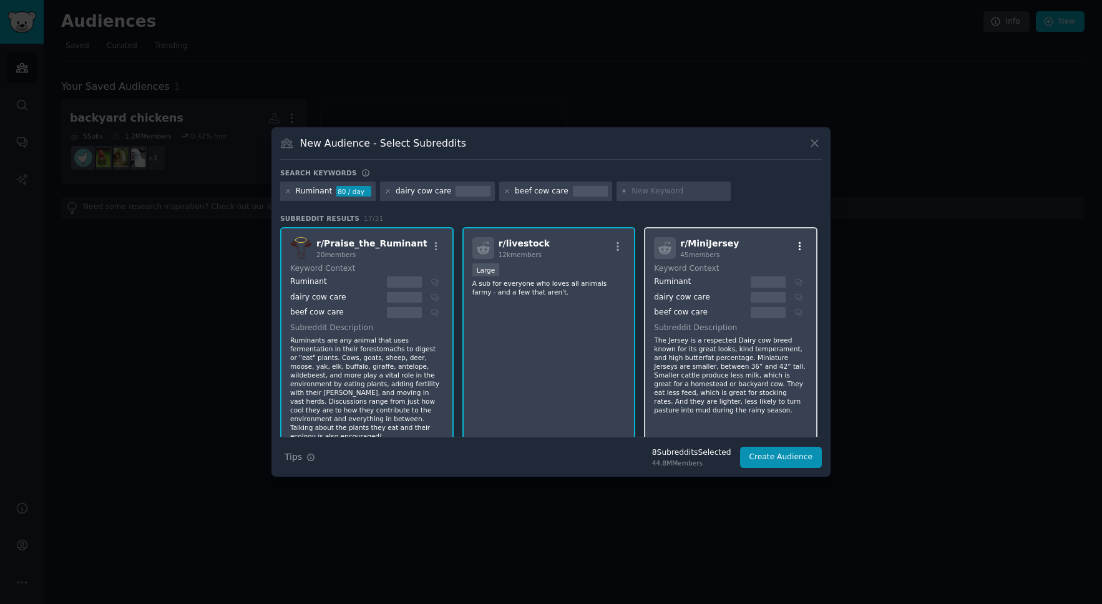
click at [794, 248] on icon "button" at bounding box center [799, 246] width 11 height 11
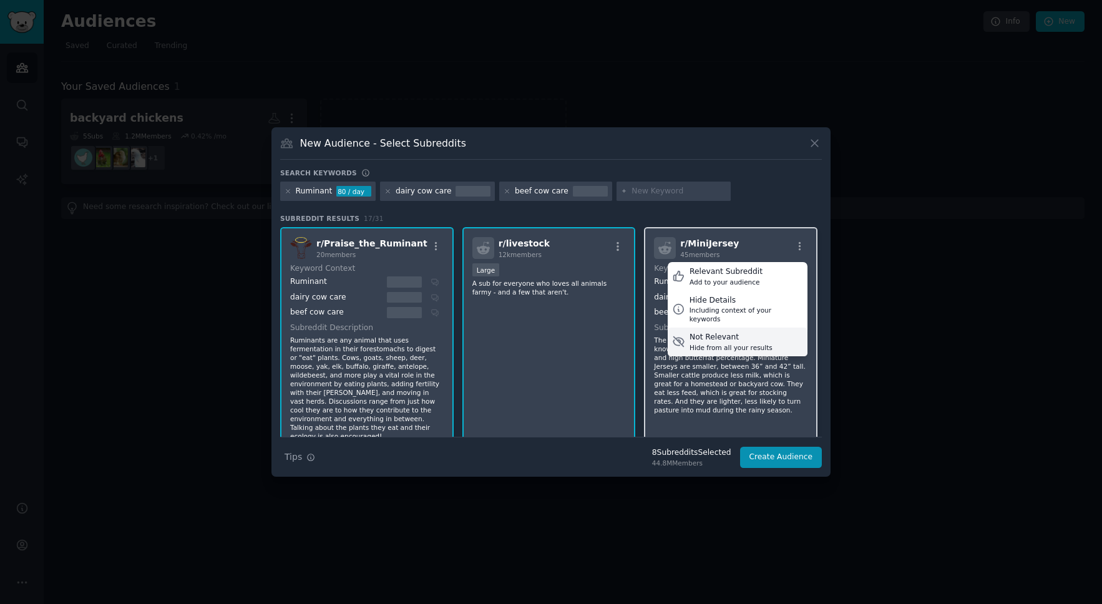
click at [699, 343] on div "Hide from all your results" at bounding box center [731, 347] width 83 height 9
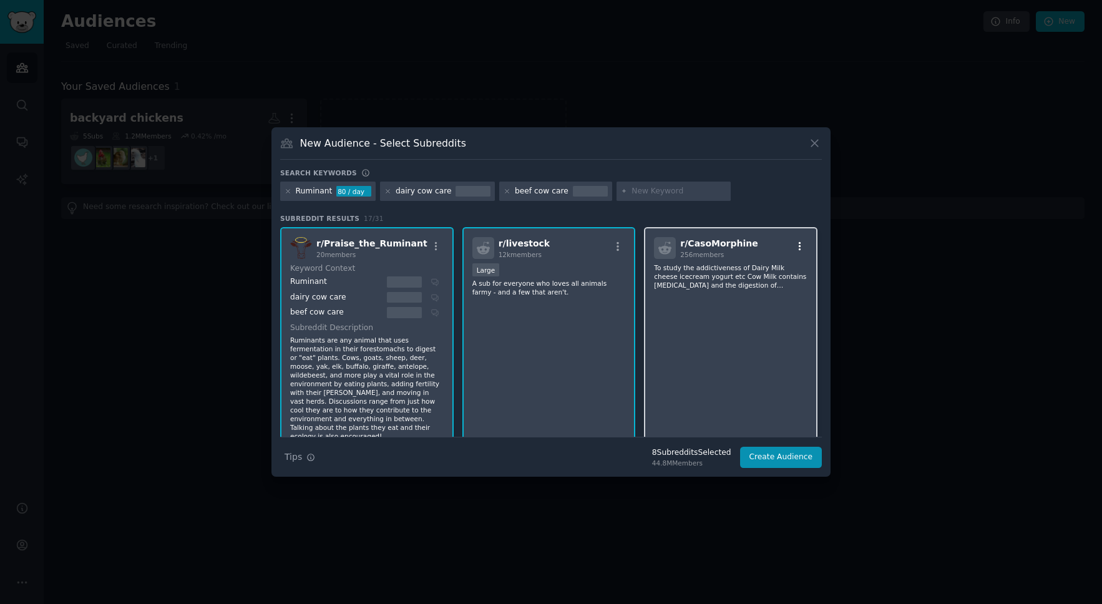
click at [799, 246] on icon "button" at bounding box center [799, 246] width 11 height 11
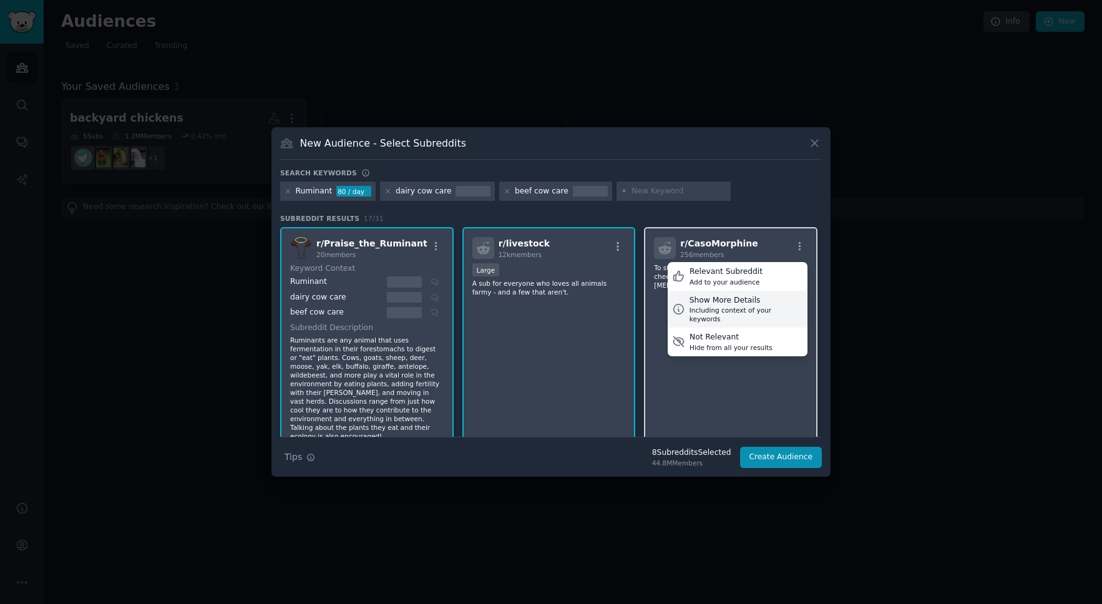
click at [745, 304] on div "Show More Details" at bounding box center [747, 300] width 114 height 11
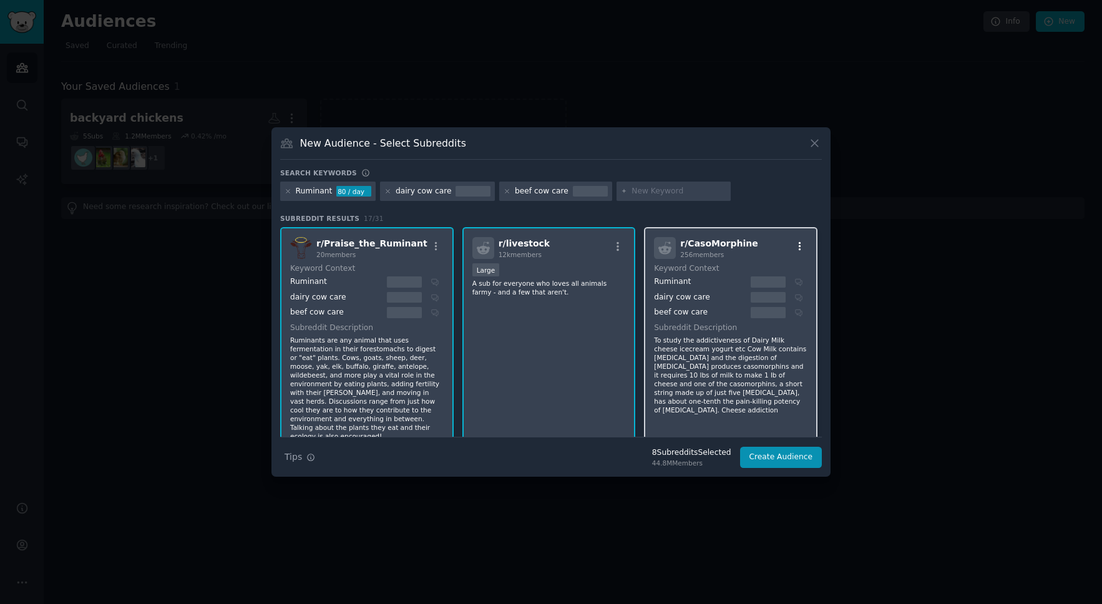
click at [796, 248] on icon "button" at bounding box center [799, 246] width 11 height 11
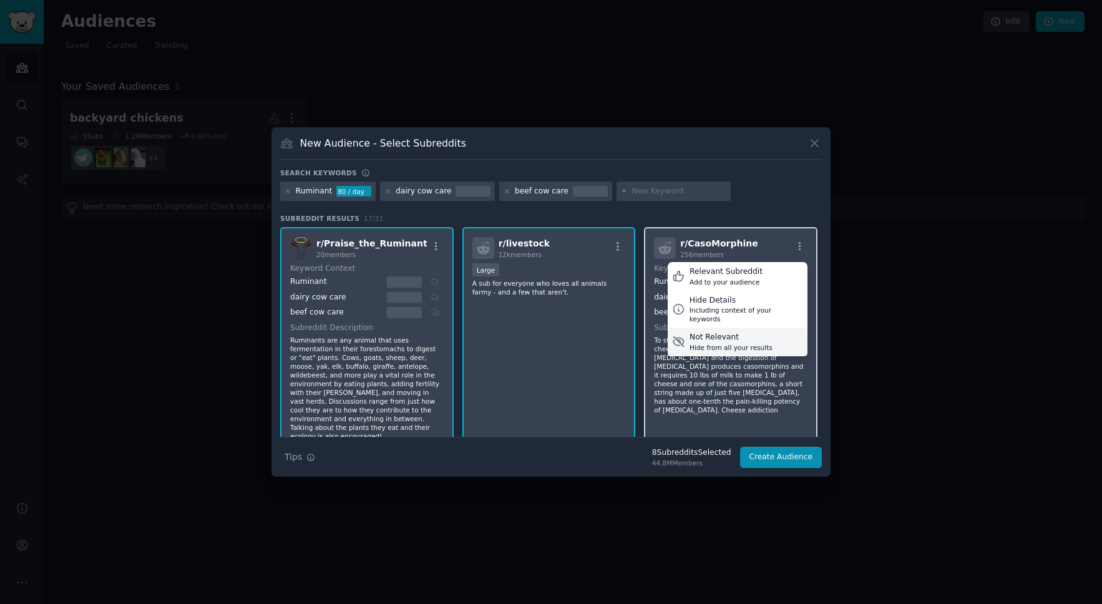
click at [710, 332] on div "Not Relevant" at bounding box center [731, 337] width 83 height 11
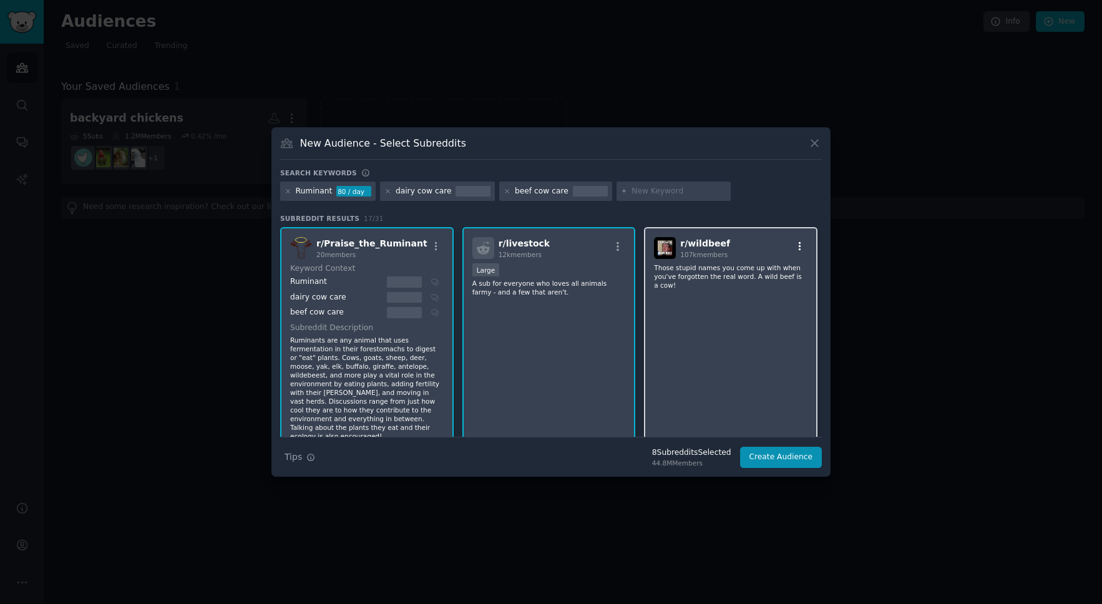
click at [799, 246] on icon "button" at bounding box center [800, 246] width 2 height 9
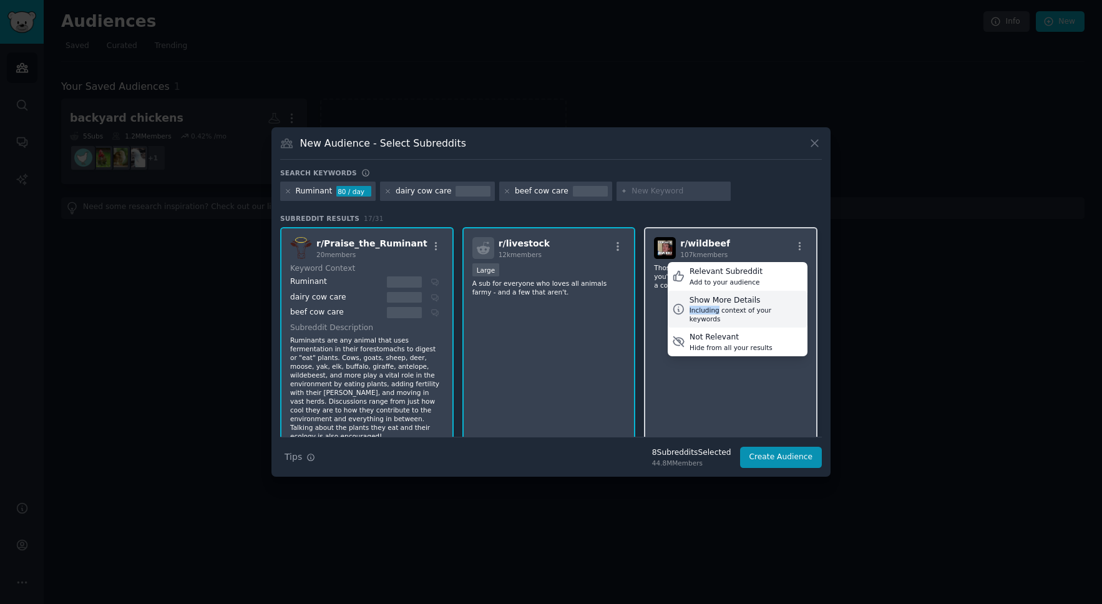
click at [705, 308] on div "Including context of your keywords" at bounding box center [747, 314] width 114 height 17
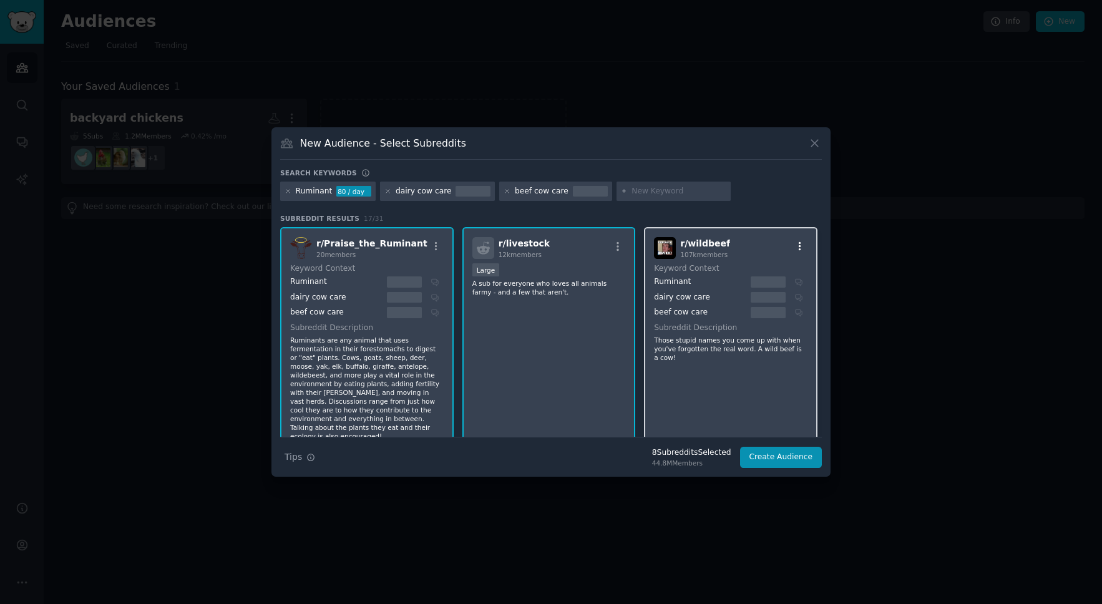
click at [799, 247] on icon "button" at bounding box center [800, 246] width 2 height 9
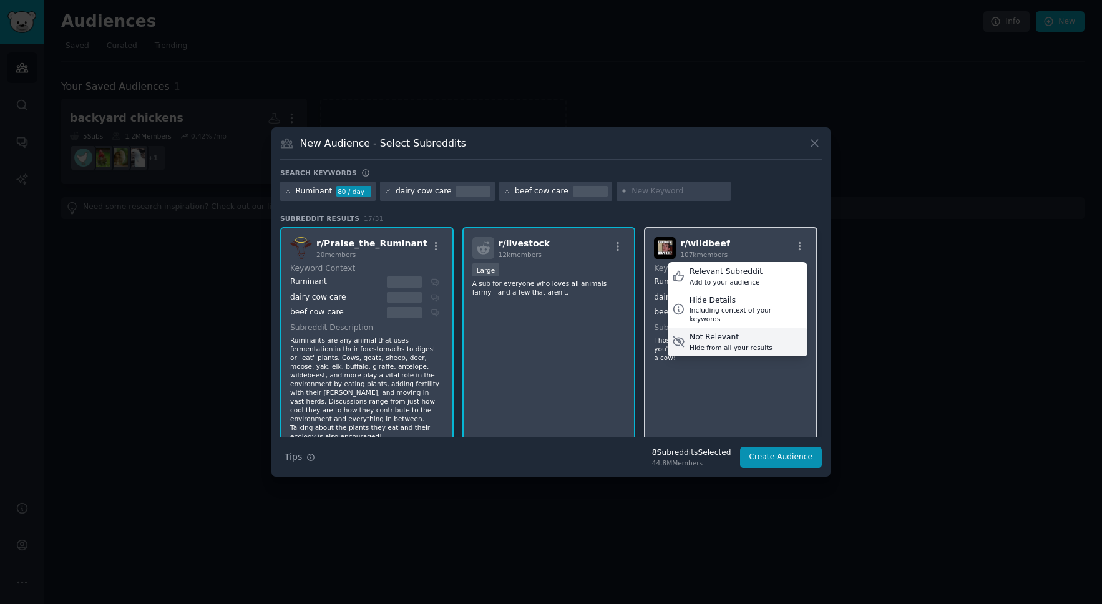
click at [690, 343] on div "Hide from all your results" at bounding box center [731, 347] width 83 height 9
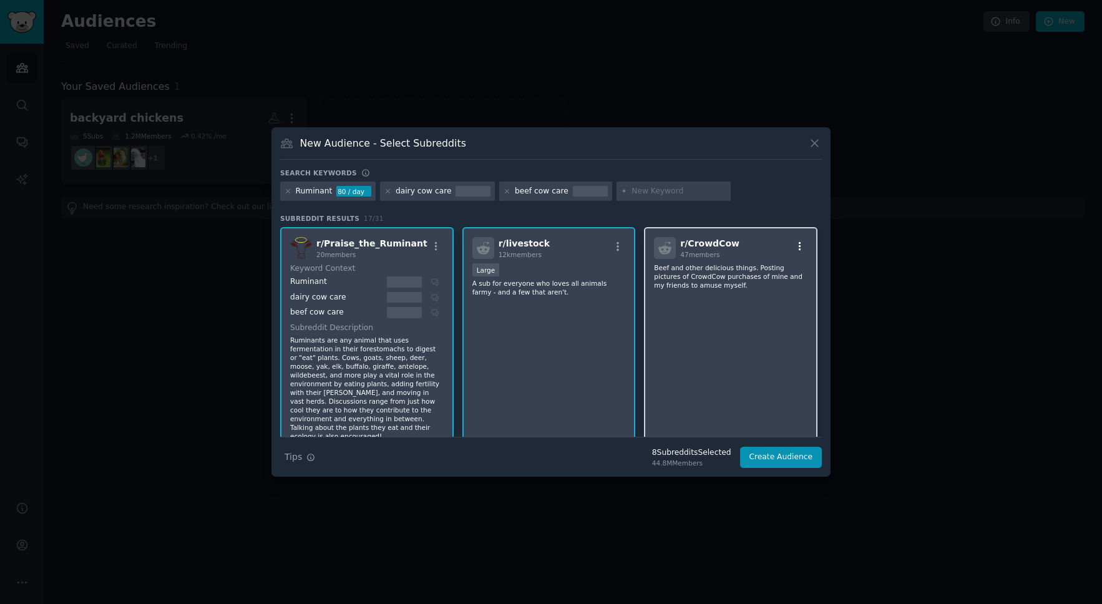
click at [795, 246] on icon "button" at bounding box center [799, 246] width 11 height 11
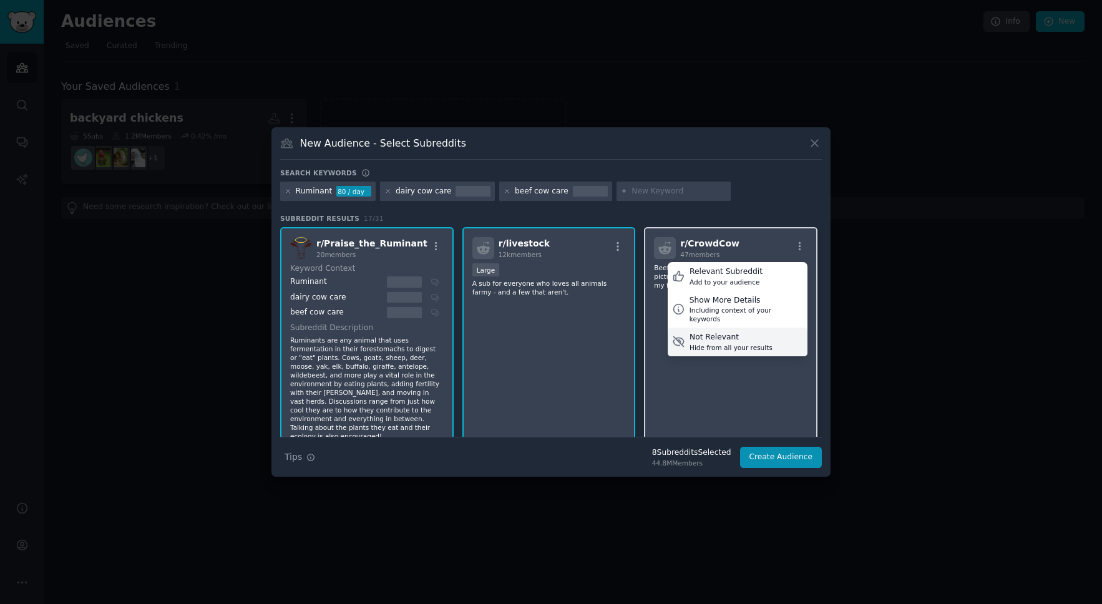
click at [731, 332] on div "Not Relevant" at bounding box center [731, 337] width 83 height 11
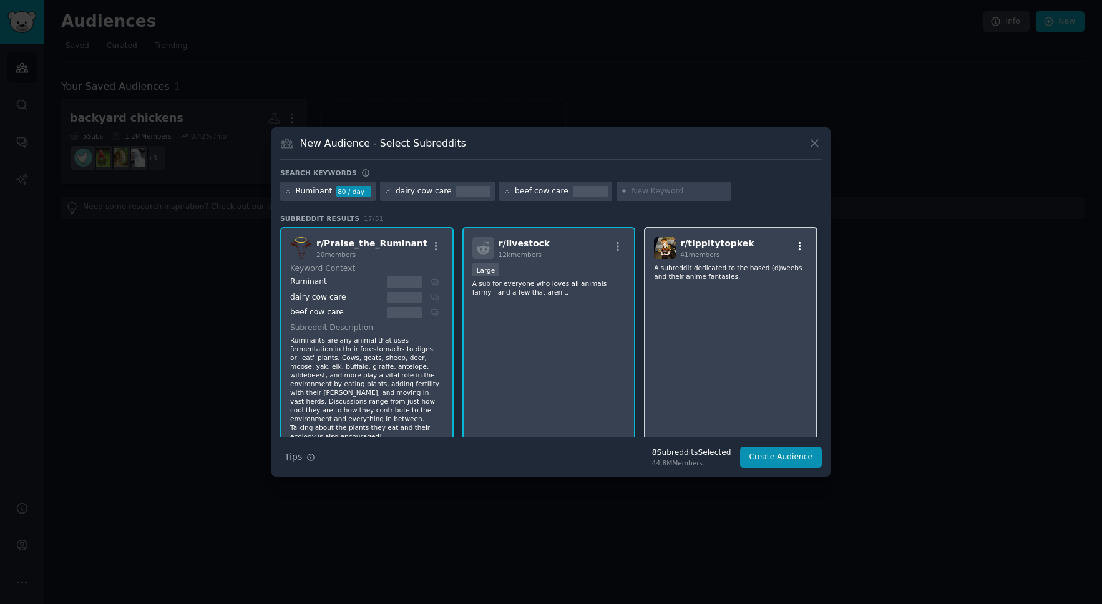
click at [799, 247] on icon "button" at bounding box center [799, 246] width 11 height 11
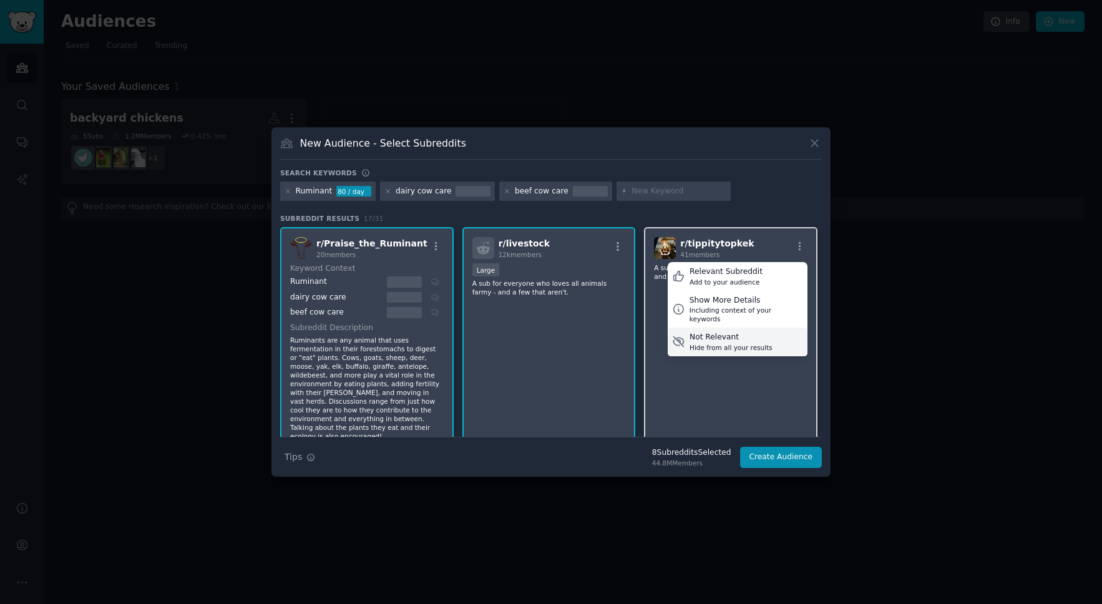
click at [720, 332] on div "Not Relevant" at bounding box center [731, 337] width 83 height 11
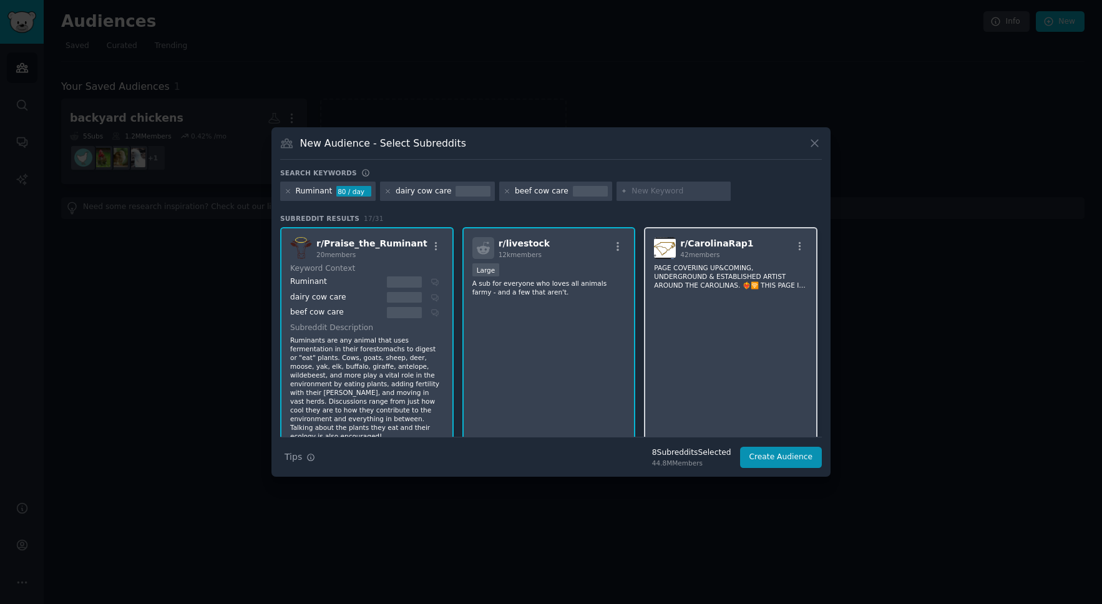
scroll to position [1, 0]
click at [794, 248] on icon "button" at bounding box center [799, 245] width 11 height 11
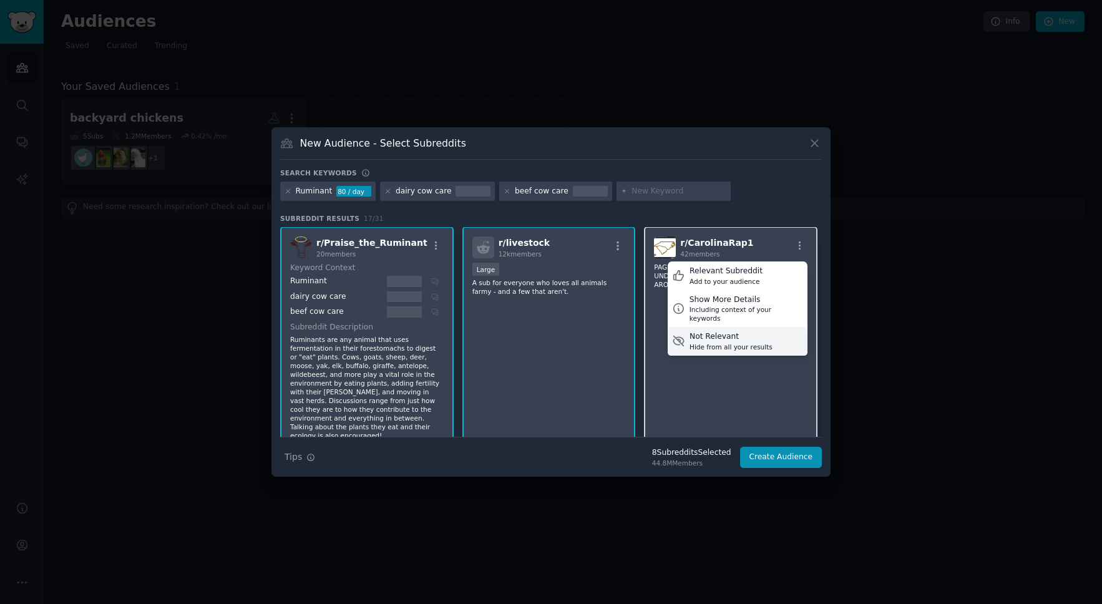
click at [718, 331] on div "Not Relevant" at bounding box center [731, 336] width 83 height 11
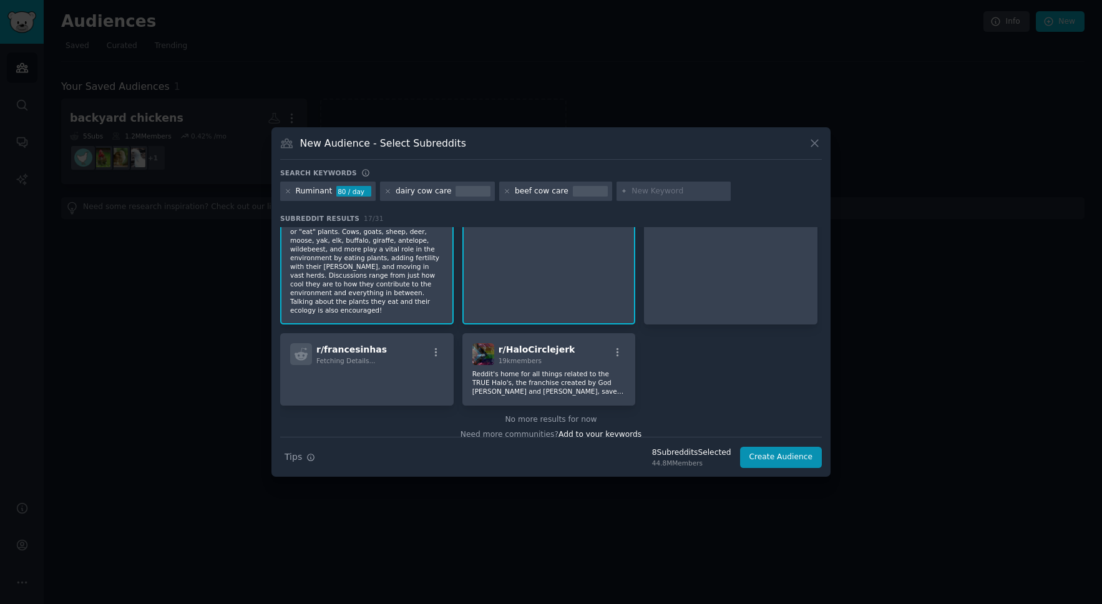
scroll to position [0, 0]
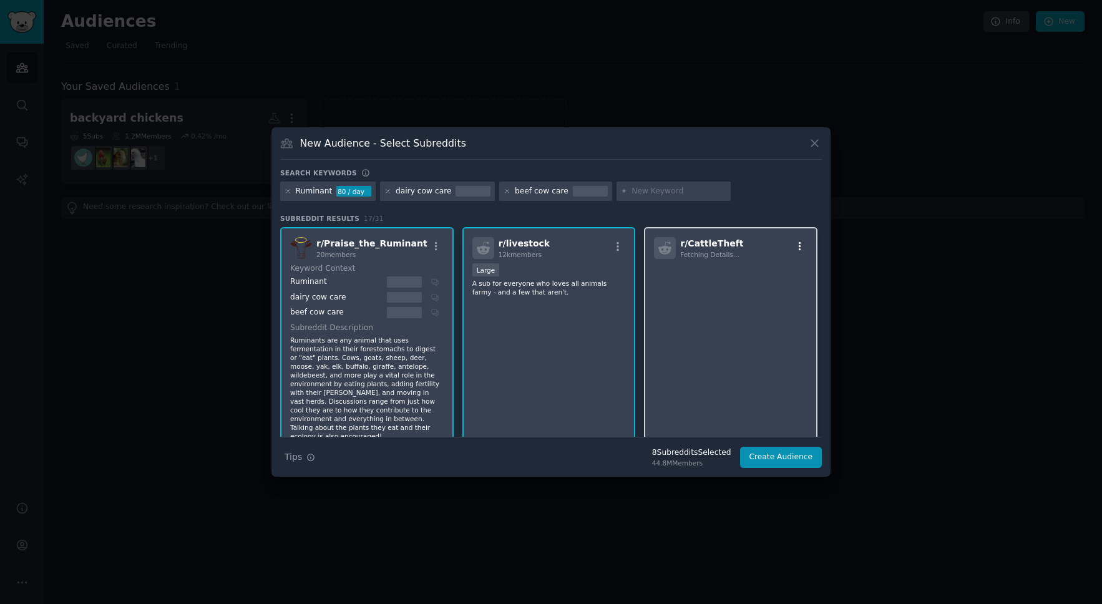
click at [799, 250] on icon "button" at bounding box center [799, 246] width 11 height 11
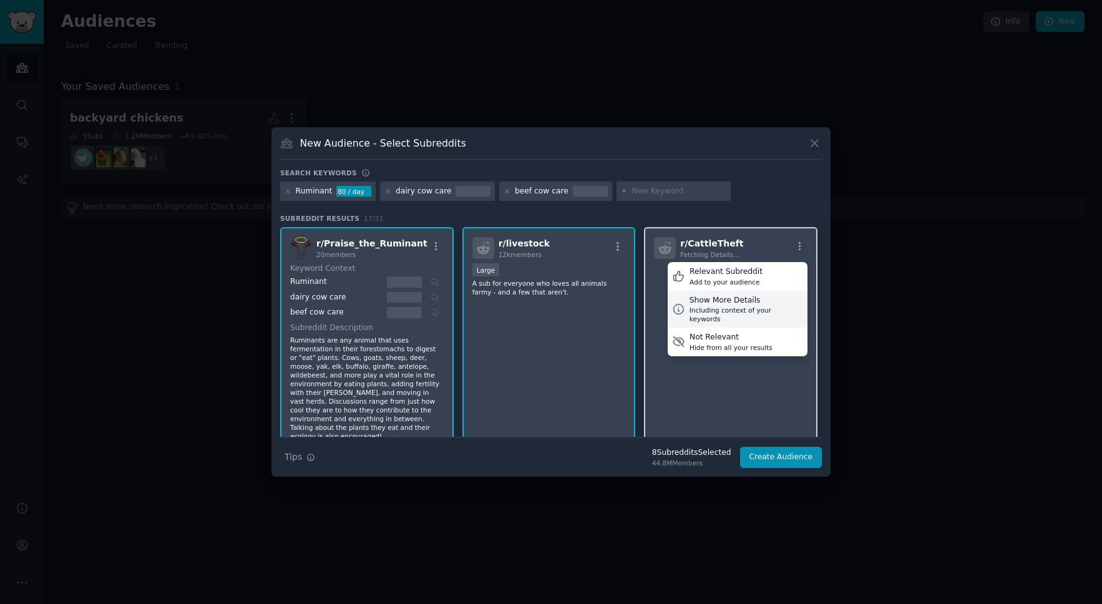
click at [731, 296] on div "Show More Details" at bounding box center [747, 300] width 114 height 11
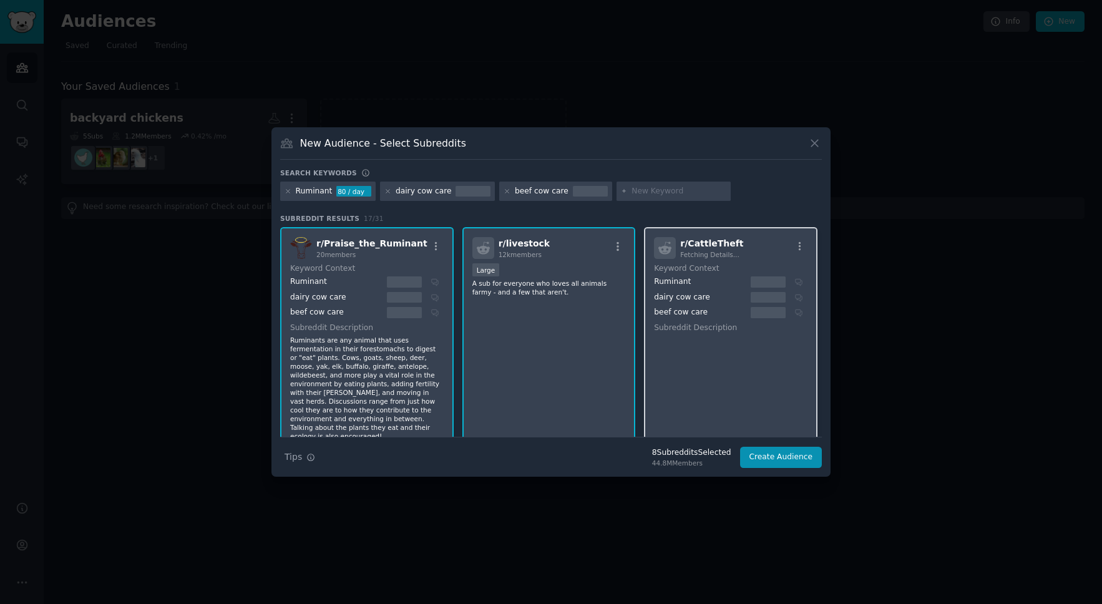
scroll to position [130, 0]
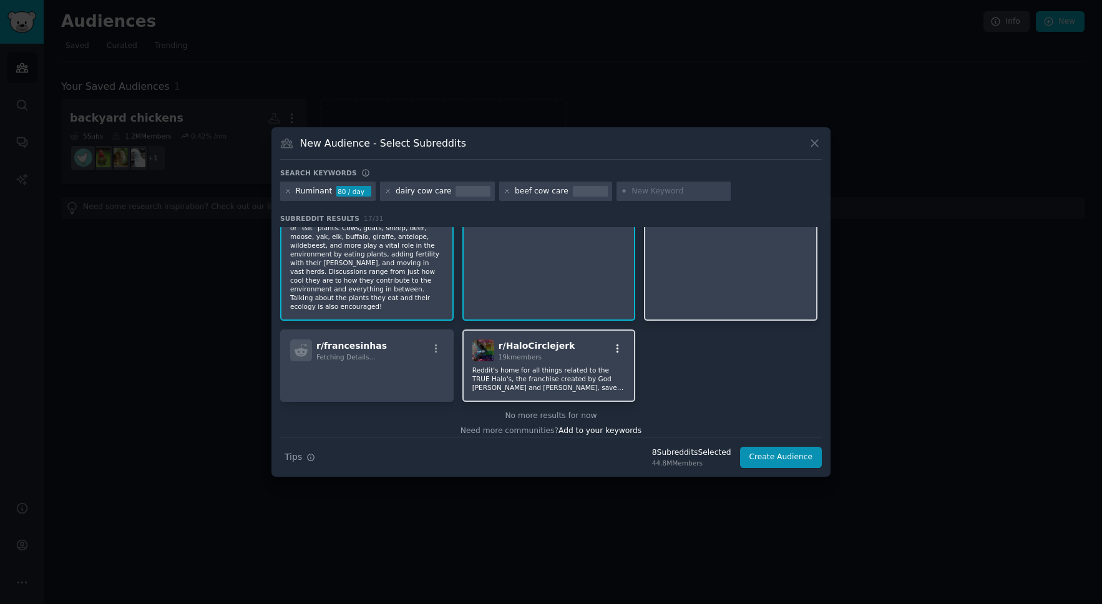
click at [617, 344] on icon "button" at bounding box center [618, 348] width 2 height 9
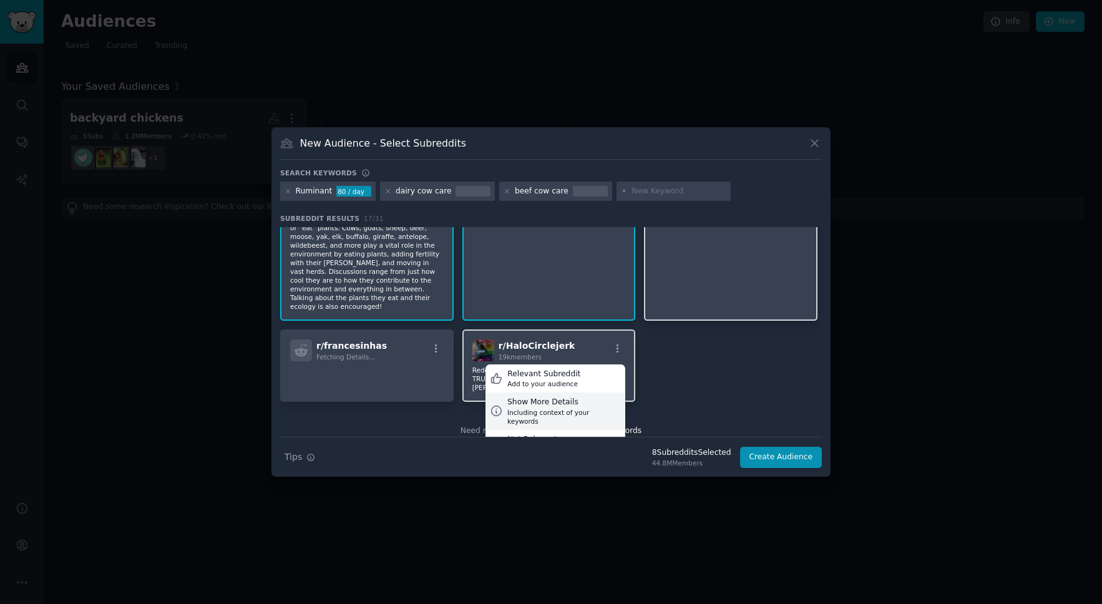
click at [530, 408] on div "Including context of your keywords" at bounding box center [564, 416] width 114 height 17
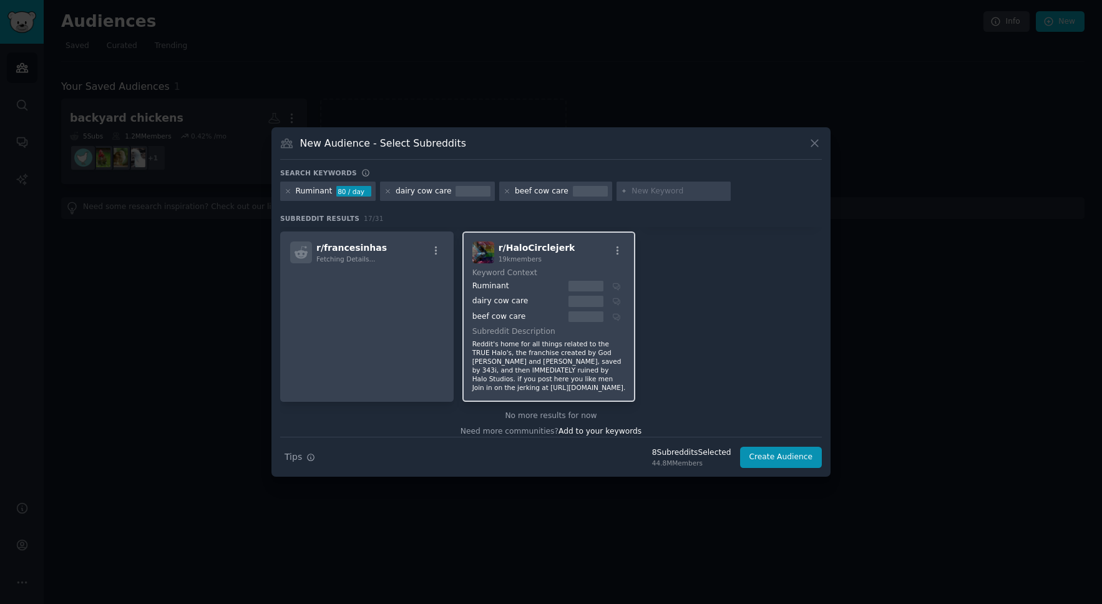
scroll to position [224, 0]
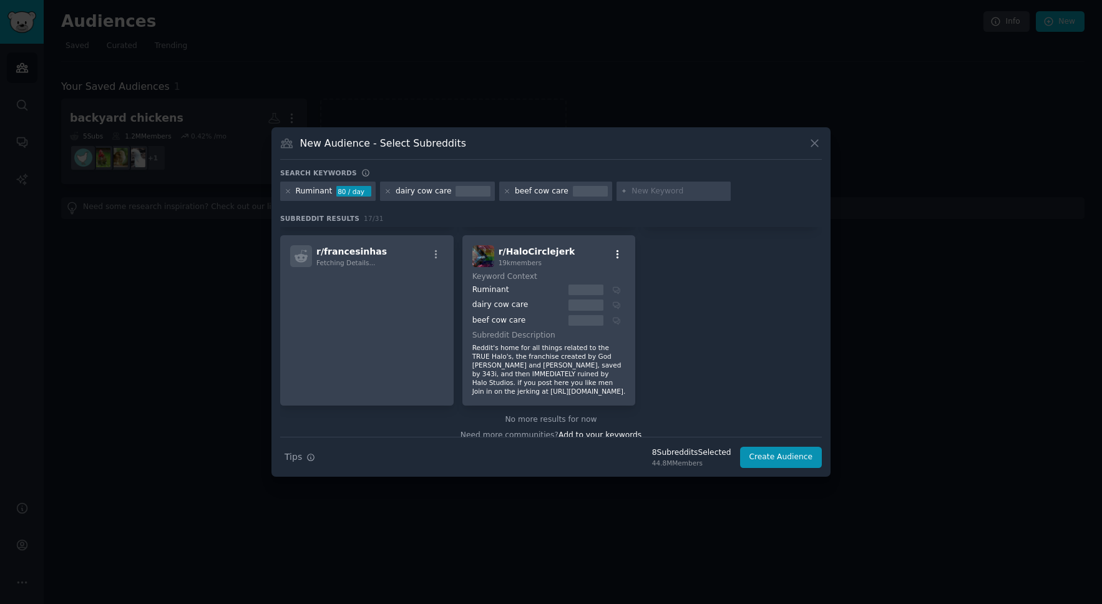
click at [617, 249] on icon "button" at bounding box center [617, 254] width 11 height 11
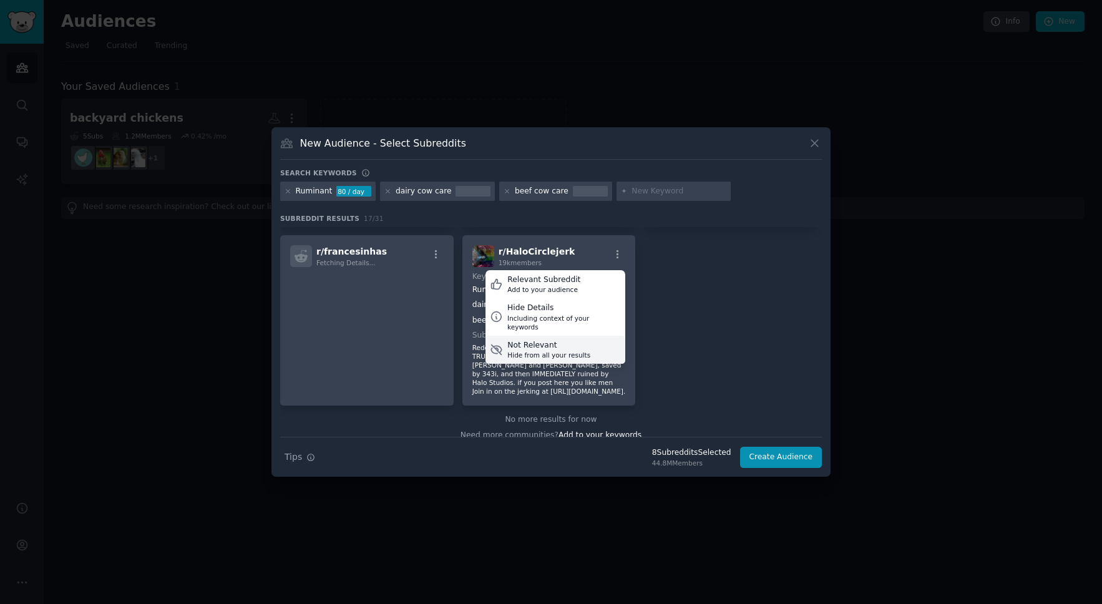
click at [539, 351] on div "Hide from all your results" at bounding box center [548, 355] width 83 height 9
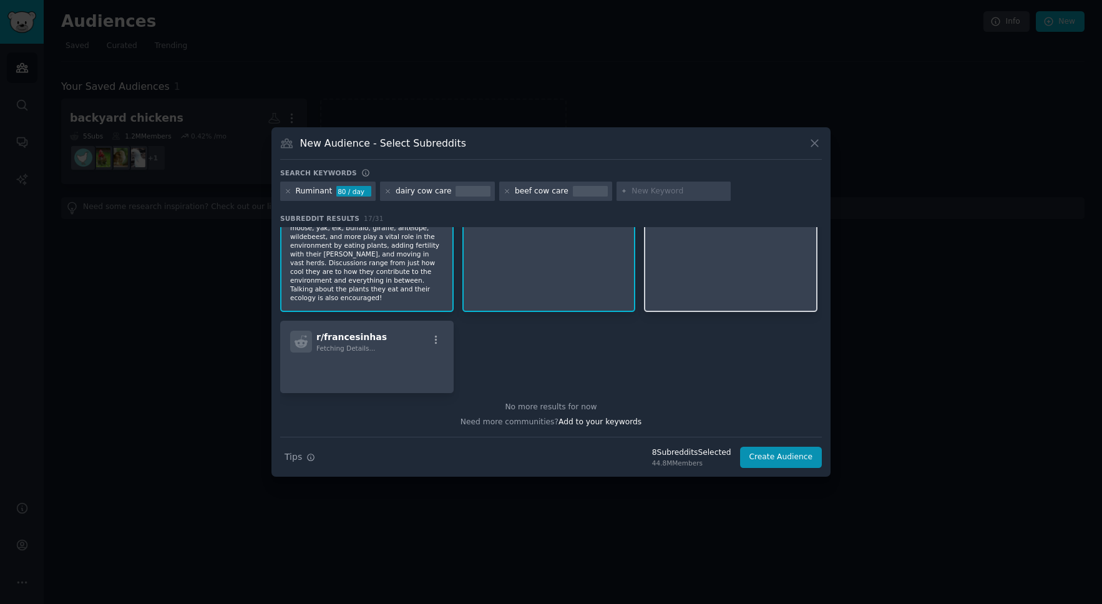
scroll to position [130, 0]
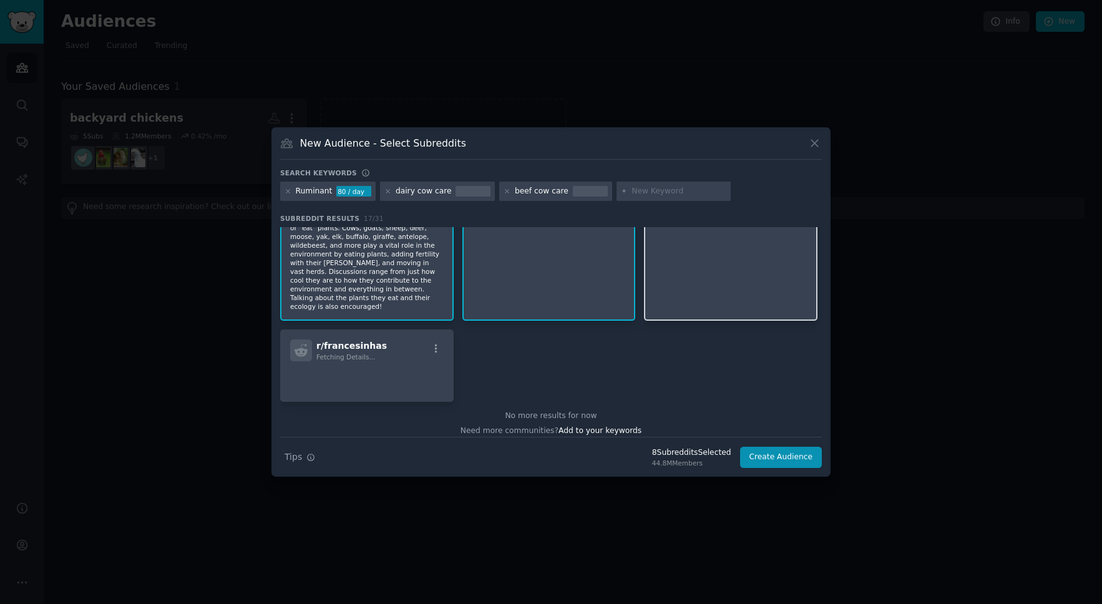
click at [645, 189] on input "text" at bounding box center [679, 191] width 95 height 11
type input "c"
type input "cow/calf"
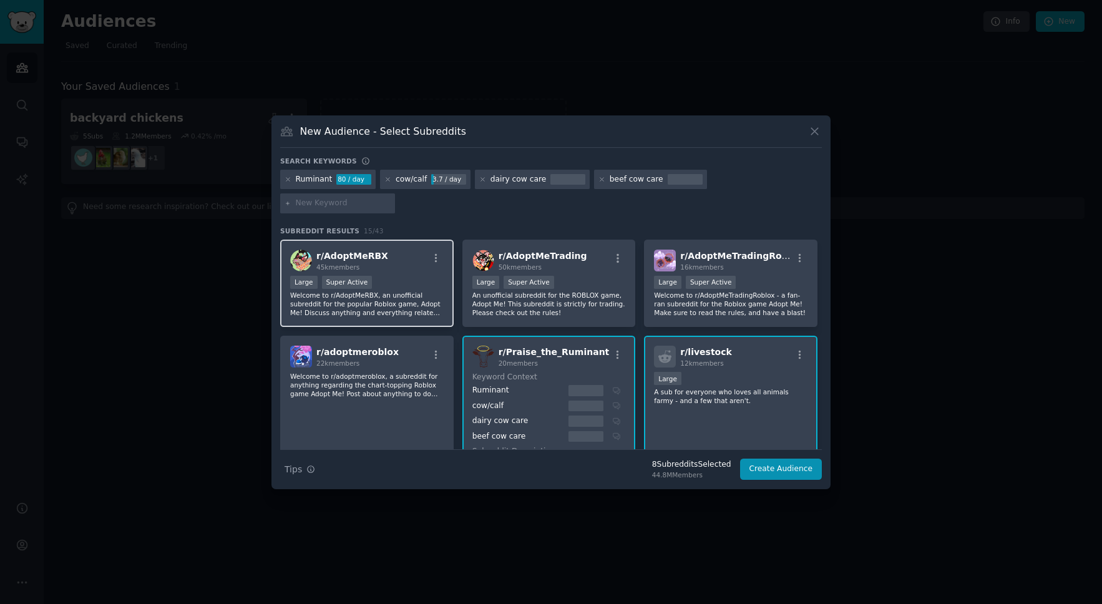
click at [436, 250] on div "r/ AdoptMeRBX 45k members" at bounding box center [367, 261] width 154 height 22
click at [436, 253] on icon "button" at bounding box center [436, 258] width 11 height 11
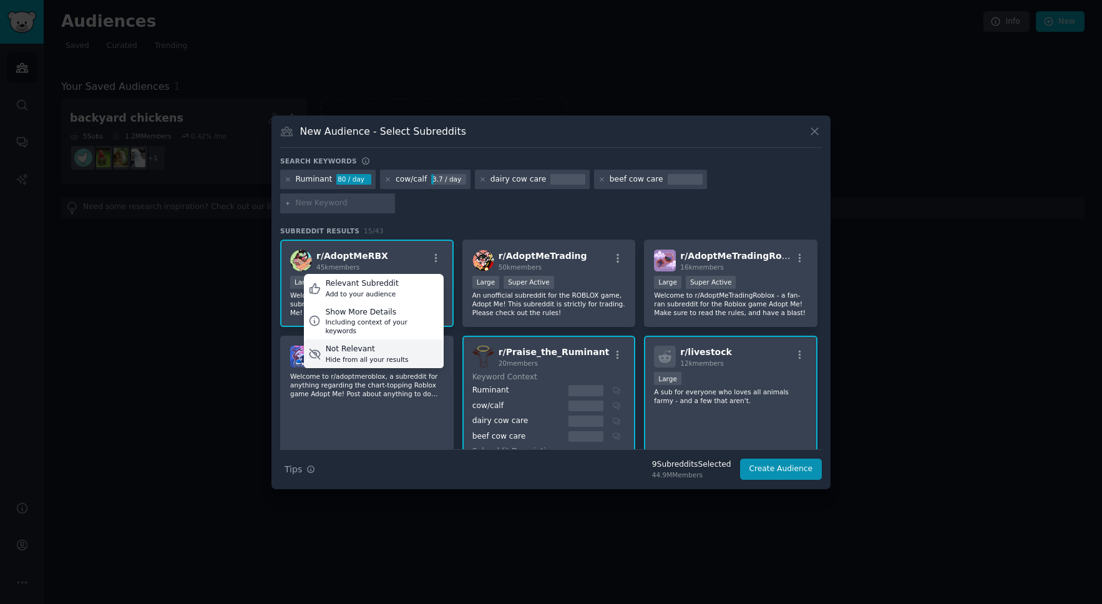
click at [348, 355] on div "Hide from all your results" at bounding box center [367, 359] width 83 height 9
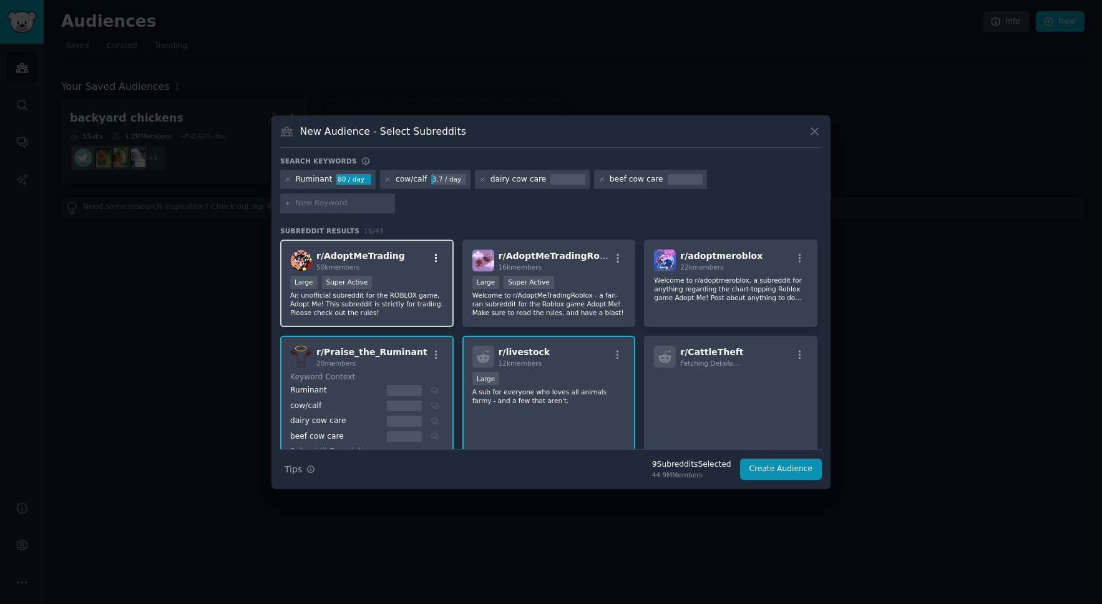
click at [432, 253] on icon "button" at bounding box center [436, 258] width 11 height 11
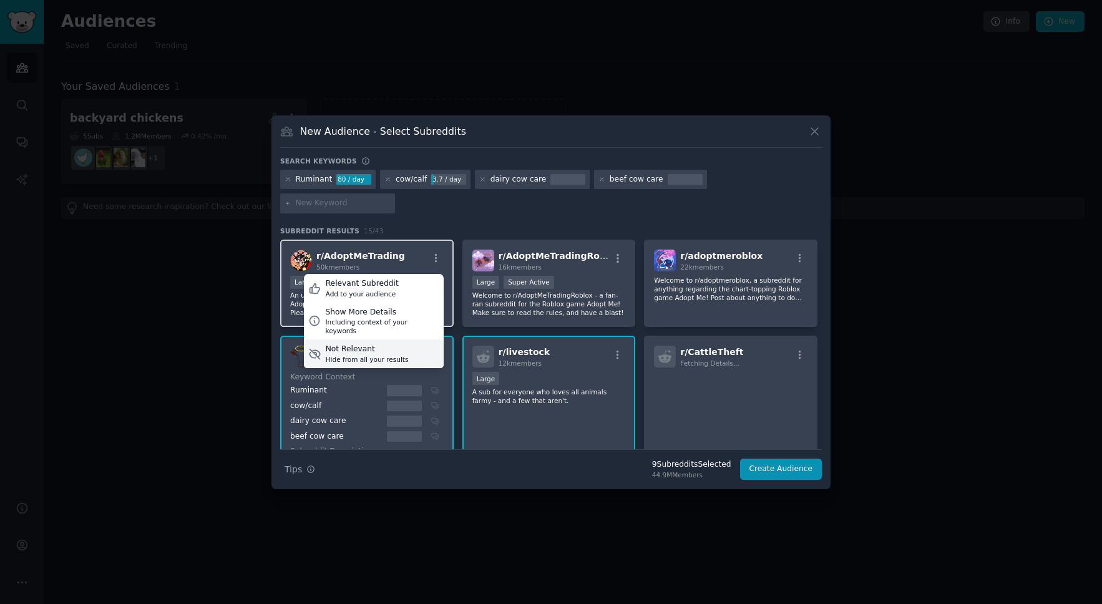
click at [353, 344] on div "Not Relevant" at bounding box center [367, 349] width 83 height 11
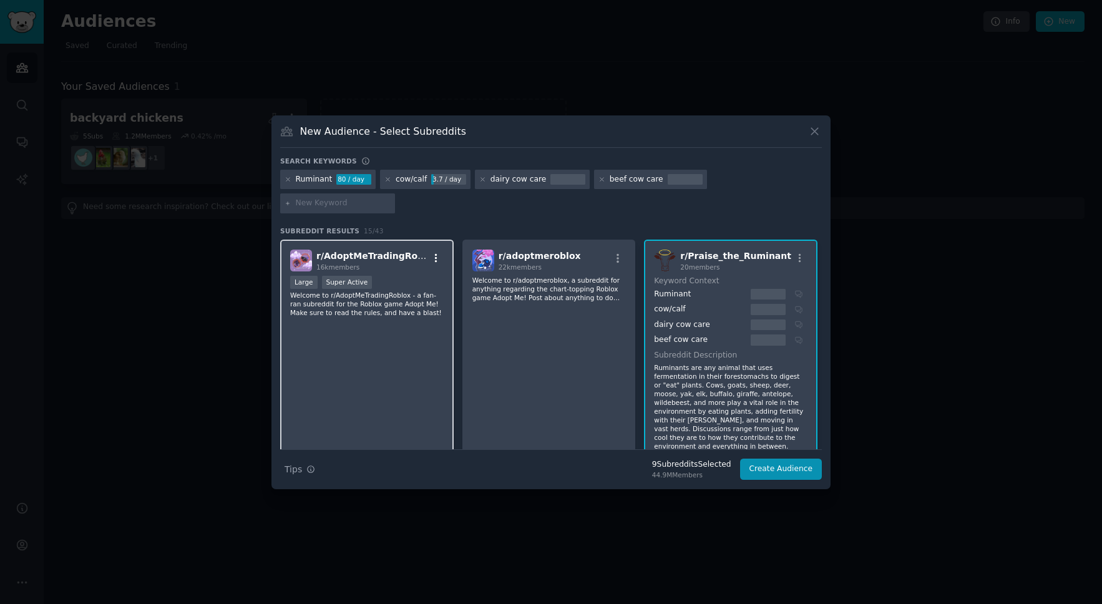
click at [433, 253] on icon "button" at bounding box center [436, 258] width 11 height 11
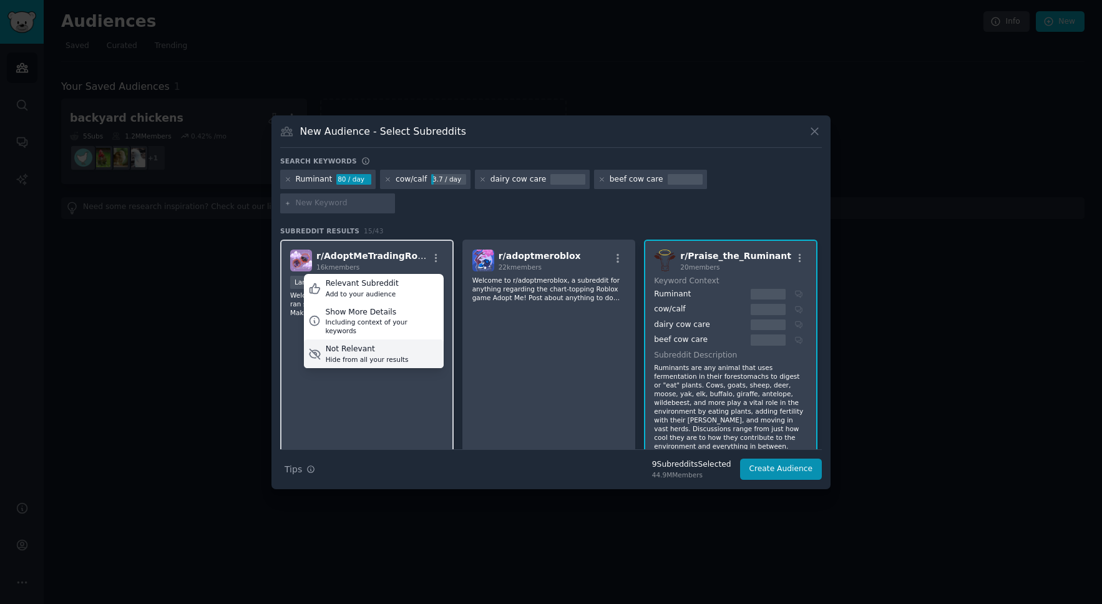
click at [369, 355] on div "Hide from all your results" at bounding box center [367, 359] width 83 height 9
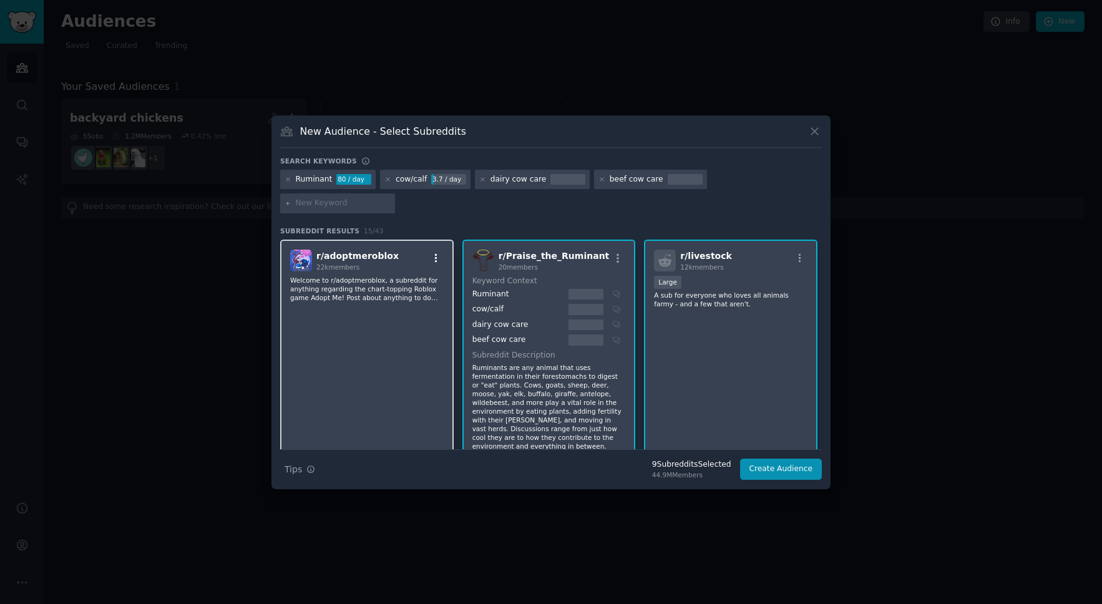
click at [436, 253] on icon "button" at bounding box center [436, 258] width 11 height 11
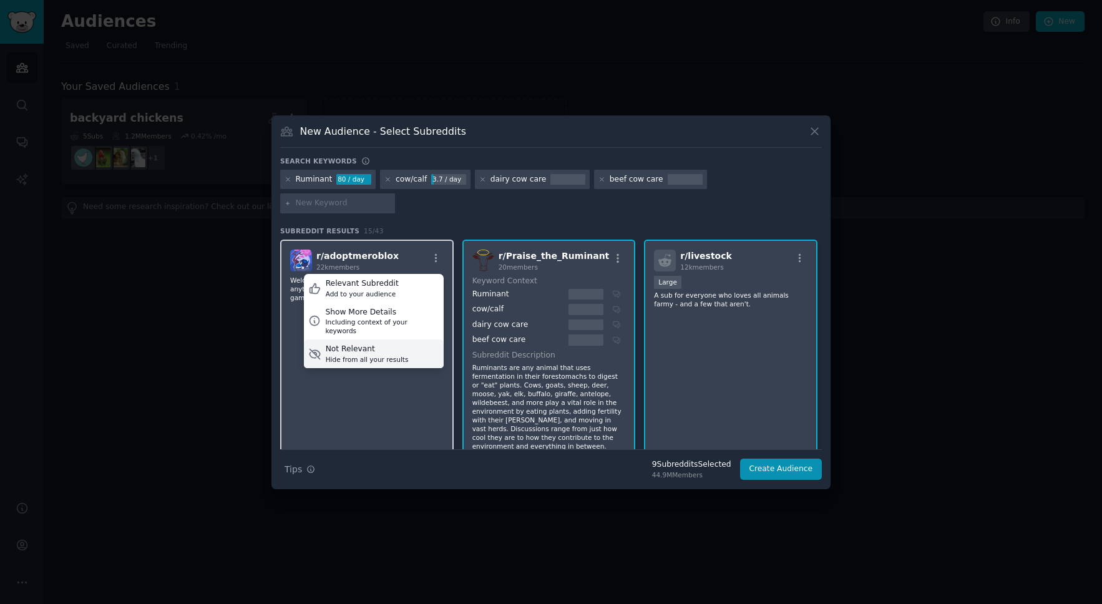
click at [368, 355] on div "Hide from all your results" at bounding box center [367, 359] width 83 height 9
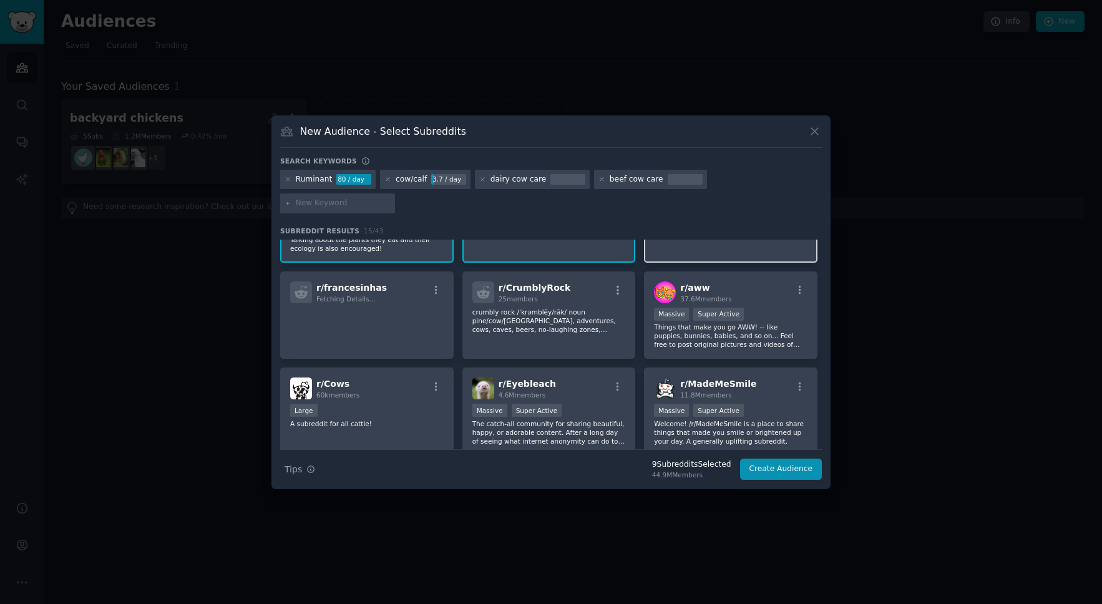
scroll to position [215, 0]
click at [613, 285] on icon "button" at bounding box center [617, 290] width 11 height 11
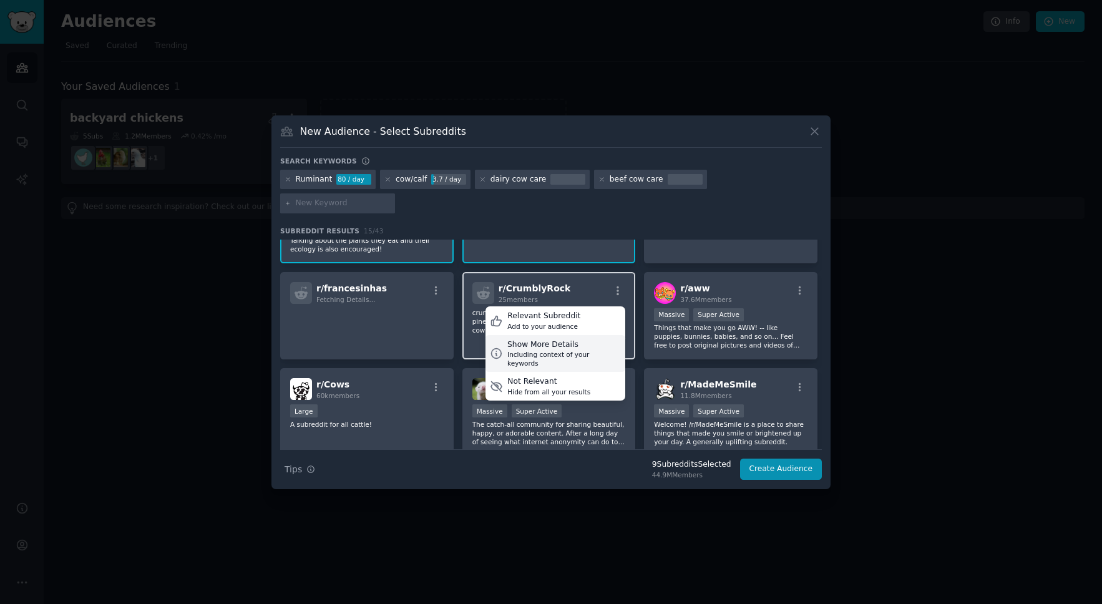
click at [537, 339] on div "Show More Details" at bounding box center [564, 344] width 114 height 11
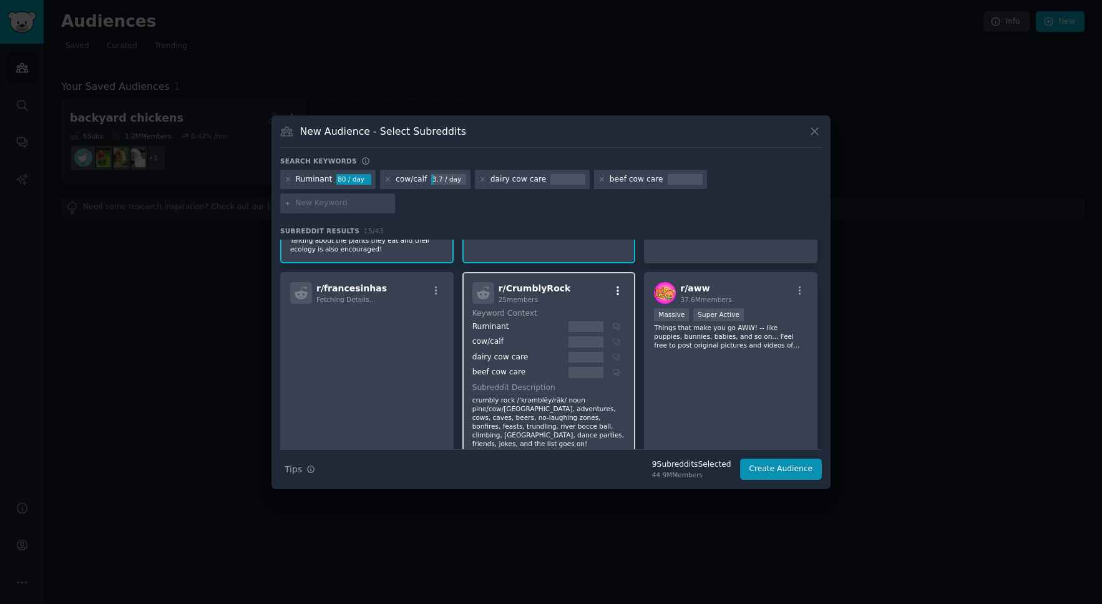
click at [616, 285] on icon "button" at bounding box center [617, 290] width 11 height 11
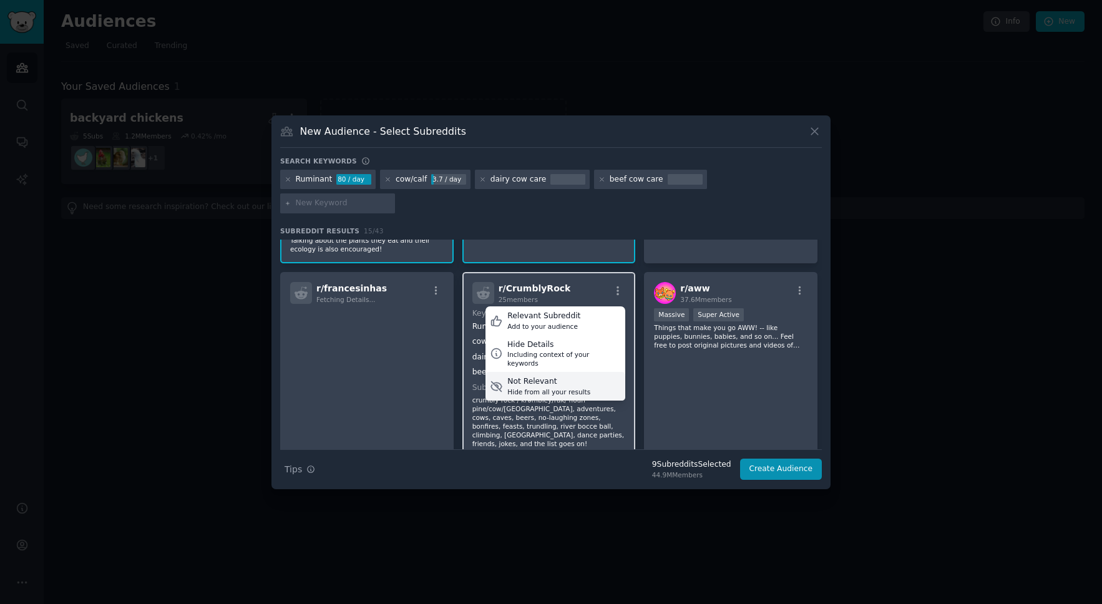
click at [541, 376] on div "Not Relevant" at bounding box center [548, 381] width 83 height 11
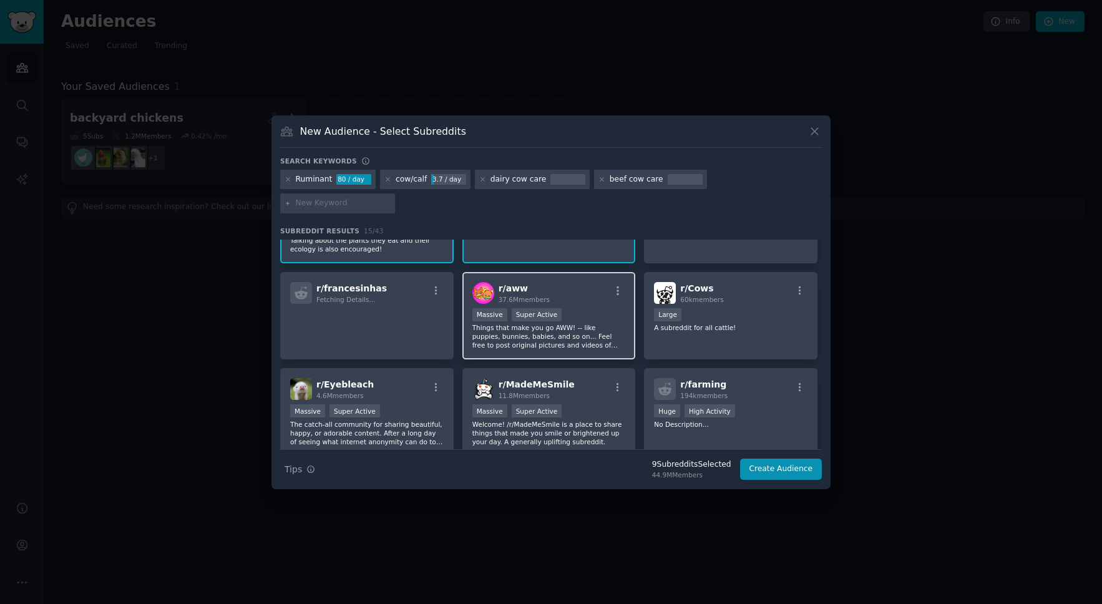
scroll to position [220, 0]
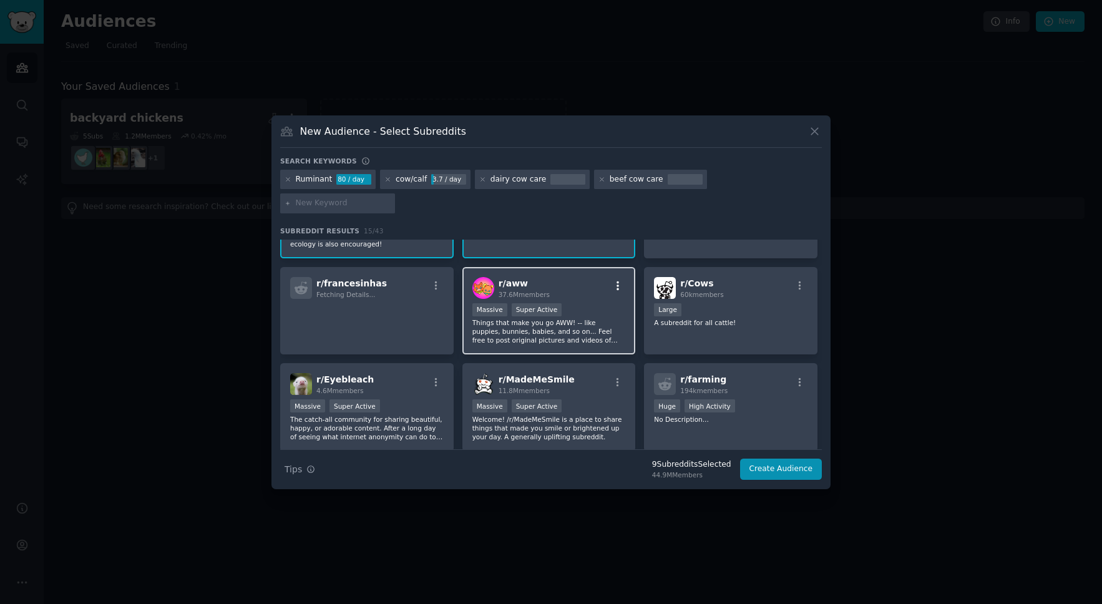
click at [613, 280] on icon "button" at bounding box center [617, 285] width 11 height 11
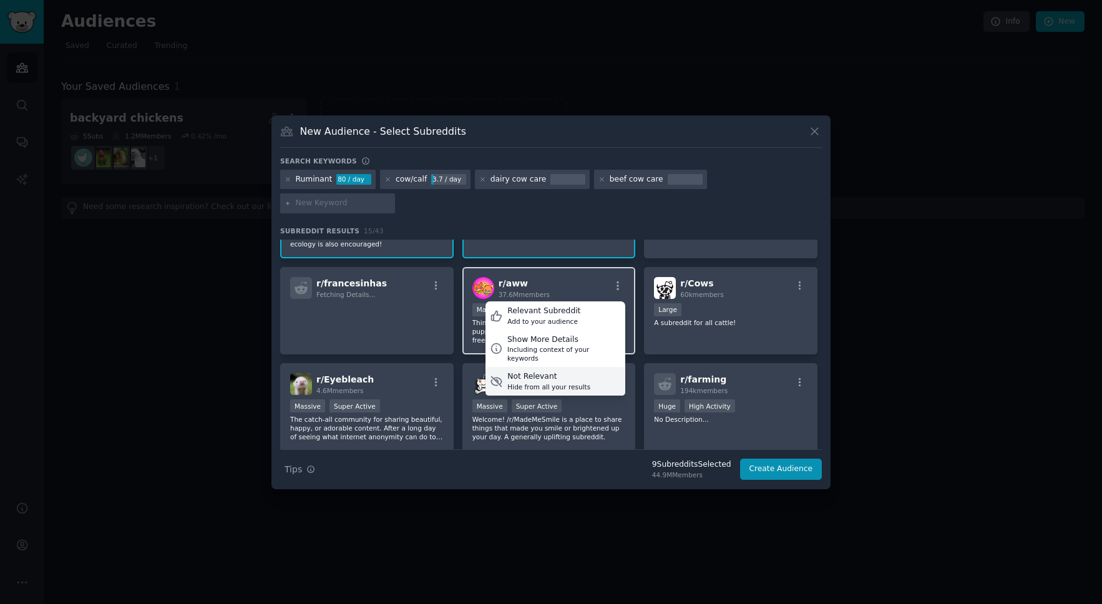
click at [546, 383] on div "Hide from all your results" at bounding box center [548, 387] width 83 height 9
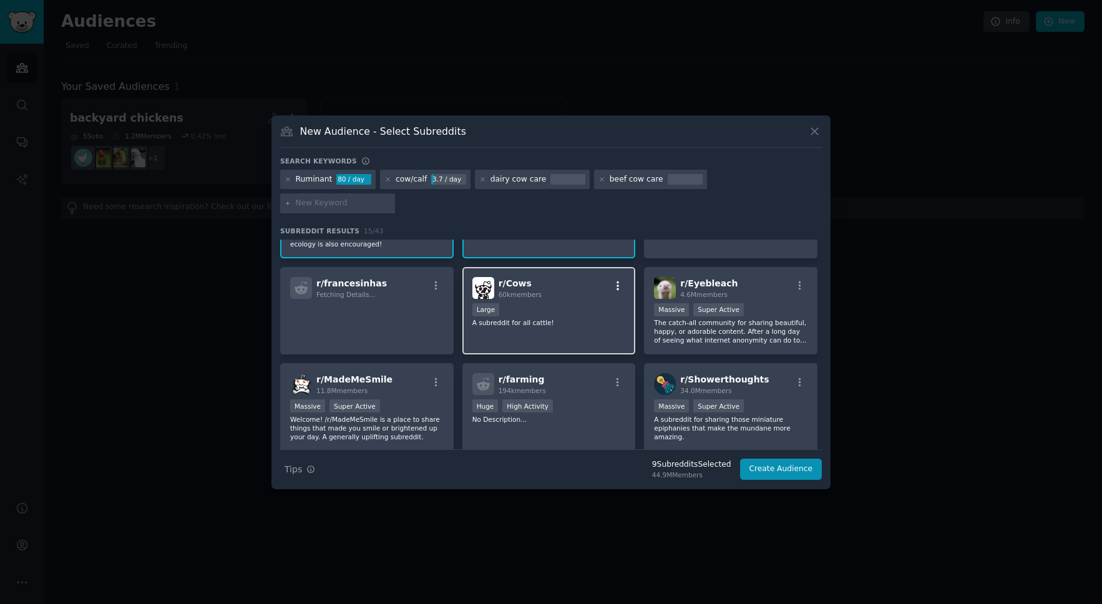
click at [614, 280] on icon "button" at bounding box center [617, 285] width 11 height 11
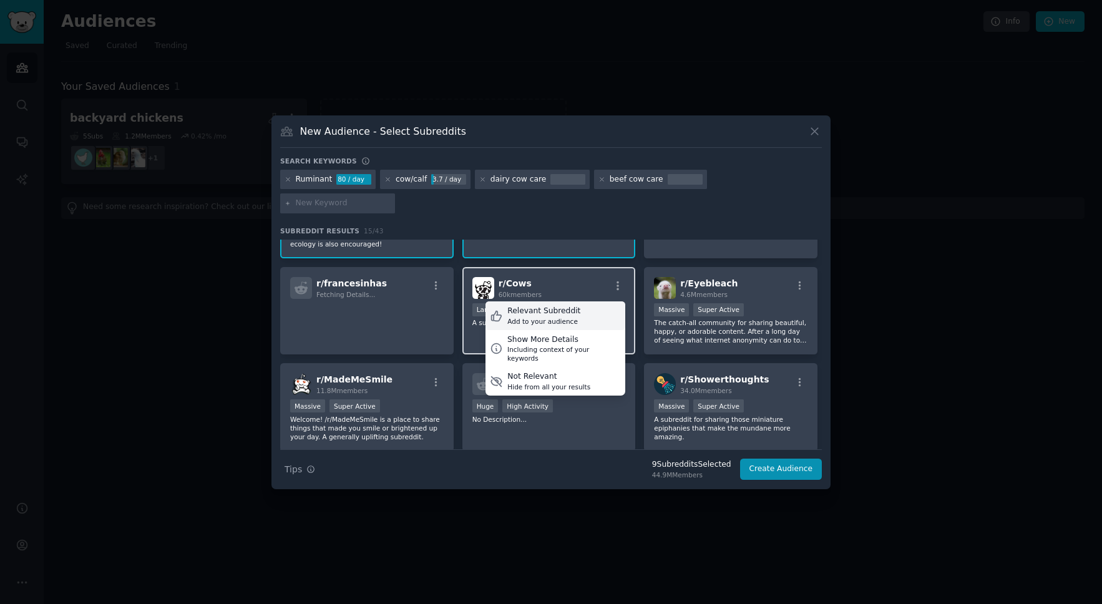
click at [545, 306] on div "Relevant Subreddit" at bounding box center [543, 311] width 73 height 11
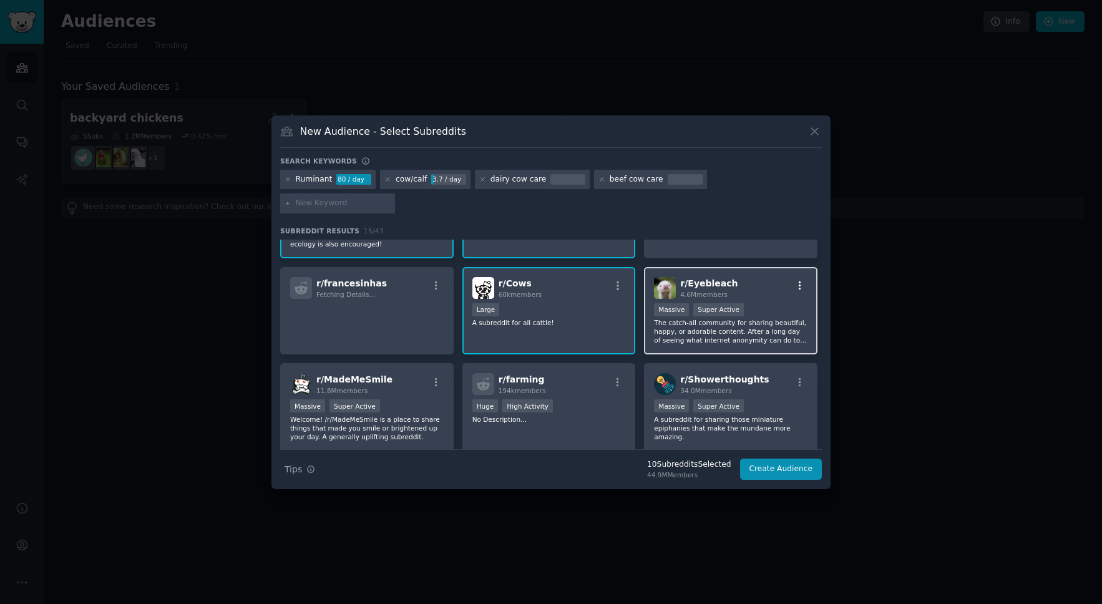
click at [798, 280] on icon "button" at bounding box center [799, 285] width 11 height 11
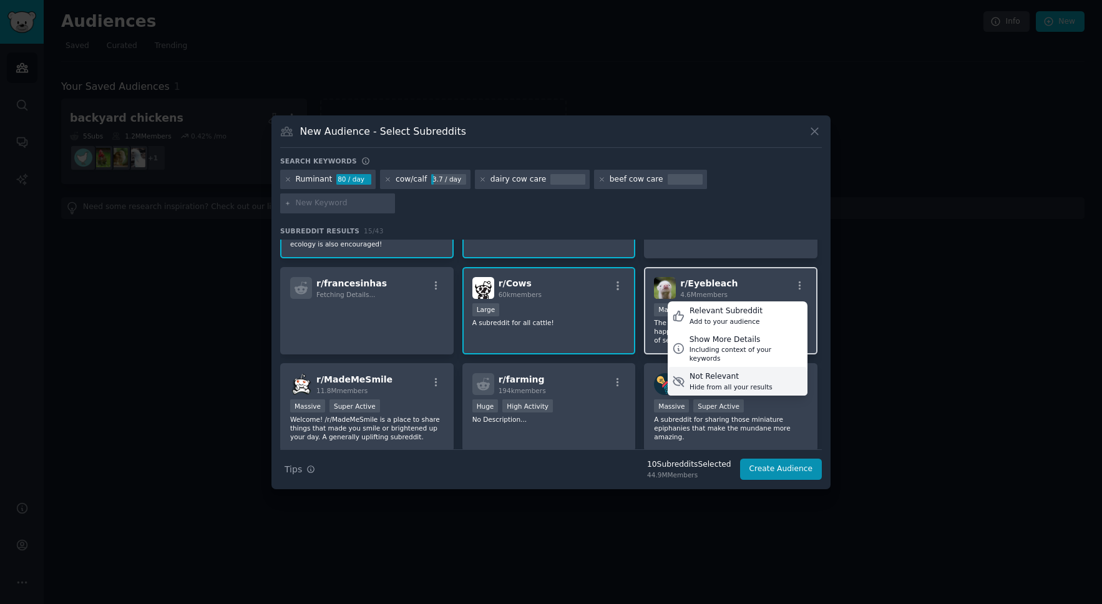
click at [723, 371] on div "Not Relevant" at bounding box center [731, 376] width 83 height 11
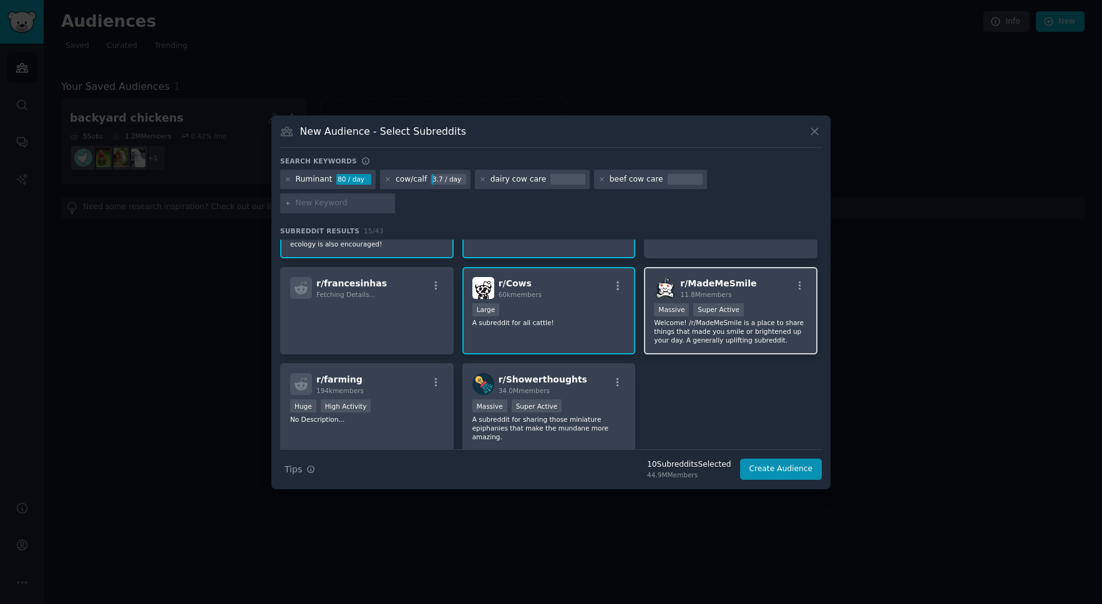
click at [804, 277] on div "r/ MadeMeSmile 11.8M members" at bounding box center [731, 288] width 154 height 22
click at [801, 280] on icon "button" at bounding box center [799, 285] width 11 height 11
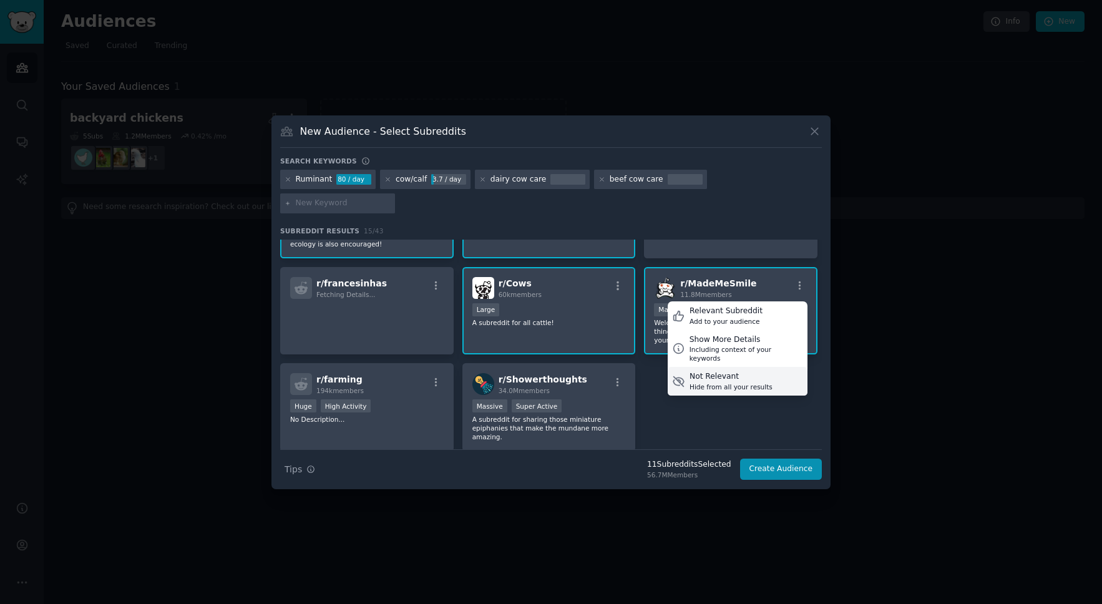
click at [695, 383] on div "Hide from all your results" at bounding box center [731, 387] width 83 height 9
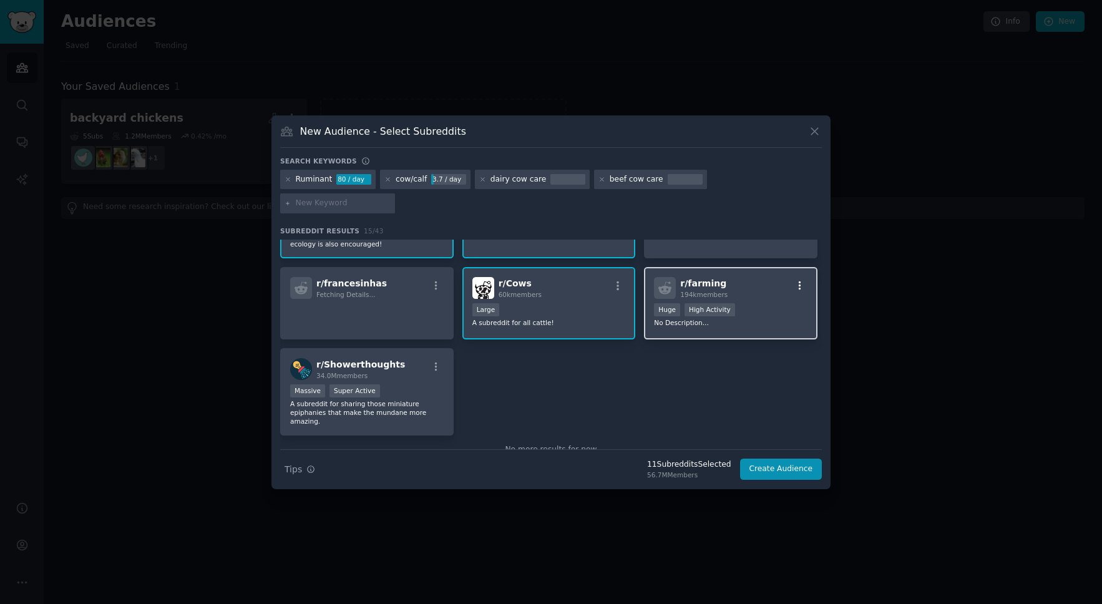
click at [794, 280] on icon "button" at bounding box center [799, 285] width 11 height 11
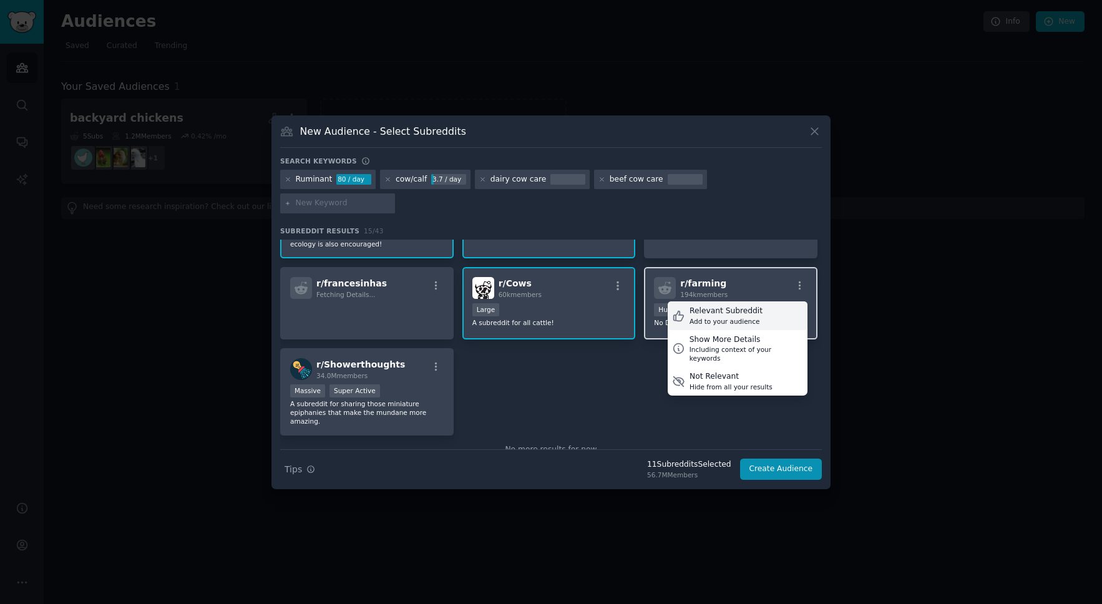
click at [733, 317] on div "Add to your audience" at bounding box center [726, 321] width 73 height 9
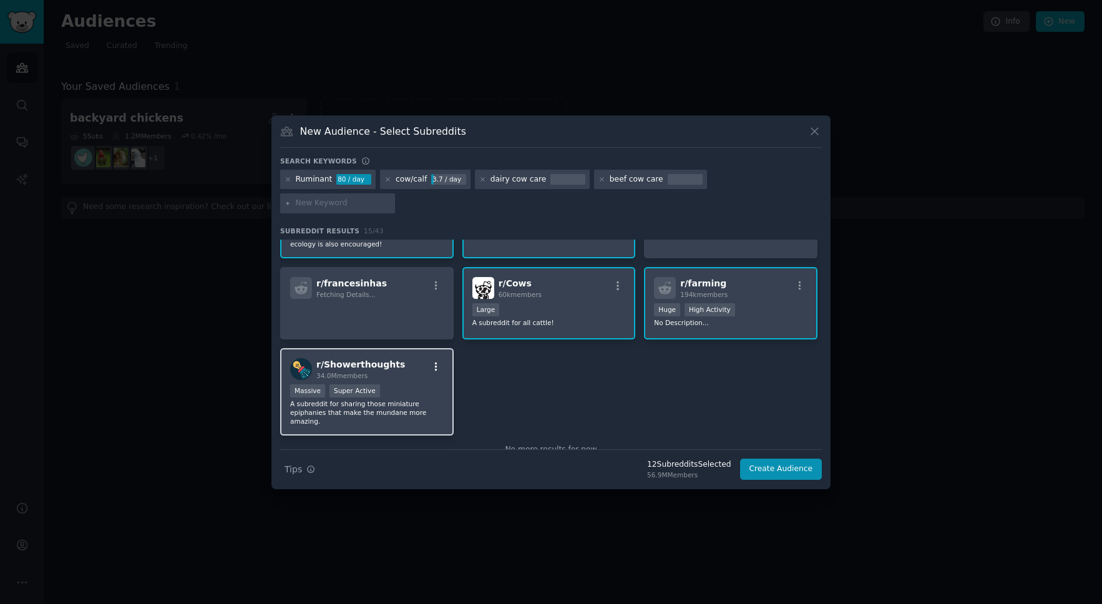
click at [436, 361] on icon "button" at bounding box center [436, 366] width 11 height 11
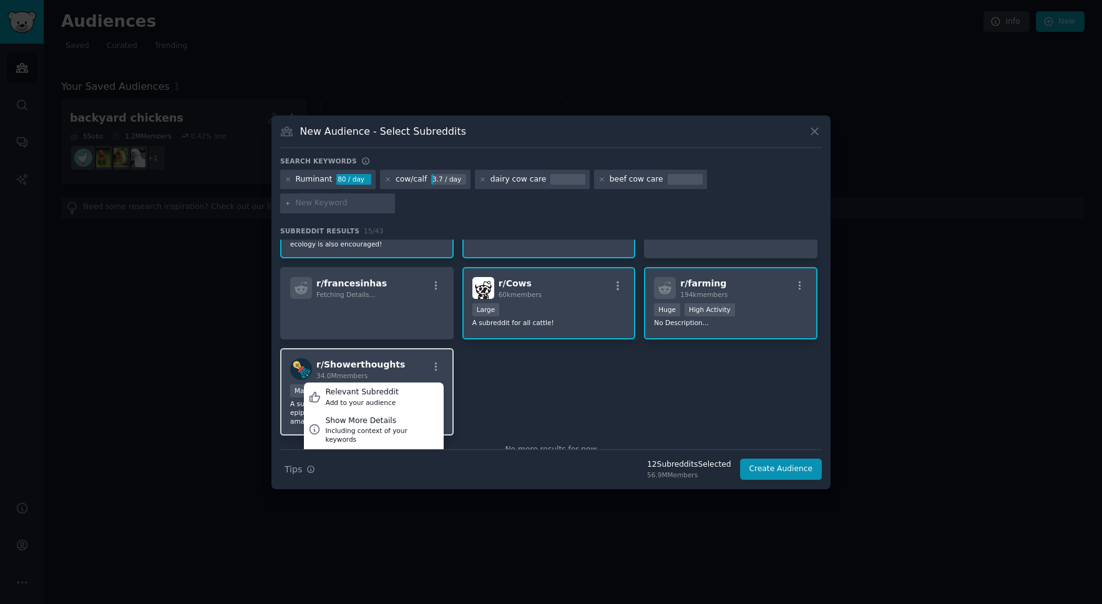
click at [374, 452] on div "Not Relevant" at bounding box center [367, 457] width 83 height 11
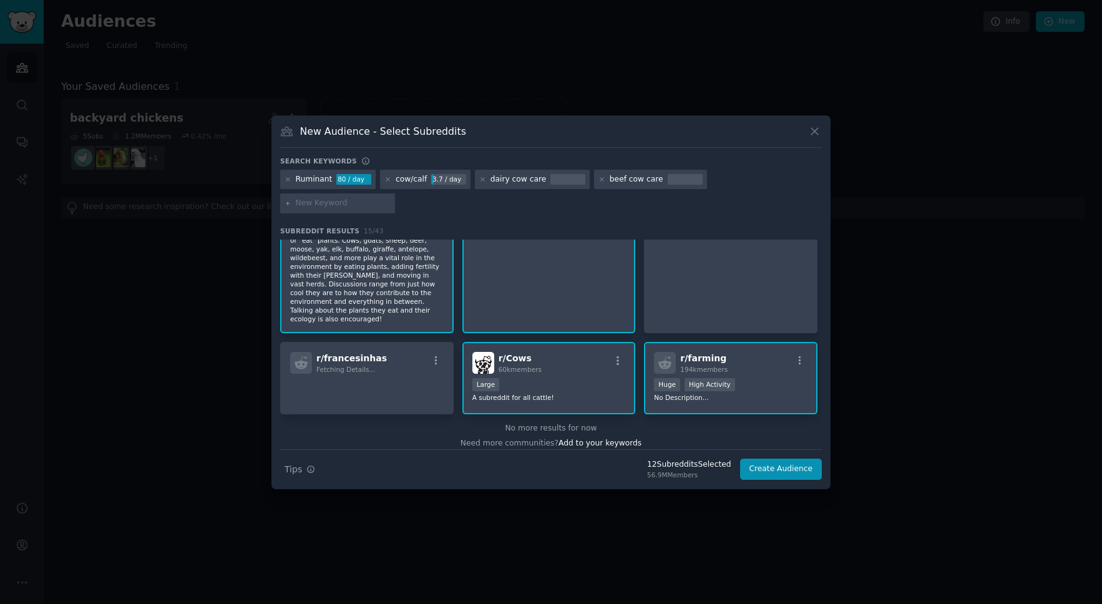
scroll to position [0, 0]
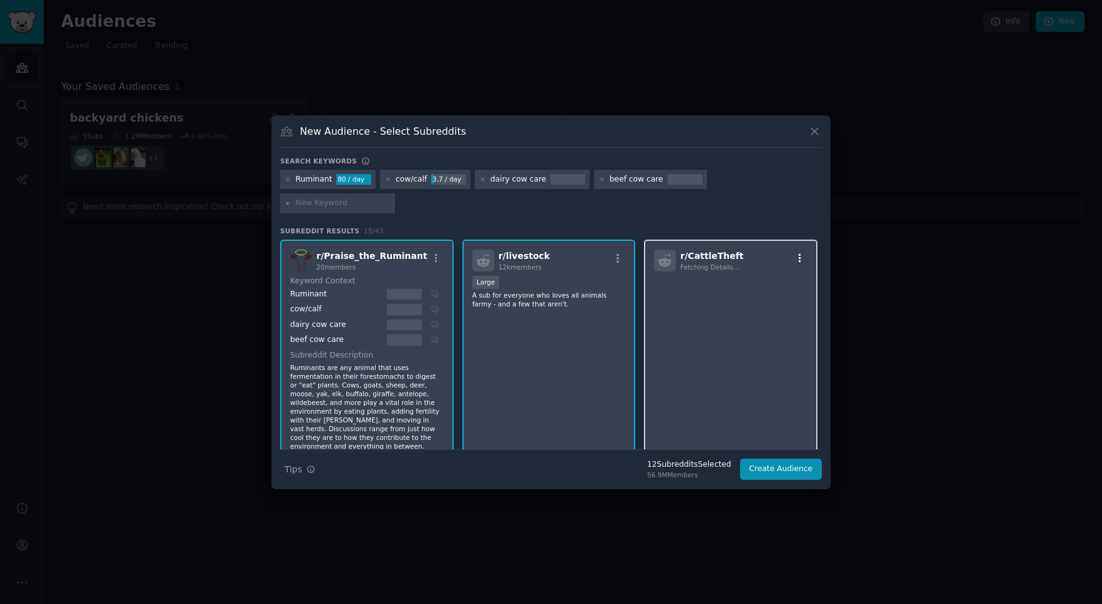
click at [796, 253] on icon "button" at bounding box center [799, 258] width 11 height 11
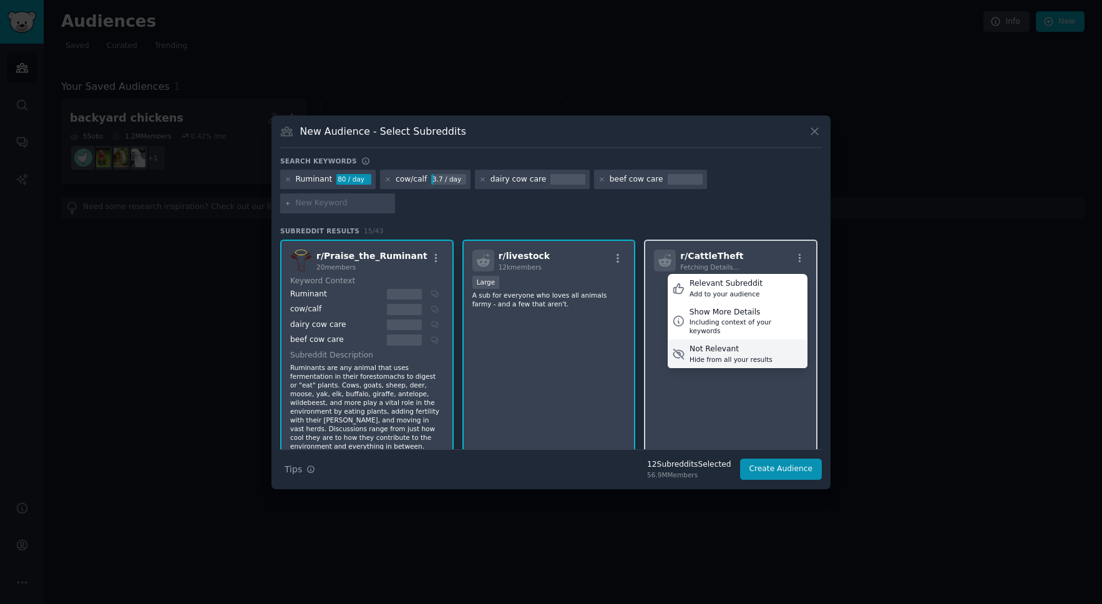
click at [728, 344] on div "Not Relevant" at bounding box center [731, 349] width 83 height 11
click at [712, 344] on div "Not Relevant" at bounding box center [731, 349] width 83 height 11
click at [701, 355] on div "Hide from all your results" at bounding box center [731, 359] width 83 height 9
click at [693, 344] on div "Not Relevant" at bounding box center [731, 349] width 83 height 11
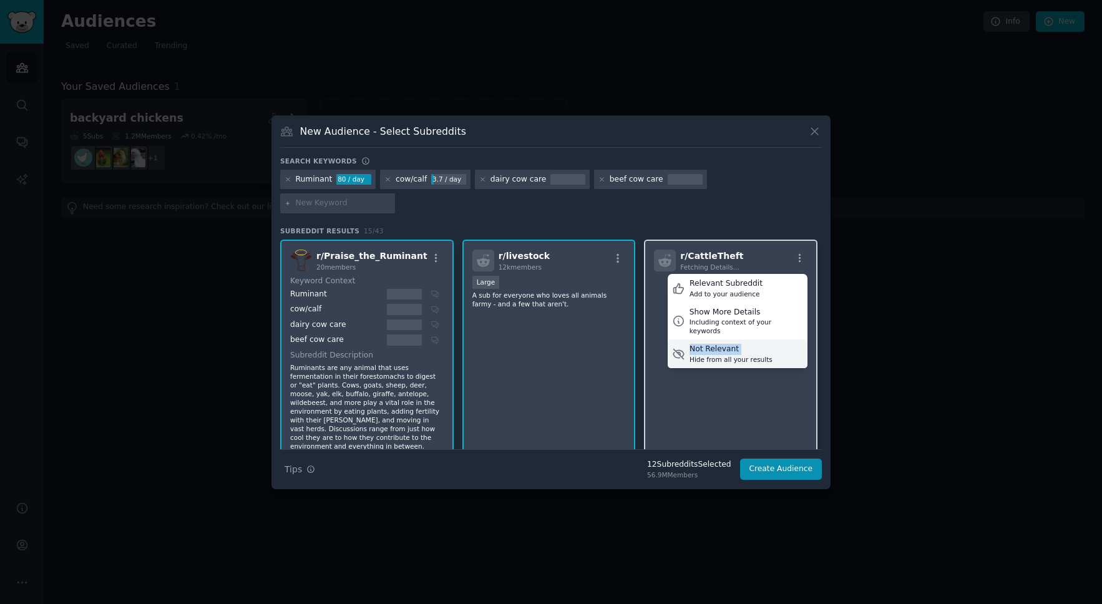
click at [693, 344] on div "Not Relevant" at bounding box center [731, 349] width 83 height 11
click at [705, 344] on div "Not Relevant" at bounding box center [731, 349] width 83 height 11
click at [724, 355] on div "Hide from all your results" at bounding box center [731, 359] width 83 height 9
click at [694, 355] on div "Hide from all your results" at bounding box center [731, 359] width 83 height 9
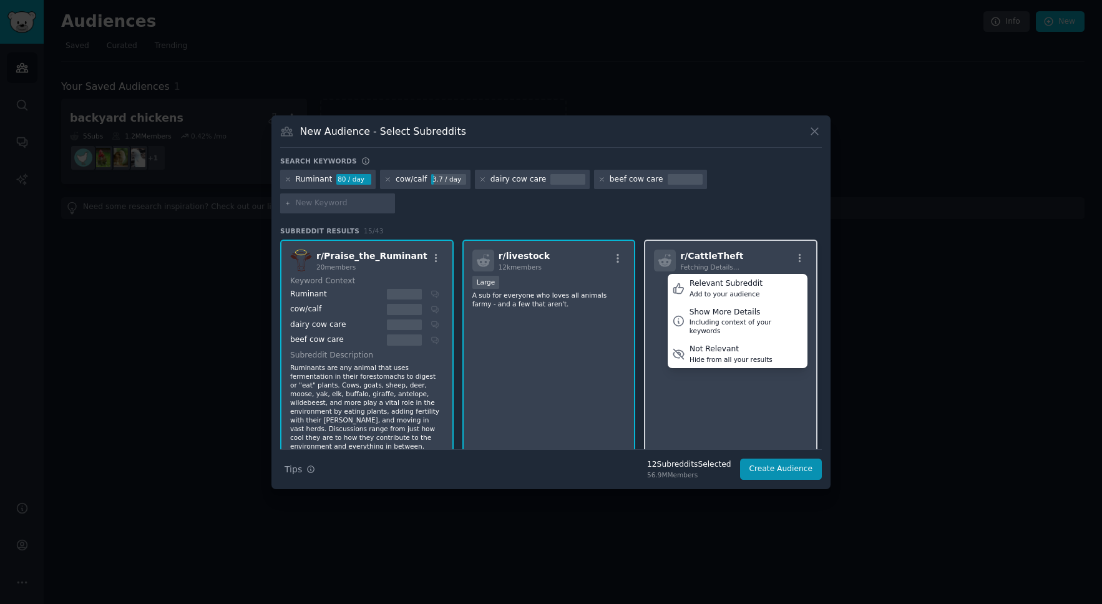
click at [688, 379] on div "r/ CattleTheft Fetching Details... Relevant Subreddit Add to your audience Show…" at bounding box center [730, 359] width 173 height 238
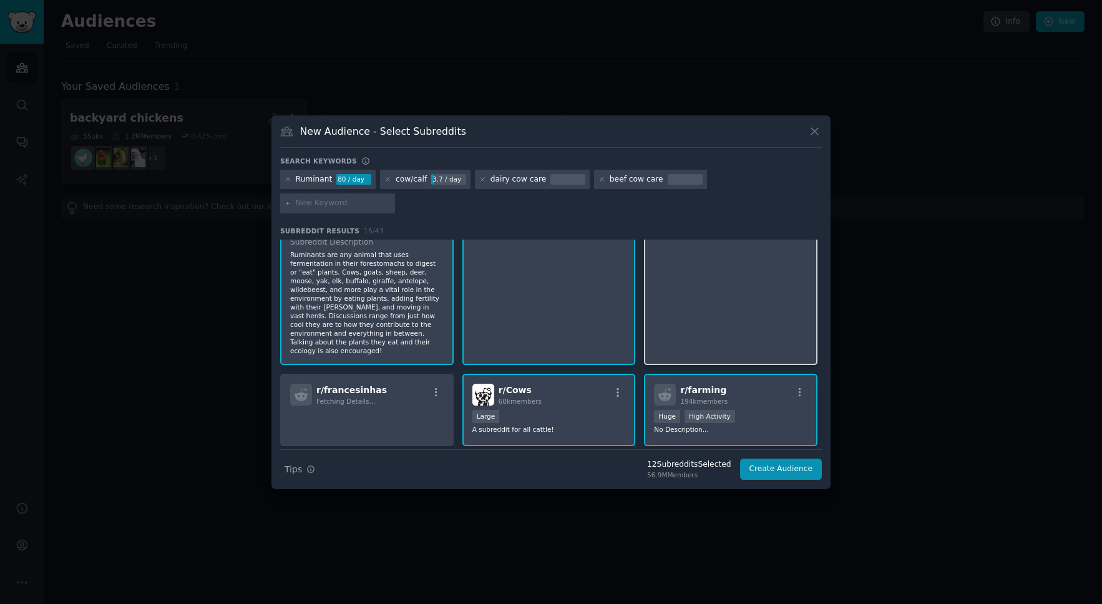
scroll to position [145, 0]
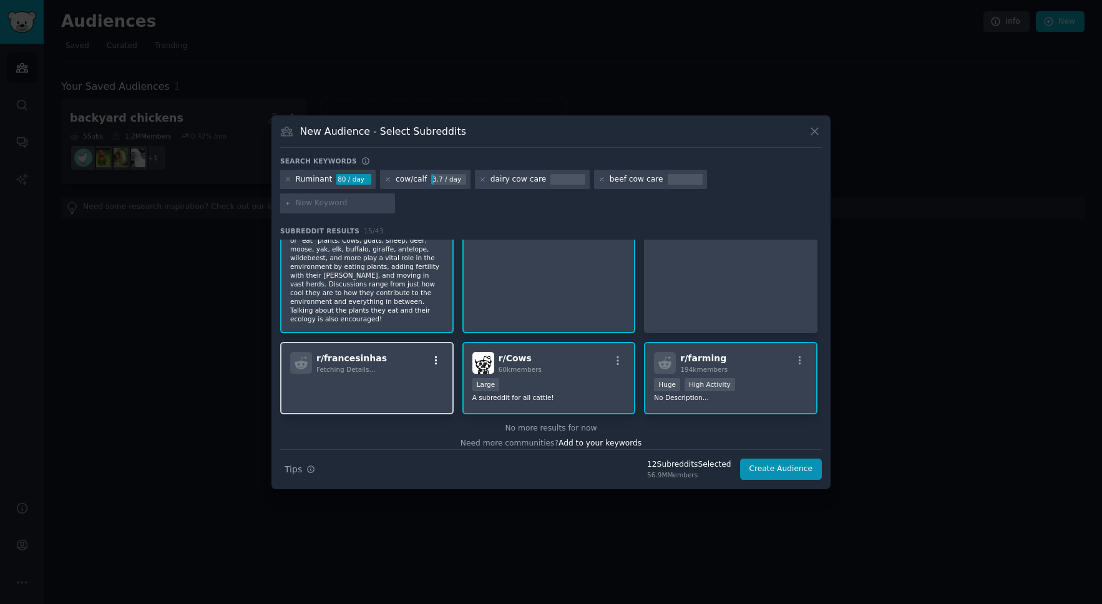
click at [431, 355] on icon "button" at bounding box center [436, 360] width 11 height 11
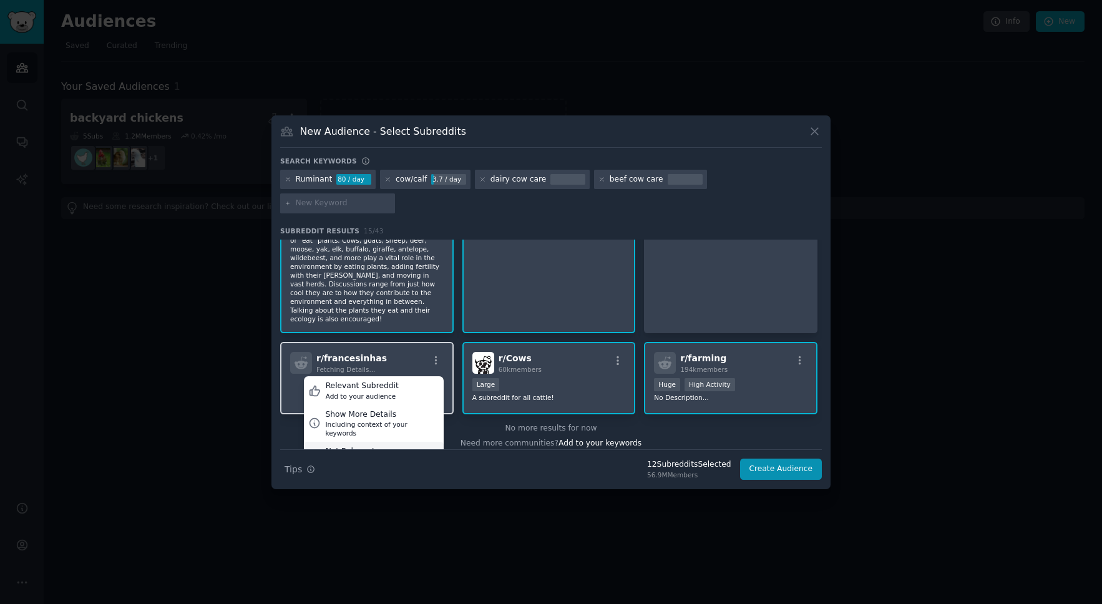
click at [352, 446] on div "Not Relevant" at bounding box center [367, 451] width 83 height 11
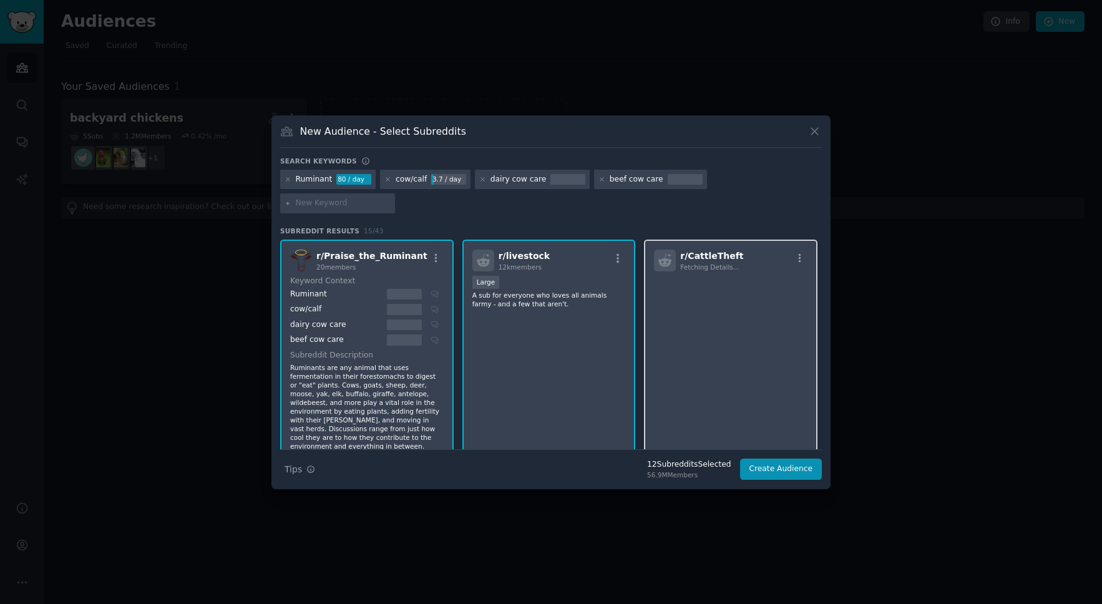
scroll to position [149, 0]
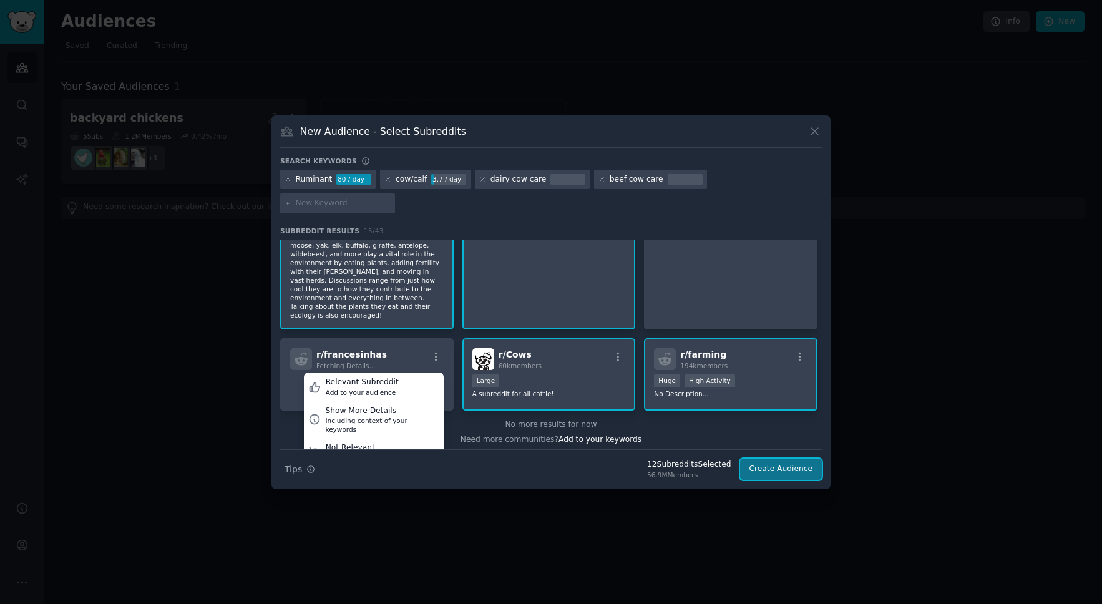
click at [791, 459] on button "Create Audience" at bounding box center [781, 469] width 82 height 21
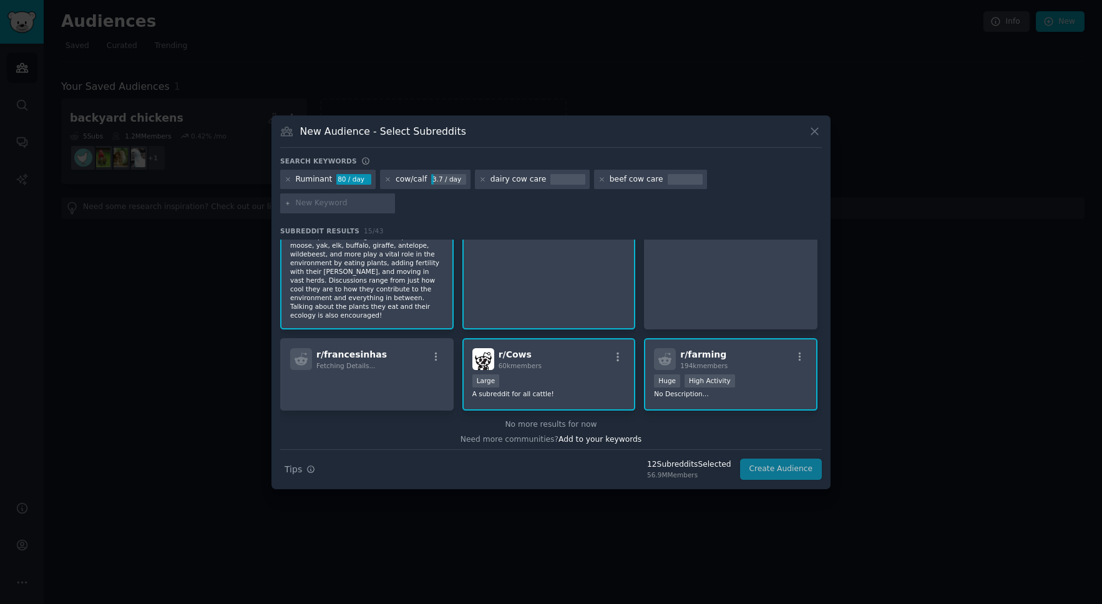
scroll to position [145, 0]
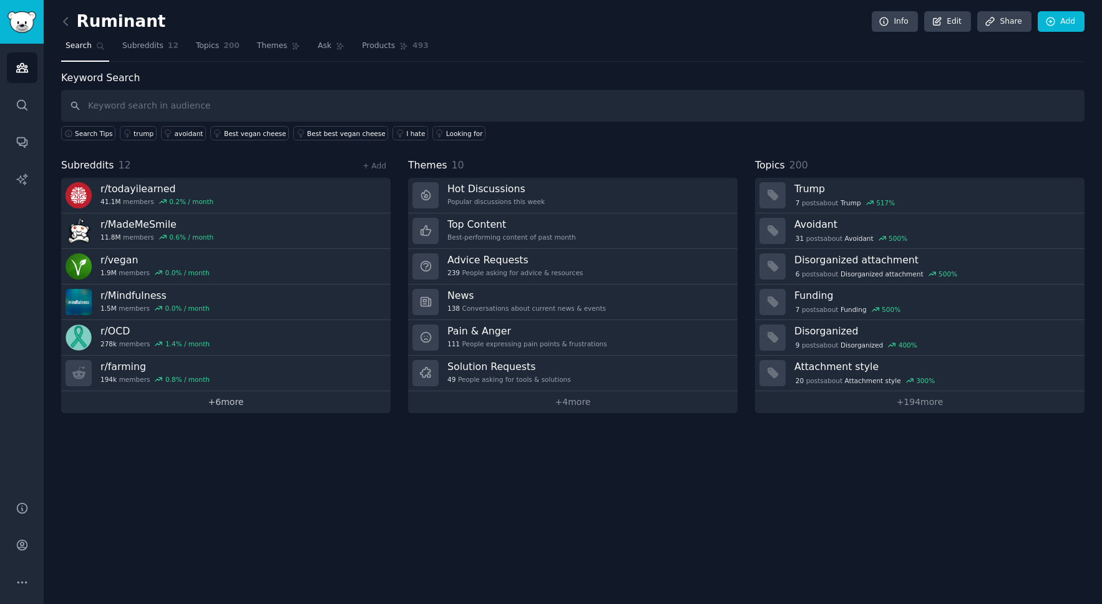
click at [216, 402] on link "+ 6 more" at bounding box center [226, 402] width 330 height 22
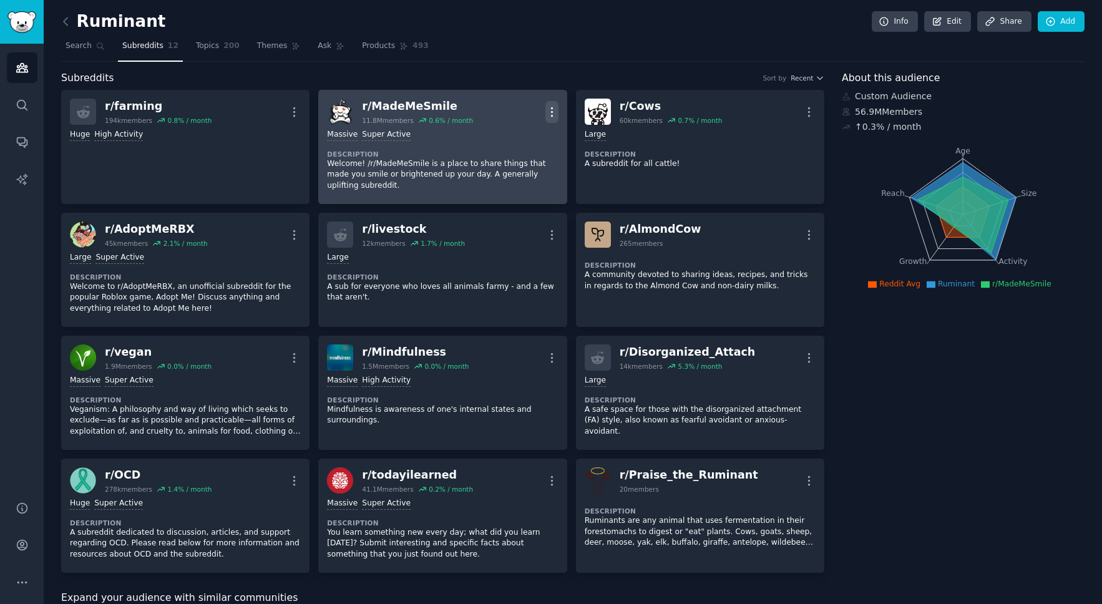
click at [549, 115] on icon "button" at bounding box center [551, 111] width 13 height 13
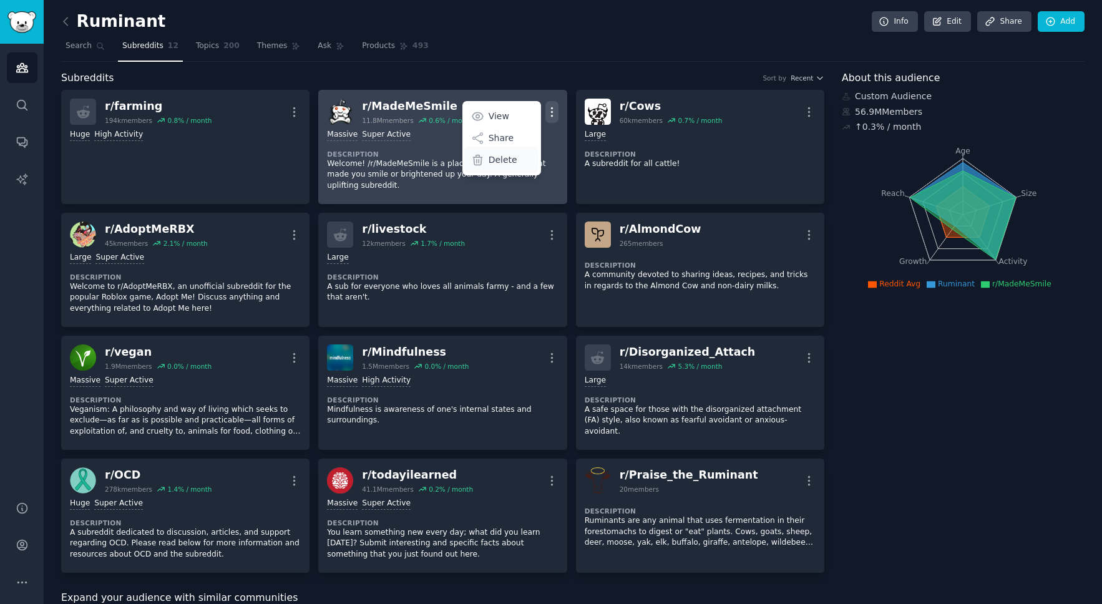
click at [486, 169] on div "Delete" at bounding box center [501, 160] width 74 height 26
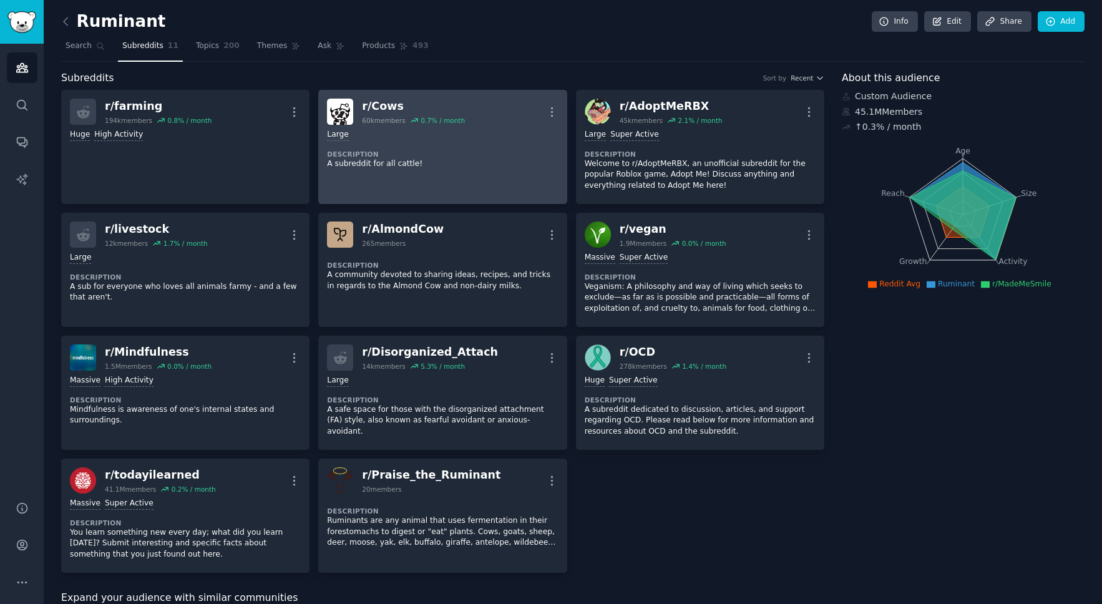
click at [486, 165] on p "A subreddit for all cattle!" at bounding box center [442, 164] width 231 height 11
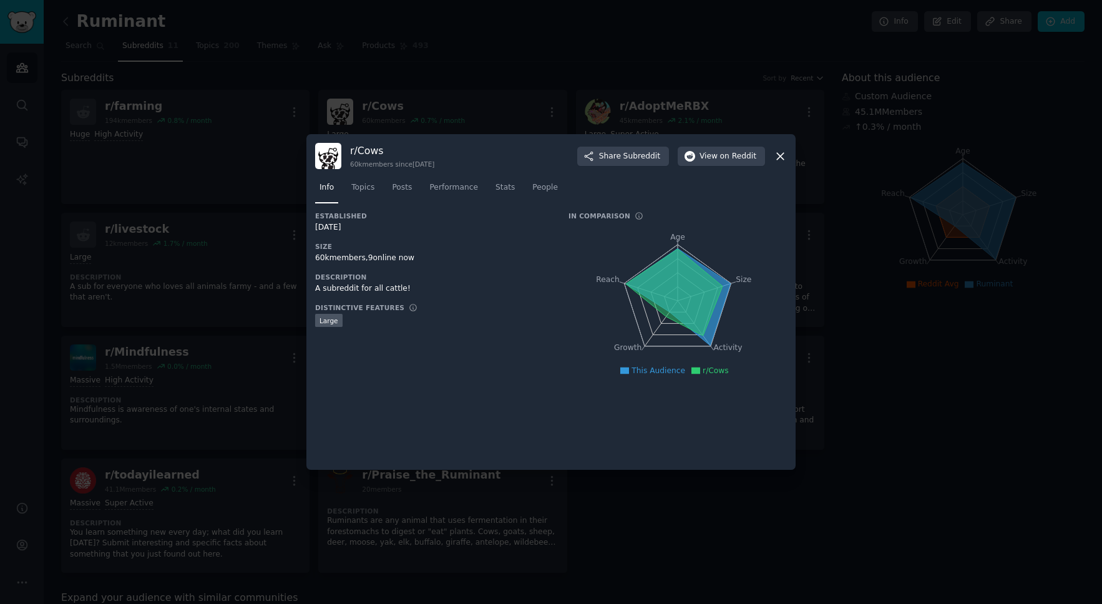
click at [781, 158] on icon at bounding box center [780, 156] width 7 height 7
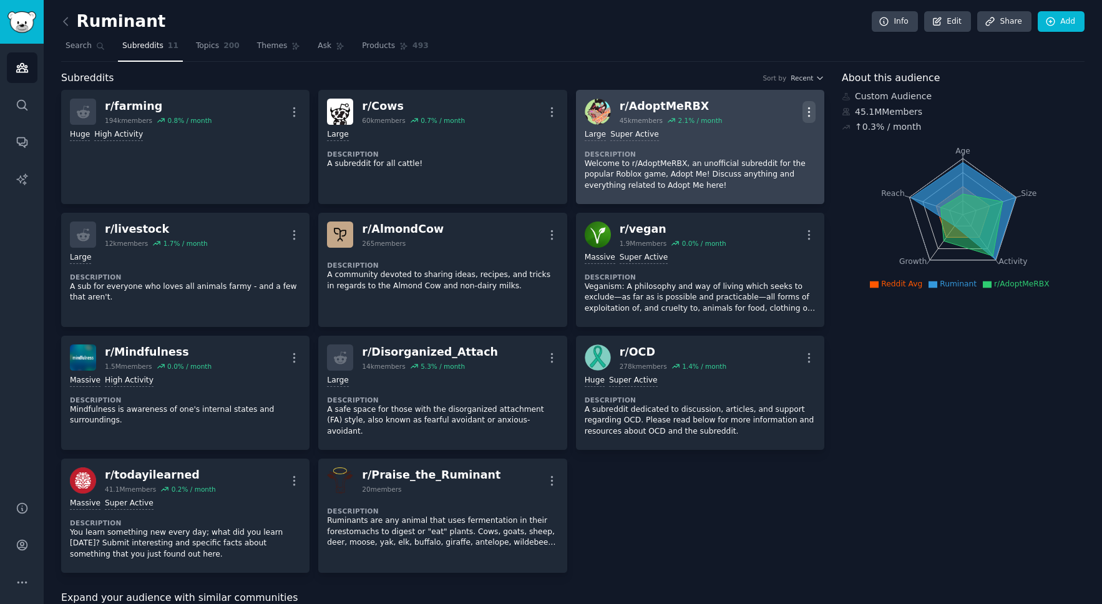
click at [808, 113] on icon "button" at bounding box center [809, 111] width 13 height 13
click at [746, 161] on p "Delete" at bounding box center [760, 160] width 29 height 13
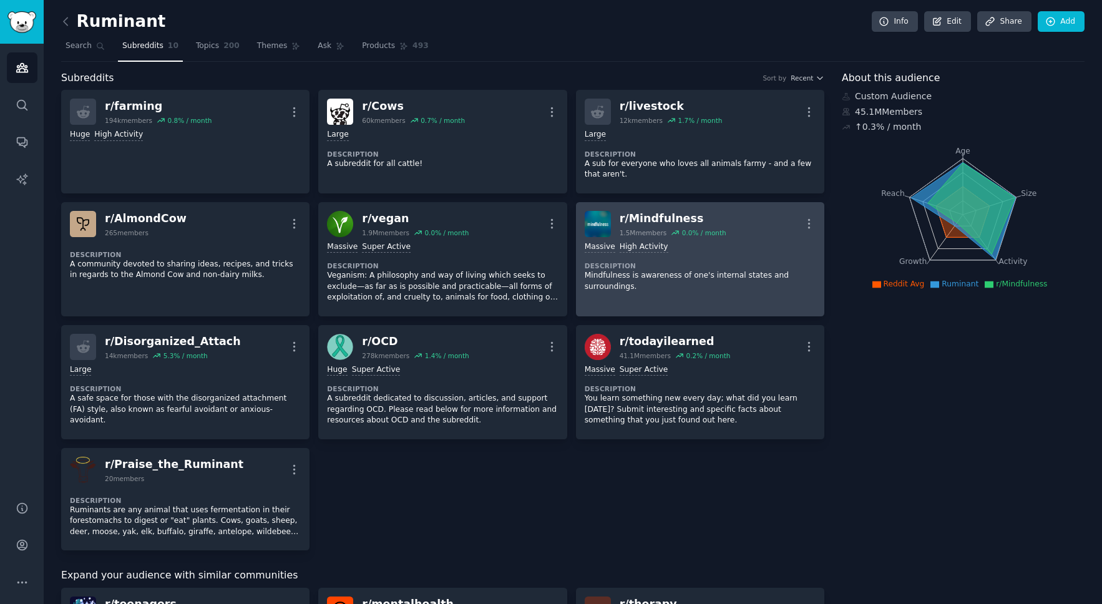
drag, startPoint x: 803, startPoint y: 220, endPoint x: 796, endPoint y: 222, distance: 7.9
click at [803, 220] on icon "button" at bounding box center [809, 223] width 13 height 13
click at [753, 271] on p "Delete" at bounding box center [760, 271] width 29 height 13
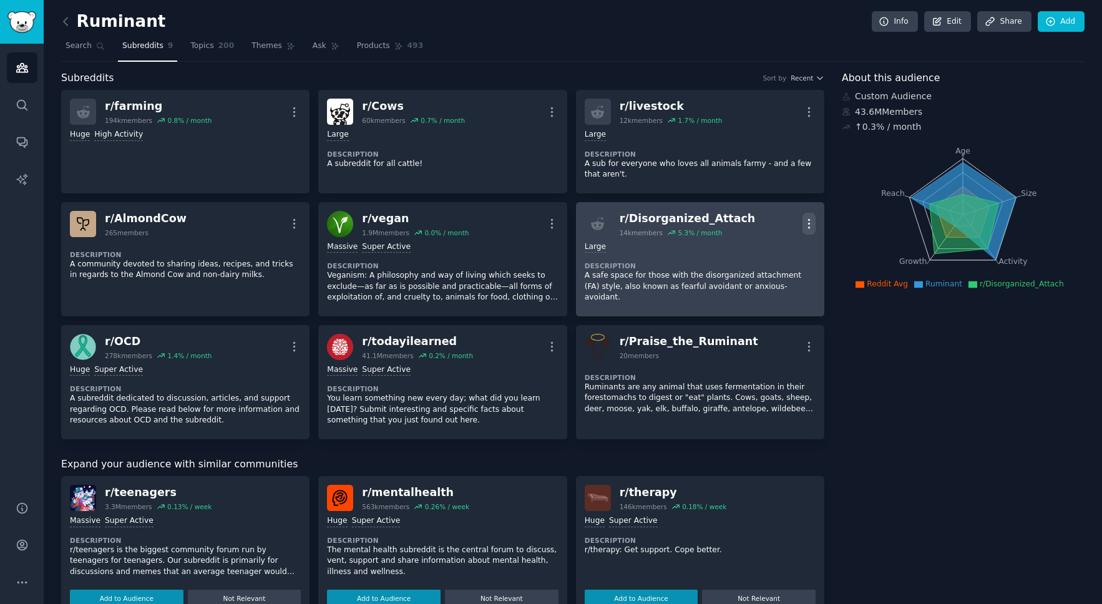
click at [811, 225] on icon "button" at bounding box center [809, 223] width 13 height 13
click at [769, 270] on p "Delete" at bounding box center [760, 271] width 29 height 13
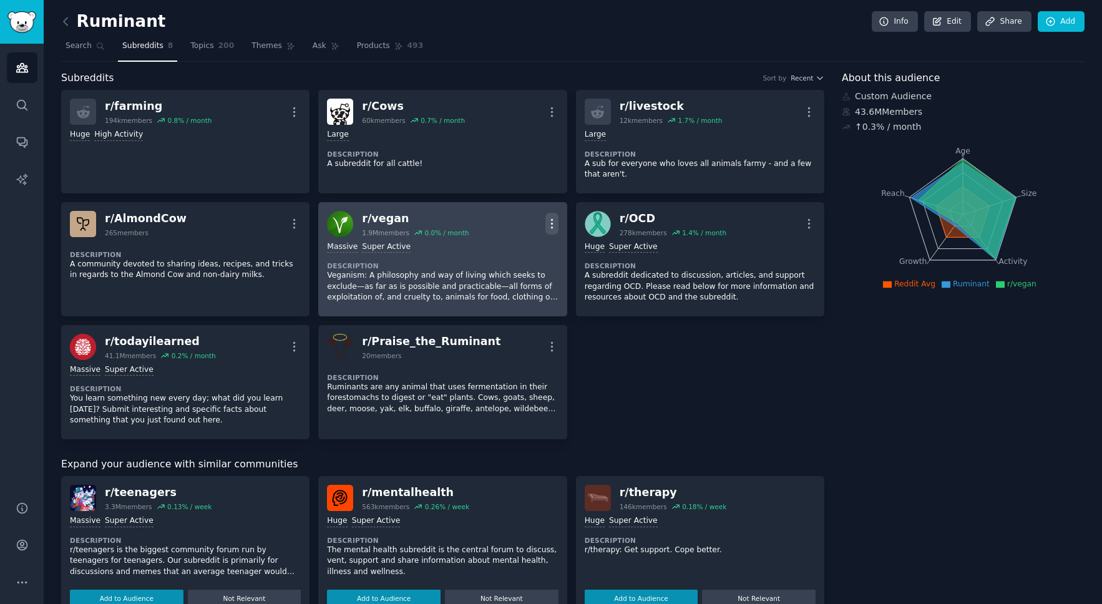
click at [546, 225] on icon "button" at bounding box center [551, 223] width 13 height 13
click at [499, 271] on p "Delete" at bounding box center [503, 271] width 29 height 13
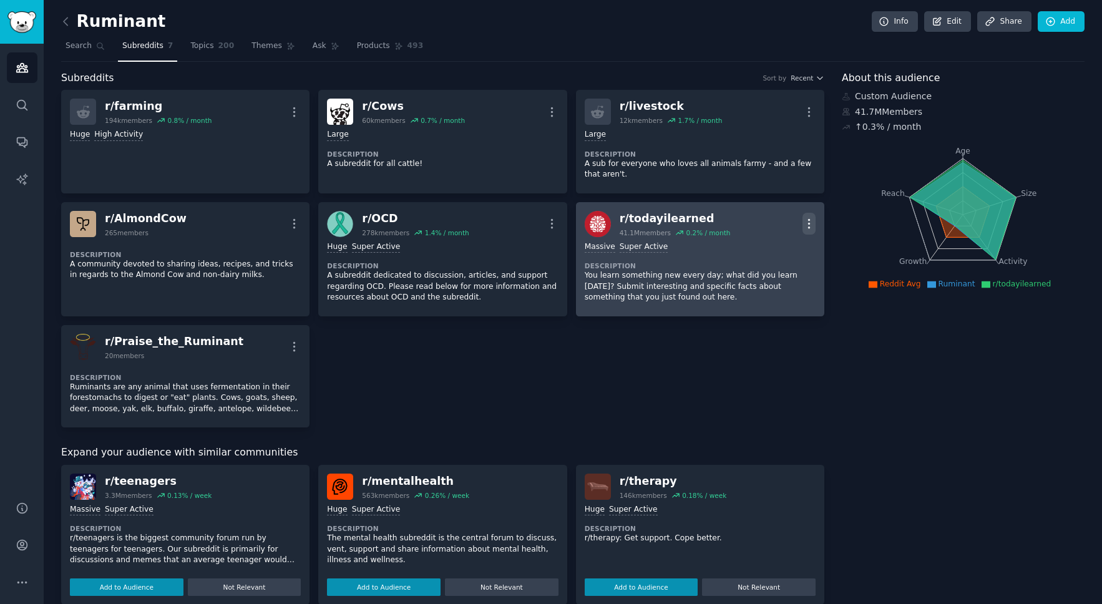
click at [803, 222] on icon "button" at bounding box center [809, 223] width 13 height 13
click at [746, 271] on p "Delete" at bounding box center [760, 271] width 29 height 13
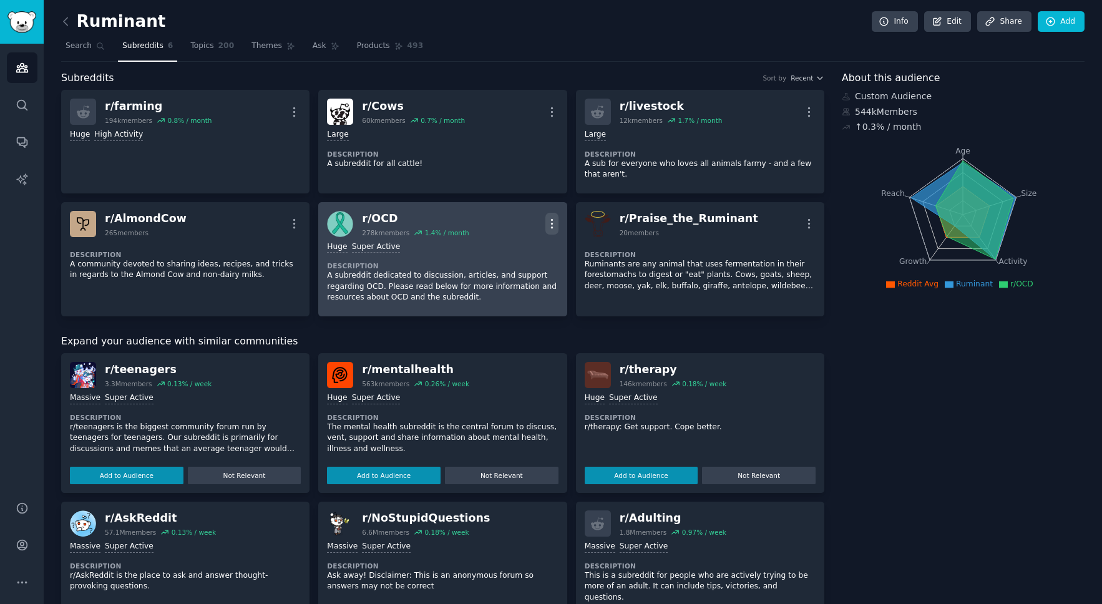
drag, startPoint x: 554, startPoint y: 222, endPoint x: 546, endPoint y: 226, distance: 8.4
click at [554, 222] on icon "button" at bounding box center [551, 223] width 13 height 13
click at [494, 268] on p "Delete" at bounding box center [503, 271] width 29 height 13
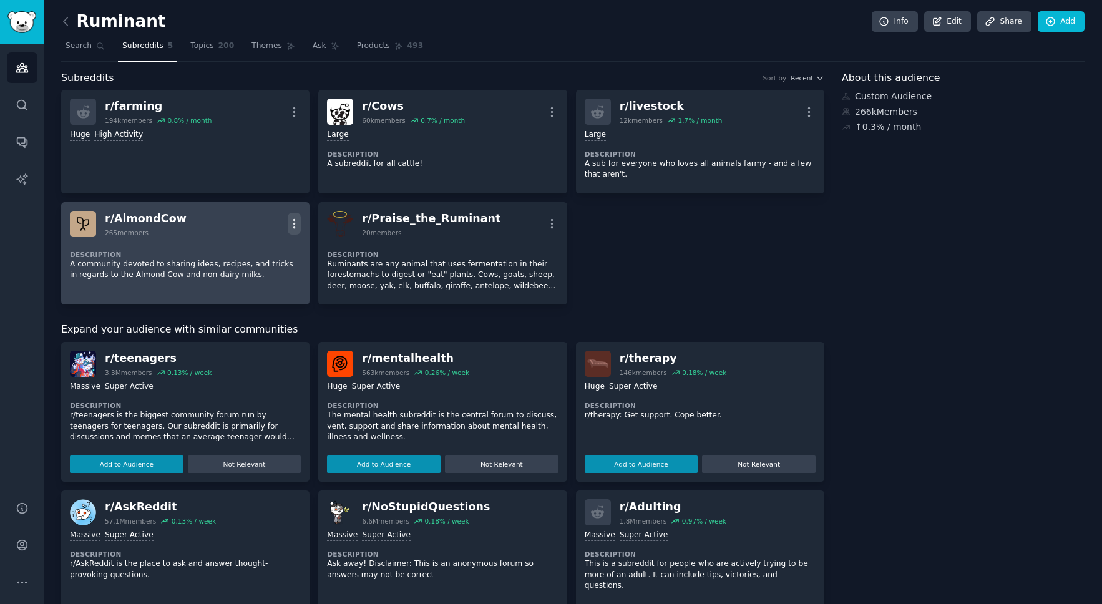
click at [291, 217] on icon "button" at bounding box center [294, 223] width 13 height 13
click at [256, 252] on p "Delete" at bounding box center [245, 249] width 29 height 13
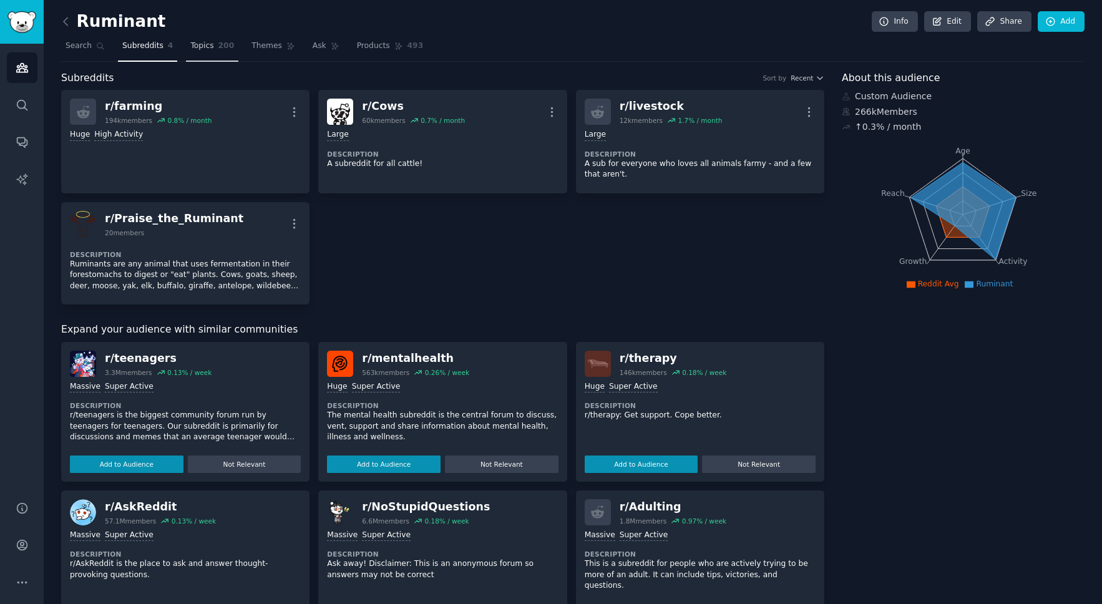
click at [200, 46] on span "Topics" at bounding box center [201, 46] width 23 height 11
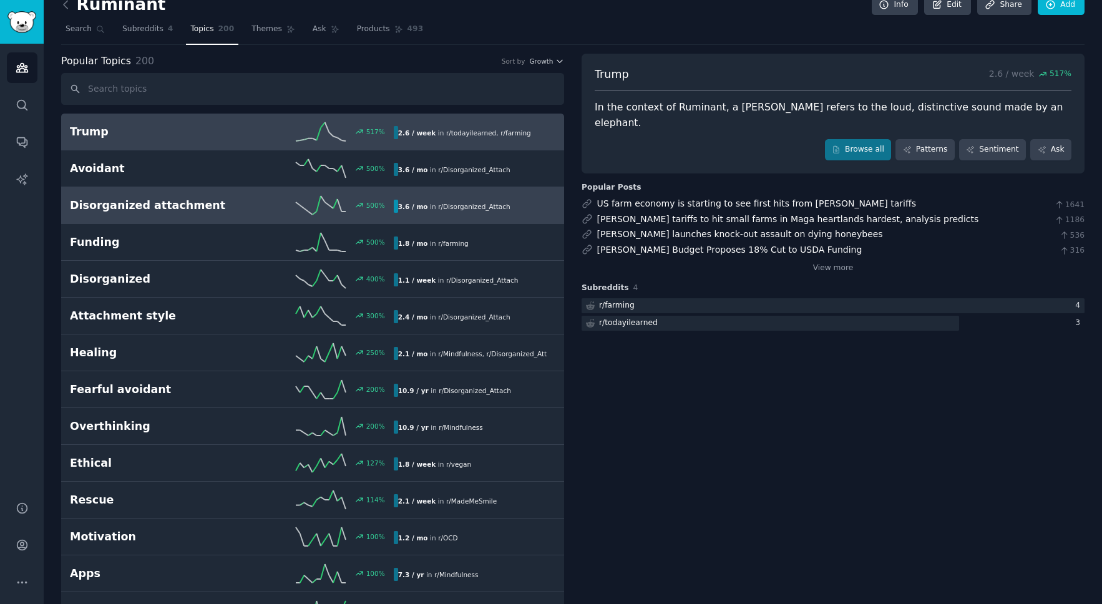
scroll to position [18, 0]
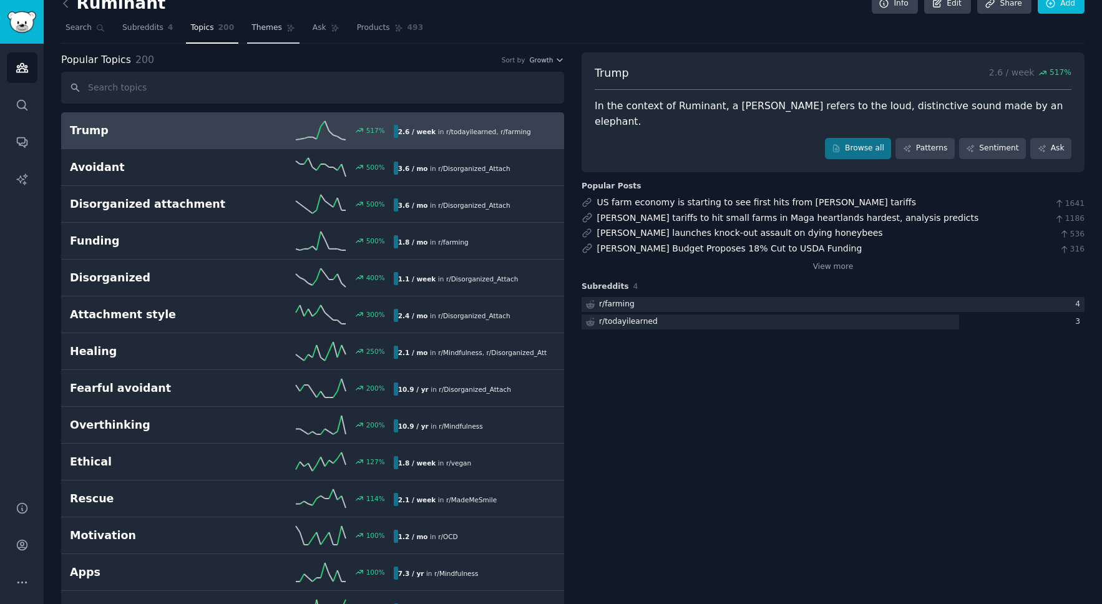
click at [265, 29] on span "Themes" at bounding box center [267, 27] width 31 height 11
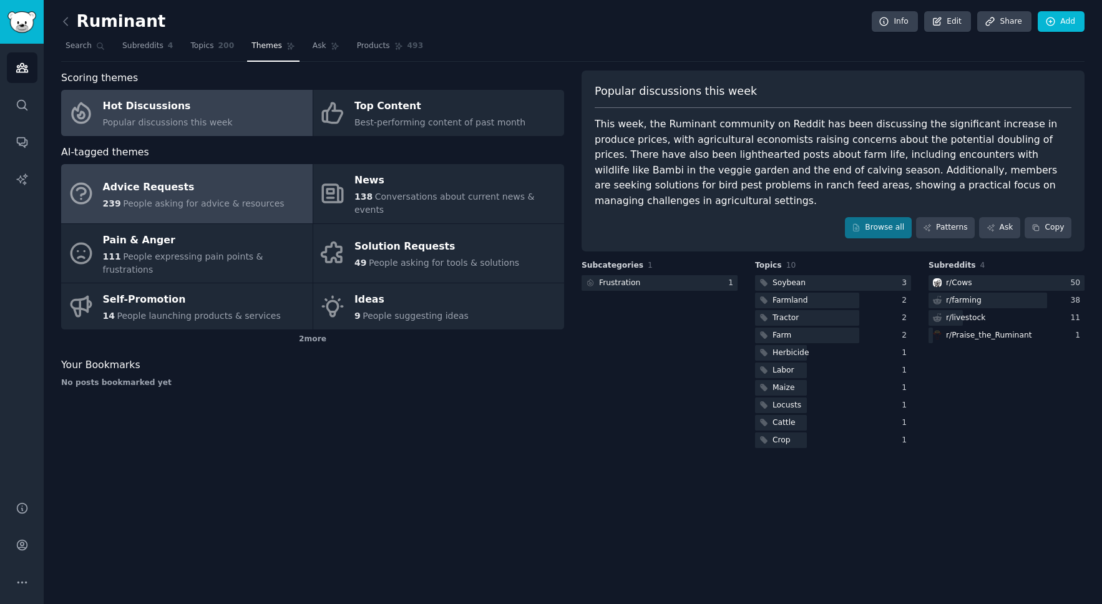
click at [150, 198] on span "People asking for advice & resources" at bounding box center [203, 203] width 161 height 10
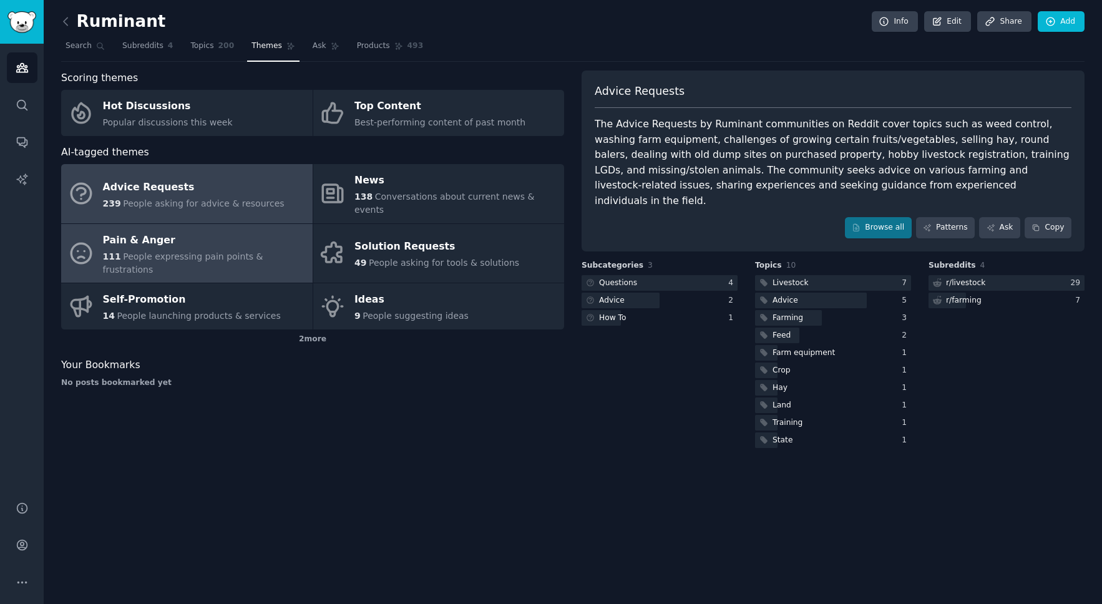
click at [151, 234] on div "Pain & Anger" at bounding box center [204, 240] width 203 height 20
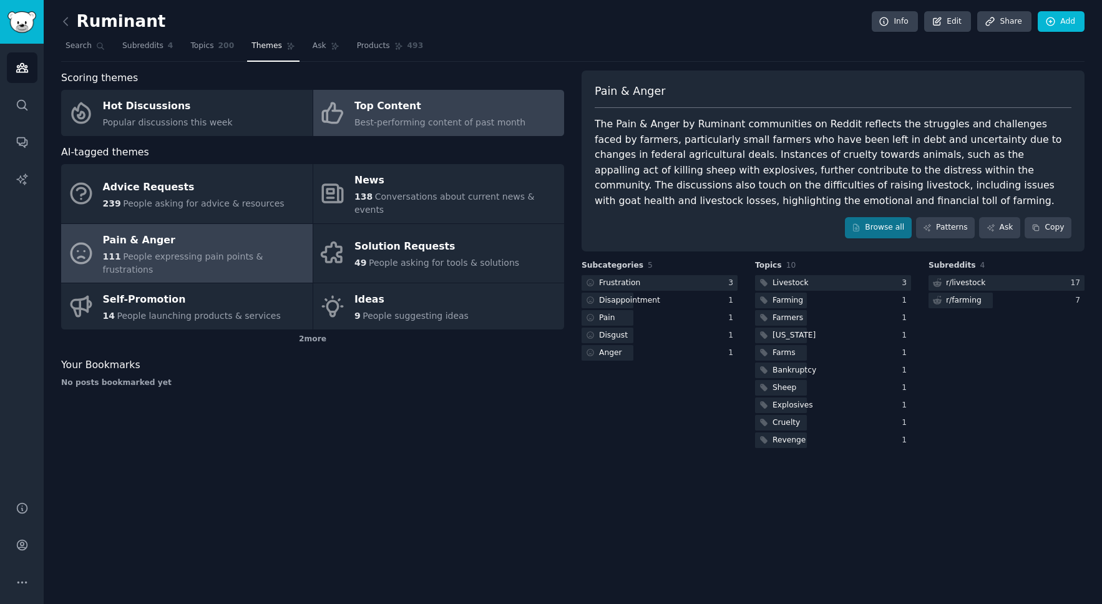
click at [387, 125] on span "Best-performing content of past month" at bounding box center [439, 122] width 171 height 10
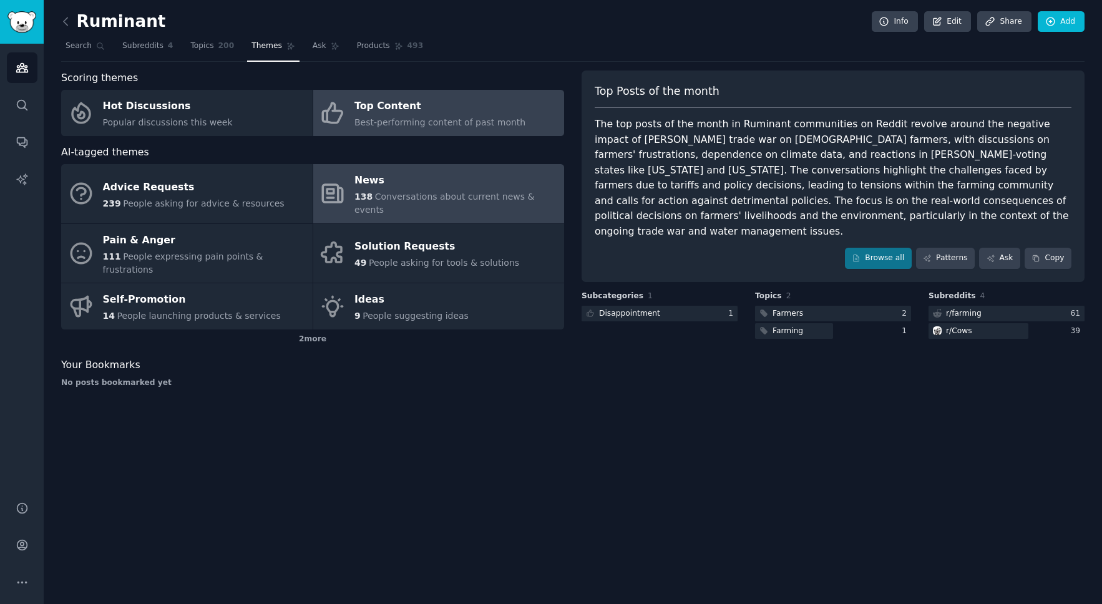
click at [442, 198] on span "Conversations about current news & events" at bounding box center [444, 203] width 180 height 23
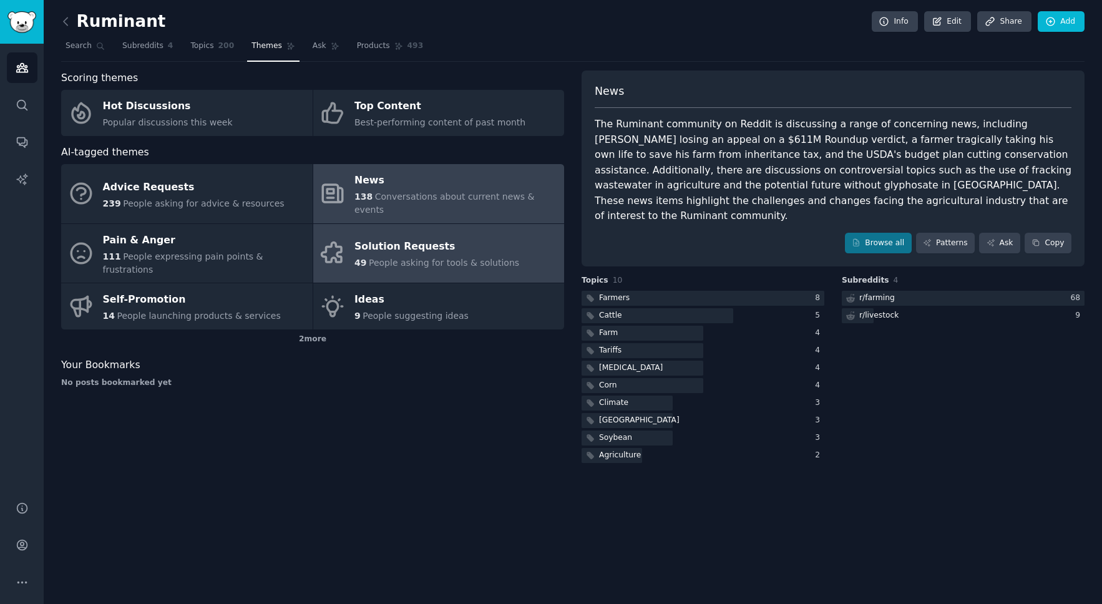
click at [391, 258] on span "People asking for tools & solutions" at bounding box center [444, 263] width 150 height 10
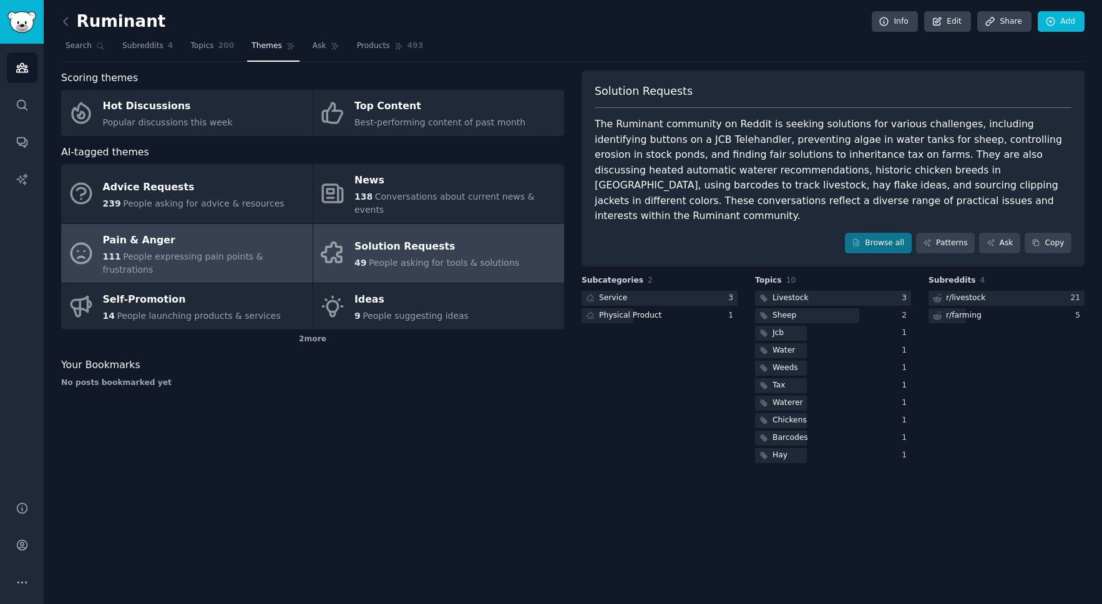
click at [148, 234] on div "Pain & Anger" at bounding box center [204, 240] width 203 height 20
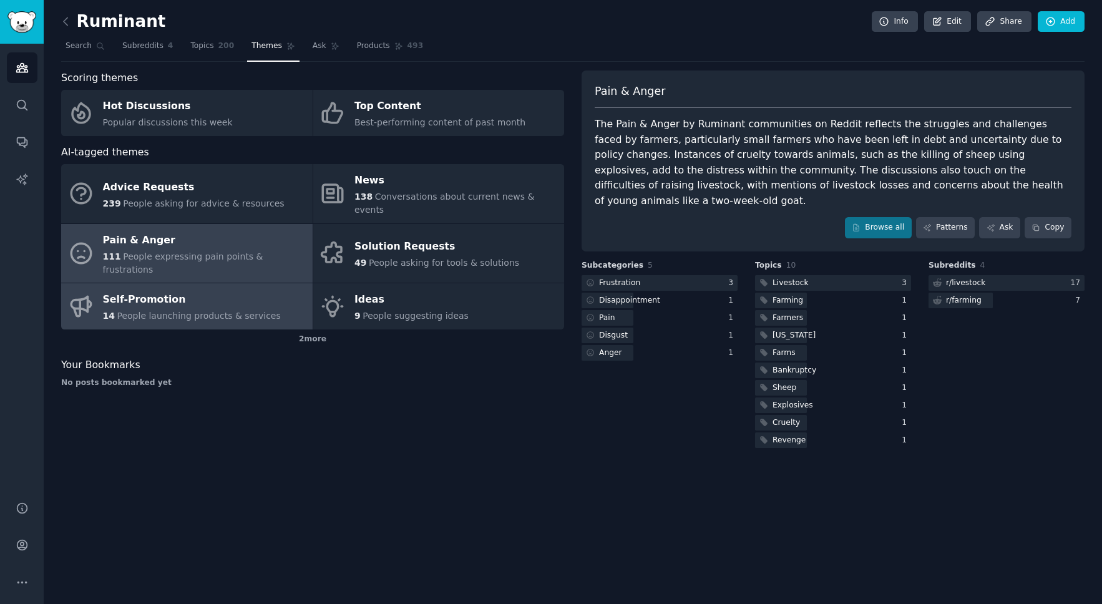
click at [160, 310] on div "14 People launching products & services" at bounding box center [192, 316] width 178 height 13
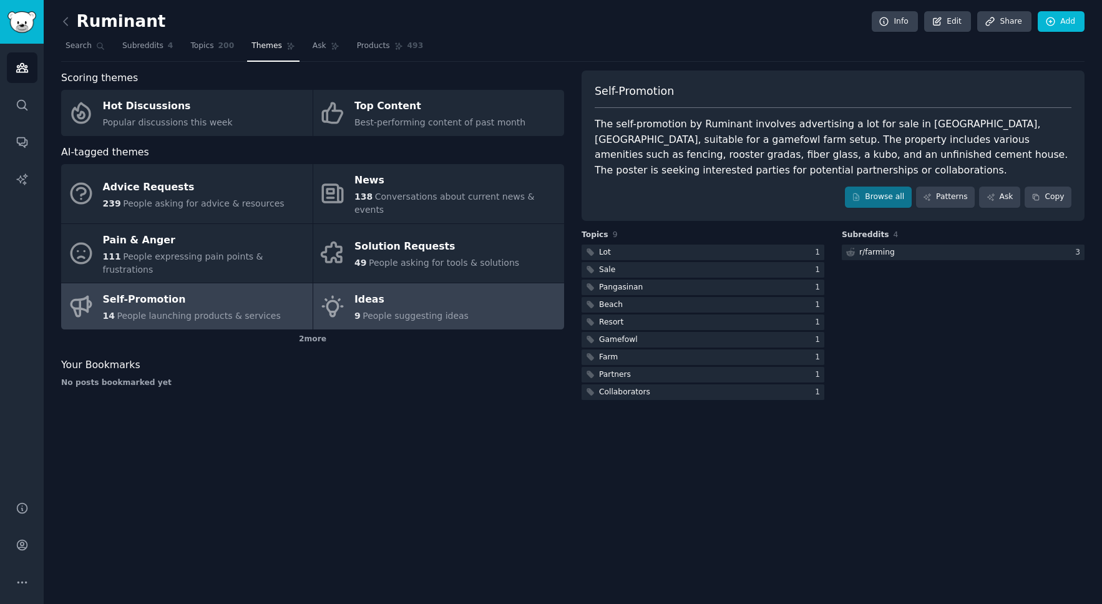
click at [426, 311] on span "People suggesting ideas" at bounding box center [416, 316] width 106 height 10
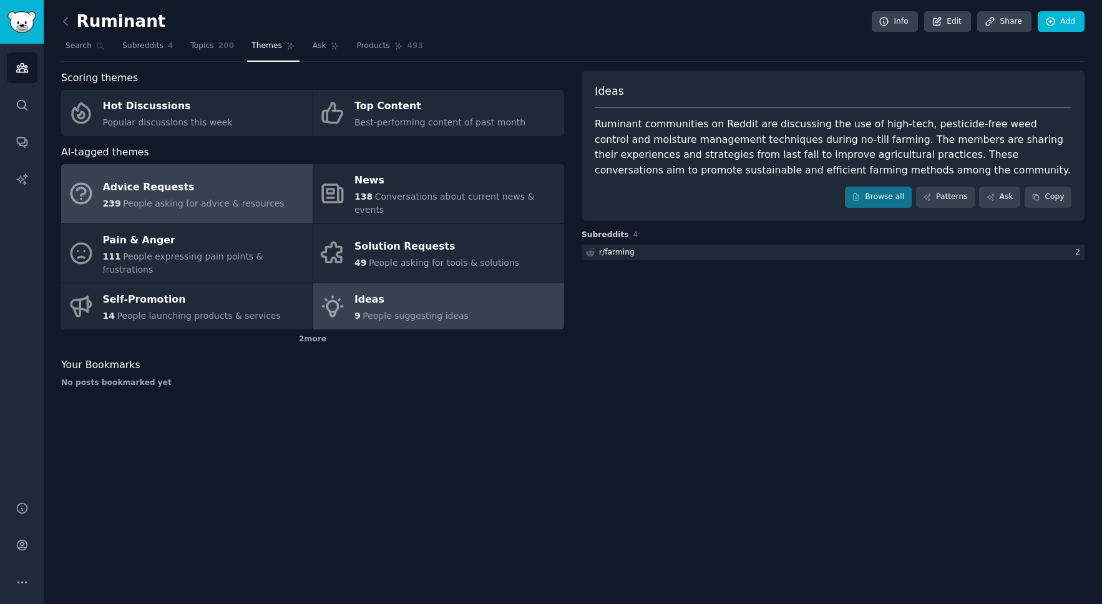
click at [162, 198] on span "People asking for advice & resources" at bounding box center [203, 203] width 161 height 10
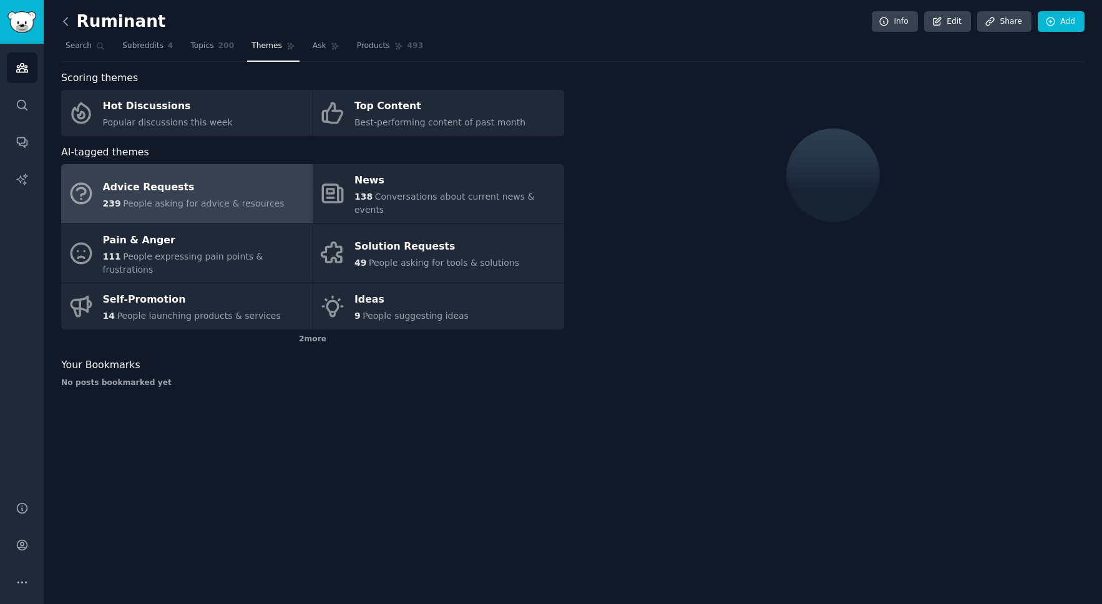
click at [68, 23] on icon at bounding box center [65, 21] width 13 height 13
